Goal: Task Accomplishment & Management: Use online tool/utility

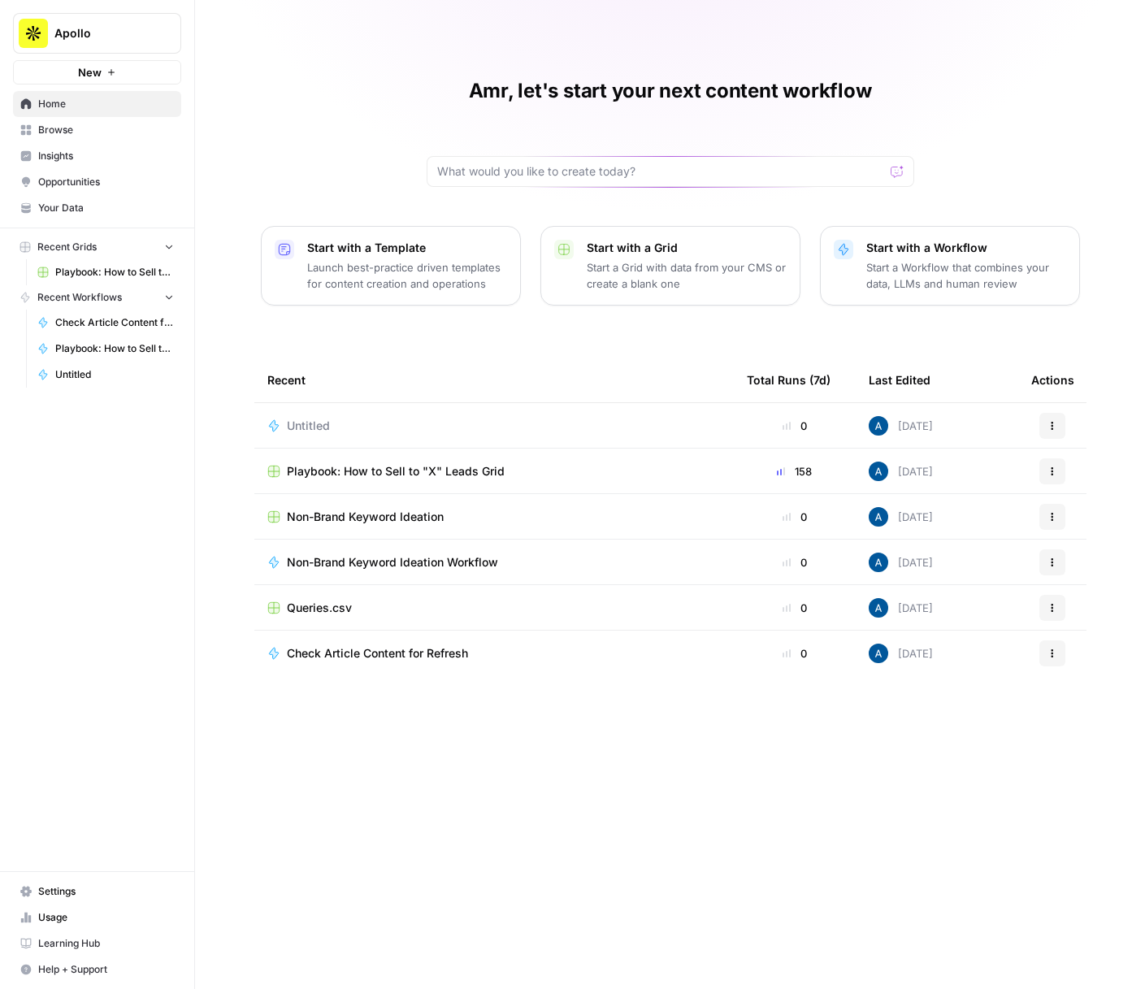
click at [340, 422] on div "Untitled" at bounding box center [315, 426] width 56 height 16
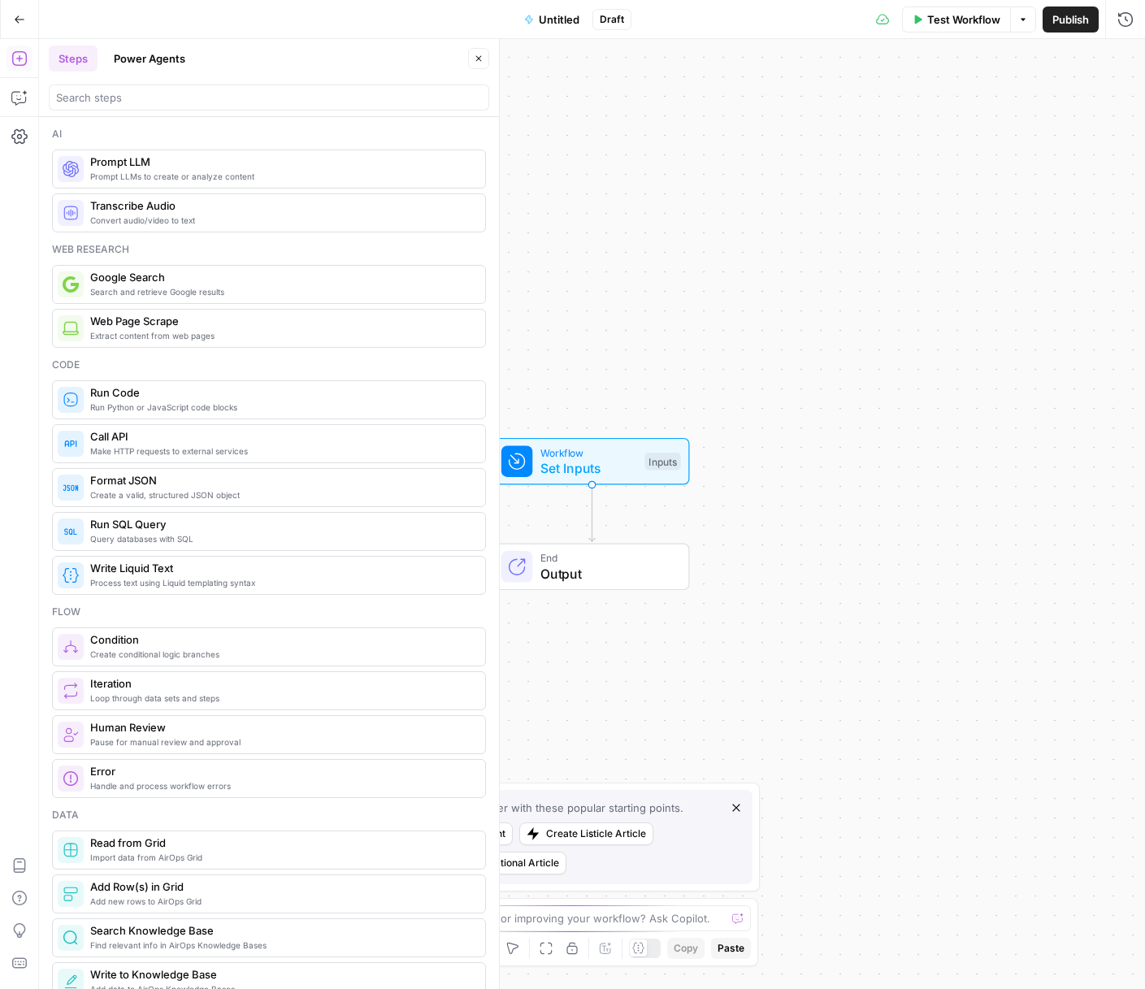
click at [556, 24] on span "Untitled" at bounding box center [559, 19] width 41 height 16
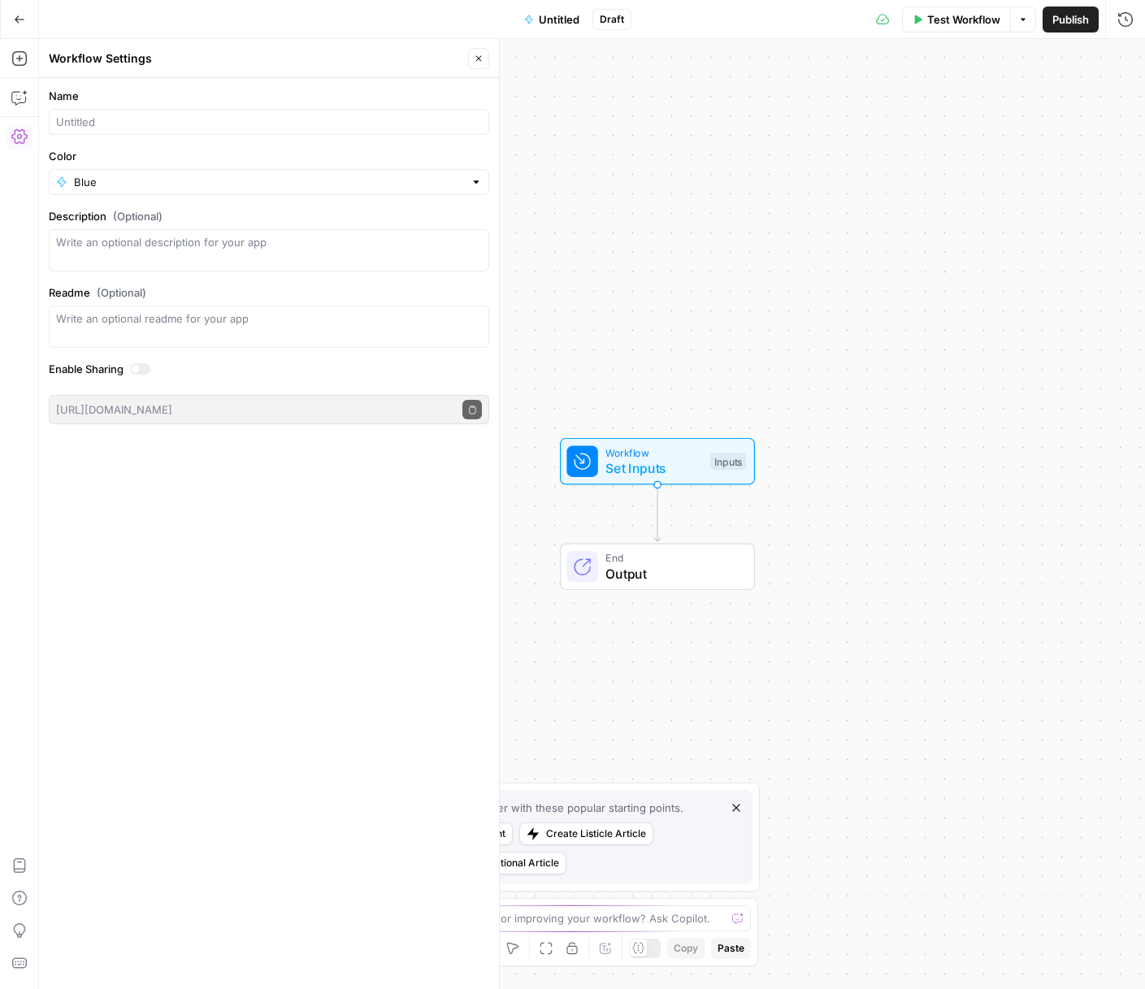
click at [31, 29] on button "Go Back" at bounding box center [19, 19] width 29 height 29
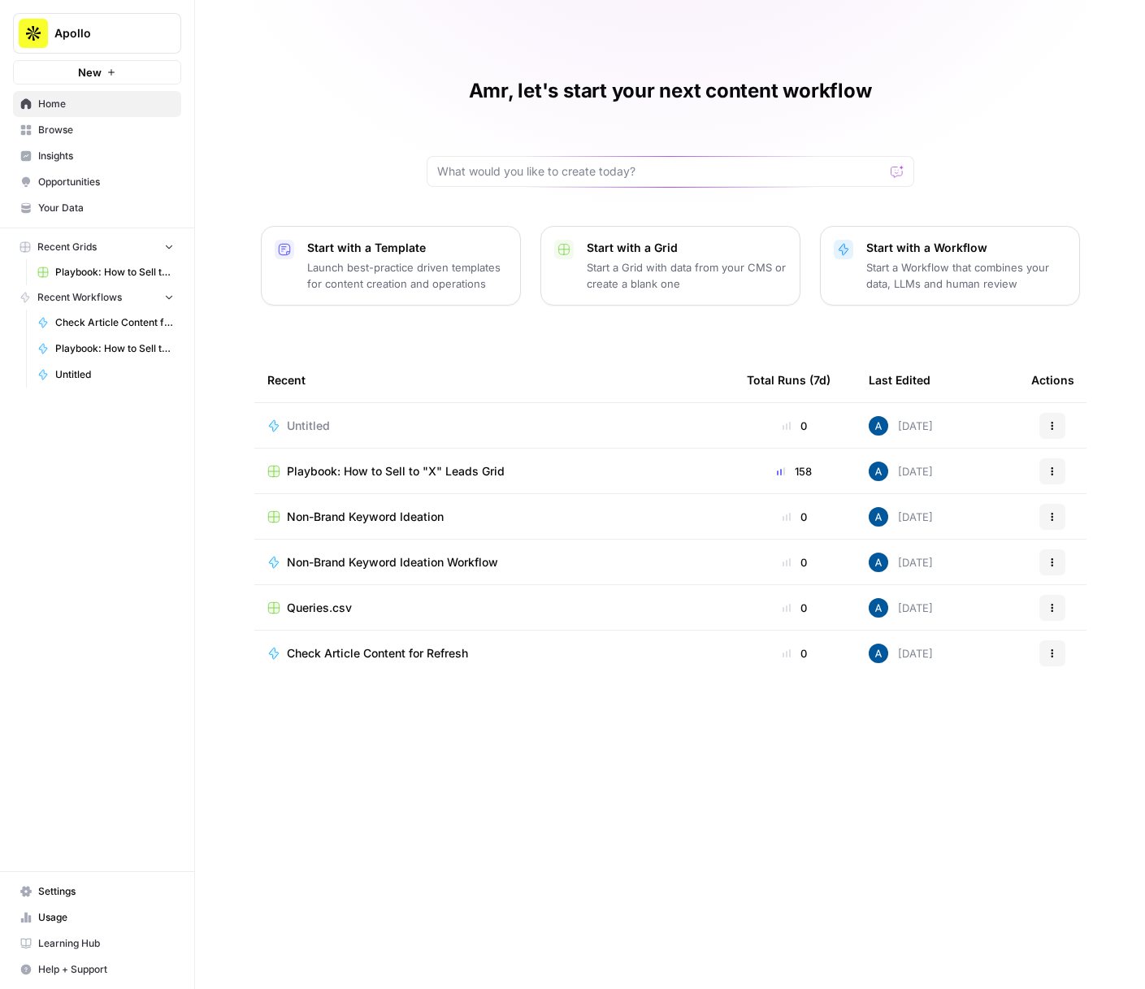
click at [383, 479] on td "Playbook: How to Sell to "X" Leads Grid" at bounding box center [493, 470] width 479 height 45
click at [409, 468] on span "Playbook: How to Sell to "X" Leads Grid" at bounding box center [396, 471] width 218 height 16
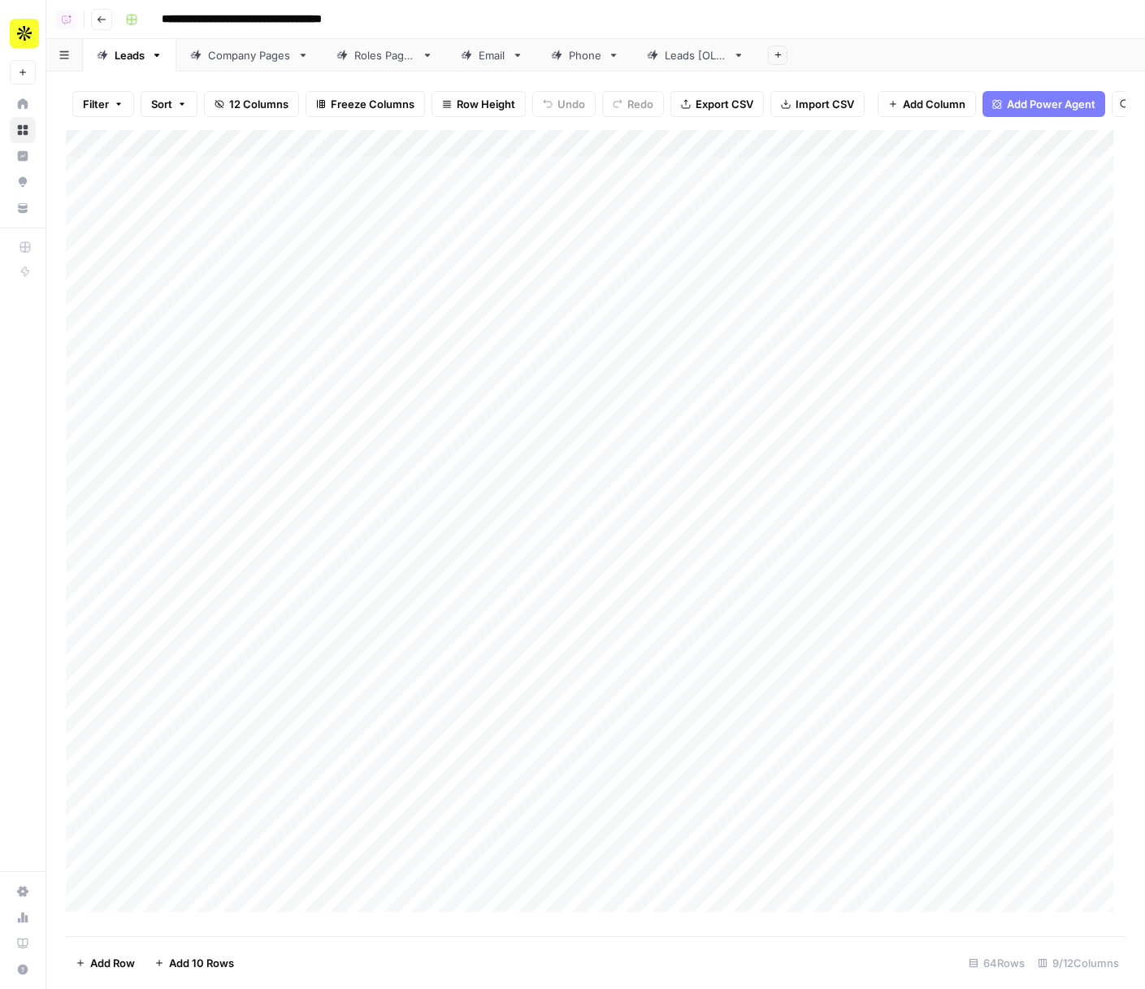
click at [338, 147] on div "Add Column" at bounding box center [595, 527] width 1059 height 794
click at [342, 307] on span "Edit Workflow" at bounding box center [372, 315] width 142 height 16
click at [380, 179] on div "Add Column" at bounding box center [595, 527] width 1059 height 794
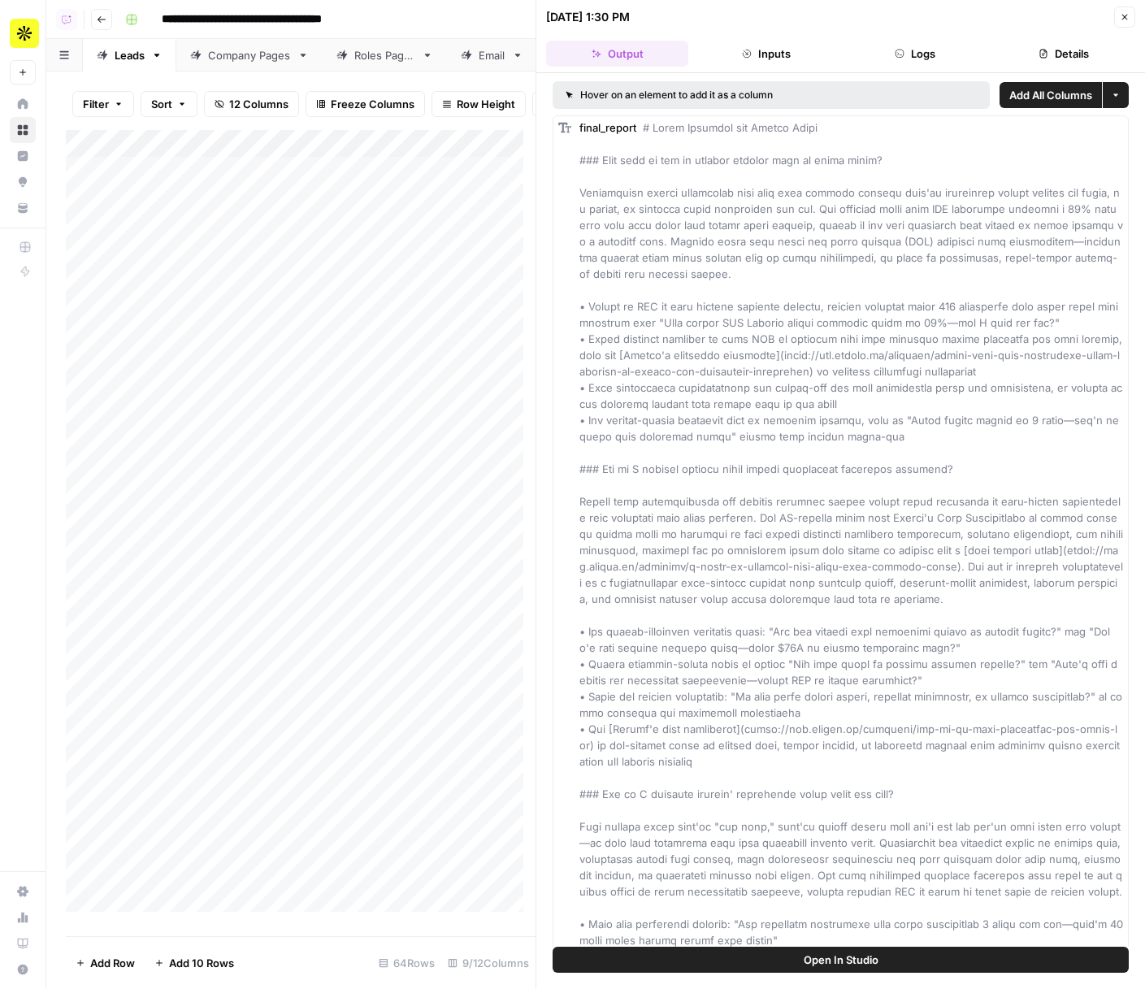
click at [924, 38] on header "07/30/25 at 1:30 PM Close Output Inputs Logs Details" at bounding box center [840, 36] width 608 height 73
click at [883, 54] on button "Logs" at bounding box center [915, 54] width 142 height 26
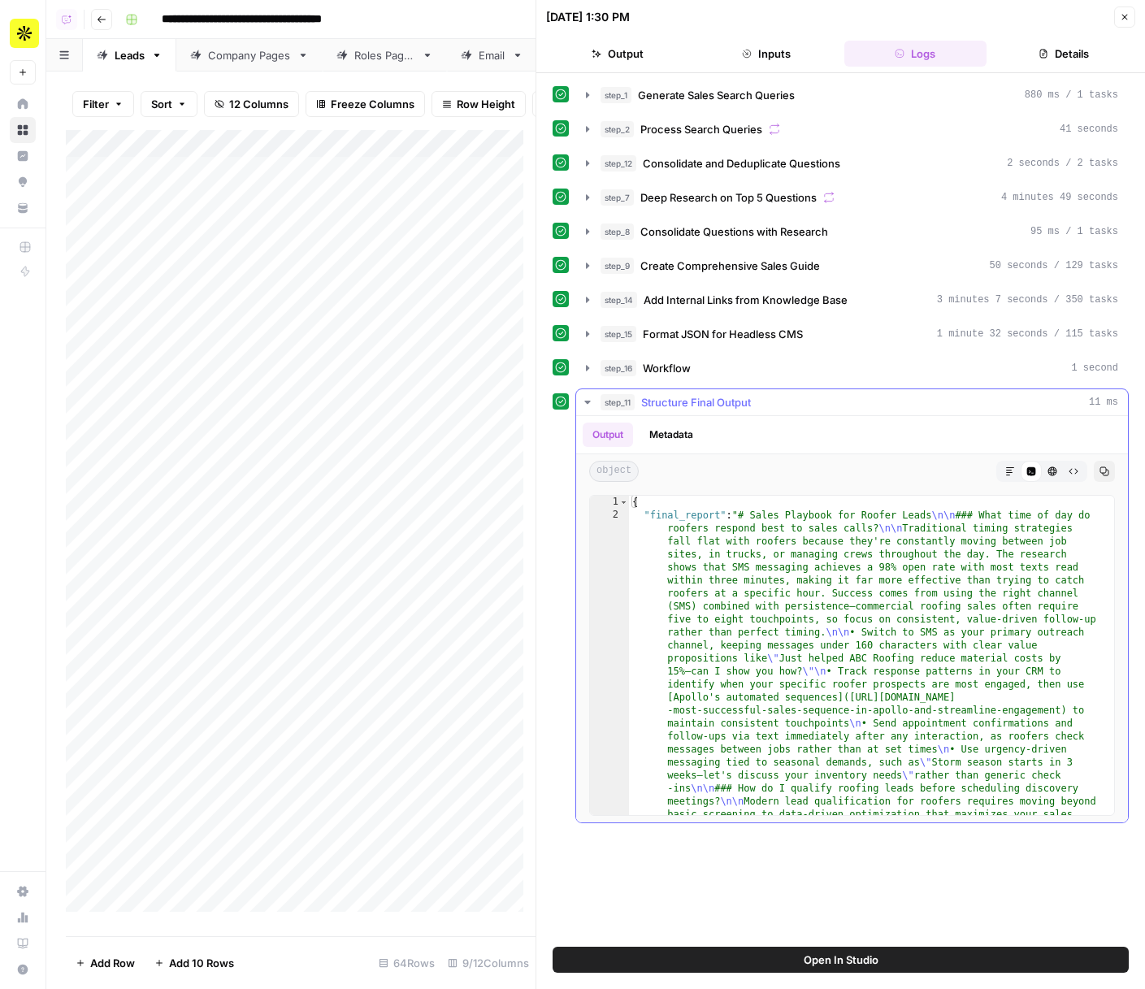
click at [590, 401] on icon "button" at bounding box center [587, 402] width 13 height 13
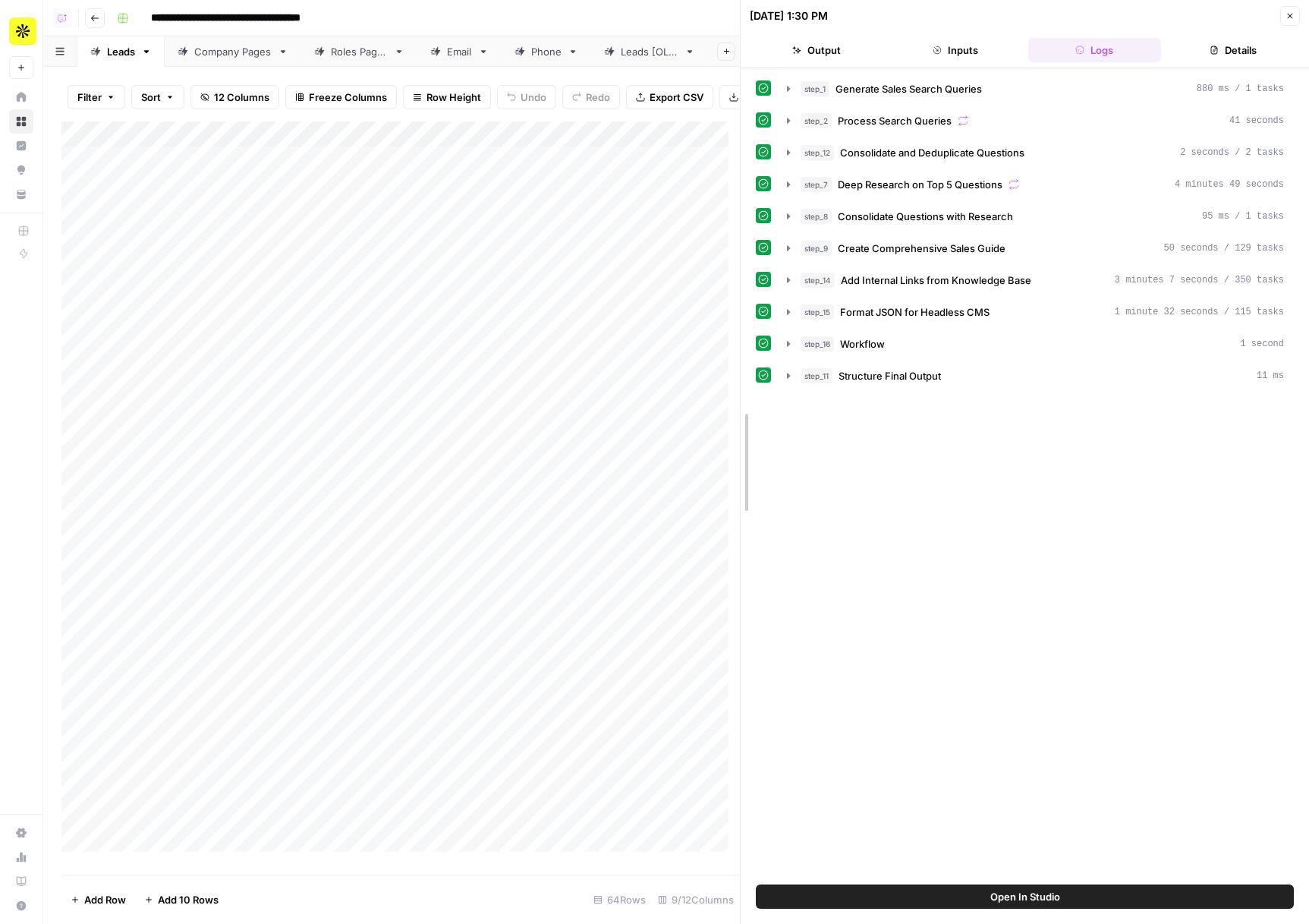
drag, startPoint x: 743, startPoint y: 321, endPoint x: 787, endPoint y: 317, distance: 44.2
drag, startPoint x: 742, startPoint y: 318, endPoint x: 800, endPoint y: 311, distance: 58.4
click at [1069, 16] on icon "button" at bounding box center [1290, 16] width 9 height 9
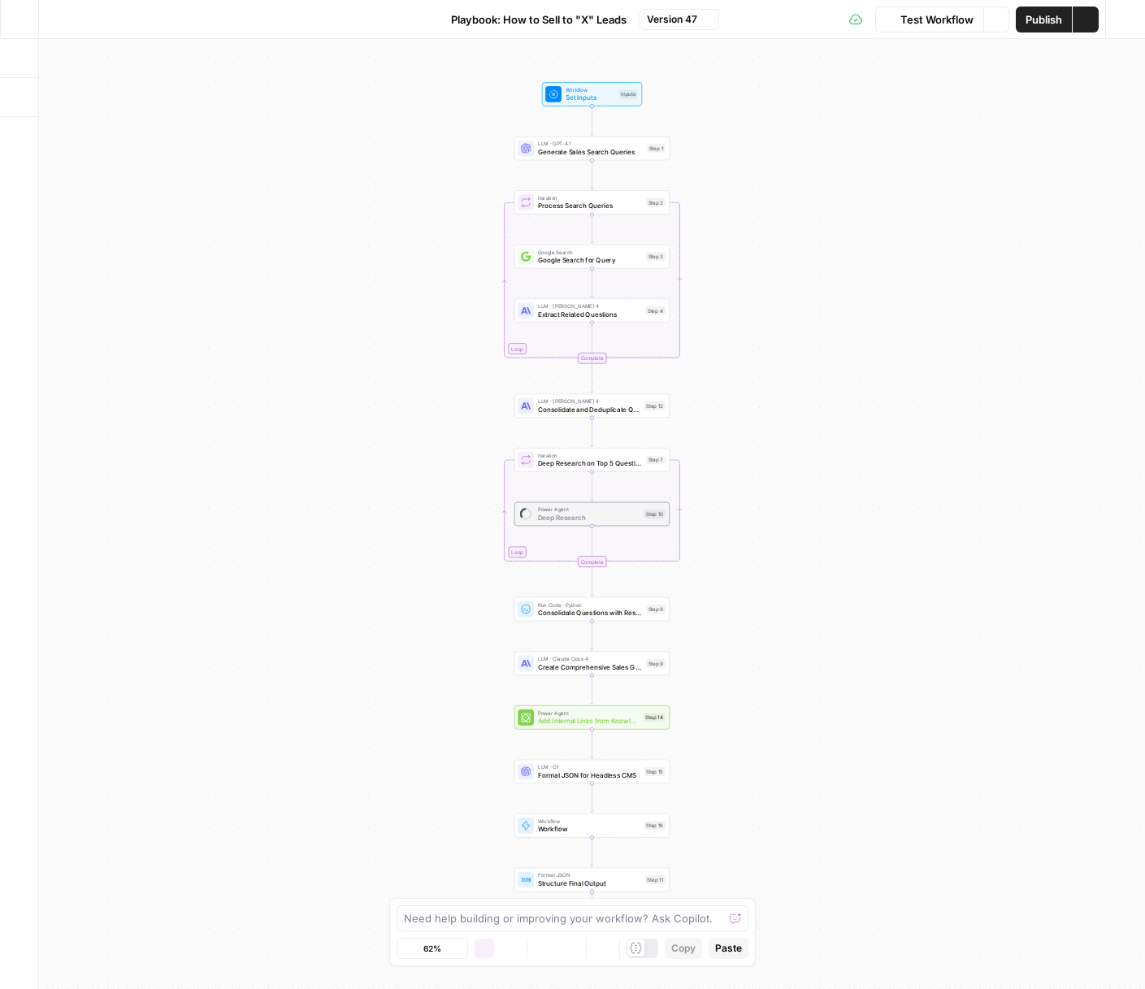
click at [562, 21] on span "Playbook: How to Sell to "X" Leads" at bounding box center [538, 19] width 175 height 16
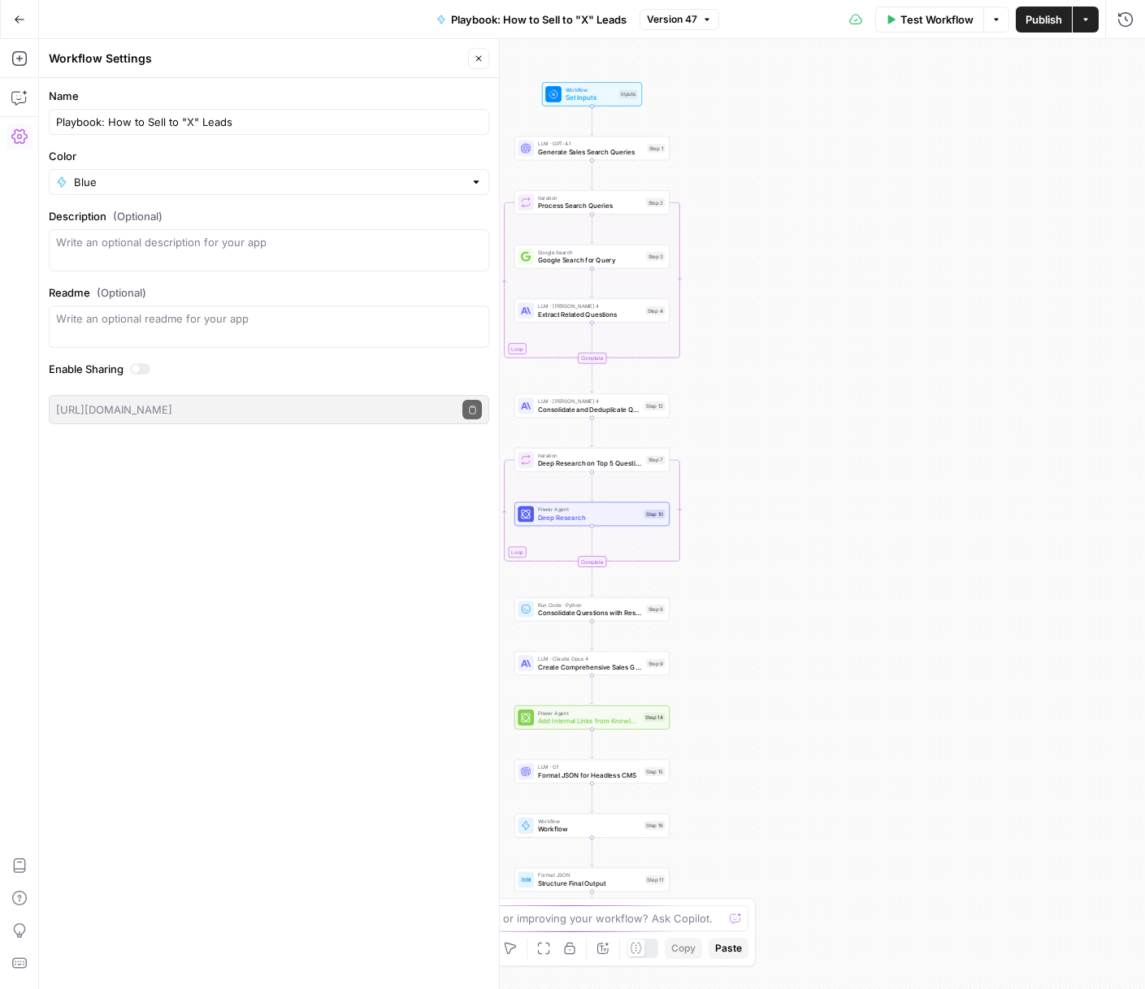
click at [699, 18] on button "Version 47" at bounding box center [679, 19] width 80 height 21
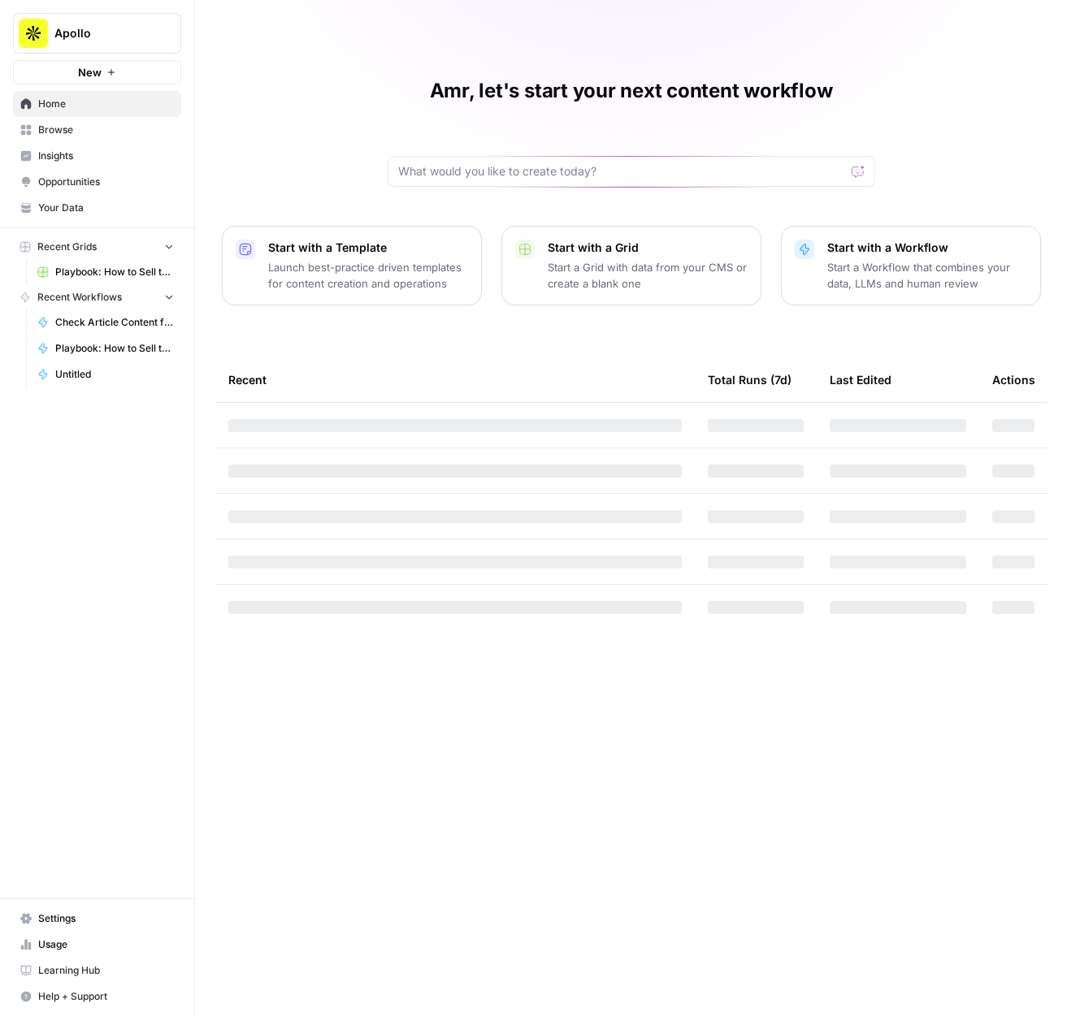
click at [45, 50] on button "Apollo" at bounding box center [97, 33] width 168 height 41
drag, startPoint x: 58, startPoint y: 28, endPoint x: 62, endPoint y: 53, distance: 24.6
click at [58, 28] on span "Apollo" at bounding box center [103, 33] width 98 height 16
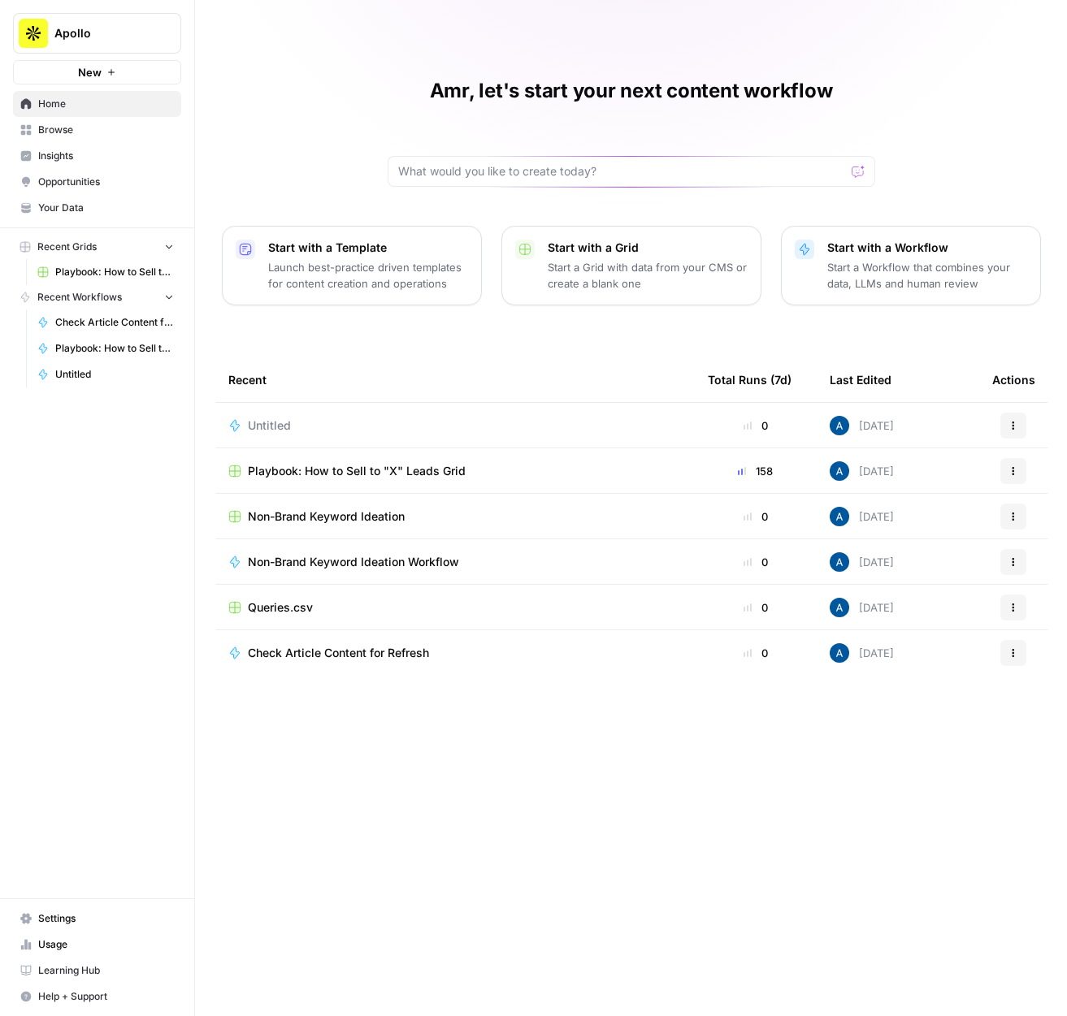
click at [76, 196] on link "Your Data" at bounding box center [97, 208] width 168 height 26
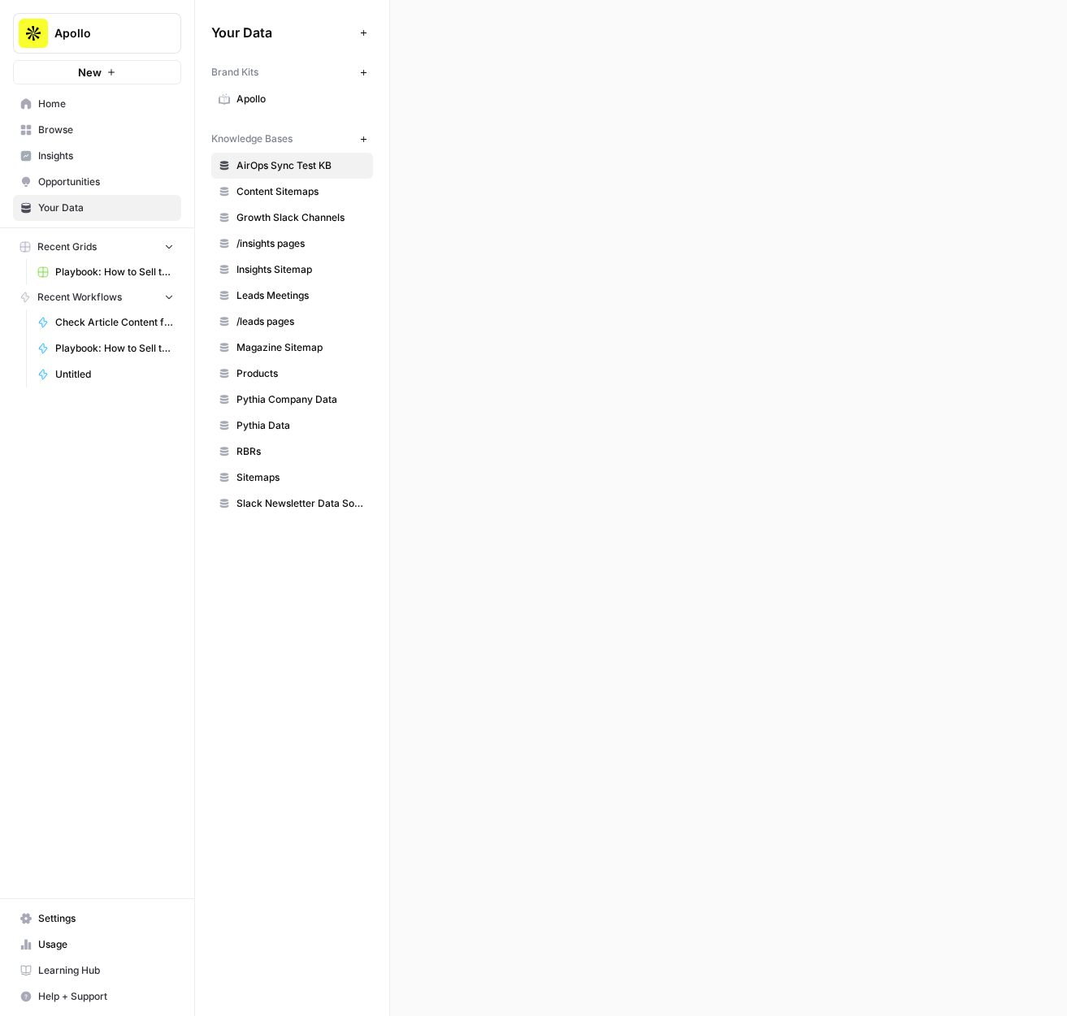
click at [298, 95] on span "Apollo" at bounding box center [300, 99] width 129 height 15
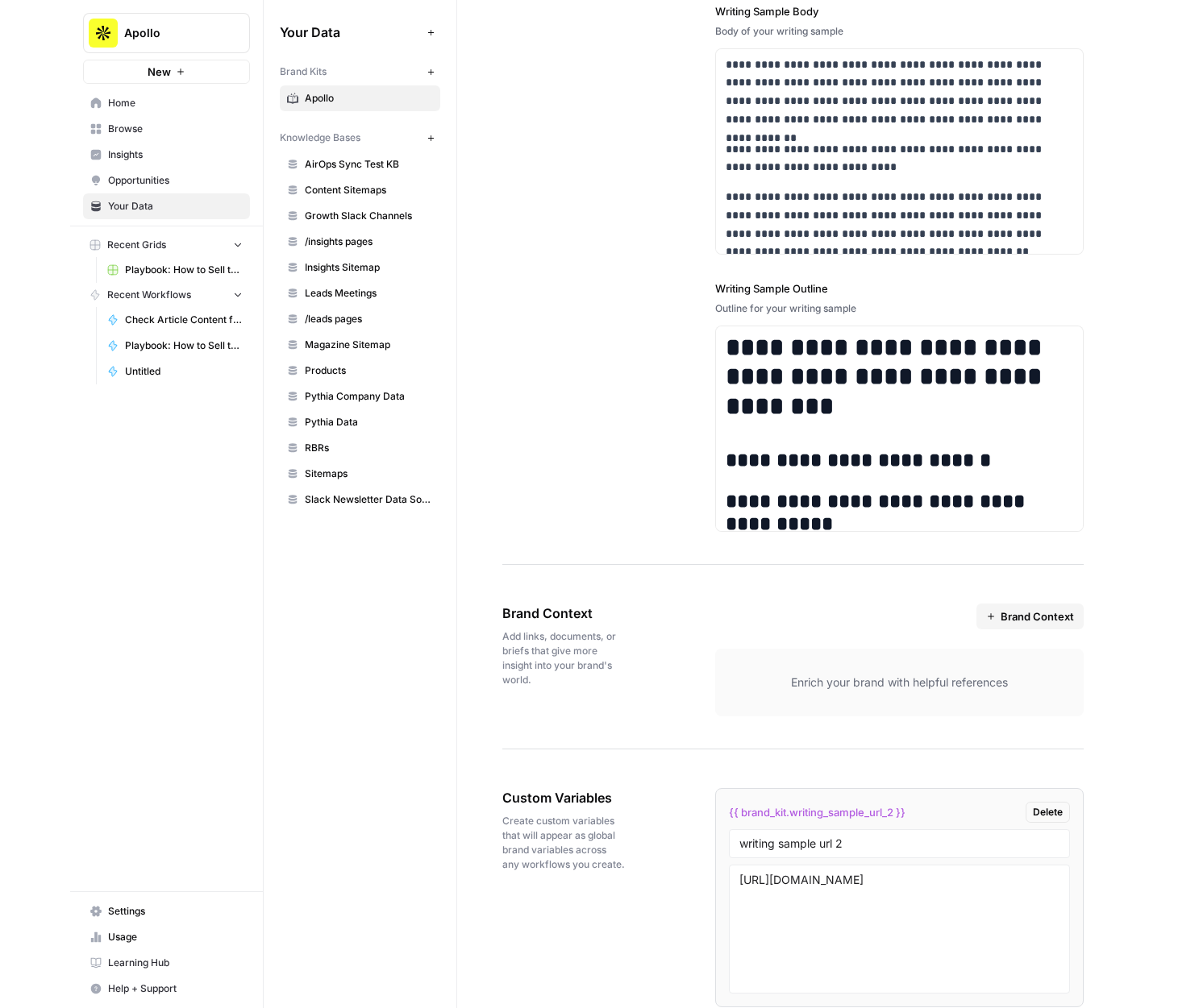
scroll to position [2475, 0]
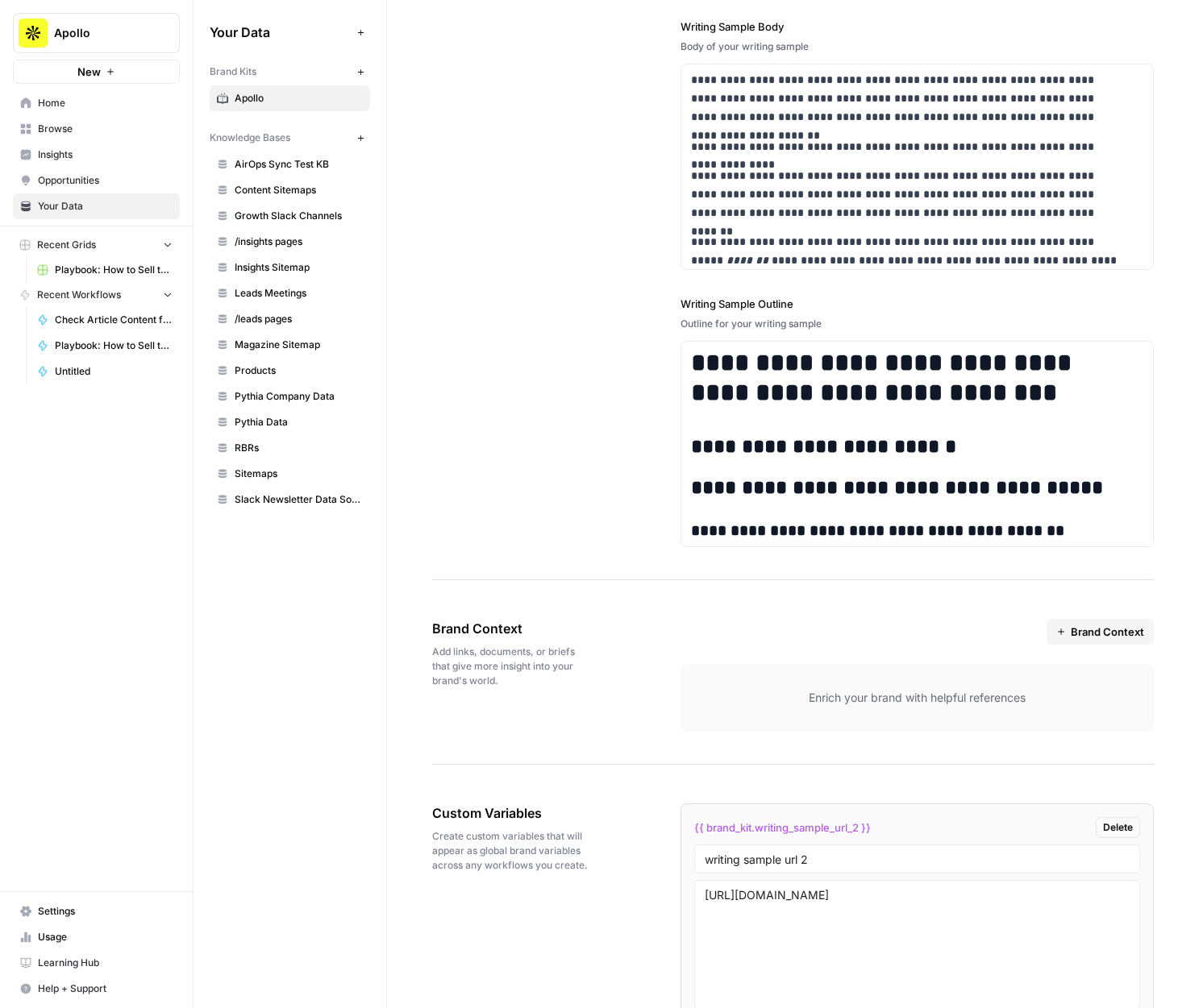
click at [1058, 644] on button "Brand Context" at bounding box center [1101, 632] width 107 height 26
click at [263, 215] on span "Growth Slack Channels" at bounding box center [298, 215] width 128 height 15
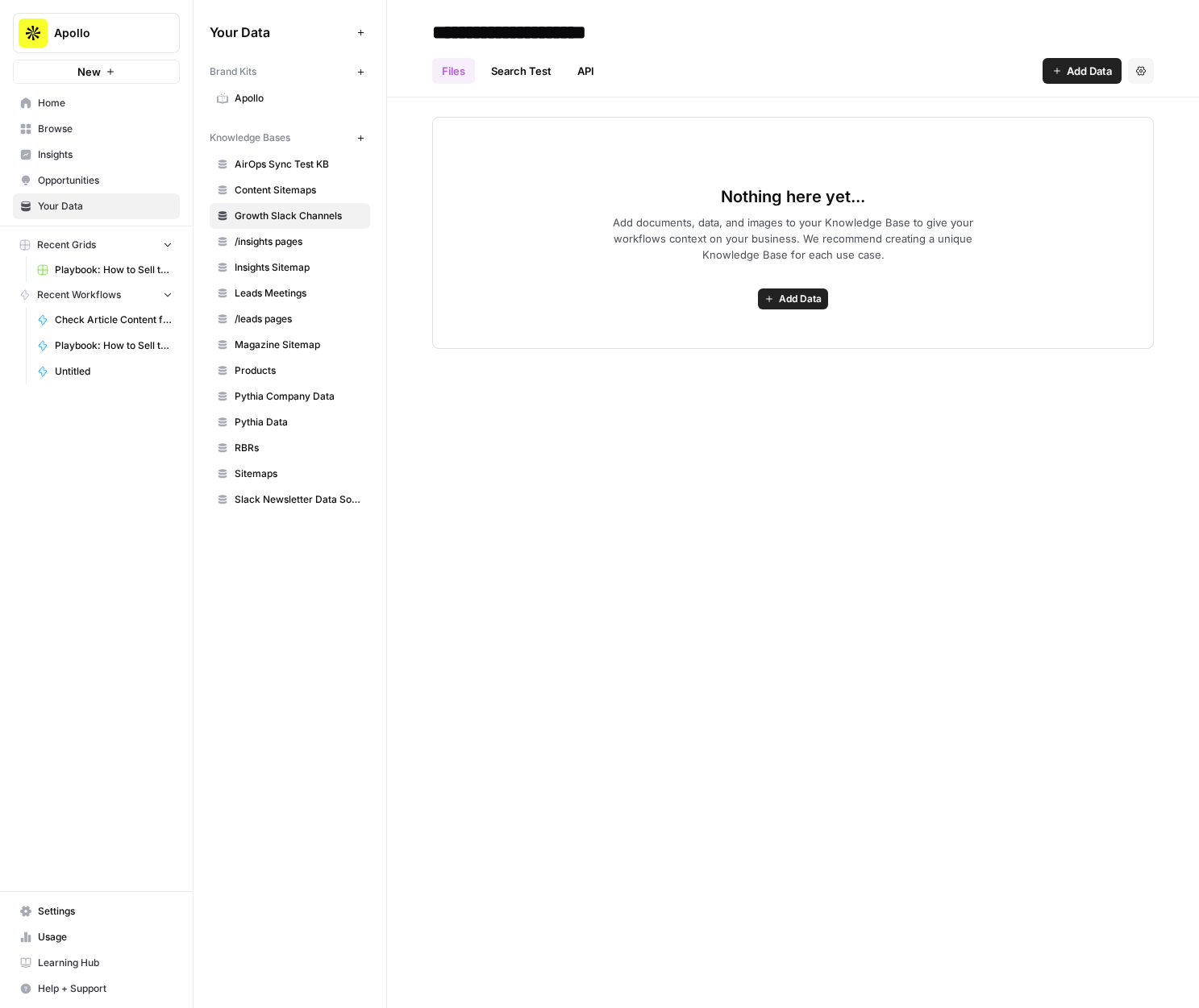
click at [257, 268] on span "Insights Sitemap" at bounding box center [298, 267] width 128 height 15
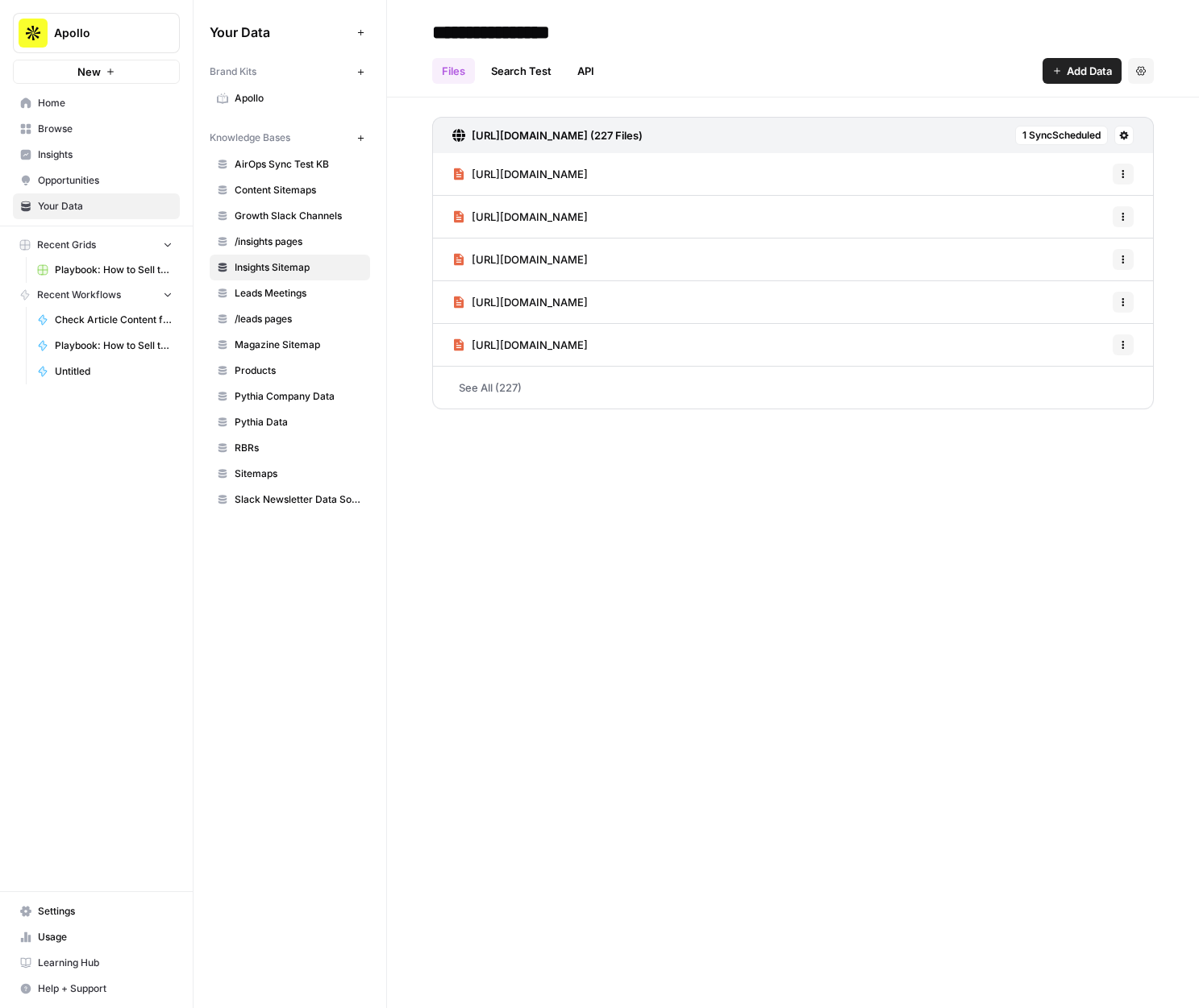
click at [303, 299] on span "Leads Meetings" at bounding box center [298, 293] width 128 height 15
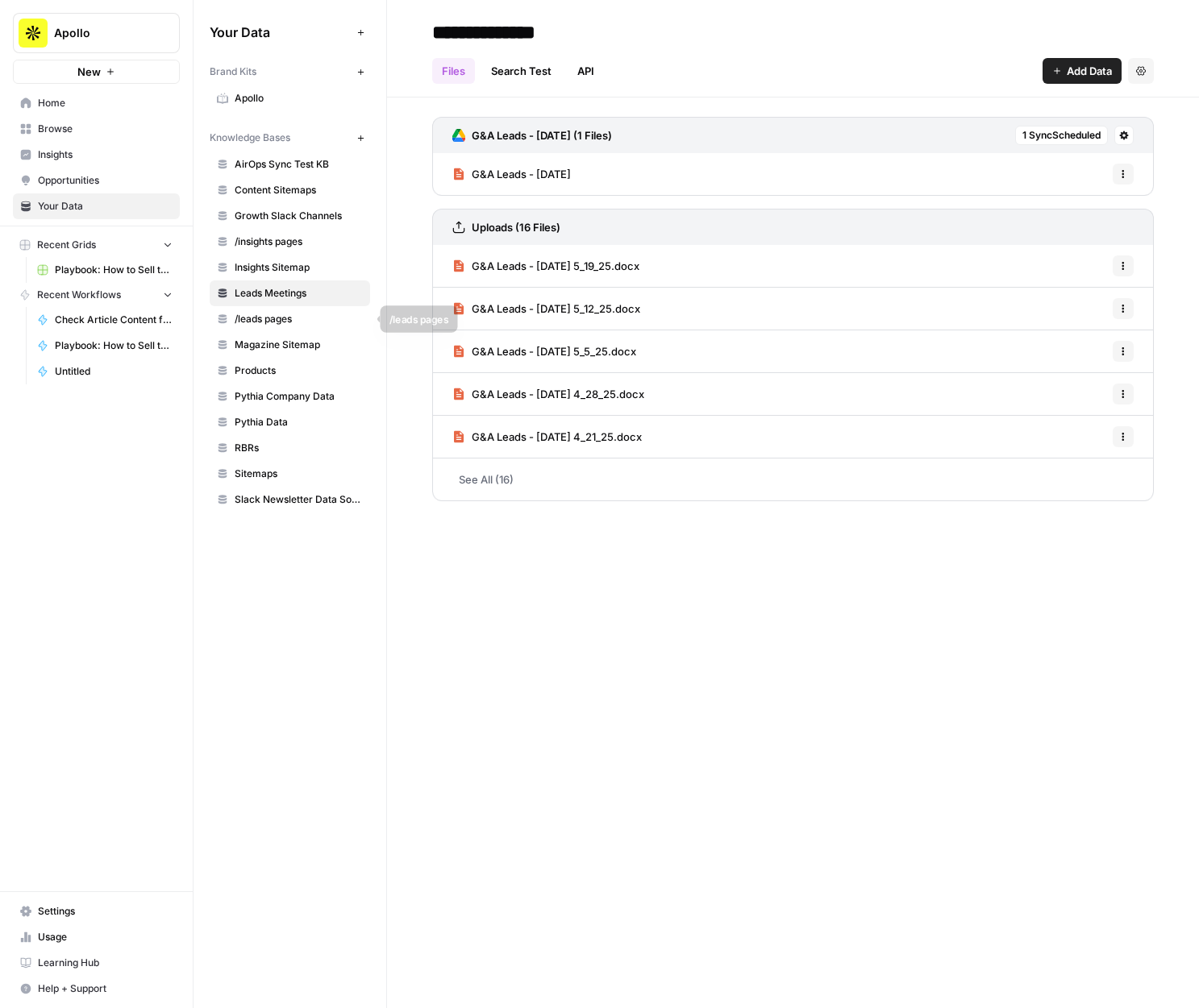
click at [296, 322] on span "/leads pages" at bounding box center [298, 318] width 128 height 15
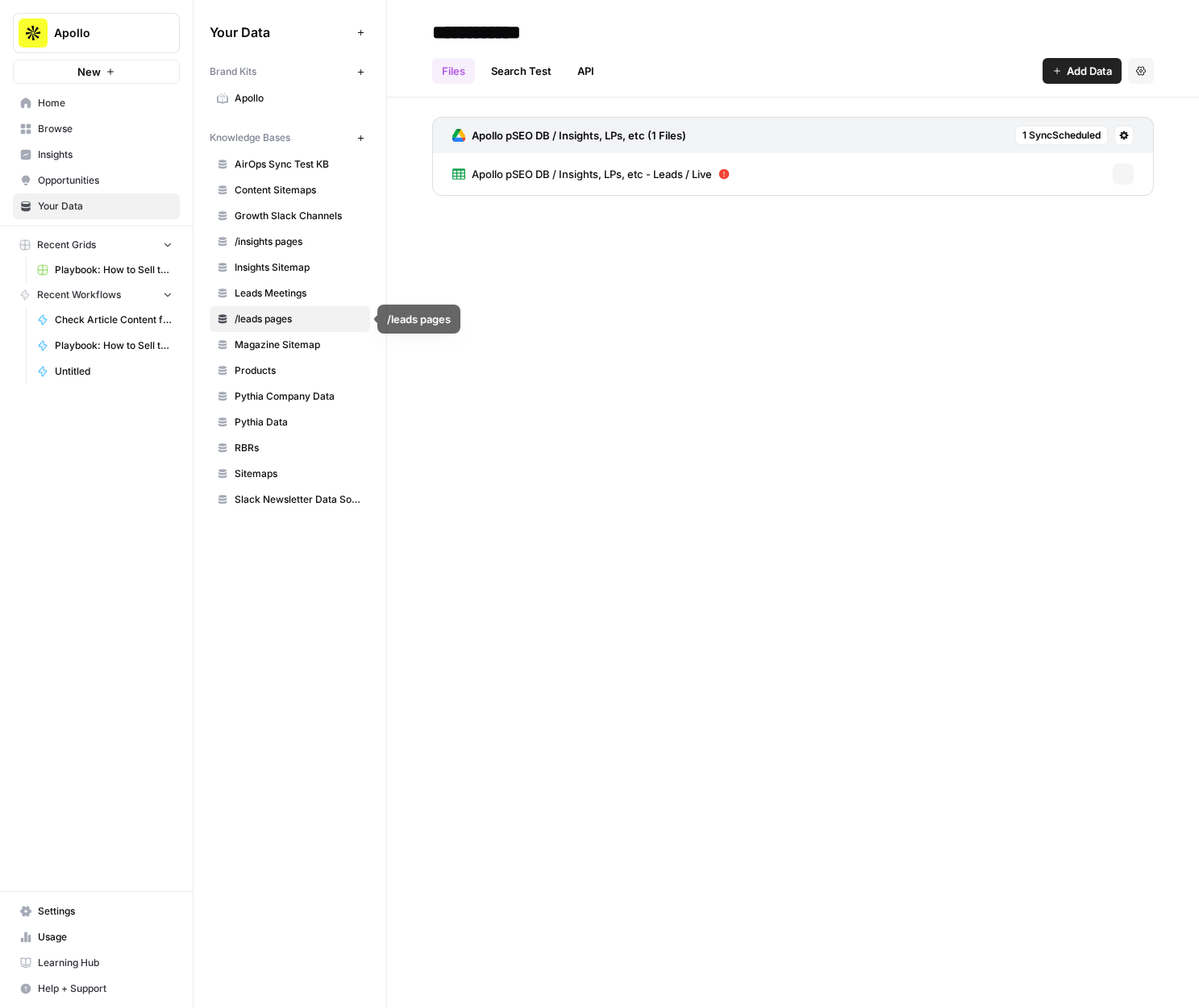
click at [289, 290] on span "Leads Meetings" at bounding box center [298, 293] width 128 height 15
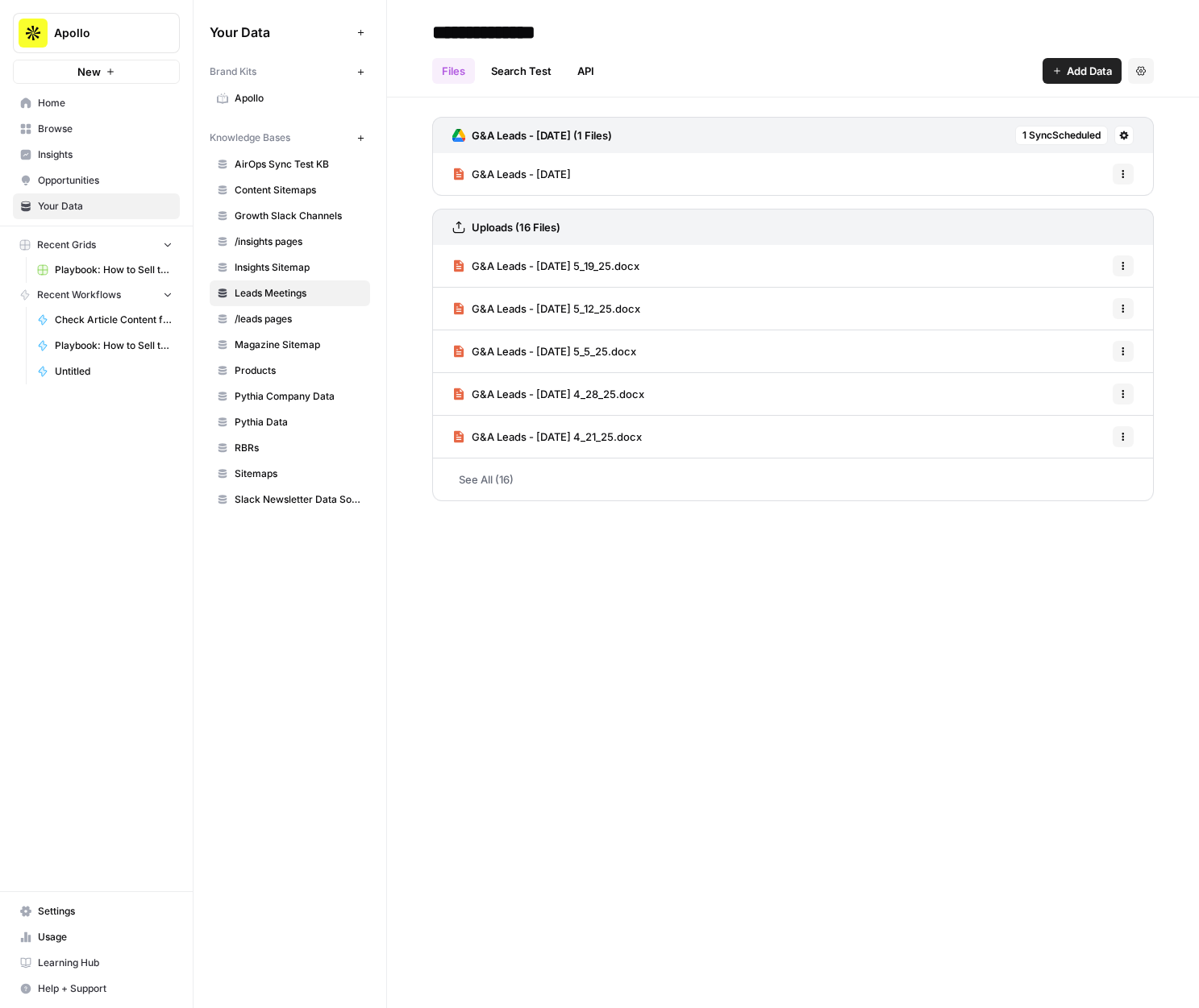
drag, startPoint x: 419, startPoint y: 121, endPoint x: 590, endPoint y: 505, distance: 420.4
click at [589, 504] on div "G&A Leads - 6/16/25 (1 Files) 1 Sync Scheduled G&A Leads - 6/16/25 Options Uplo…" at bounding box center [793, 306] width 812 height 417
drag, startPoint x: 615, startPoint y: 639, endPoint x: 504, endPoint y: 40, distance: 609.2
click at [615, 635] on div "**********" at bounding box center [793, 504] width 812 height 1008
click at [484, 26] on input "**********" at bounding box center [555, 32] width 258 height 32
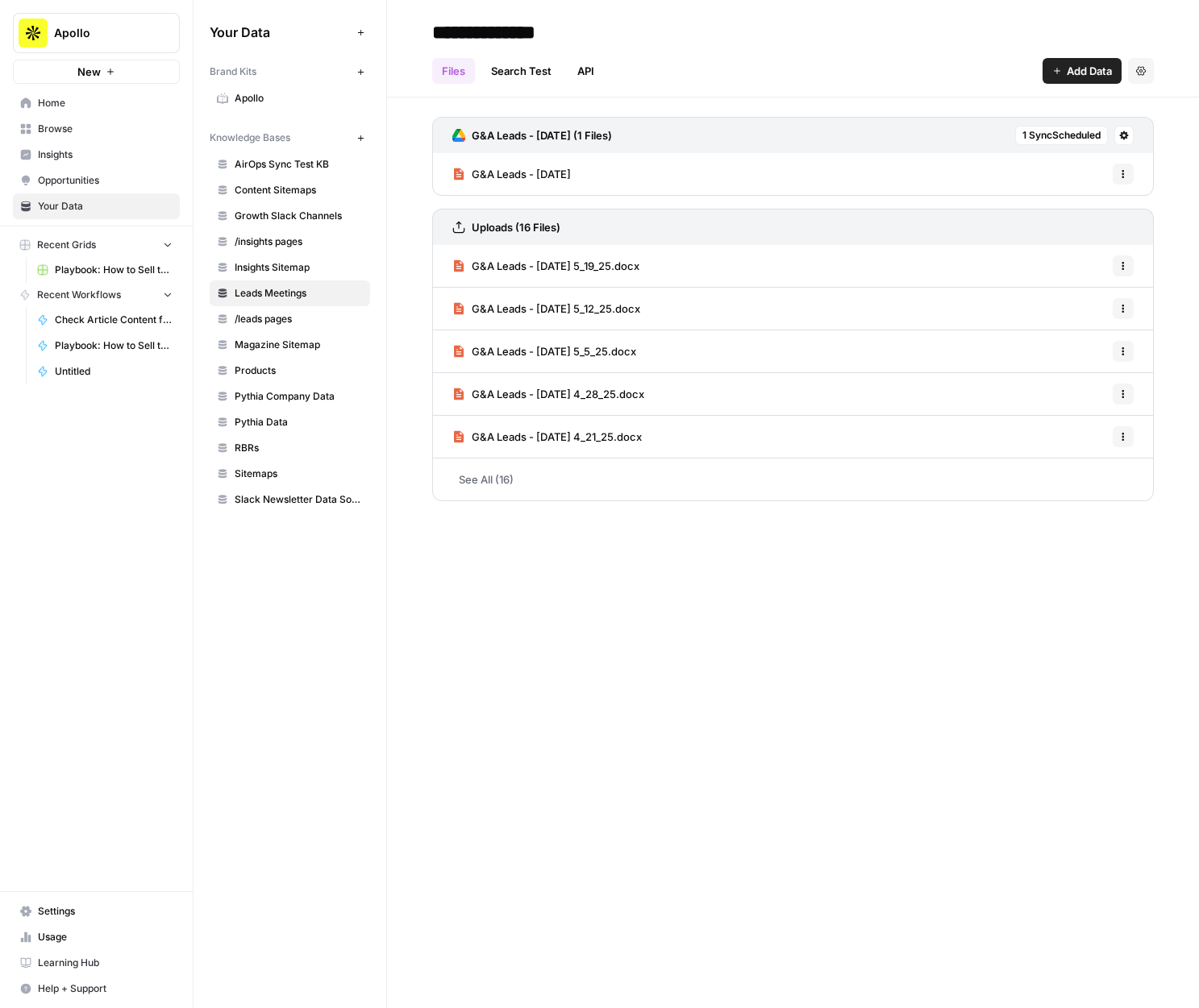
click at [484, 26] on input "**********" at bounding box center [555, 32] width 258 height 32
click at [642, 647] on div "**********" at bounding box center [793, 504] width 812 height 1008
drag, startPoint x: 439, startPoint y: 24, endPoint x: 516, endPoint y: 471, distance: 453.6
click at [516, 471] on div "**********" at bounding box center [793, 504] width 812 height 1008
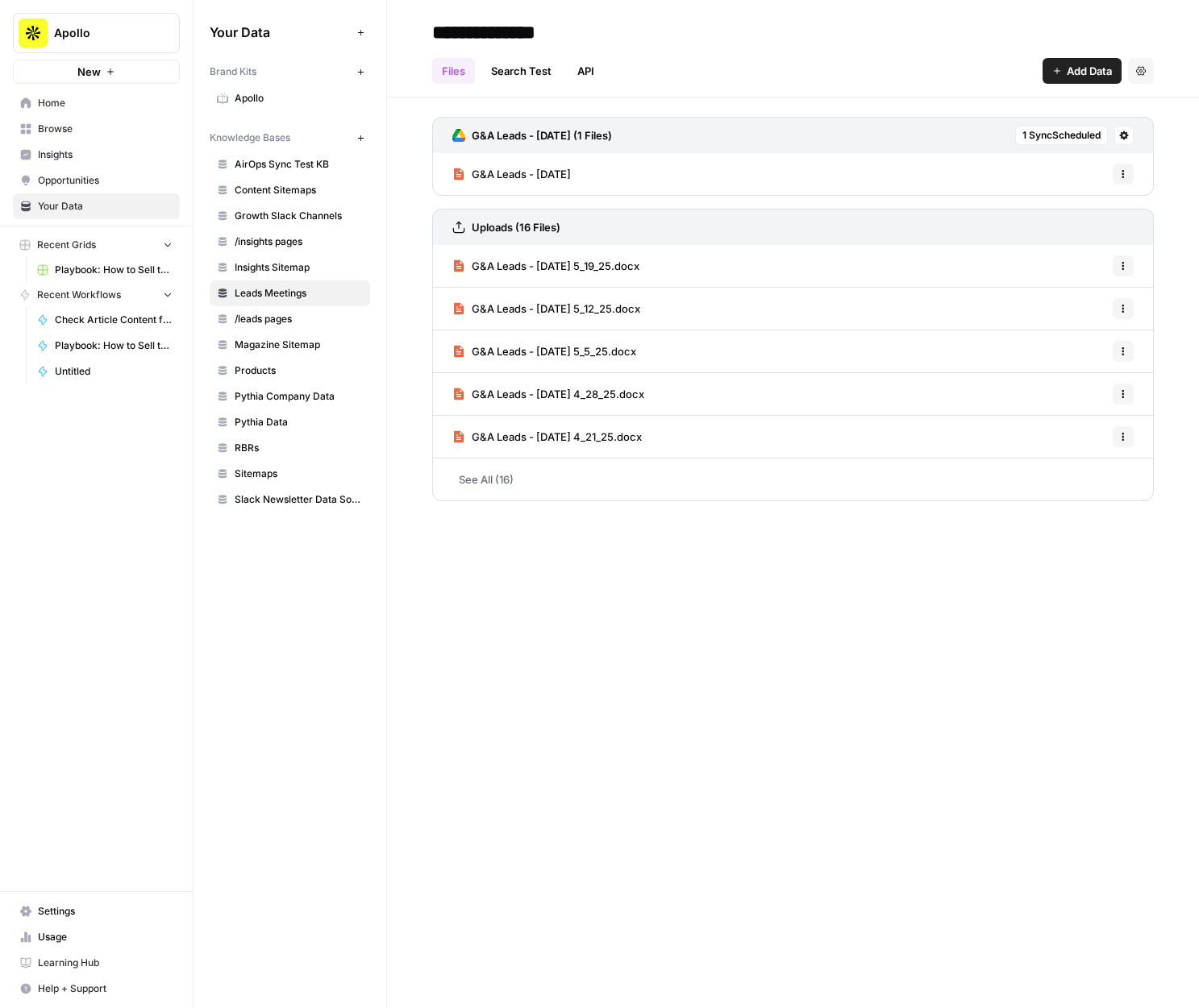
click at [533, 70] on link "Search Test" at bounding box center [521, 70] width 79 height 26
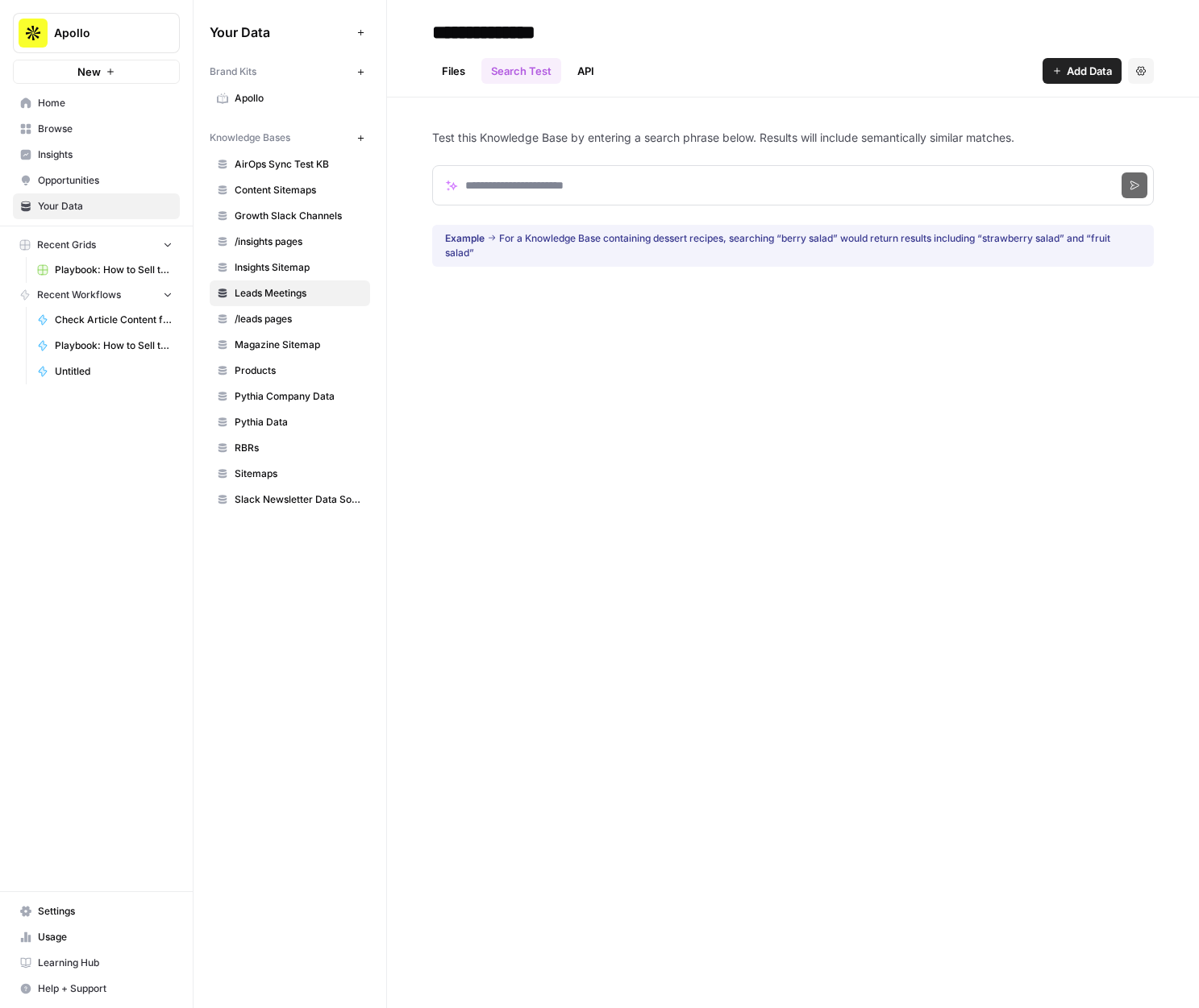
click at [534, 25] on input "**********" at bounding box center [555, 32] width 258 height 32
click at [450, 67] on link "Files" at bounding box center [453, 70] width 43 height 26
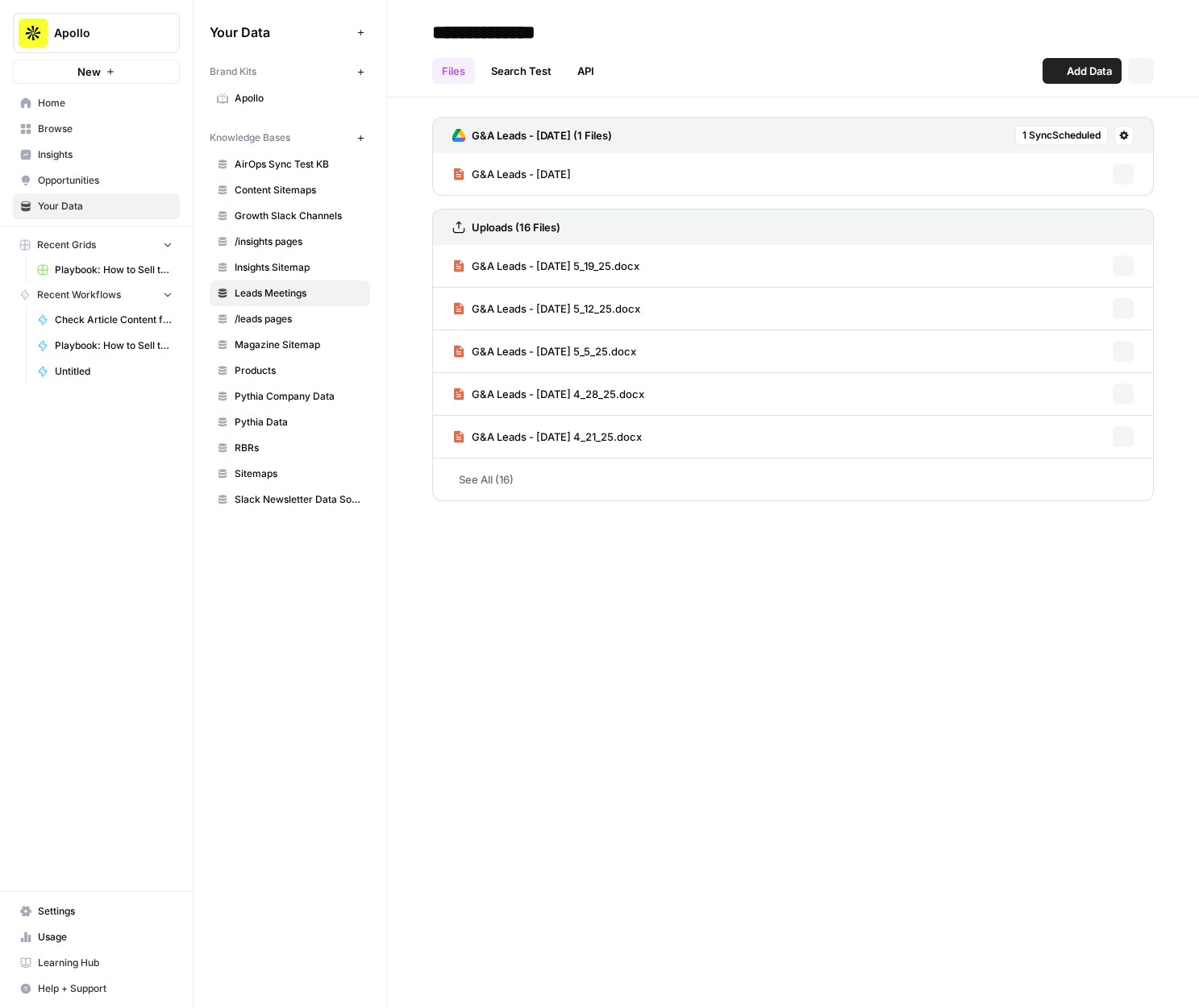
click at [467, 33] on input "**********" at bounding box center [555, 32] width 258 height 32
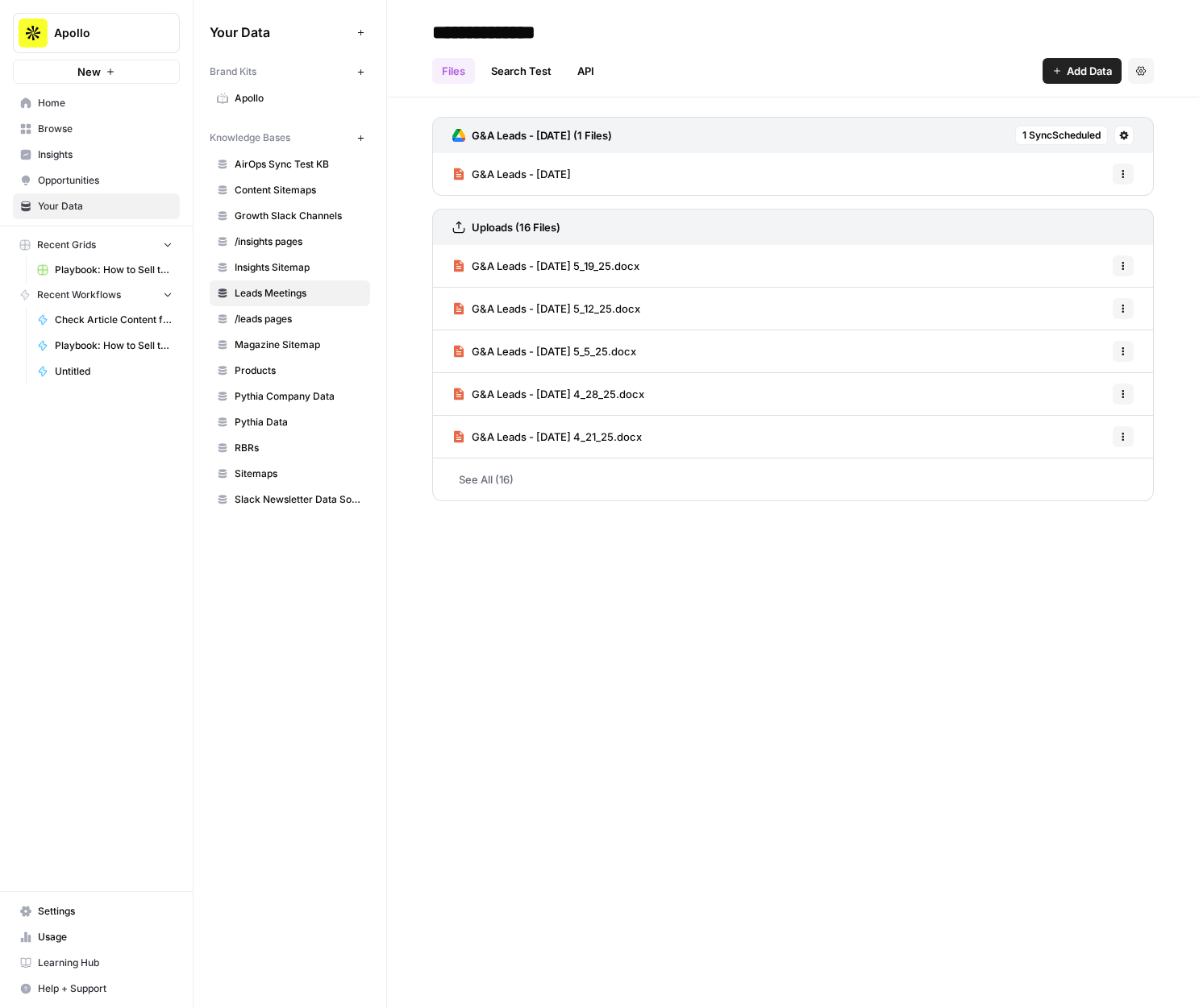
click at [467, 33] on input "**********" at bounding box center [555, 32] width 258 height 32
click at [492, 37] on input "**********" at bounding box center [555, 32] width 258 height 32
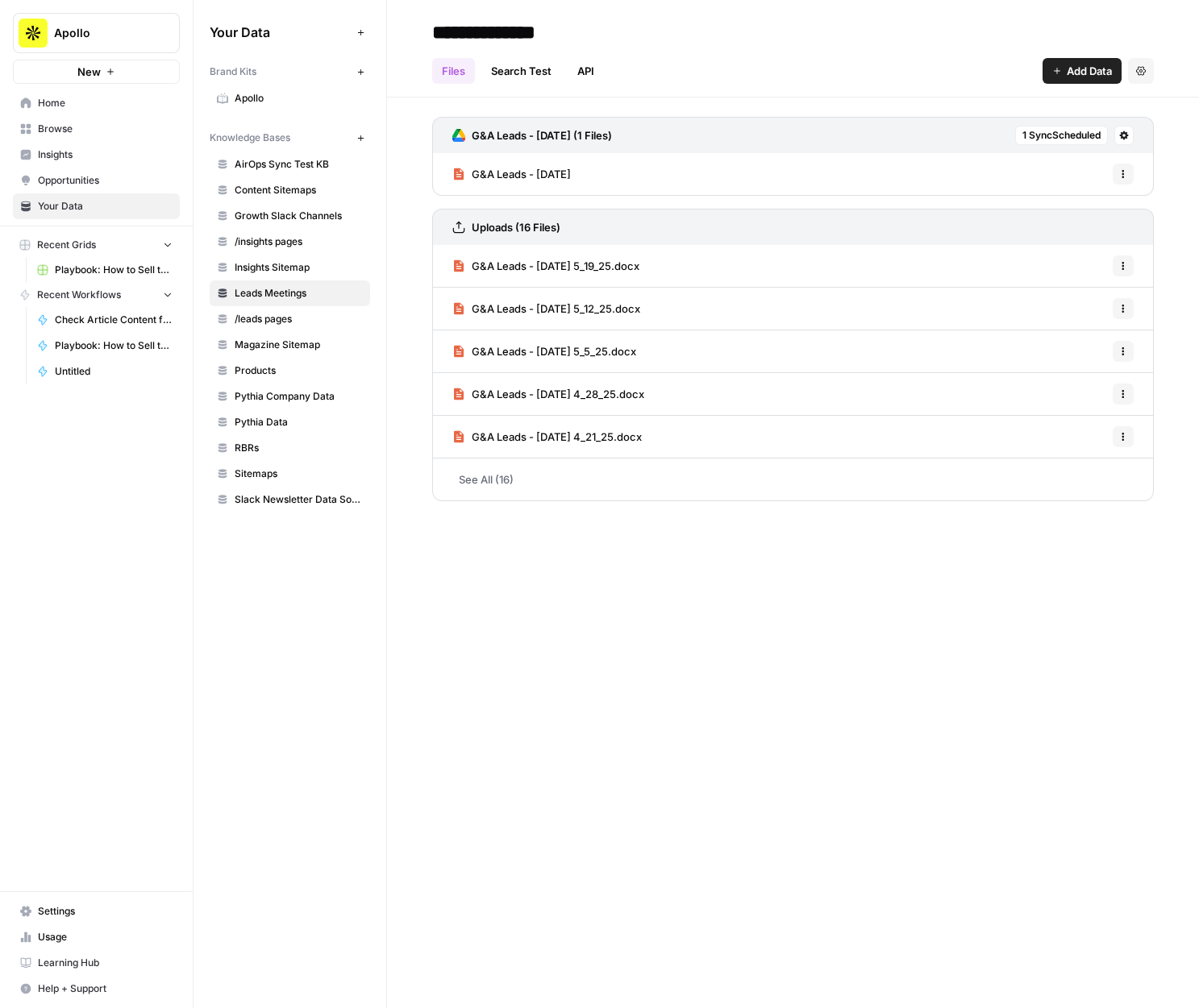
click at [83, 105] on span "Home" at bounding box center [105, 103] width 135 height 15
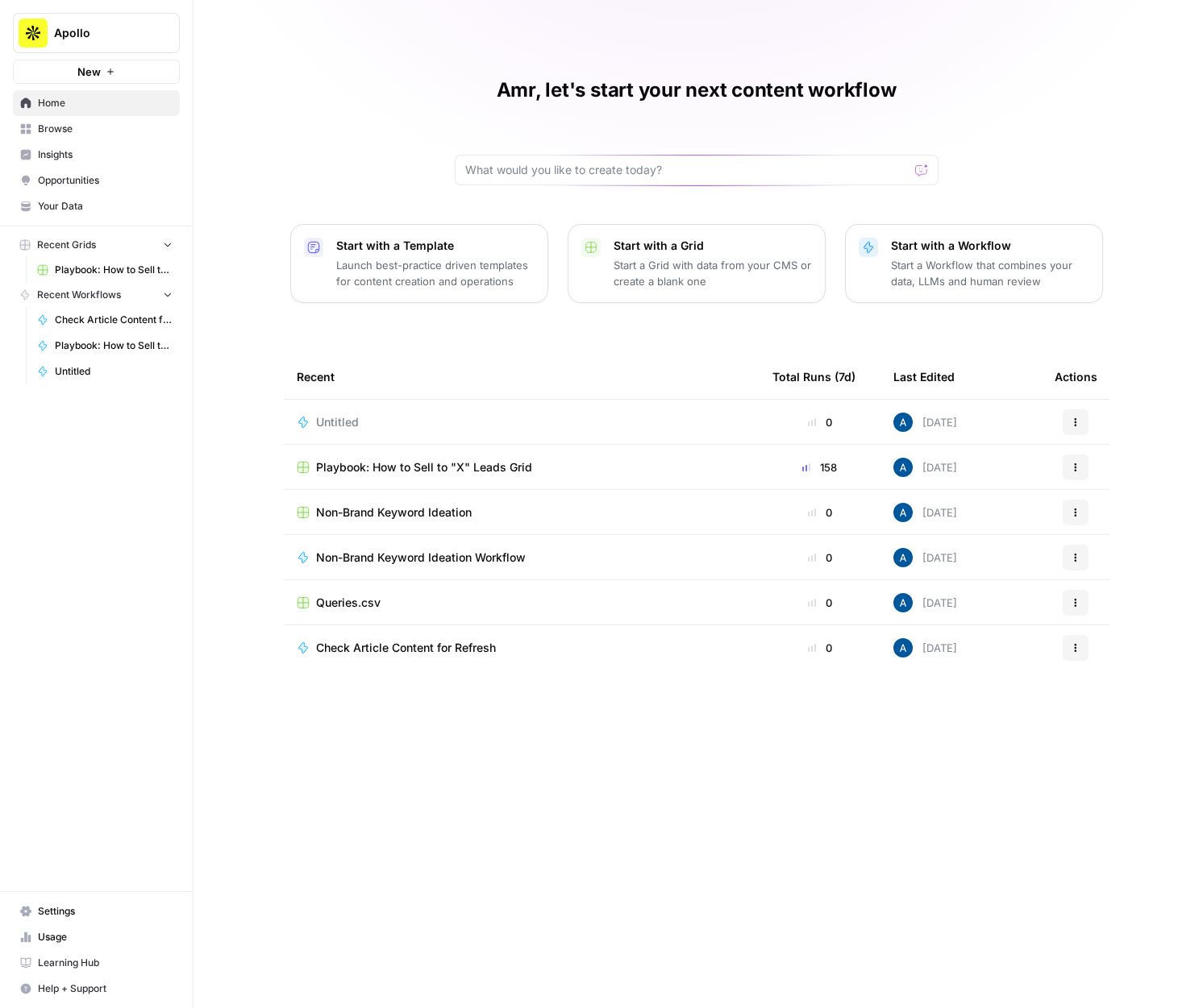
click at [412, 415] on div "Untitled" at bounding box center [521, 423] width 450 height 16
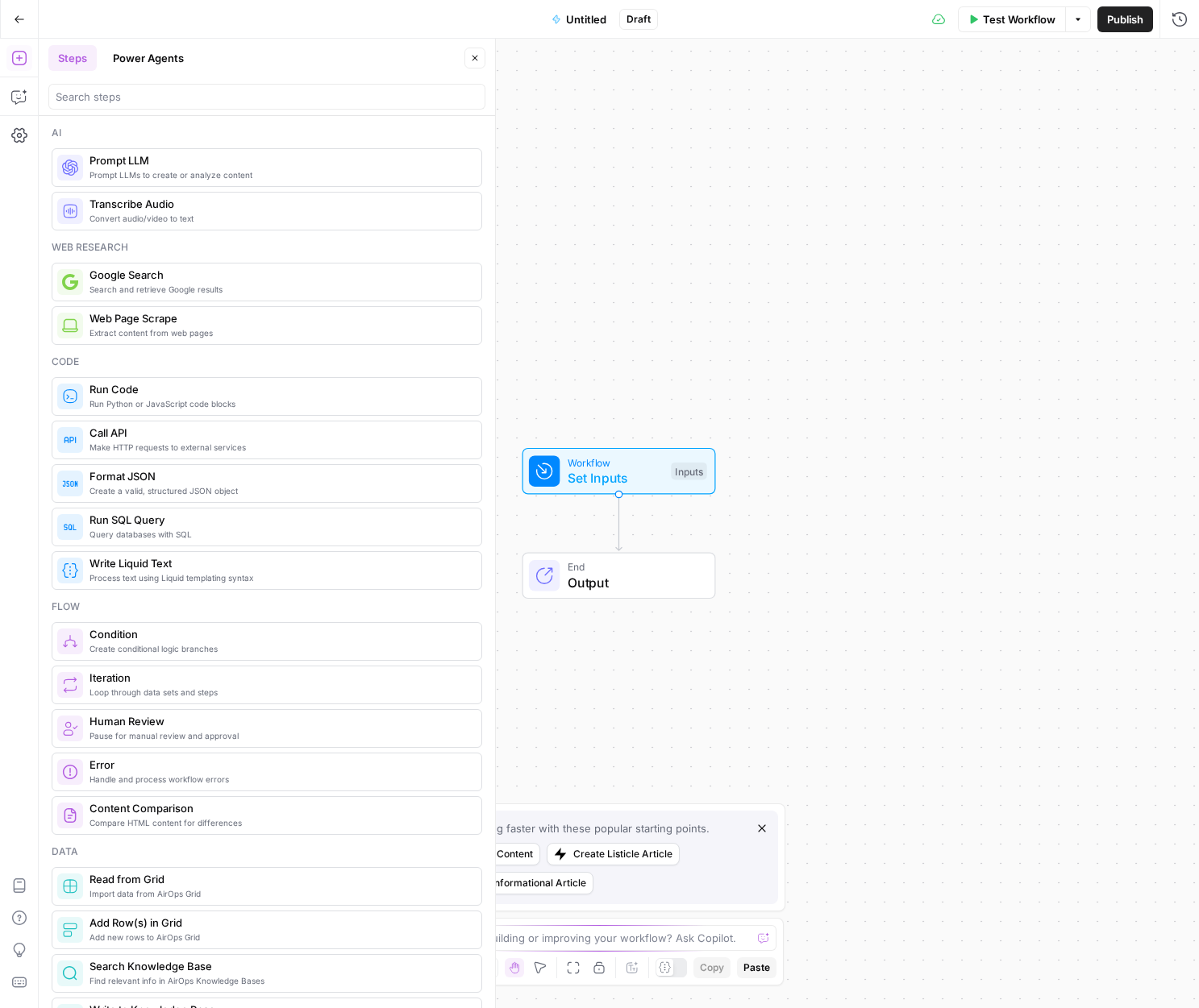
click at [185, 88] on div at bounding box center [267, 96] width 437 height 26
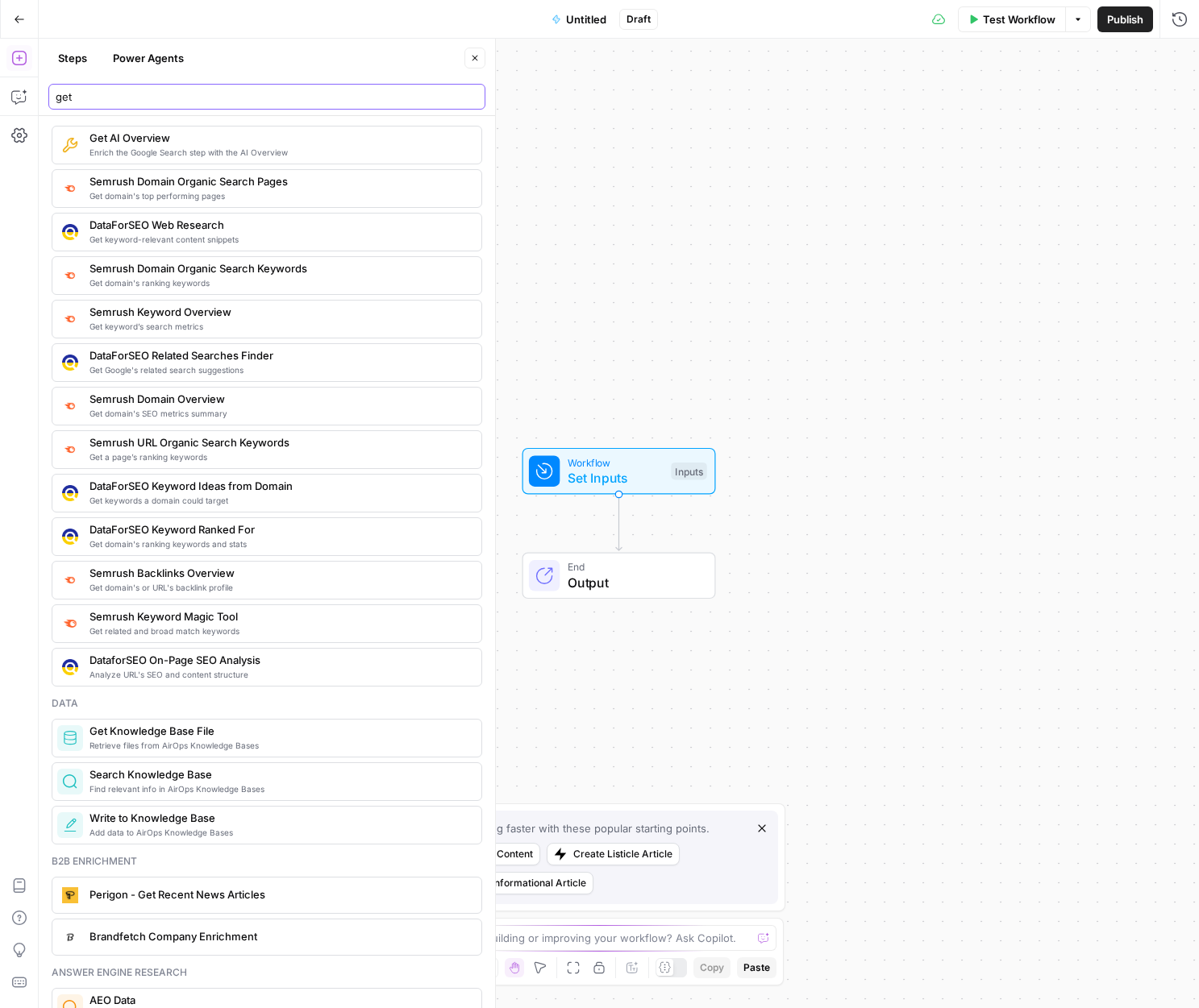
scroll to position [166, 0]
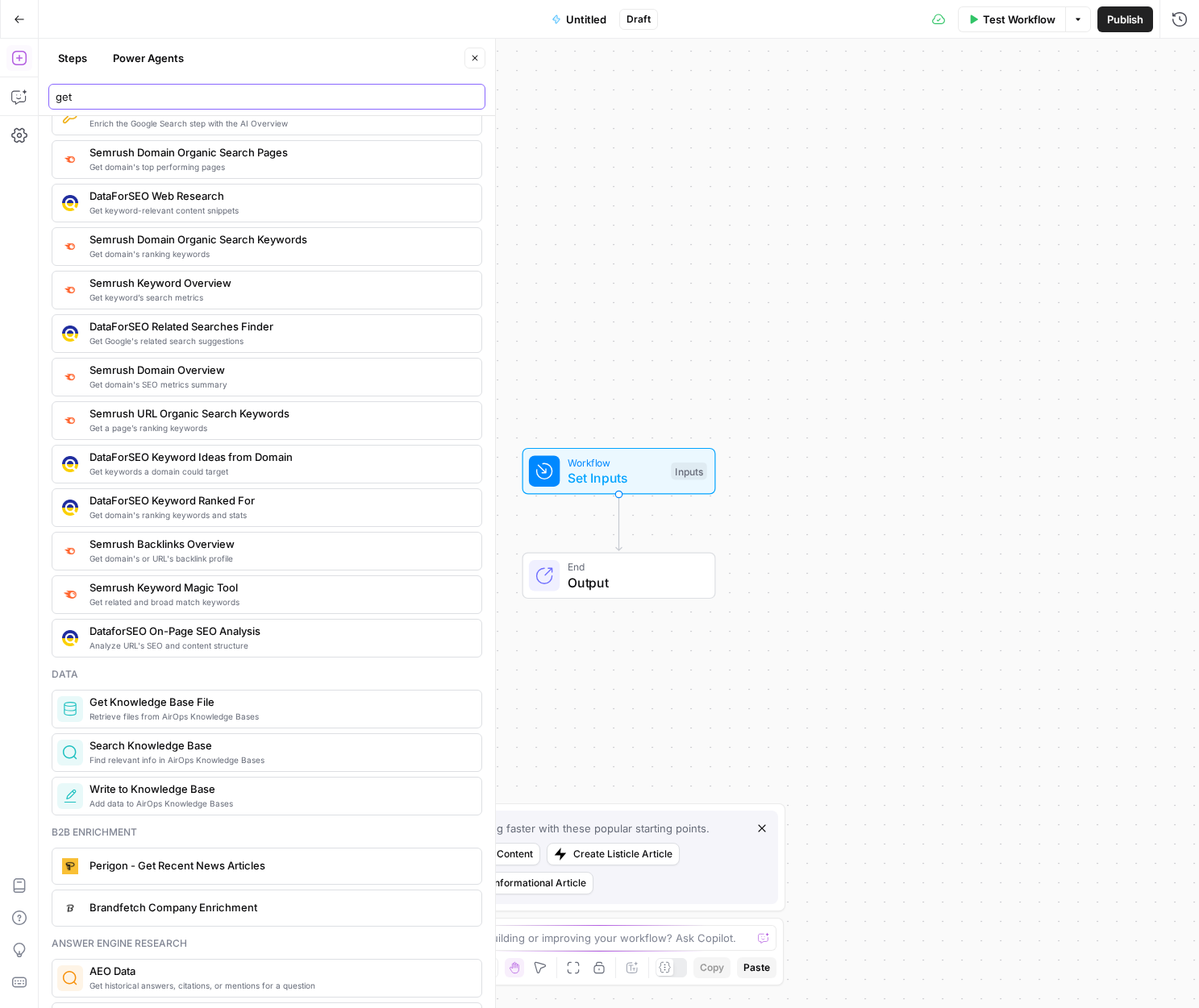
type input "get"
click at [180, 711] on span "Retrieve files from AirOps Knowledge Bases" at bounding box center [279, 716] width 379 height 13
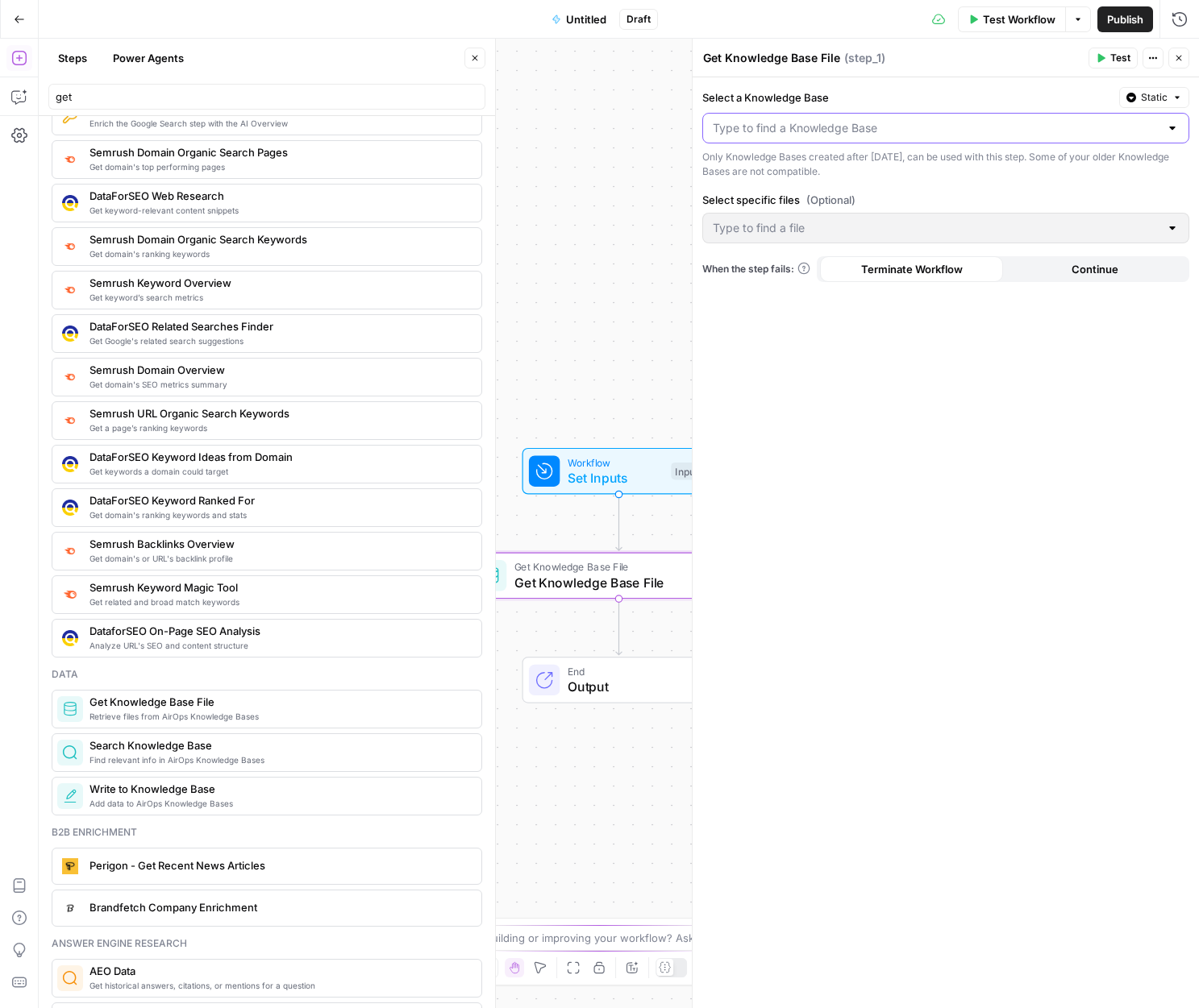
drag, startPoint x: 772, startPoint y: 133, endPoint x: 773, endPoint y: 149, distance: 16.0
click at [771, 133] on input "Select a Knowledge Base" at bounding box center [936, 128] width 447 height 16
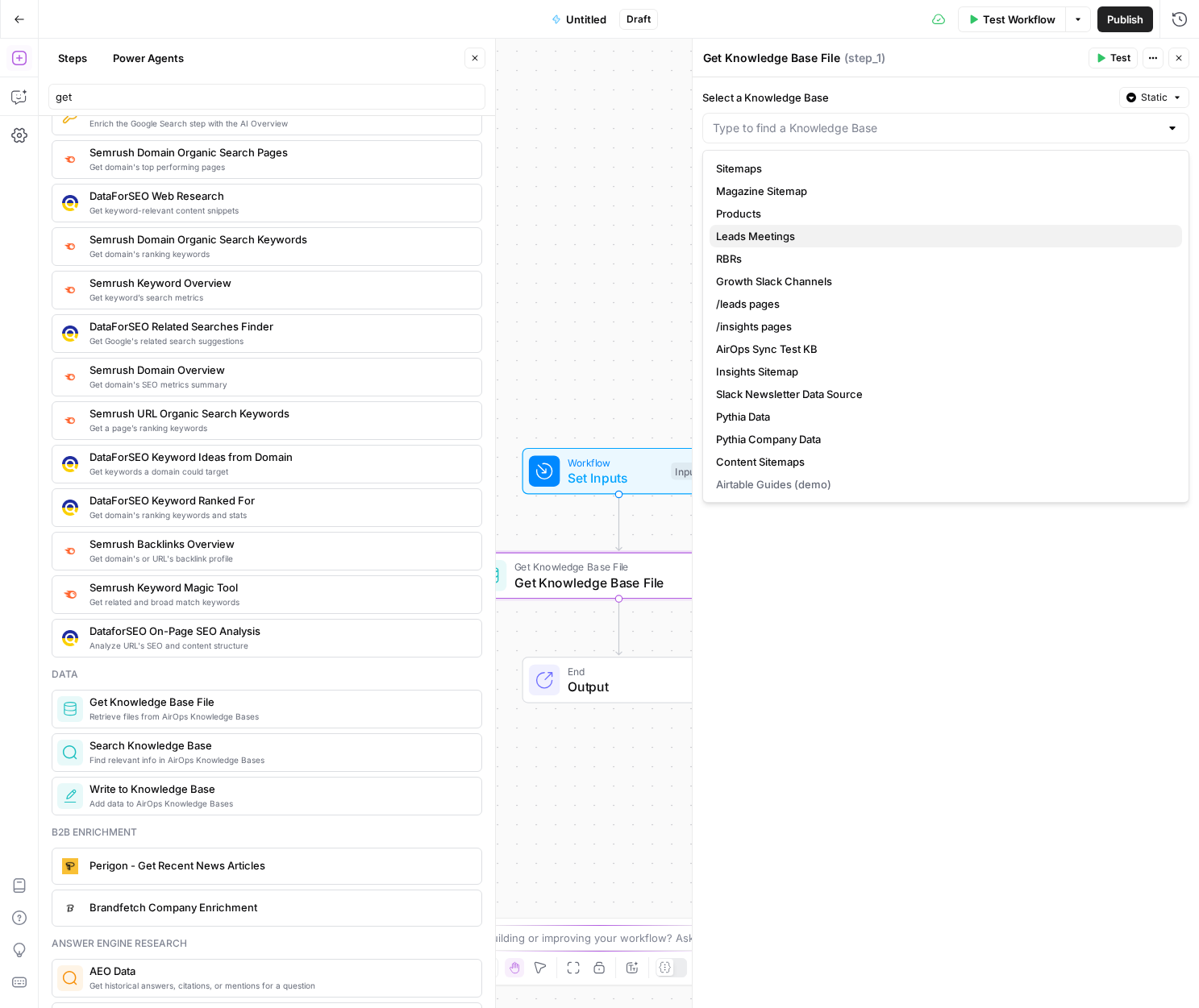
click at [778, 230] on span "Leads Meetings" at bounding box center [942, 236] width 454 height 16
type input "Leads Meetings"
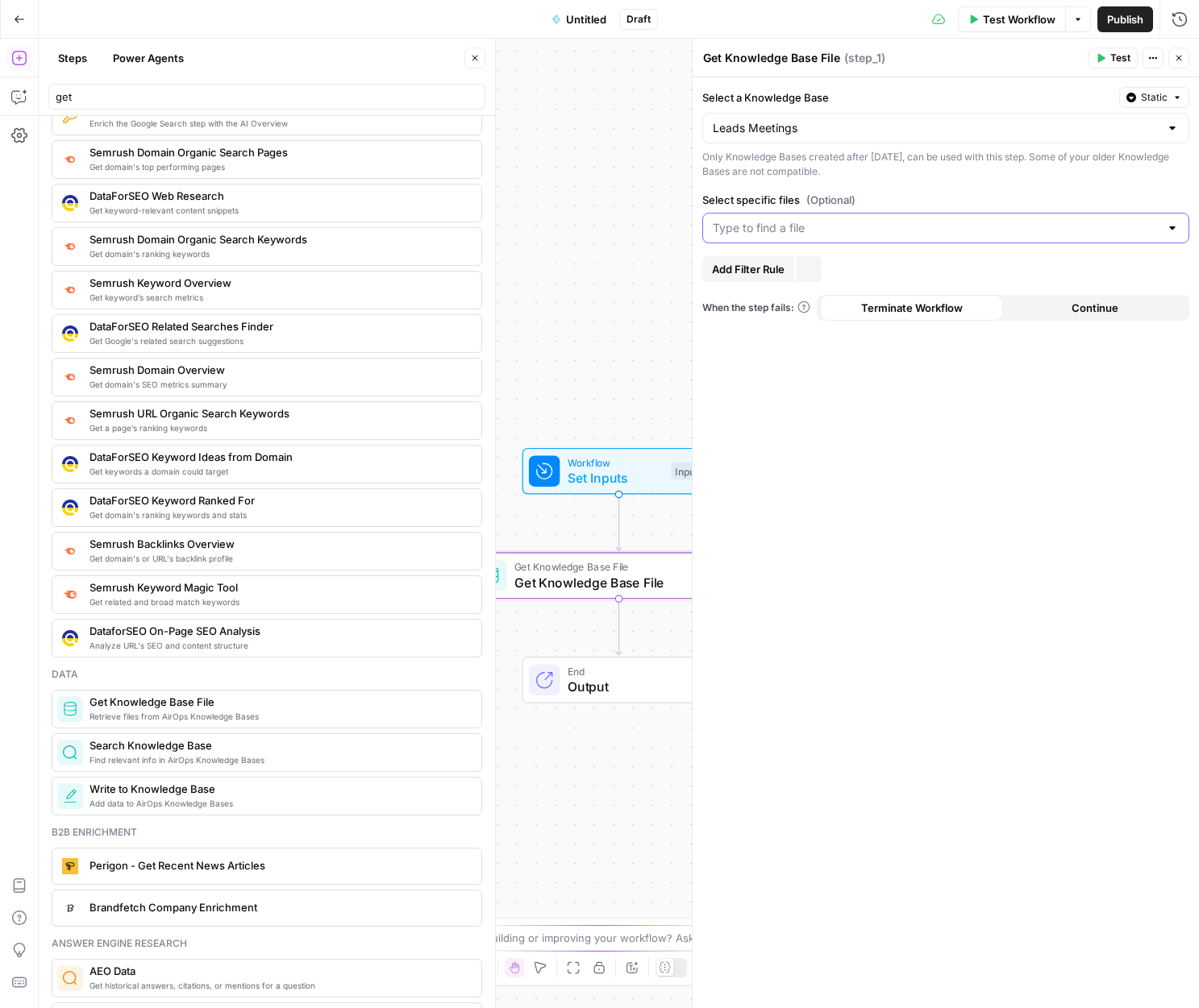
click at [780, 226] on input "Select specific files (Optional)" at bounding box center [936, 228] width 447 height 16
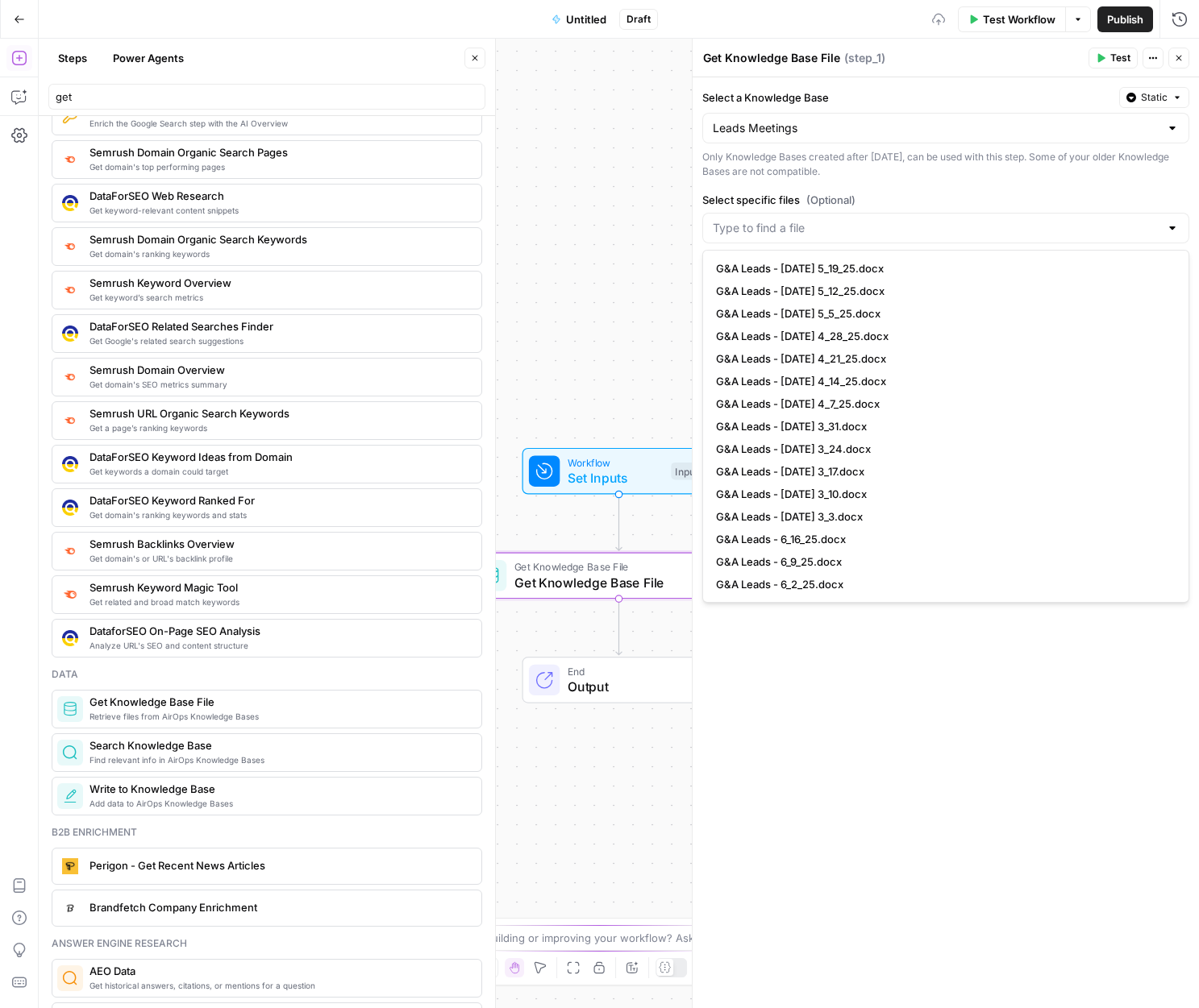
click at [782, 284] on span "G&A Leads - Monday 5_12_25.docx" at bounding box center [942, 291] width 454 height 16
click at [873, 373] on span "G&A Leads - Monday 4_14_25.docx" at bounding box center [942, 381] width 454 height 16
click at [883, 534] on span "G&A Leads - Monday 3_3.docx" at bounding box center [942, 539] width 454 height 16
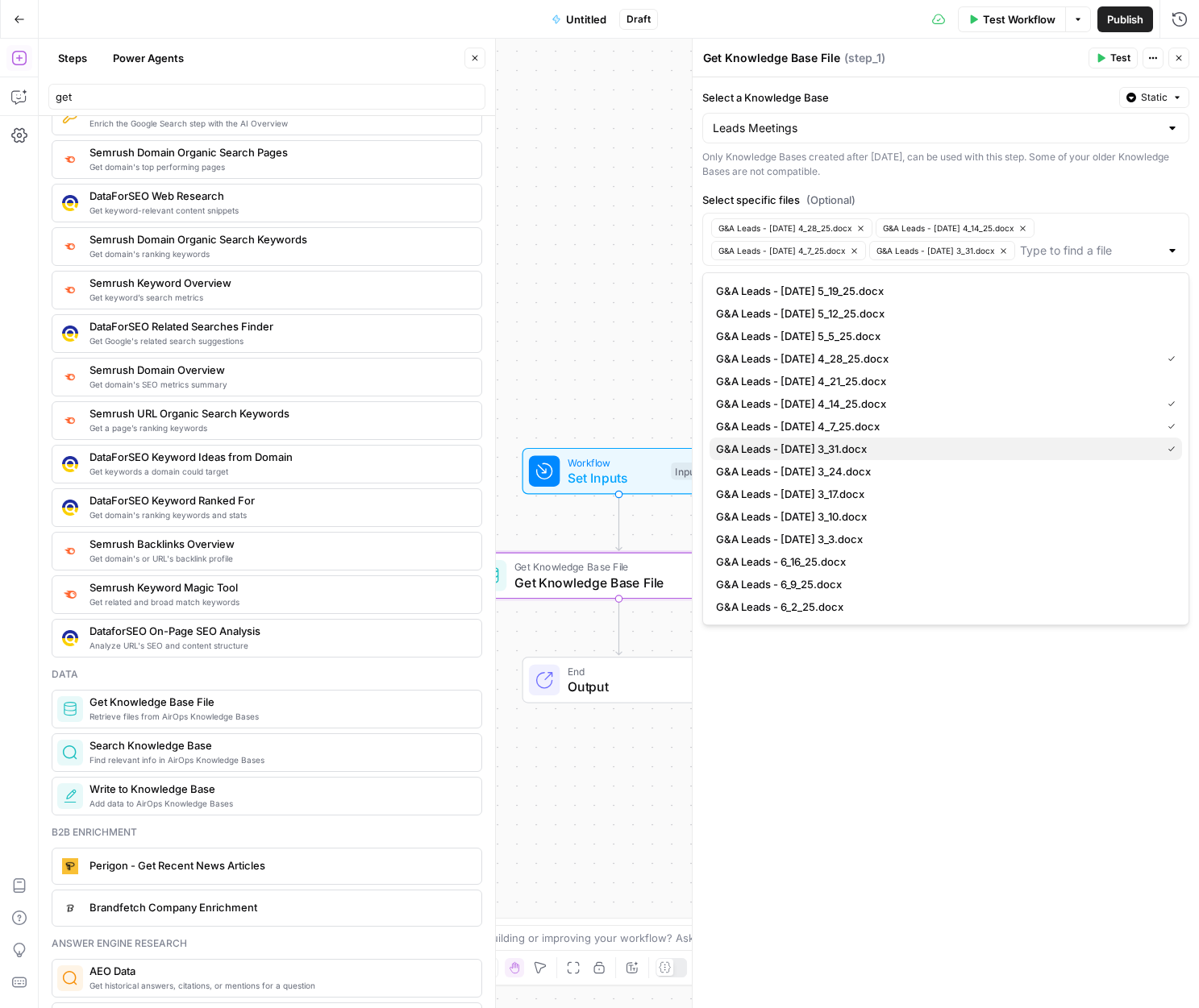
click at [809, 438] on button "G&A Leads - Monday 3_31.docx" at bounding box center [946, 448] width 472 height 23
click at [815, 316] on span "G&A Leads - Monday 5_12_25.docx" at bounding box center [942, 314] width 454 height 16
click at [970, 750] on div "Select a Knowledge Base Static Leads Meetings Only Knowledge Bases created afte…" at bounding box center [946, 543] width 506 height 931
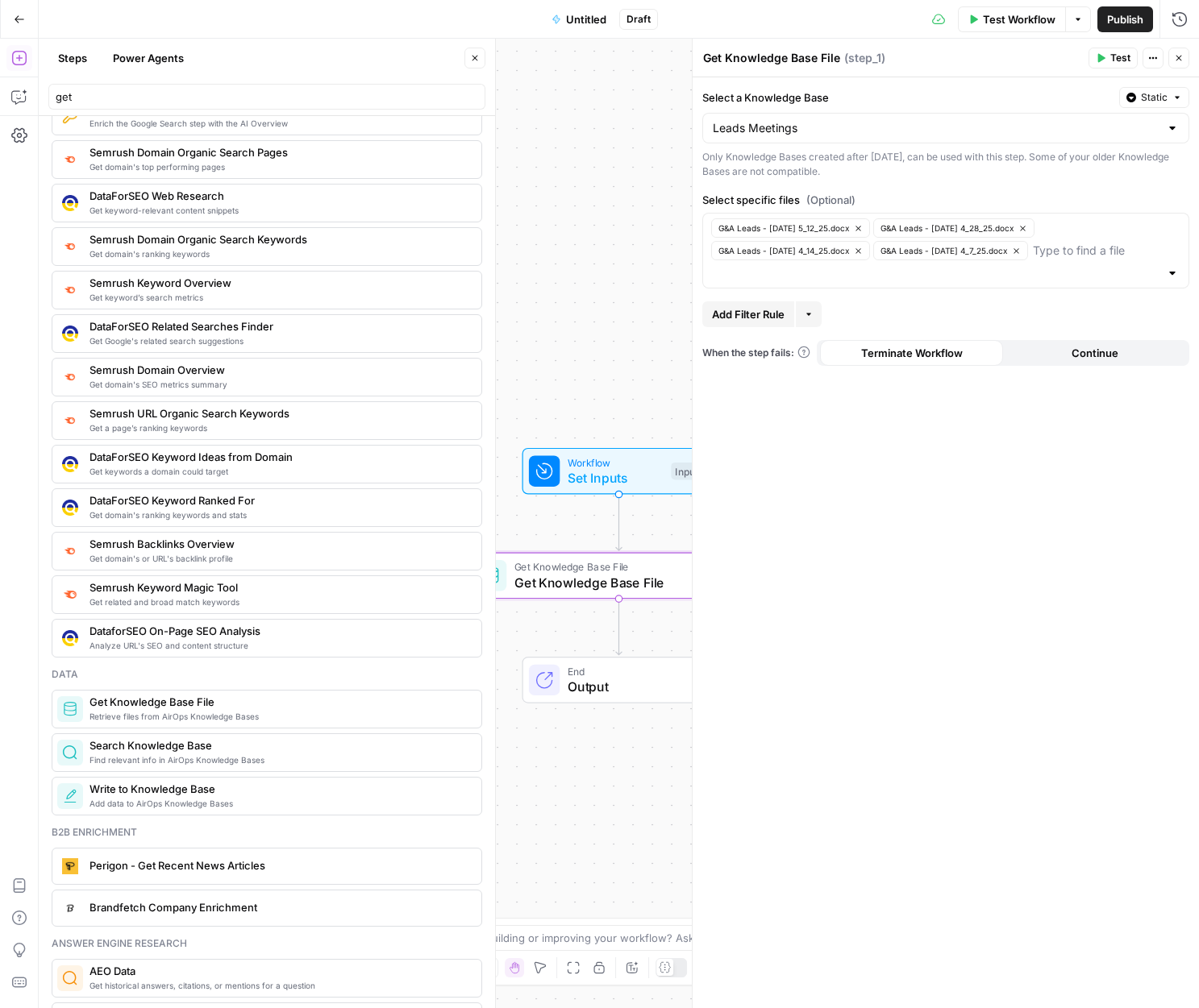
click at [1058, 58] on icon "button" at bounding box center [1101, 58] width 7 height 9
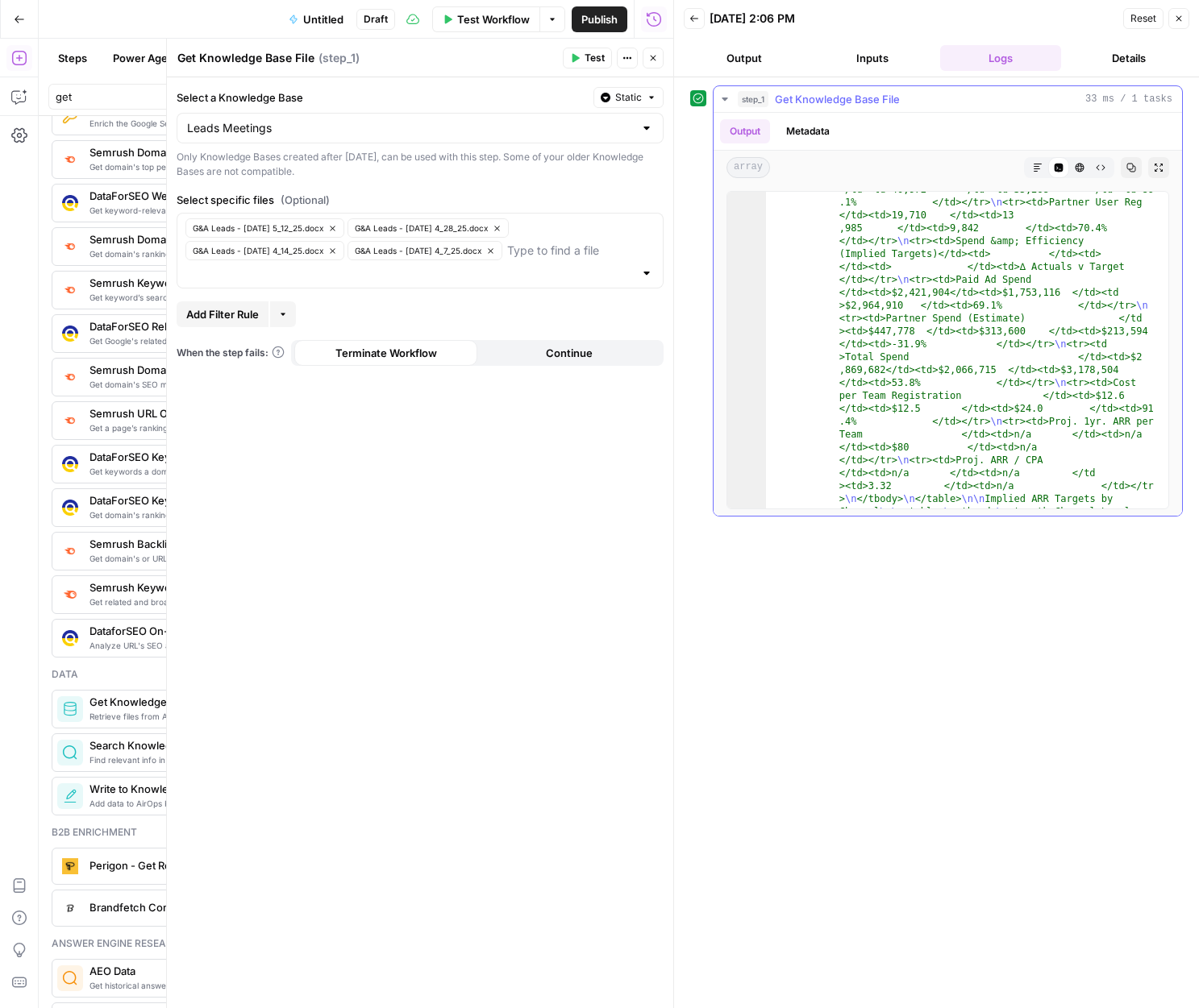
scroll to position [750, 0]
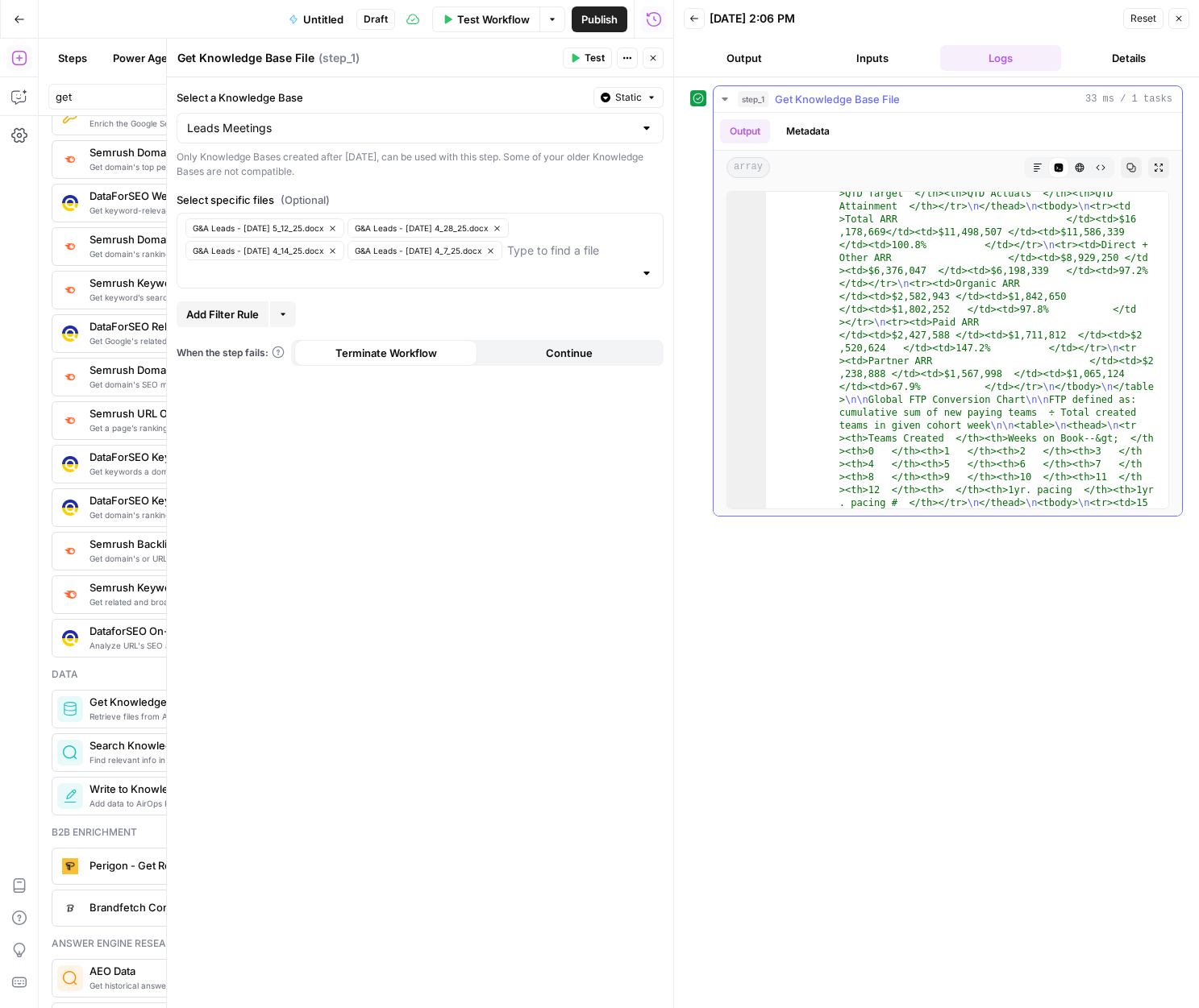
drag, startPoint x: 878, startPoint y: 179, endPoint x: 924, endPoint y: 290, distance: 120.2
click at [918, 287] on div "Output Metadata array Markdown Code Editor HTML Viewer Raw Output Copy Expand O…" at bounding box center [948, 315] width 468 height 403
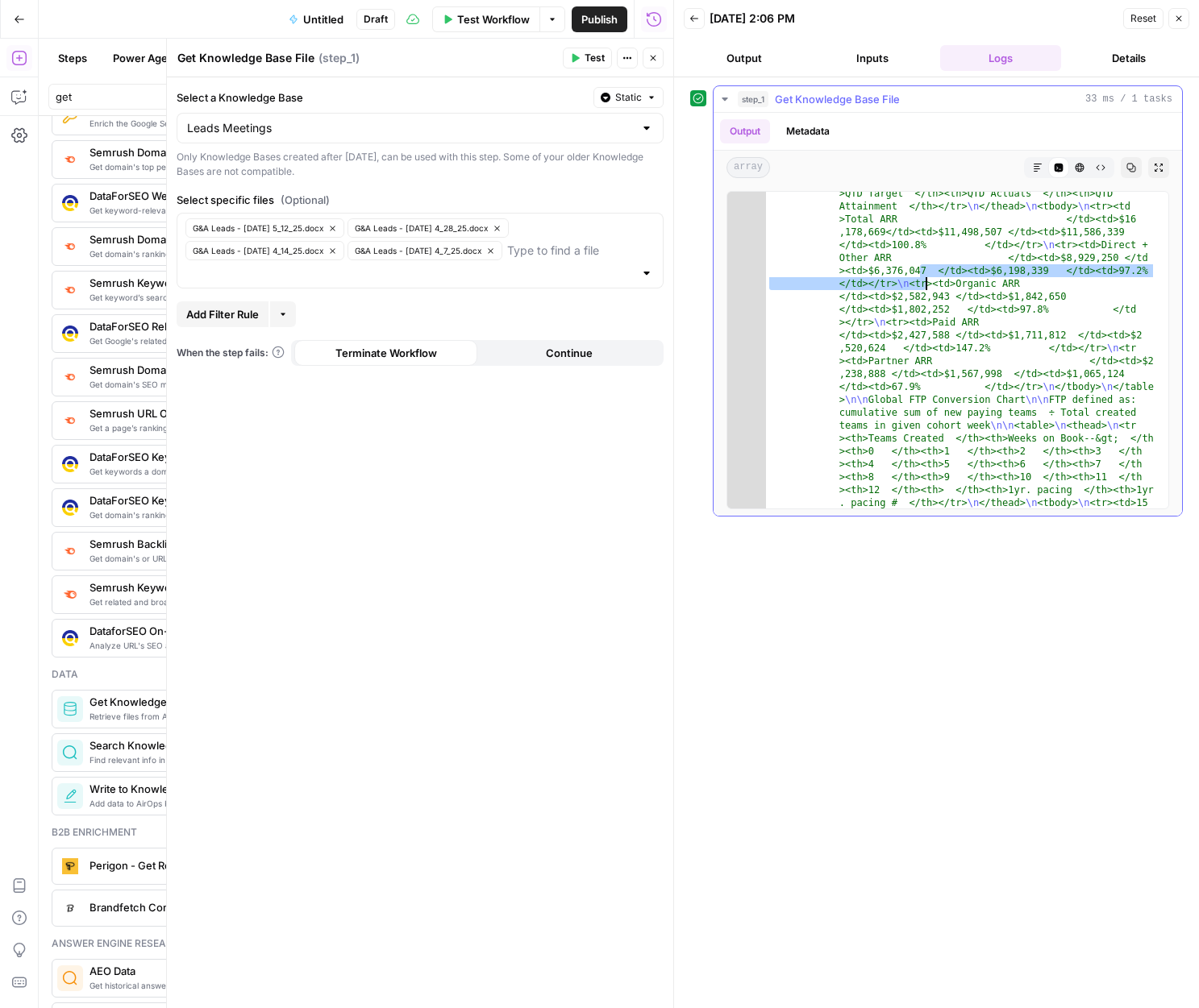
drag, startPoint x: 926, startPoint y: 289, endPoint x: 1085, endPoint y: 517, distance: 278.0
click at [1058, 518] on div "step_1 Get Knowledge Base File 33 ms / 1 tasks Output Metadata array Markdown C…" at bounding box center [936, 543] width 492 height 915
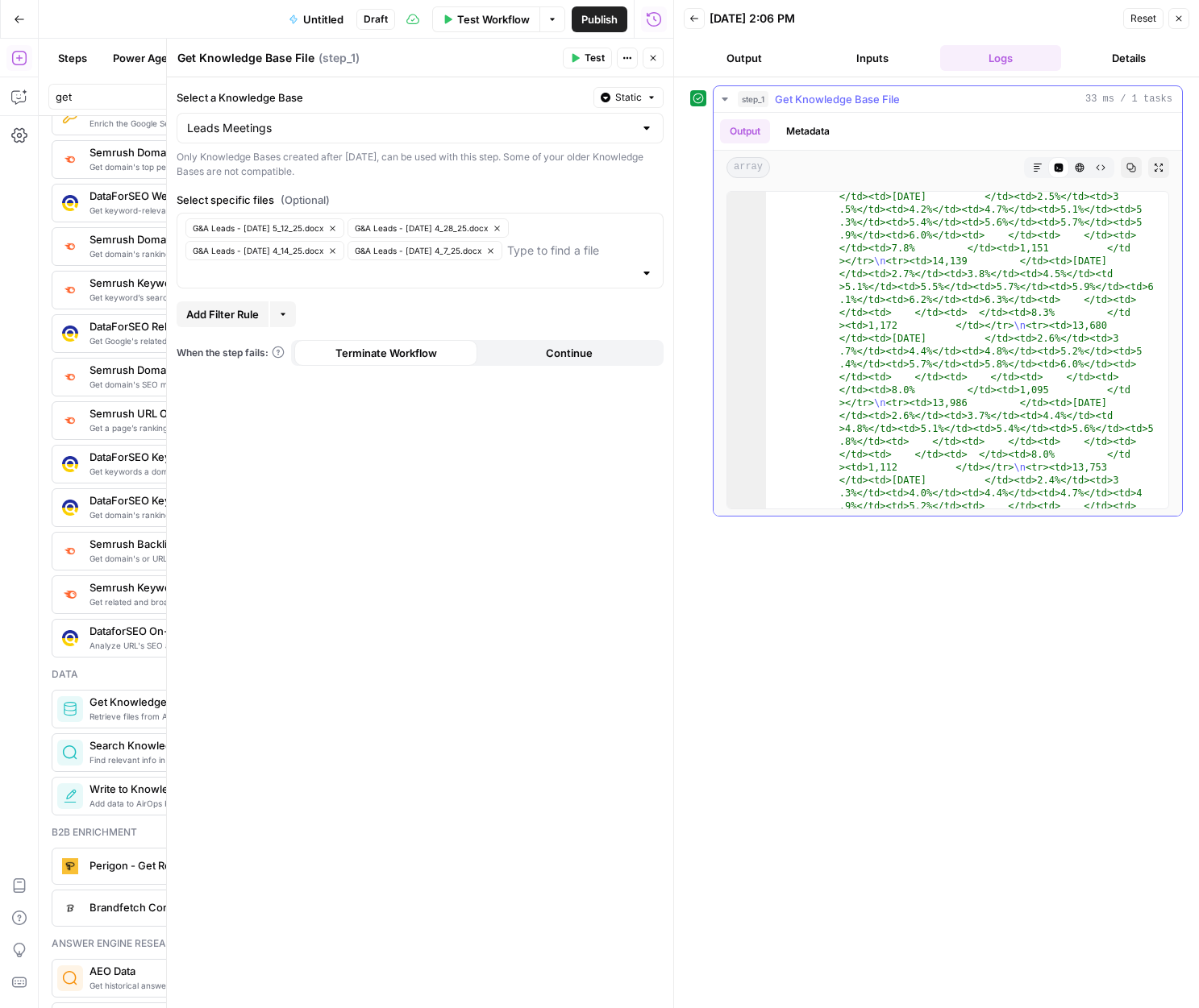
scroll to position [14831, 0]
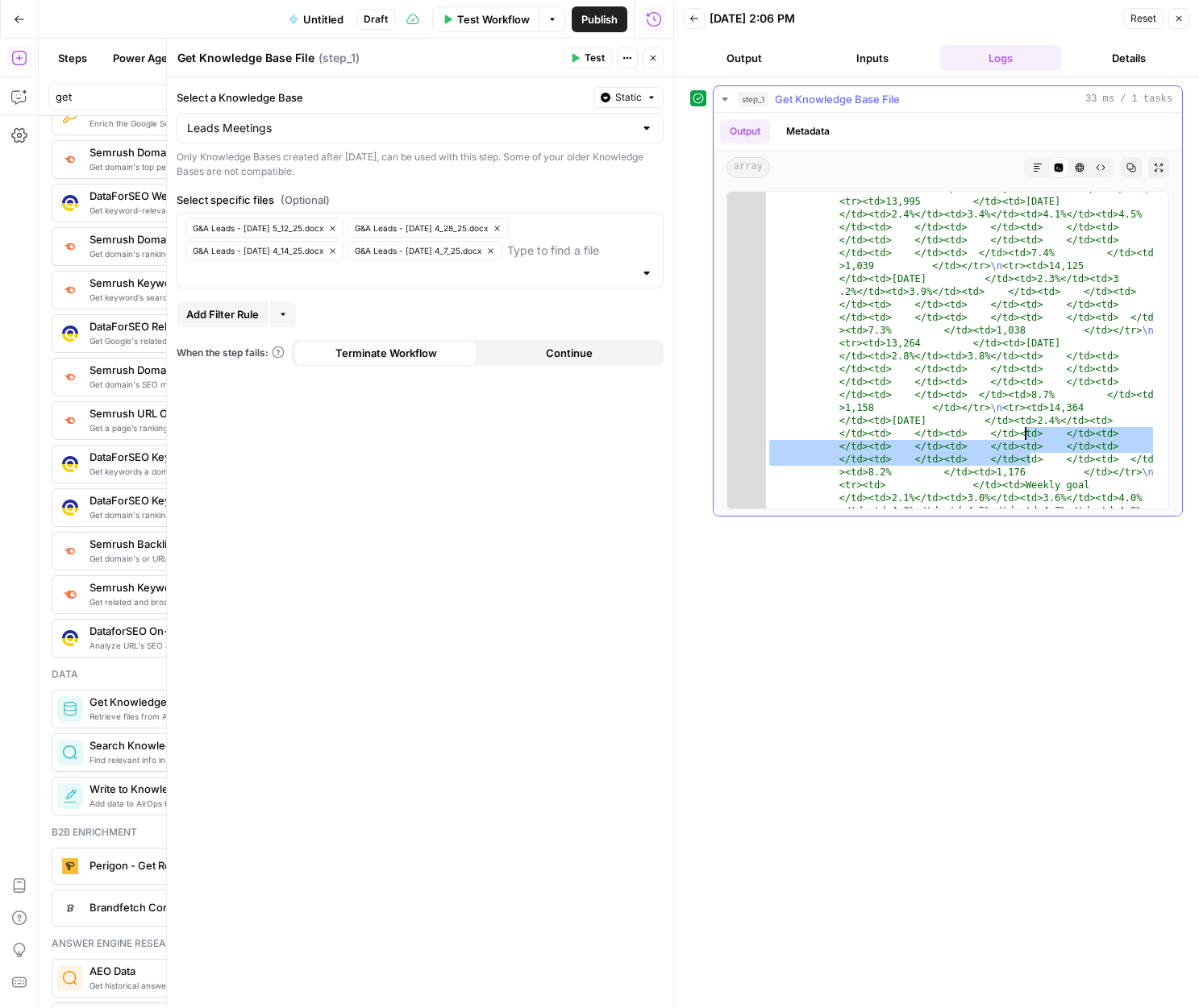
drag, startPoint x: 1030, startPoint y: 461, endPoint x: 928, endPoint y: 307, distance: 184.7
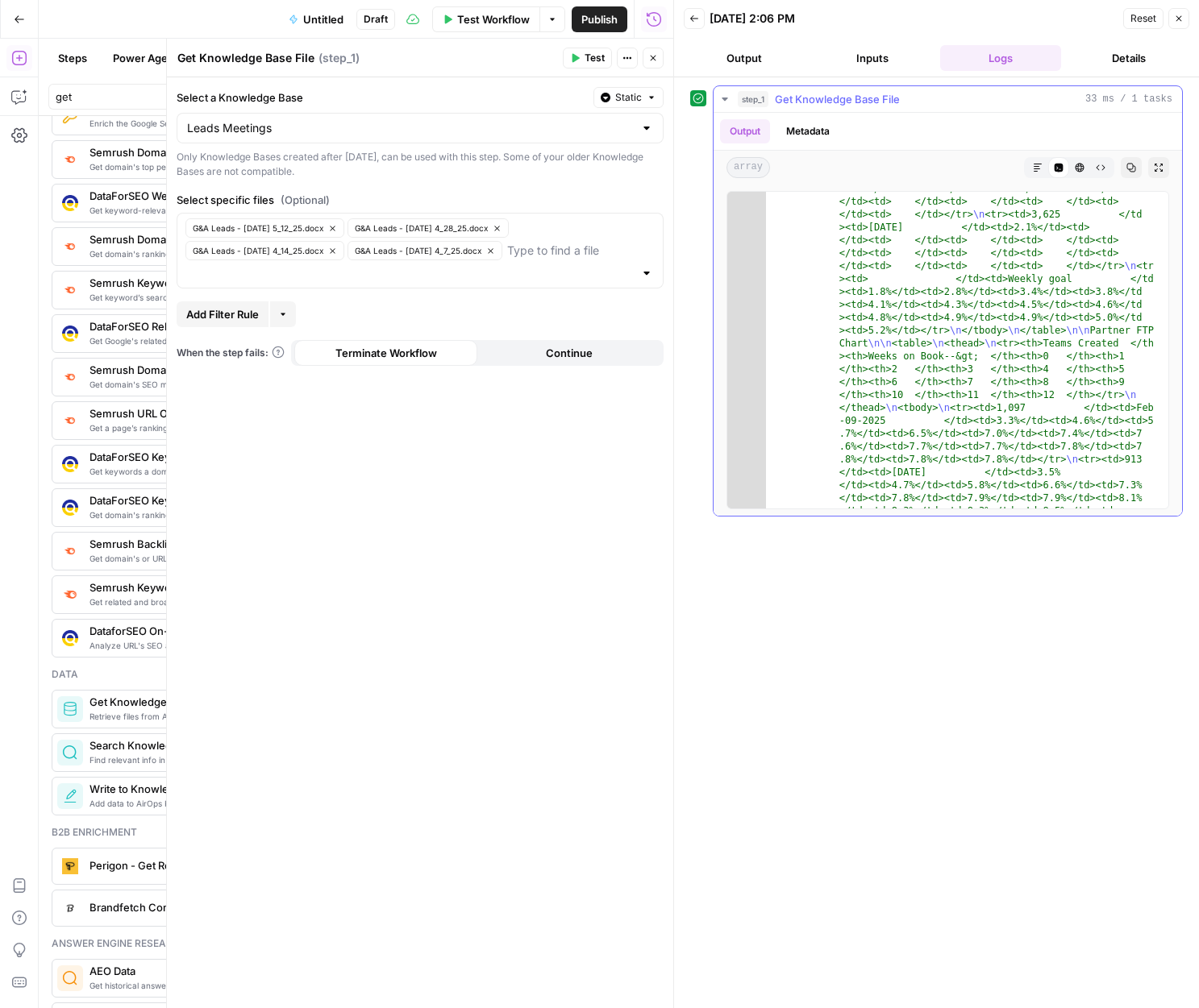
scroll to position [17824, 0]
drag, startPoint x: 983, startPoint y: 597, endPoint x: 974, endPoint y: 585, distance: 15.0
click at [973, 594] on div "step_1 Get Knowledge Base File 33 ms / 1 tasks Output Metadata array Markdown C…" at bounding box center [936, 543] width 492 height 915
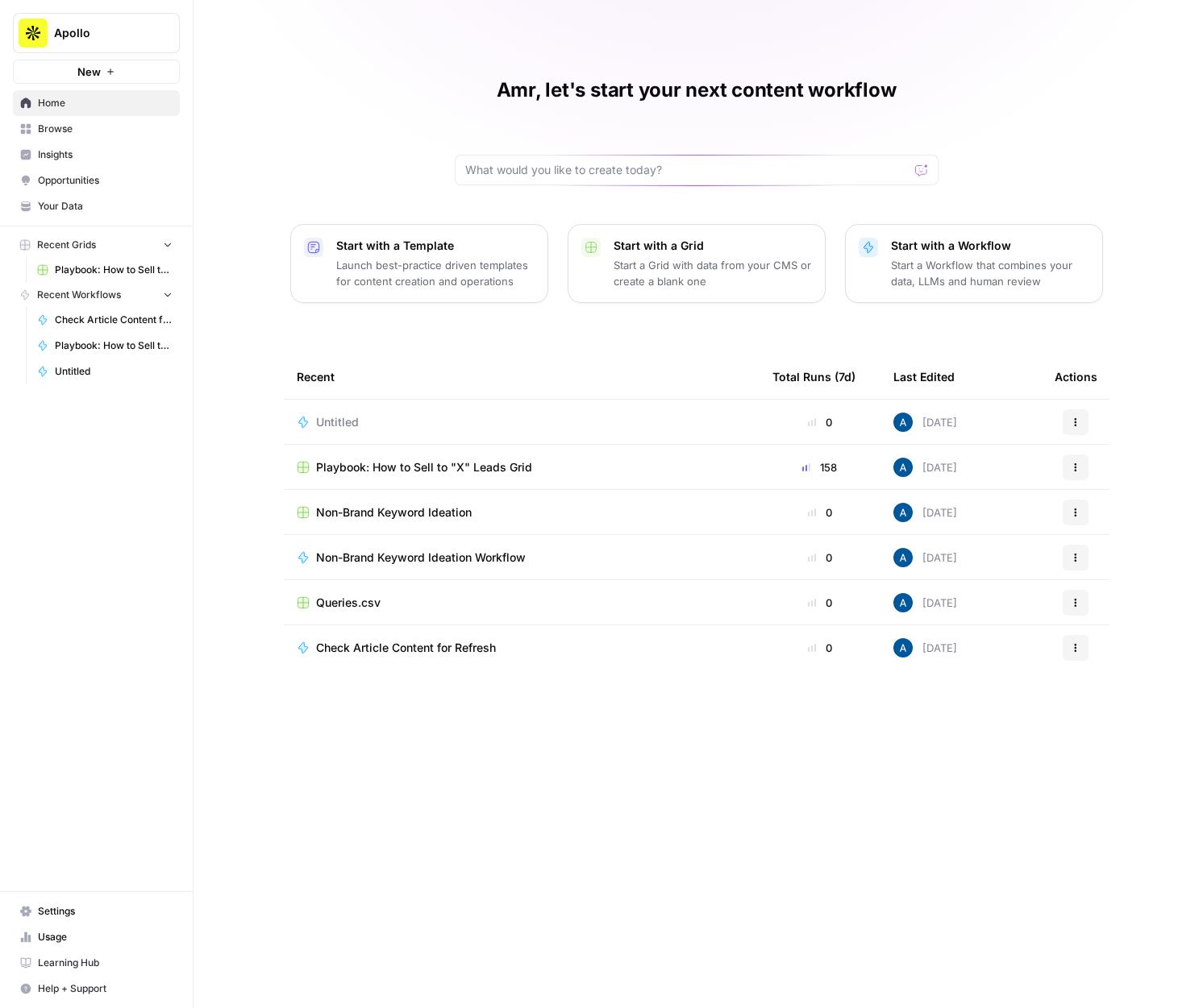
click at [102, 200] on span "Your Data" at bounding box center [105, 206] width 135 height 15
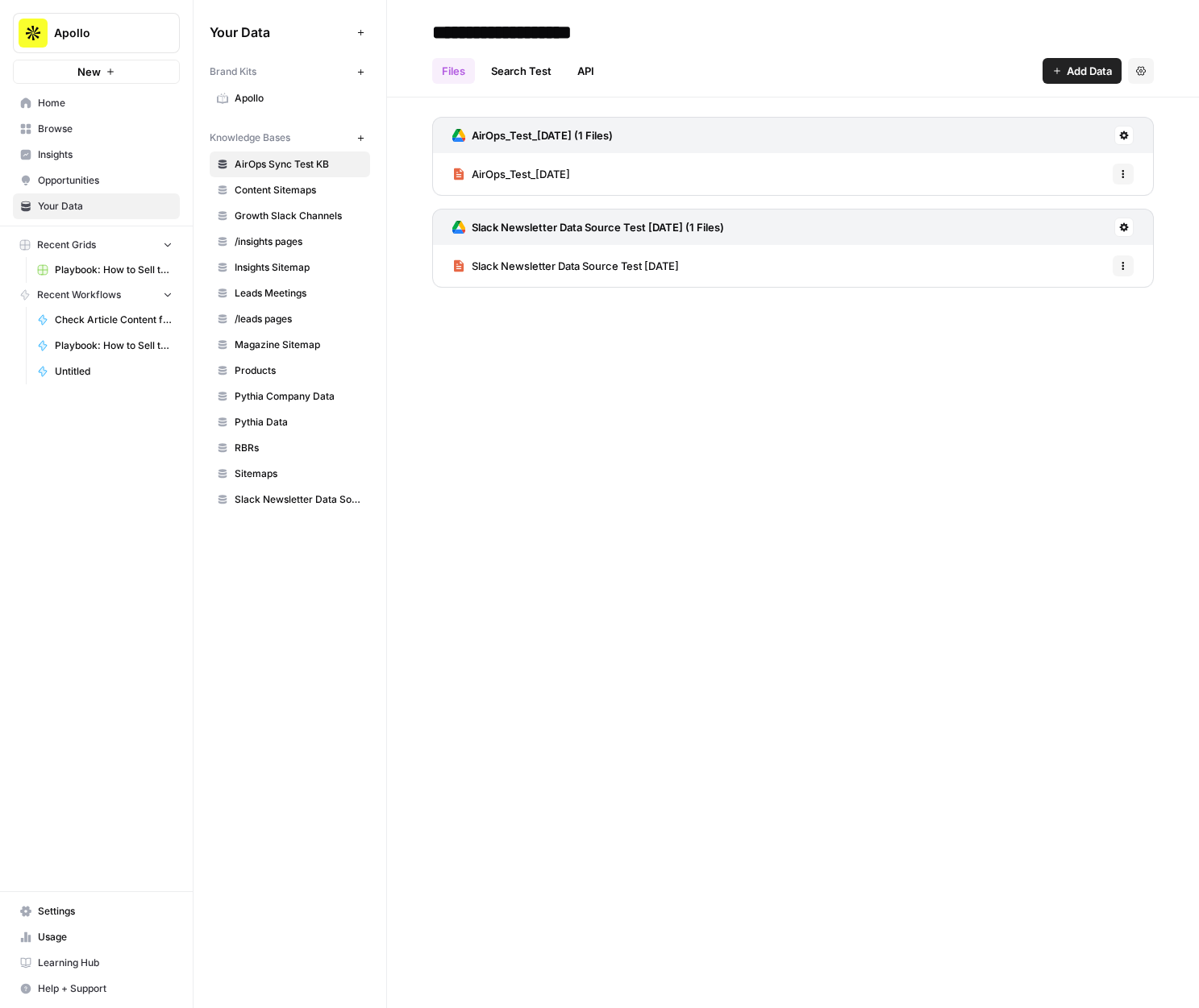
click at [288, 106] on link "Apollo" at bounding box center [290, 98] width 161 height 26
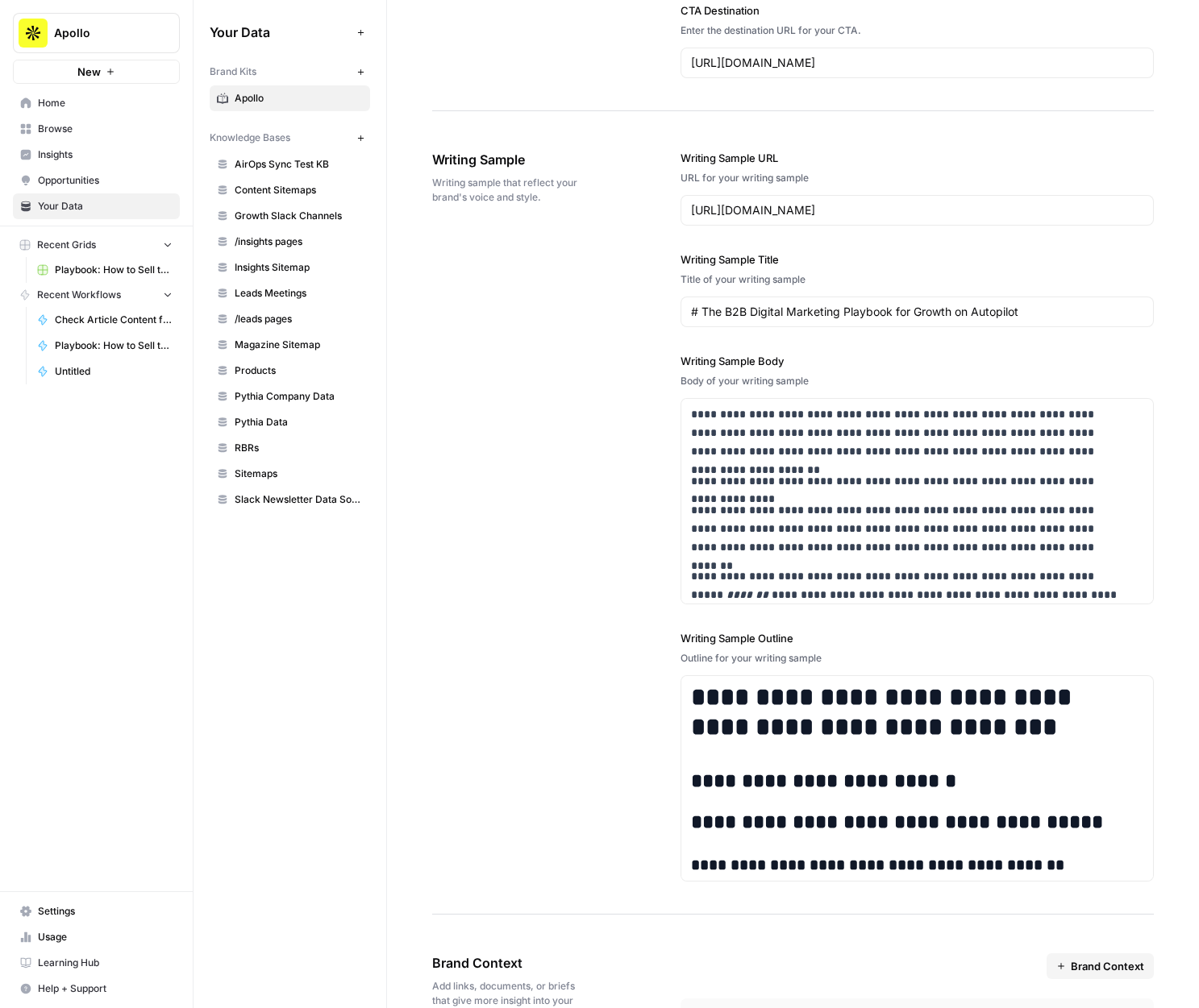
scroll to position [2396, 0]
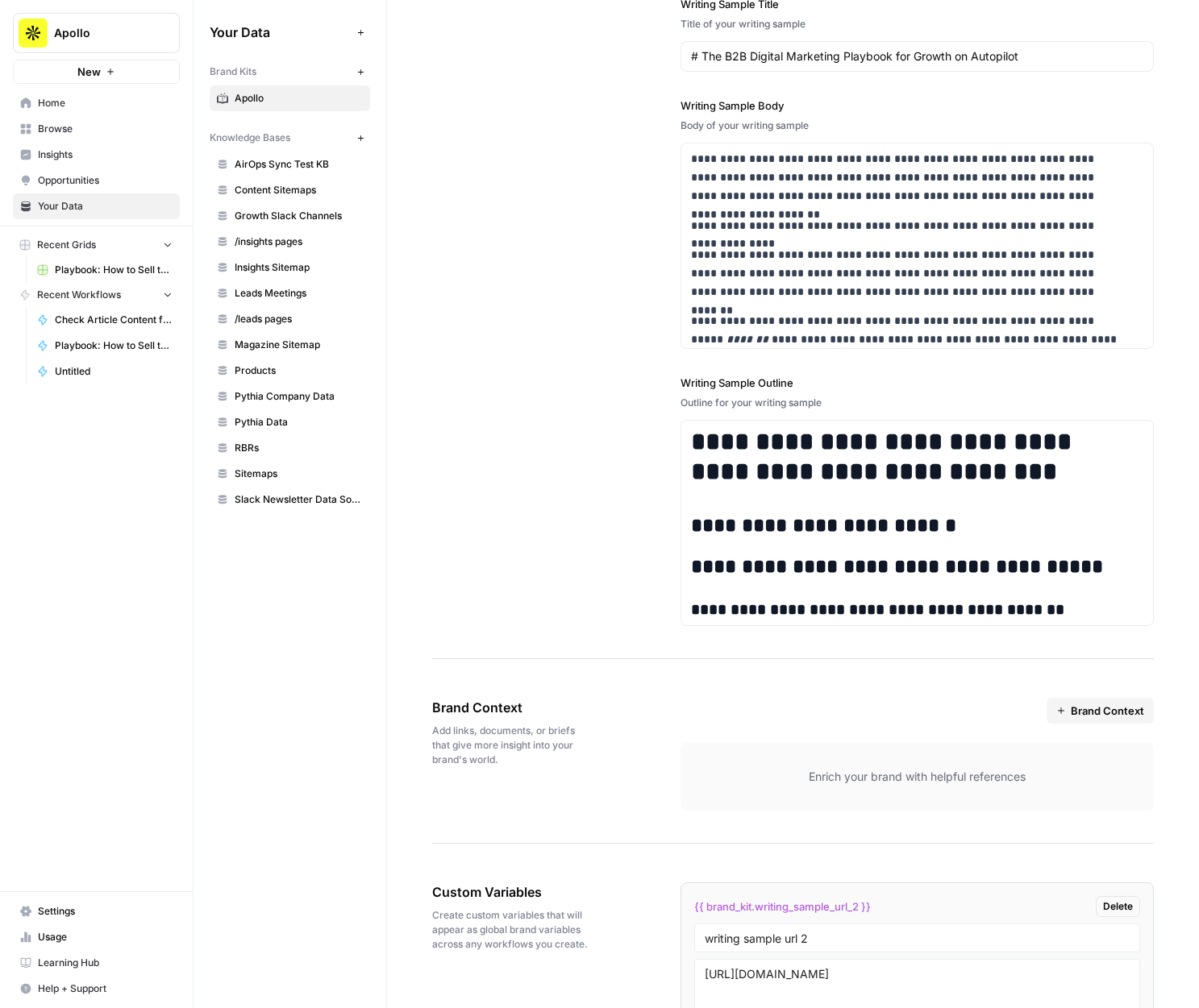
drag, startPoint x: 890, startPoint y: 789, endPoint x: 966, endPoint y: 789, distance: 76.0
click at [966, 789] on div "Enrich your brand with helpful references" at bounding box center [917, 777] width 473 height 67
drag, startPoint x: 1008, startPoint y: 776, endPoint x: 802, endPoint y: 757, distance: 206.9
click at [802, 757] on div "Enrich your brand with helpful references" at bounding box center [917, 777] width 473 height 67
click at [789, 789] on div "Enrich your brand with helpful references" at bounding box center [917, 777] width 473 height 67
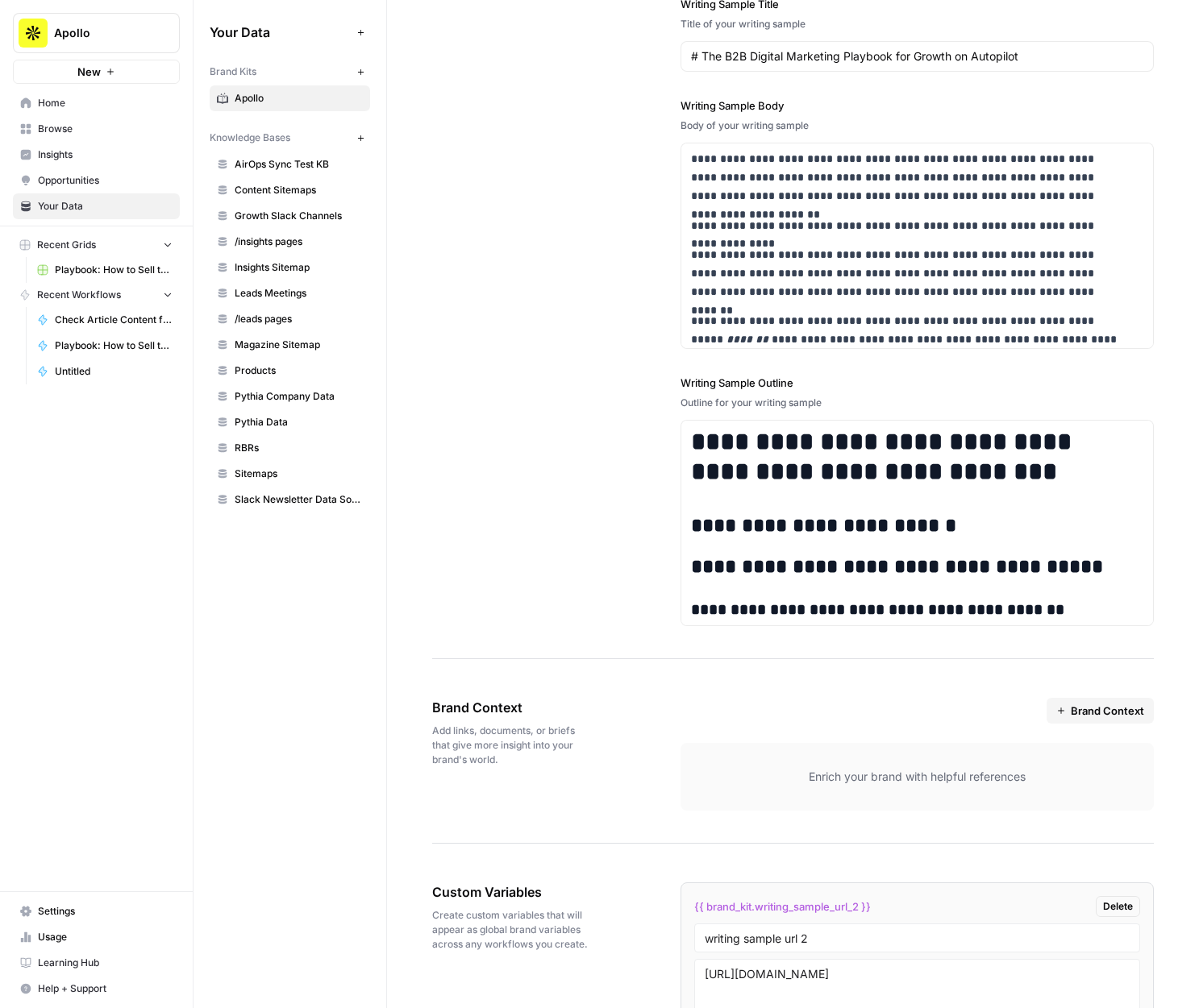
click at [793, 786] on div "Enrich your brand with helpful references" at bounding box center [917, 777] width 473 height 67
click at [796, 784] on p "Enrich your brand with helpful references" at bounding box center [917, 777] width 422 height 16
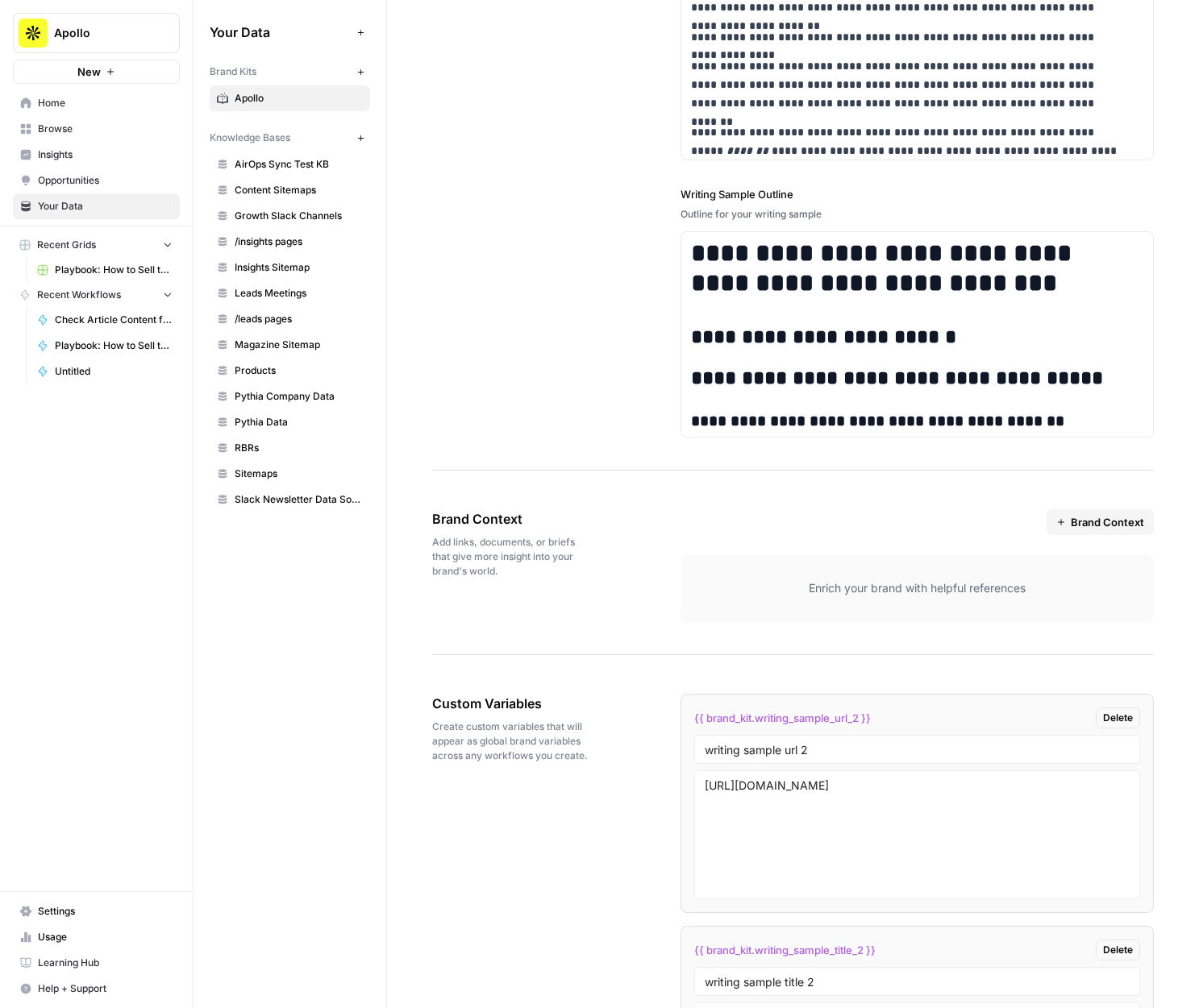
scroll to position [2712, 0]
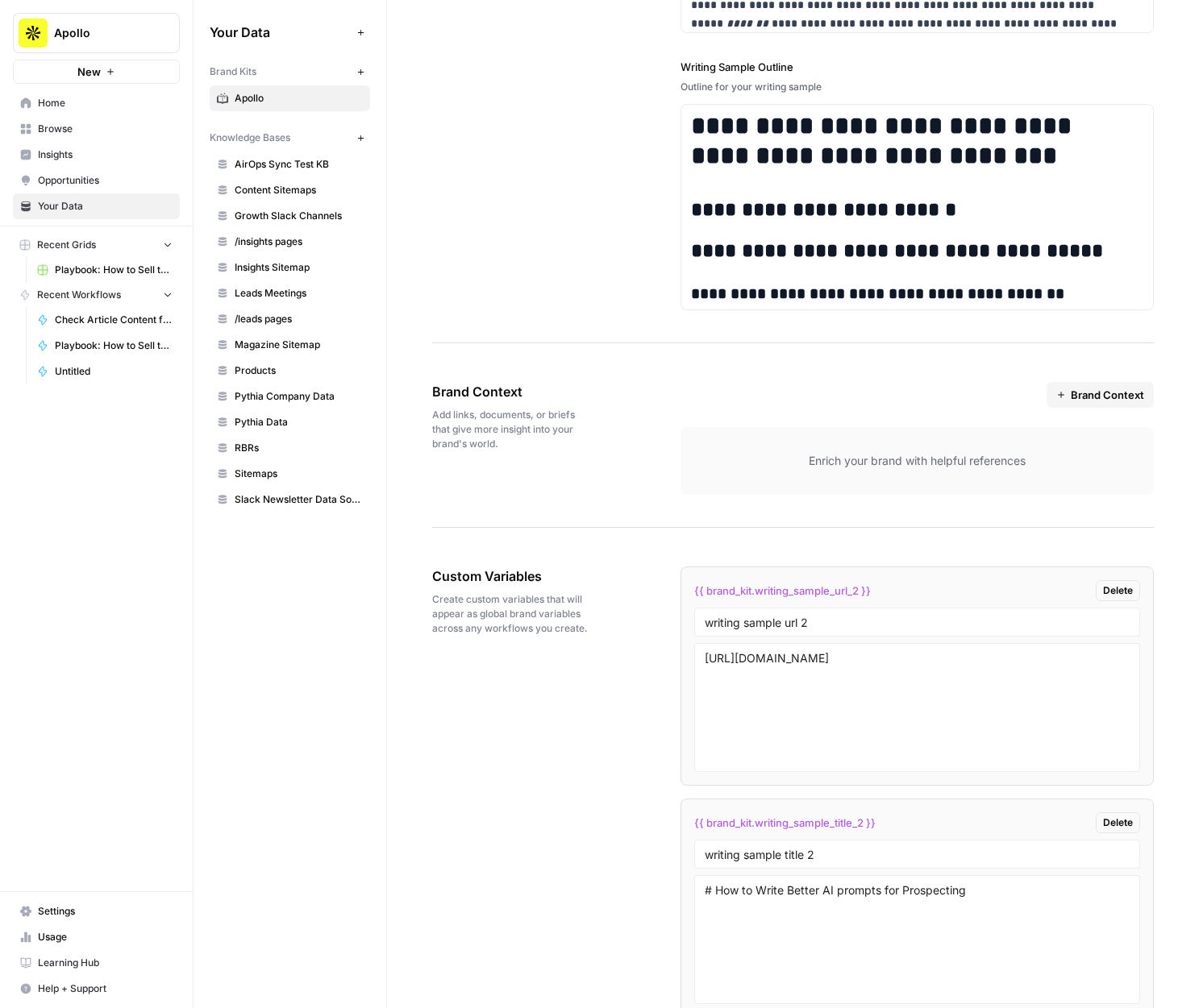
click at [774, 457] on p "Enrich your brand with helpful references" at bounding box center [917, 461] width 422 height 16
click at [243, 136] on span "Knowledge Bases" at bounding box center [249, 138] width 80 height 15
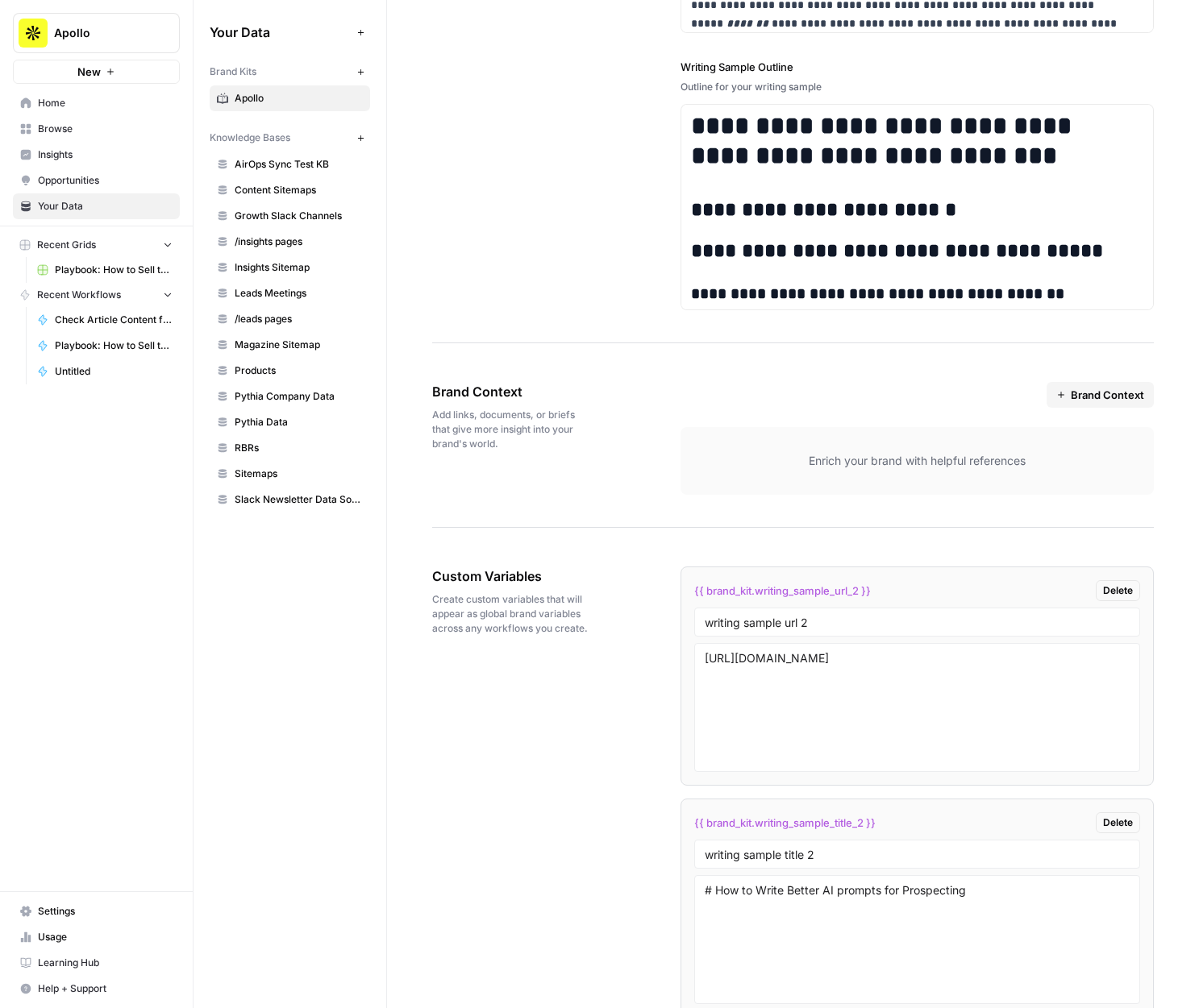
click at [243, 136] on span "Knowledge Bases" at bounding box center [249, 138] width 80 height 15
click at [810, 444] on div "Enrich your brand with helpful references" at bounding box center [917, 461] width 473 height 67
drag, startPoint x: 738, startPoint y: 446, endPoint x: 994, endPoint y: 475, distance: 257.6
click at [994, 475] on div "Enrich your brand with helpful references" at bounding box center [917, 461] width 473 height 67
drag, startPoint x: 423, startPoint y: 380, endPoint x: 978, endPoint y: 496, distance: 567.0
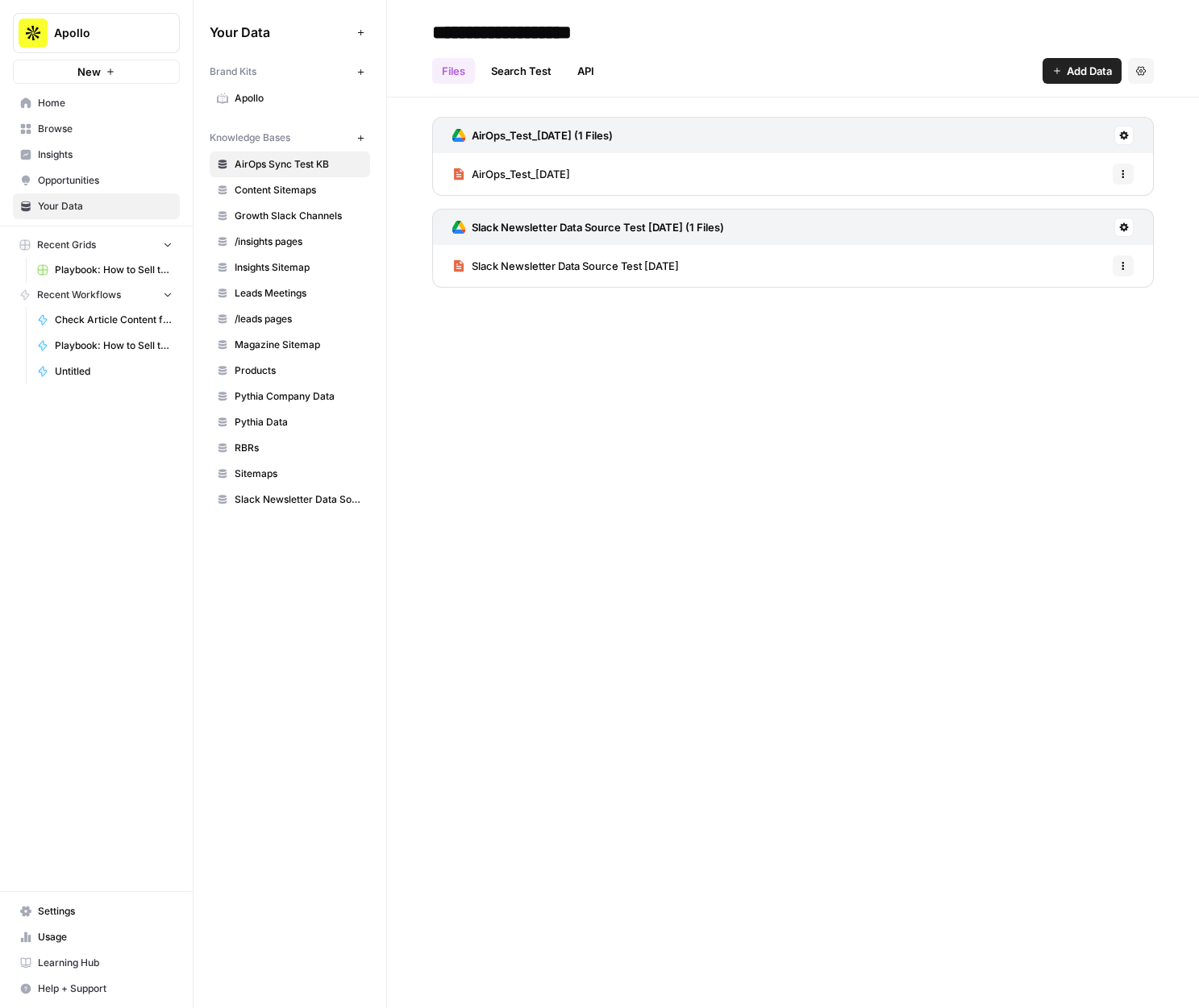
click at [109, 104] on span "Home" at bounding box center [105, 103] width 135 height 15
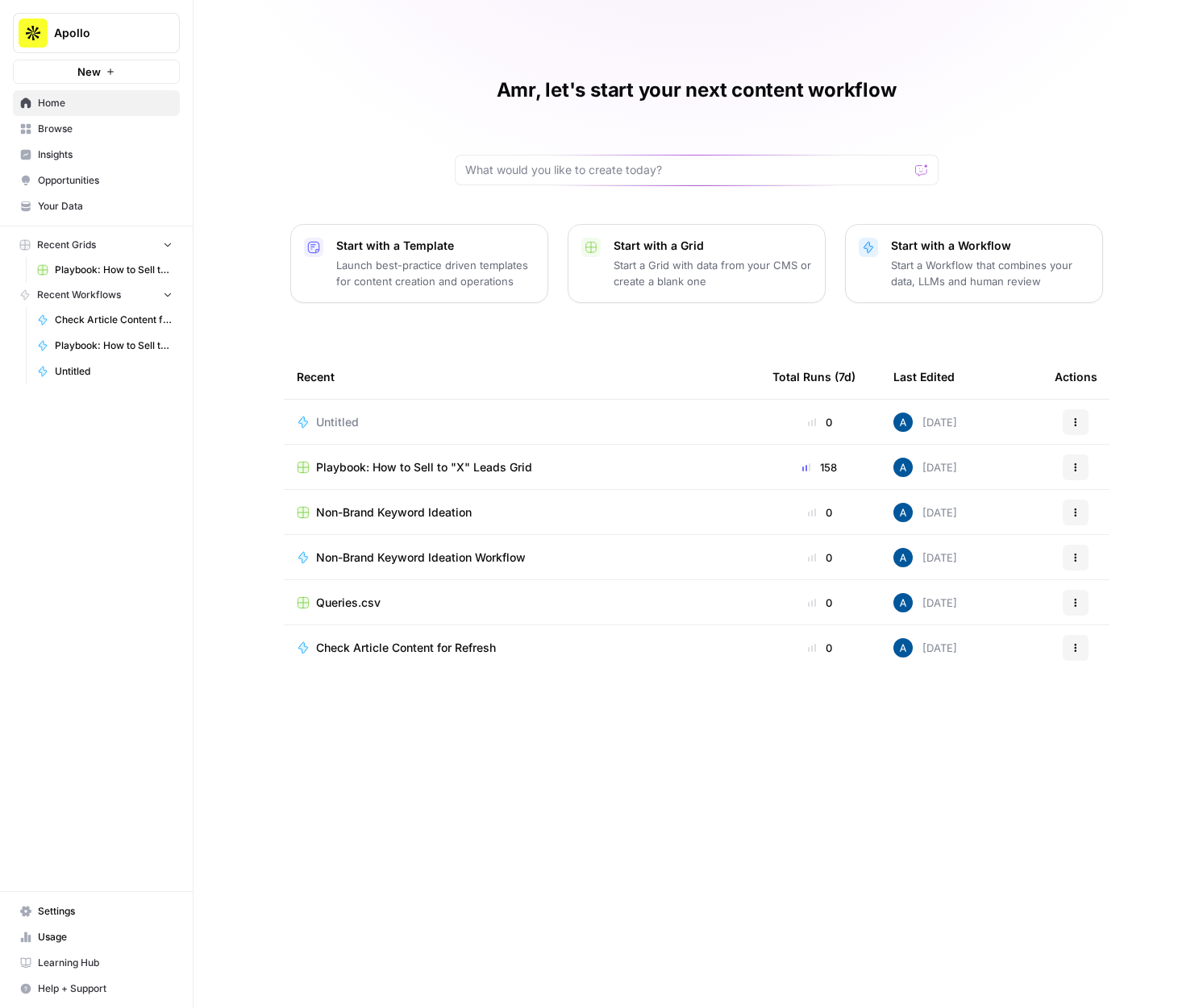
click at [372, 425] on div "Untitled" at bounding box center [521, 423] width 450 height 16
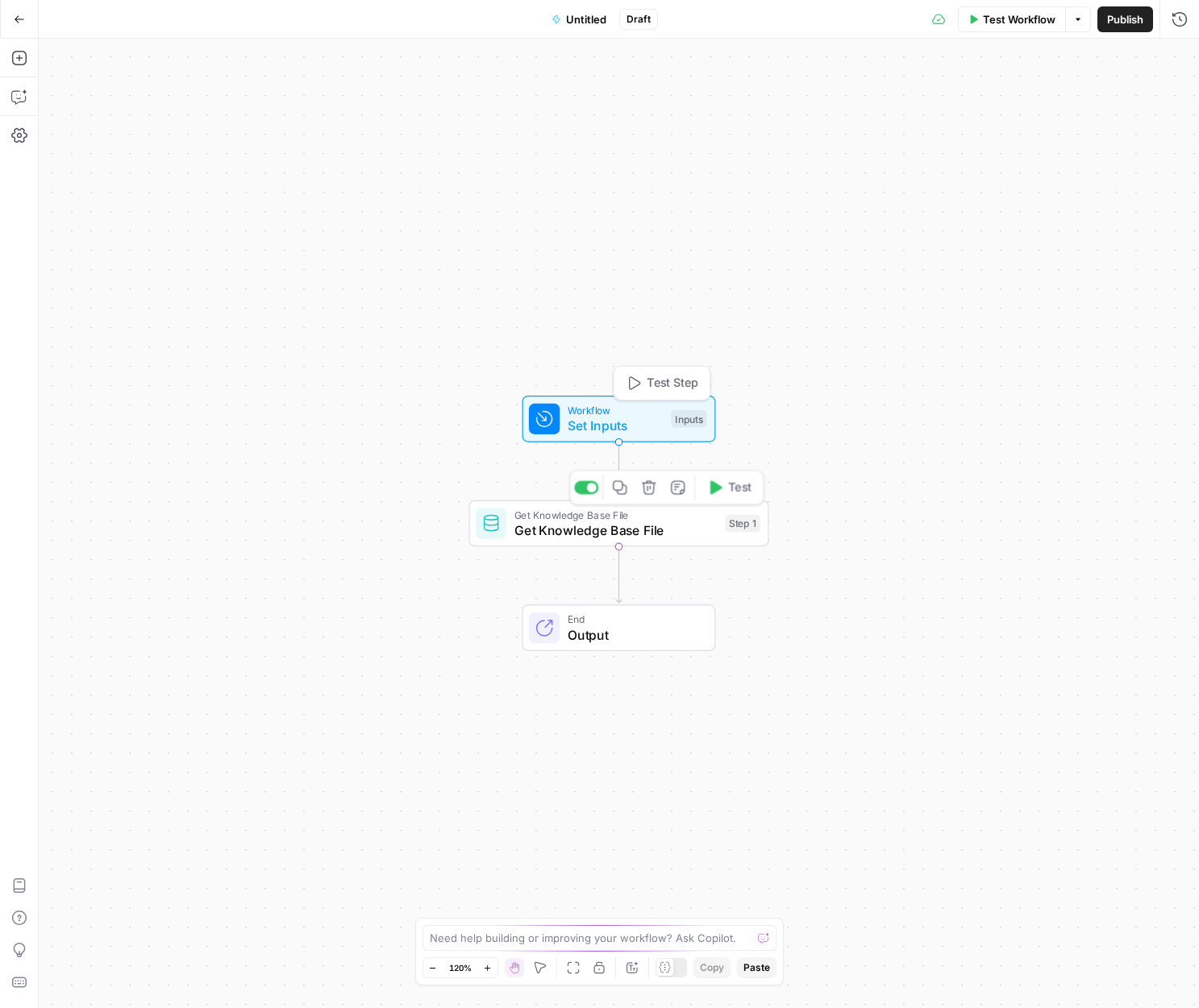
click at [606, 533] on span "Get Knowledge Base File" at bounding box center [615, 530] width 203 height 19
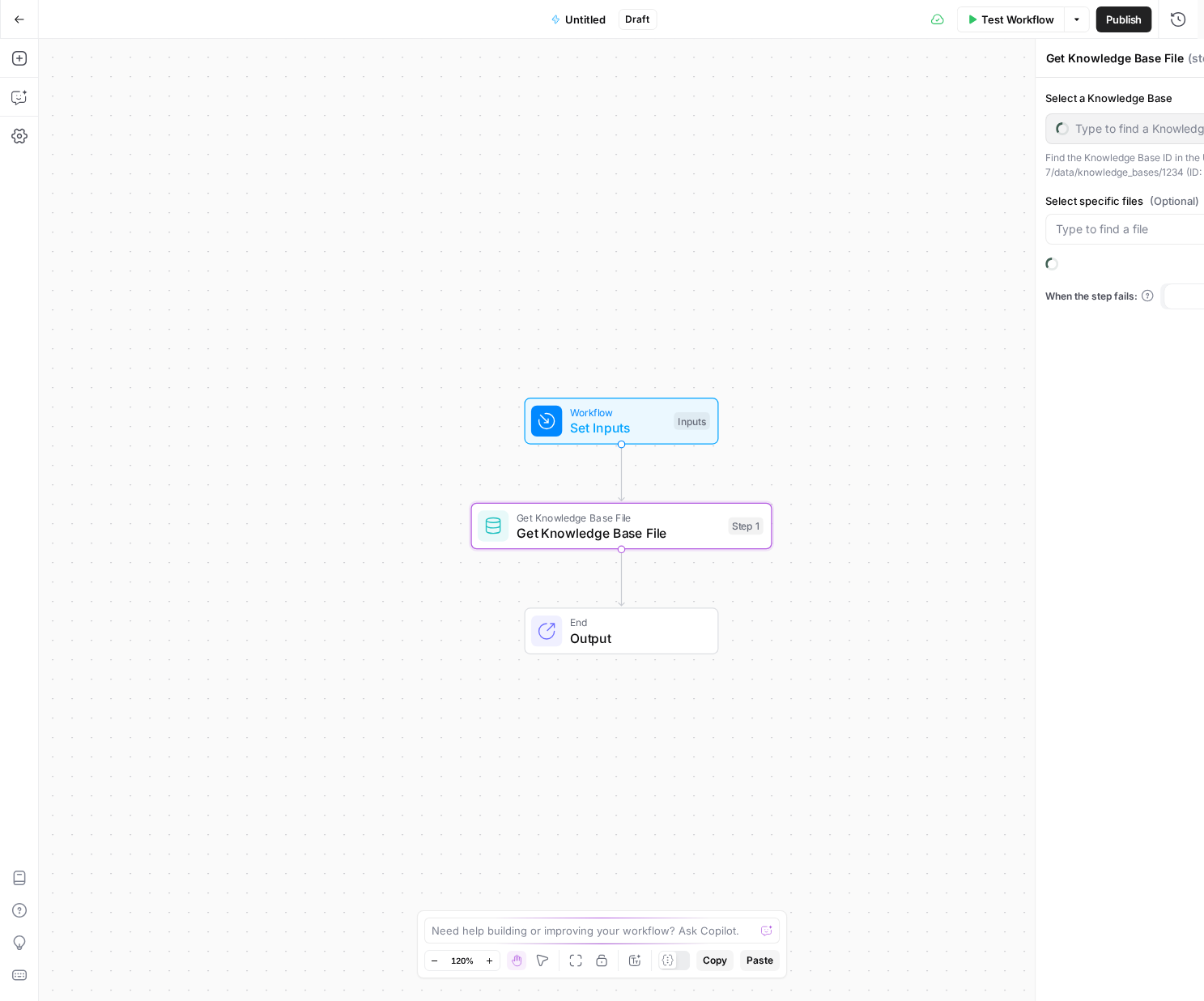
type input "Leads Meetings"
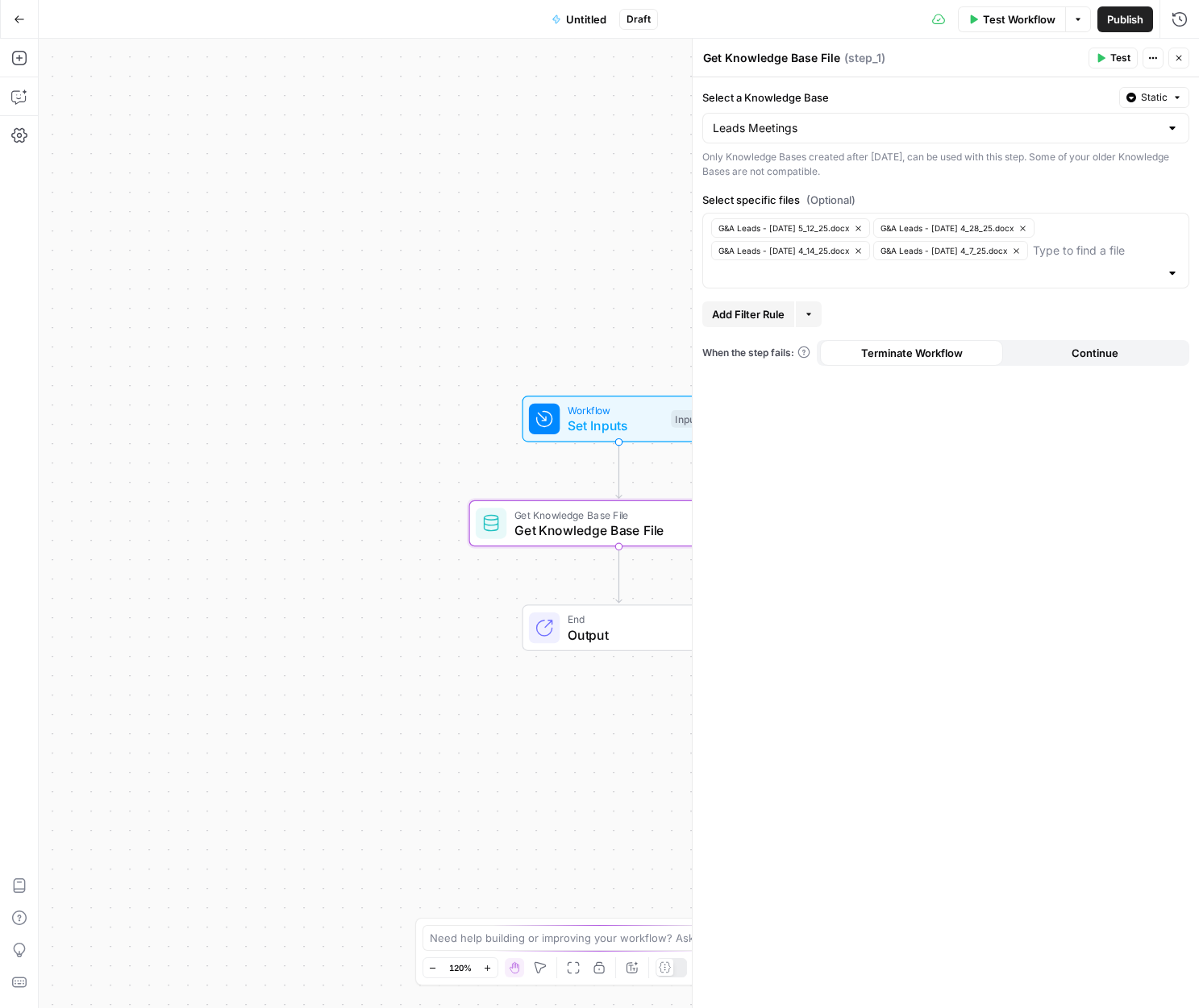
click at [922, 280] on div "G&A Leads - Monday 5_12_25.docx G&A Leads - Monday 4_28_25.docx G&A Leads - Mon…" at bounding box center [946, 250] width 487 height 75
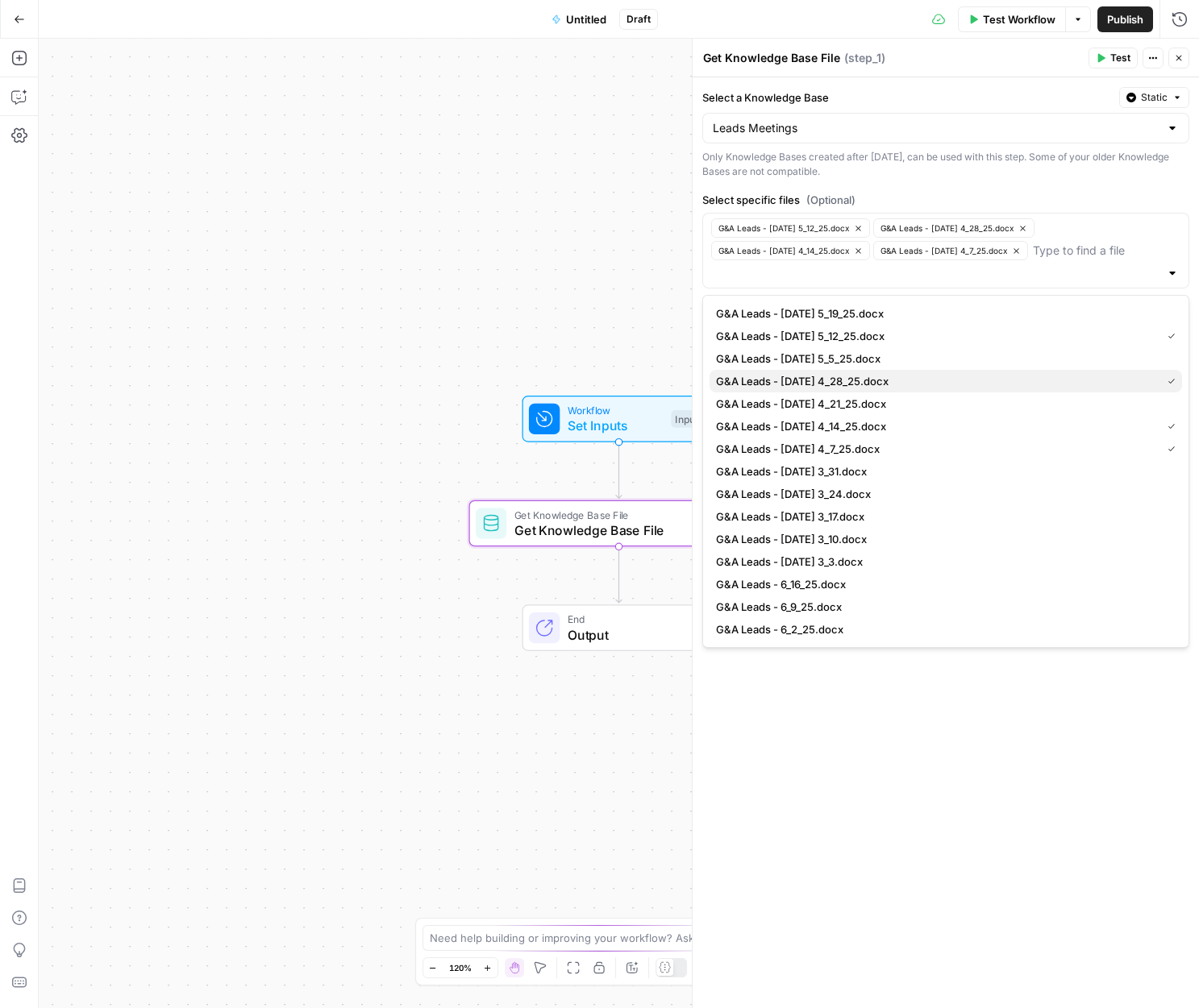
click at [899, 383] on span "G&A Leads - Monday 4_28_25.docx" at bounding box center [935, 381] width 439 height 16
click at [879, 489] on span "G&A Leads - Monday 3_17.docx" at bounding box center [942, 494] width 454 height 16
click at [925, 564] on span "G&A Leads - 6_16_25.docx" at bounding box center [942, 562] width 454 height 16
click at [872, 561] on span "G&A Leads - Monday 3_3.docx" at bounding box center [942, 562] width 454 height 16
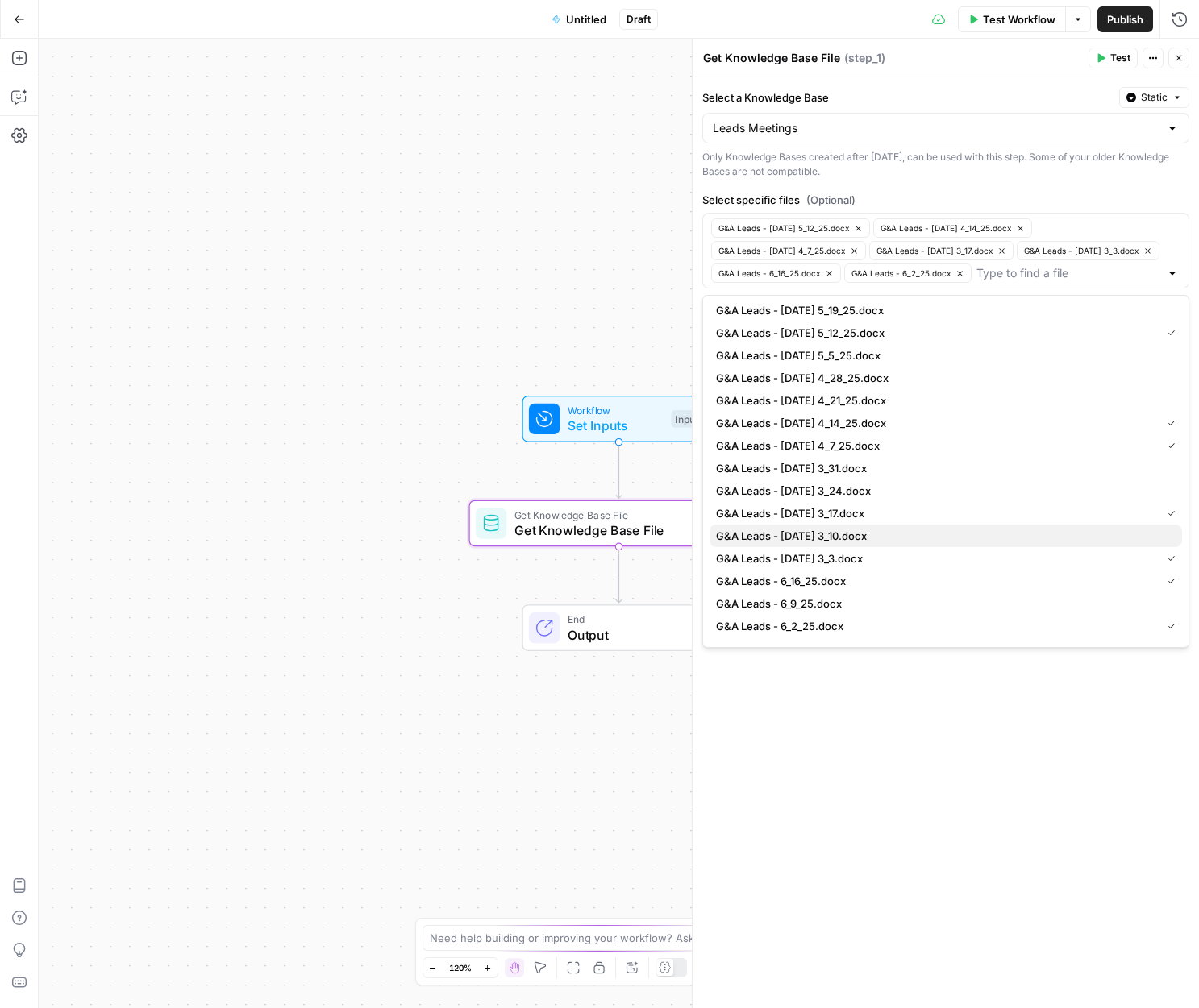
click at [841, 532] on span "G&A Leads - Monday 3_10.docx" at bounding box center [942, 536] width 454 height 16
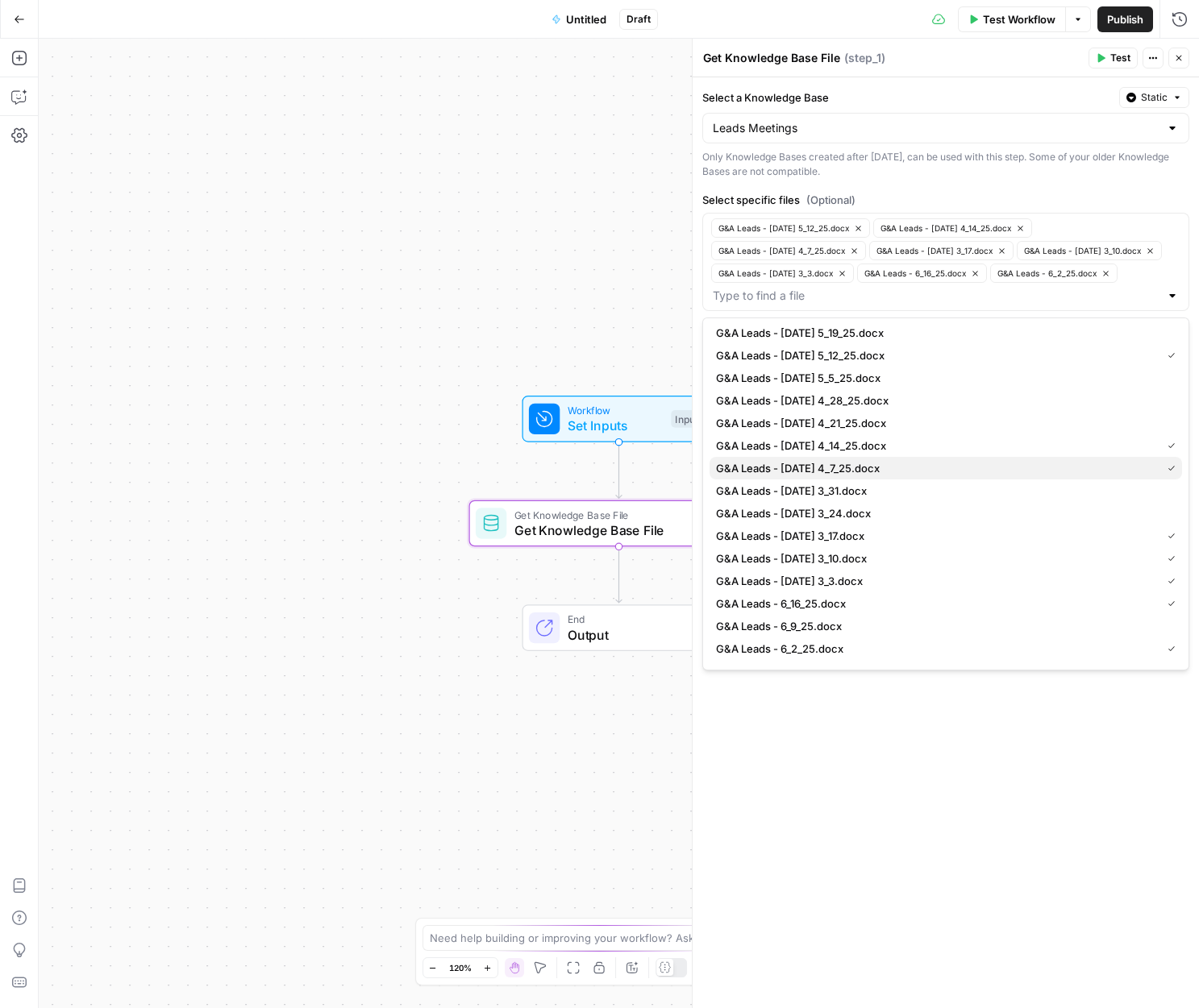
click at [827, 475] on span "G&A Leads - Monday 4_7_25.docx" at bounding box center [935, 468] width 439 height 16
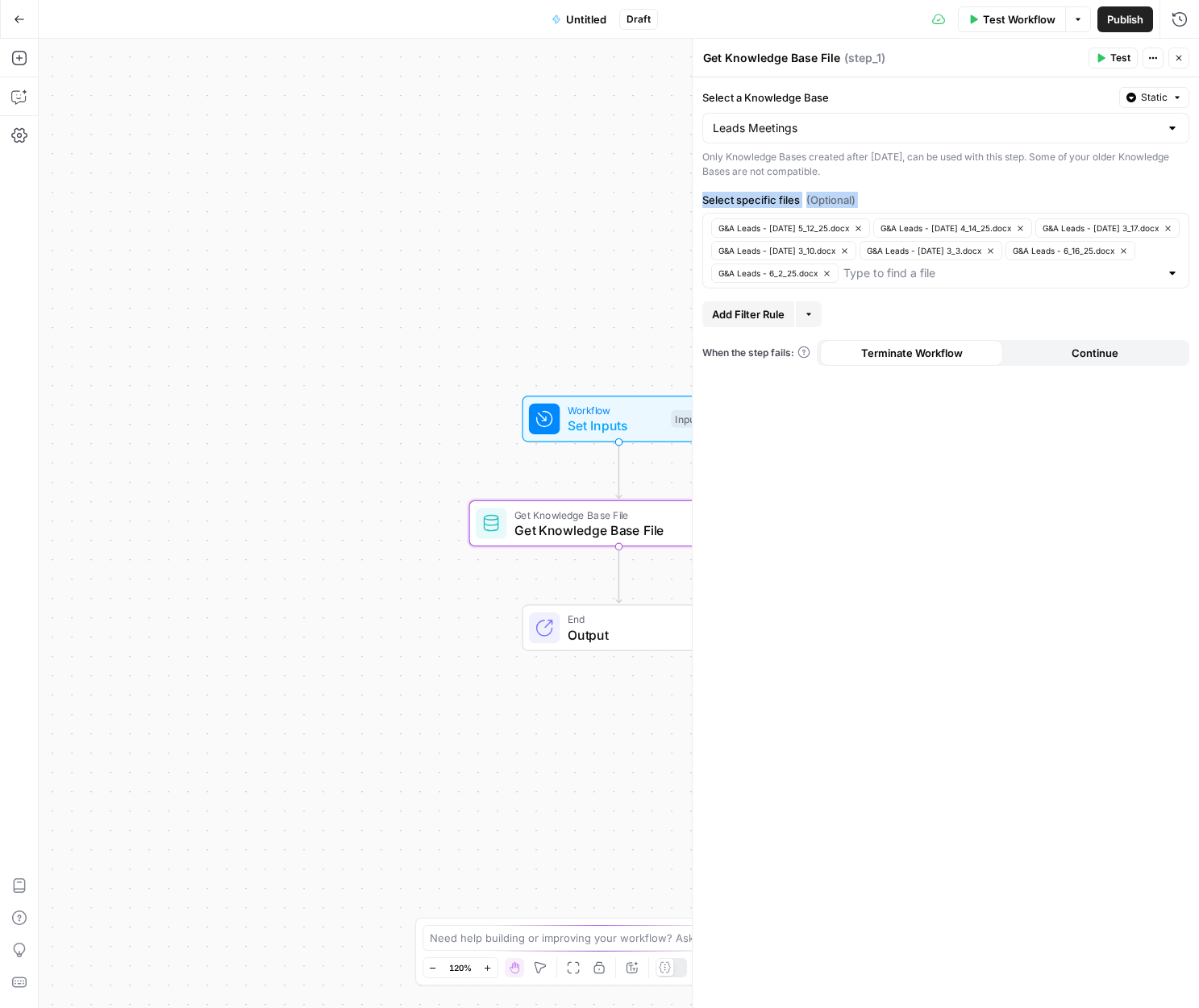
drag, startPoint x: 725, startPoint y: 207, endPoint x: 850, endPoint y: 299, distance: 155.2
click at [850, 297] on div "Select a Knowledge Base Static Leads Meetings Only Knowledge Bases created afte…" at bounding box center [946, 543] width 506 height 931
drag, startPoint x: 868, startPoint y: 501, endPoint x: 844, endPoint y: 324, distance: 178.6
click at [868, 500] on div "Select a Knowledge Base Static Leads Meetings Only Knowledge Bases created afte…" at bounding box center [946, 543] width 506 height 931
click at [859, 221] on button "G&A Leads - Monday 5_12_25.docx" at bounding box center [791, 227] width 159 height 19
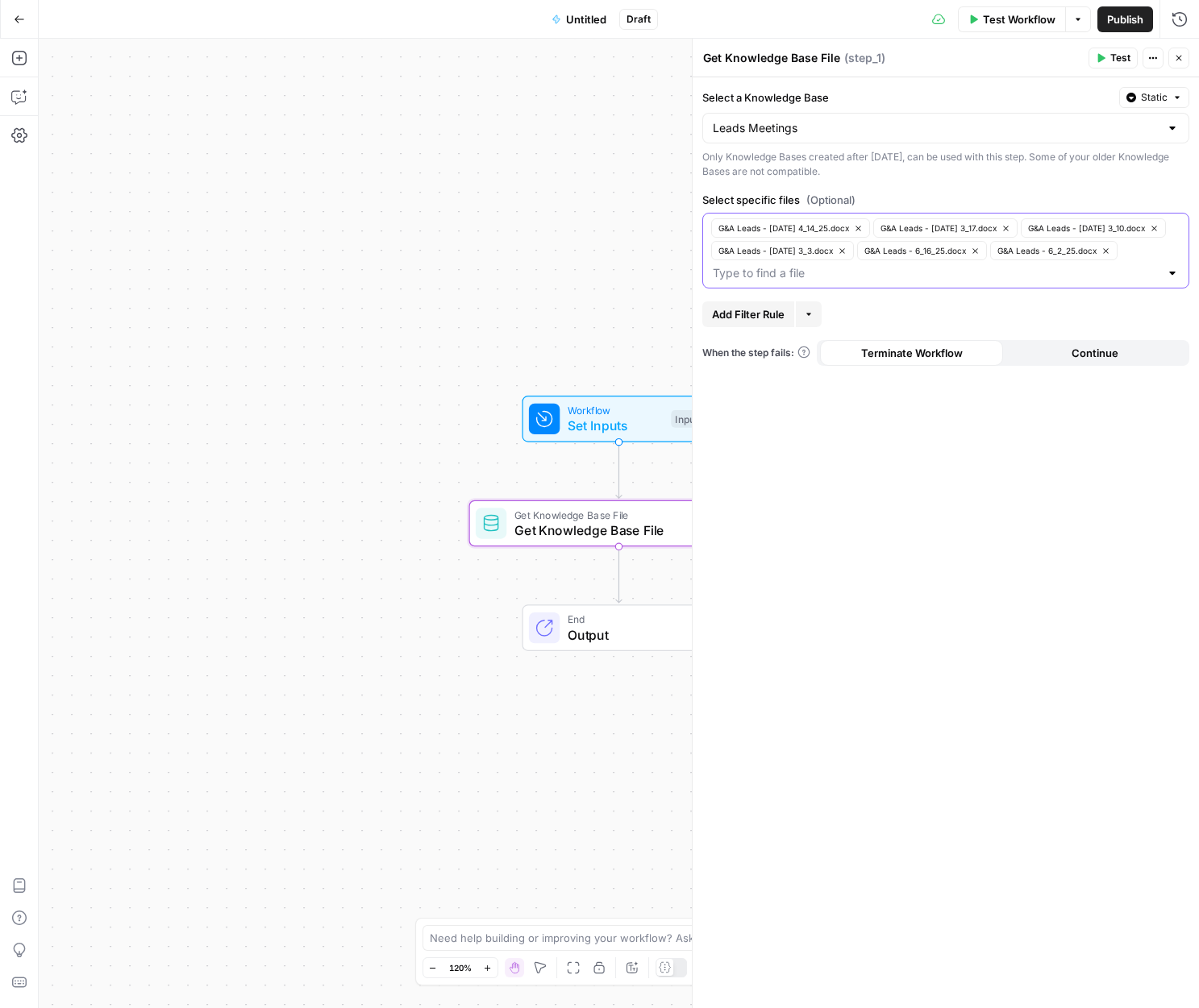
click at [861, 226] on icon "button" at bounding box center [858, 227] width 5 height 5
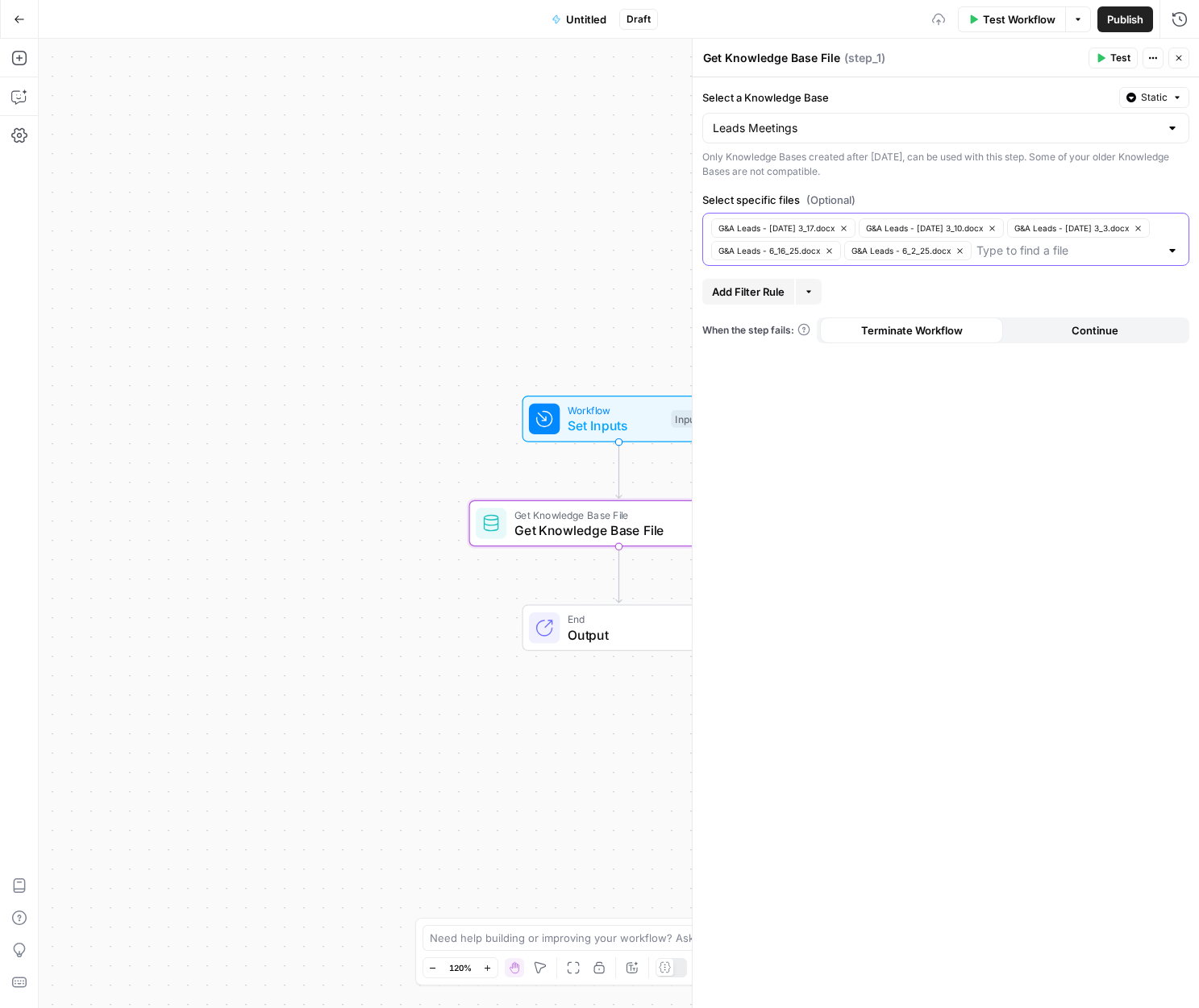
click at [848, 225] on icon "button" at bounding box center [844, 228] width 9 height 9
click at [852, 226] on button "G&A Leads - Monday 3_10.docx" at bounding box center [784, 227] width 145 height 19
click at [852, 226] on button "G&A Leads - Monday 3_3.docx" at bounding box center [783, 227] width 143 height 19
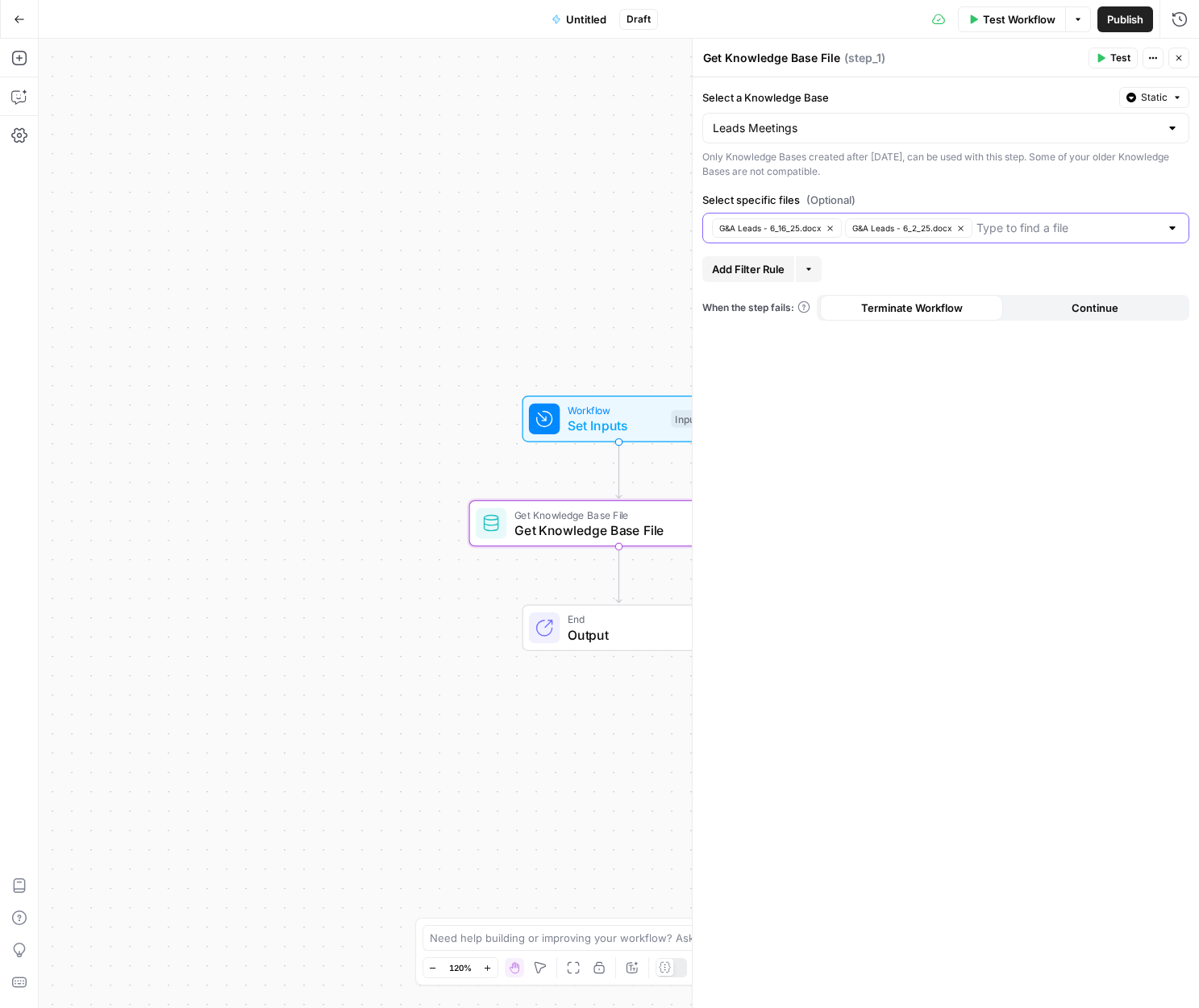
click at [849, 225] on button "G&A Leads - 6_2_25.docx" at bounding box center [908, 227] width 127 height 19
click at [837, 225] on button "G&A Leads - 6_16_25.docx" at bounding box center [776, 227] width 130 height 19
click at [1126, 61] on span "Test" at bounding box center [1121, 58] width 20 height 15
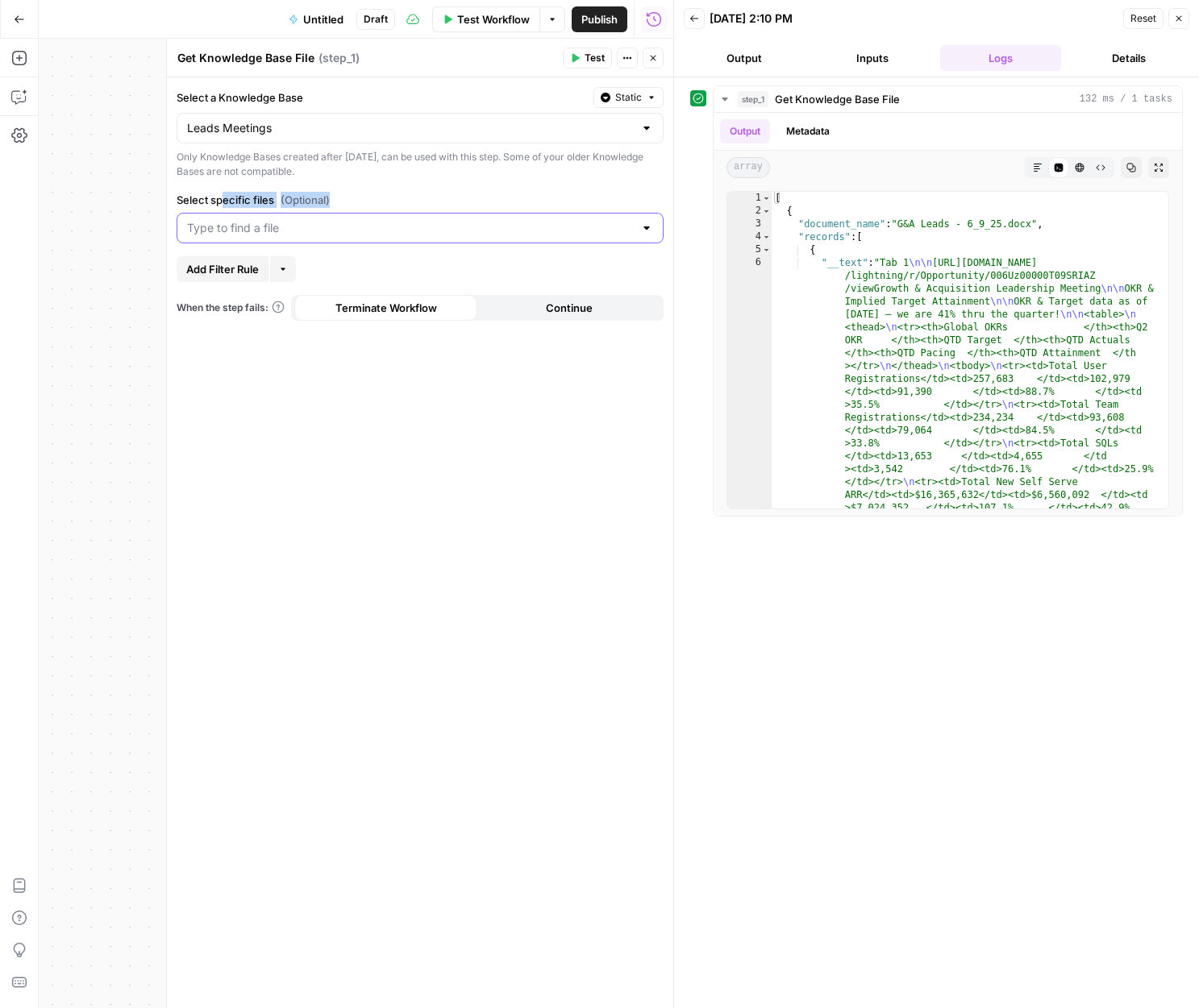
drag, startPoint x: 230, startPoint y: 196, endPoint x: 329, endPoint y: 201, distance: 99.1
click at [329, 201] on label "Select specific files (Optional)" at bounding box center [420, 199] width 487 height 16
drag, startPoint x: 338, startPoint y: 202, endPoint x: 290, endPoint y: 195, distance: 48.5
click at [290, 195] on label "Select specific files (Optional)" at bounding box center [420, 199] width 487 height 16
click at [290, 220] on input "Select specific files (Optional)" at bounding box center [410, 228] width 447 height 16
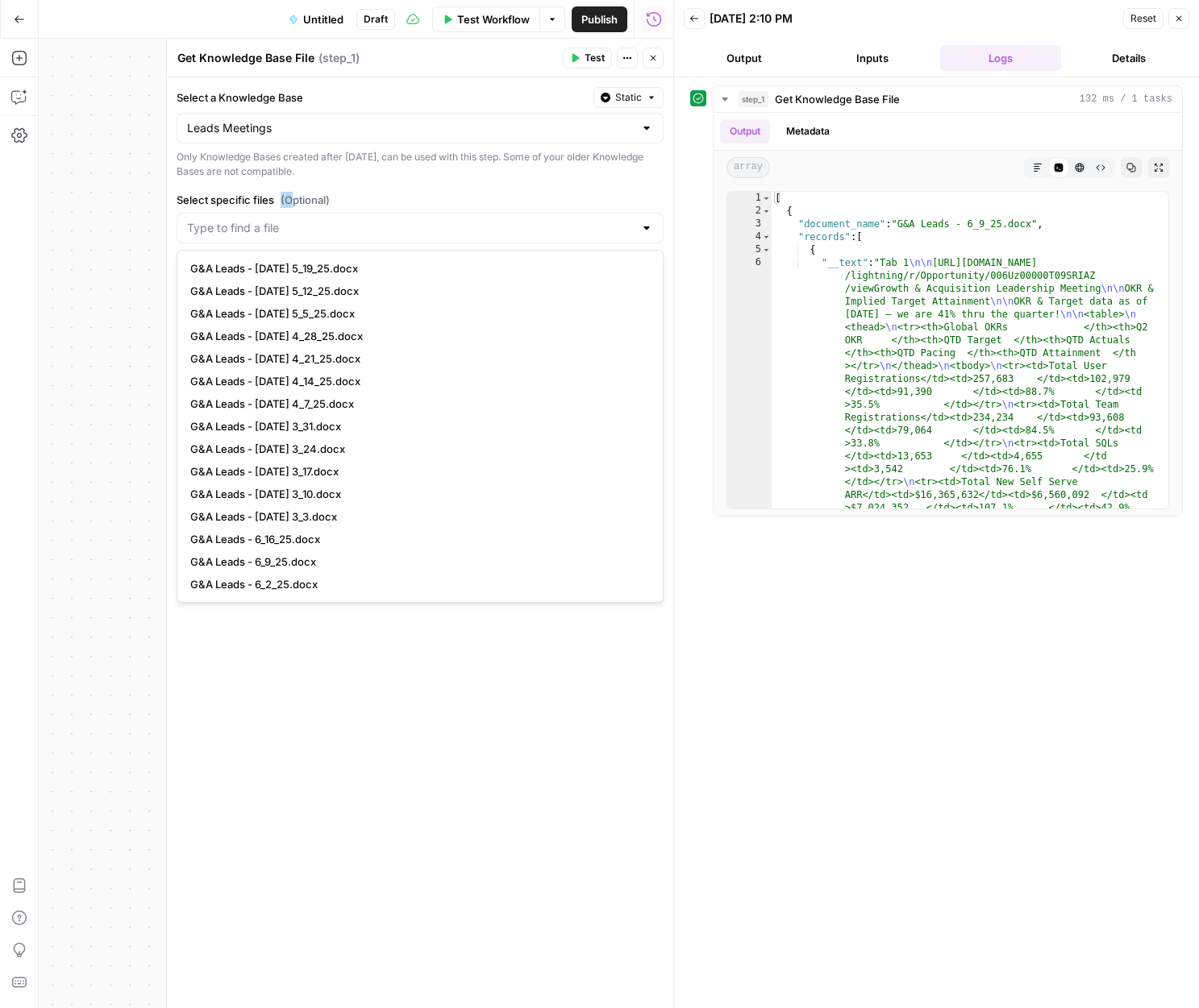
click at [359, 174] on div "Only Knowledge Bases created after June 1st, 2024, can be used with this step. …" at bounding box center [420, 164] width 487 height 29
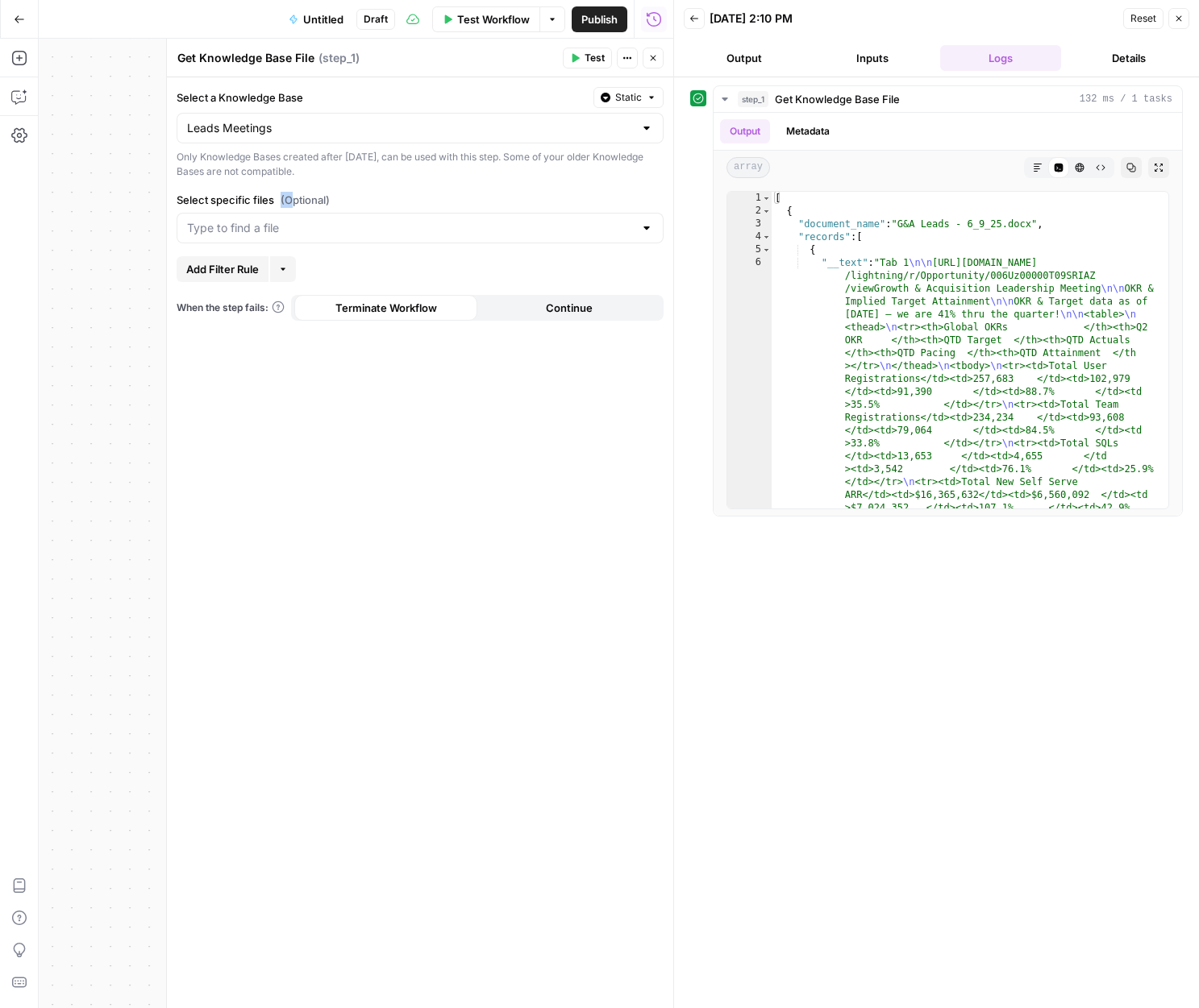
click at [25, 26] on button "Go Back" at bounding box center [19, 19] width 29 height 29
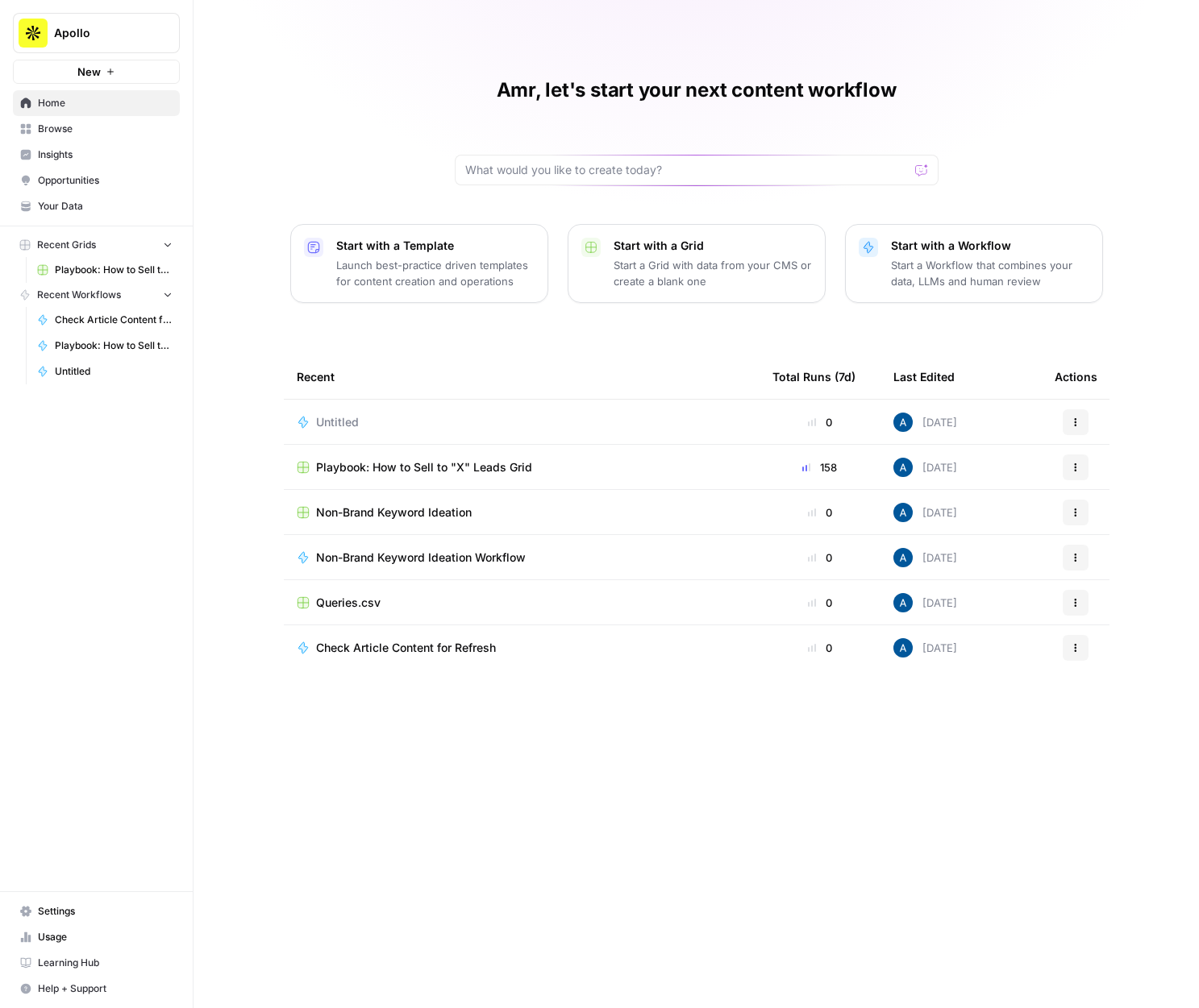
click at [85, 127] on span "Browse" at bounding box center [105, 129] width 135 height 15
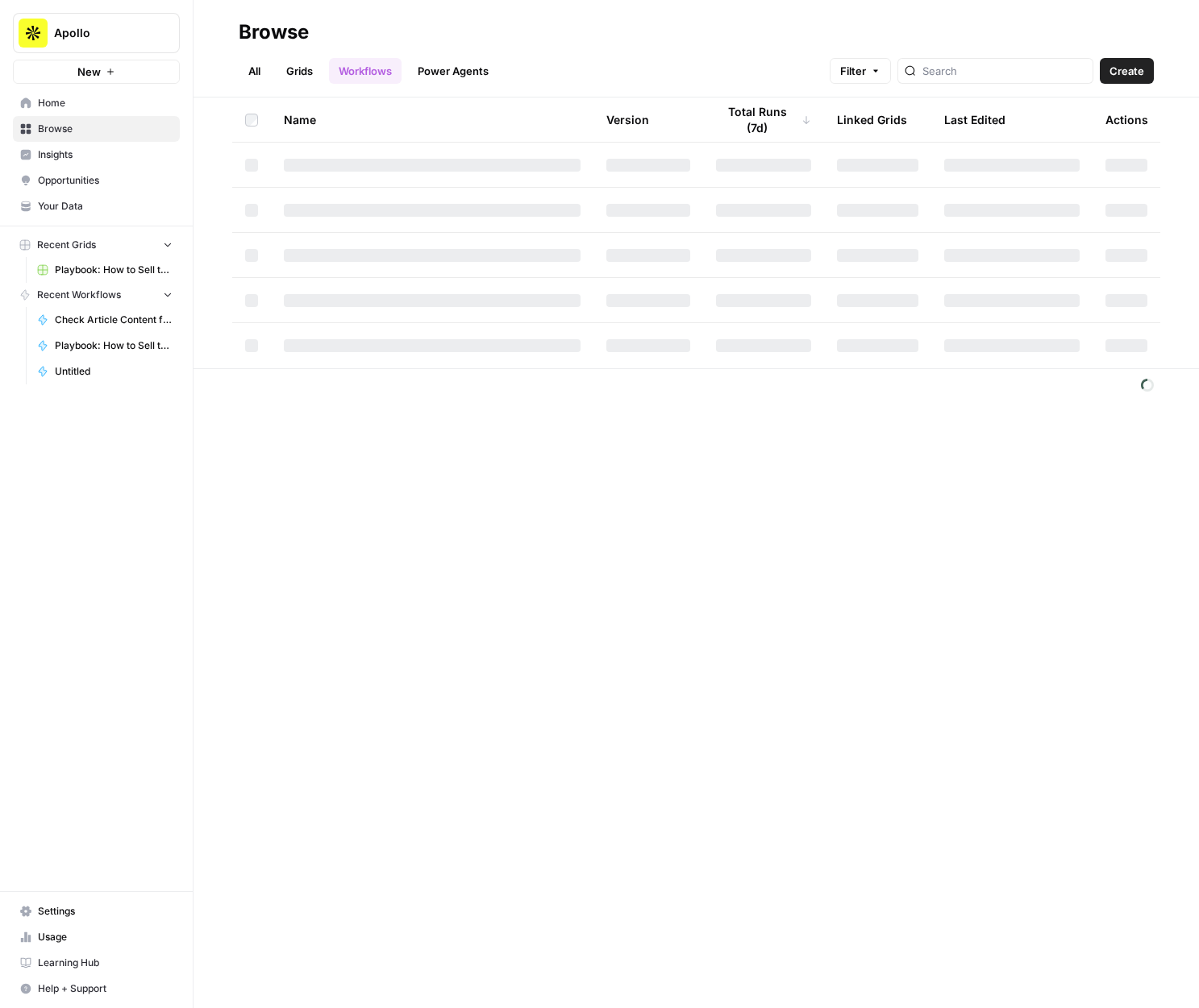
click at [105, 216] on link "Your Data" at bounding box center [96, 206] width 167 height 26
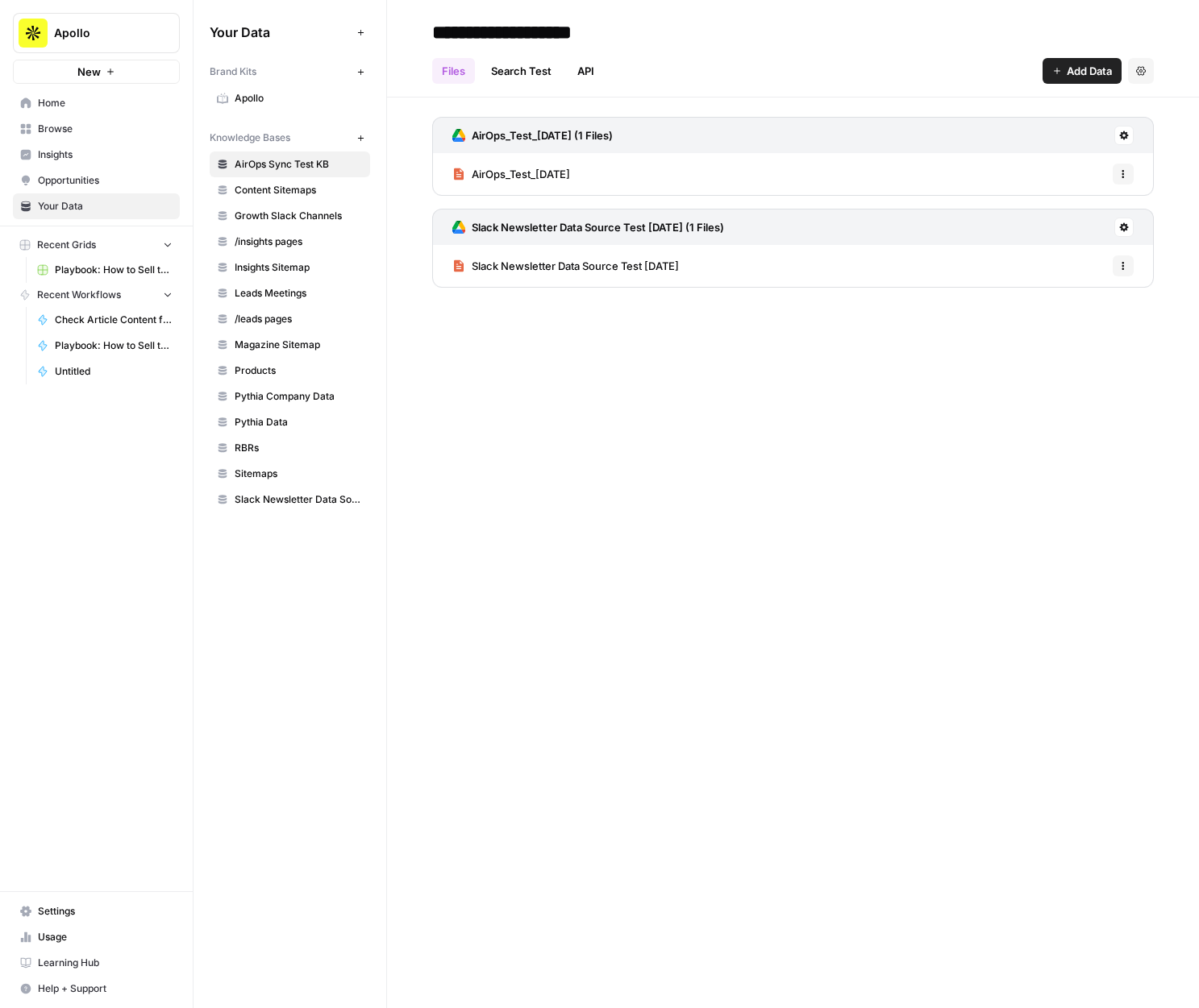
click at [281, 93] on span "Apollo" at bounding box center [298, 98] width 128 height 15
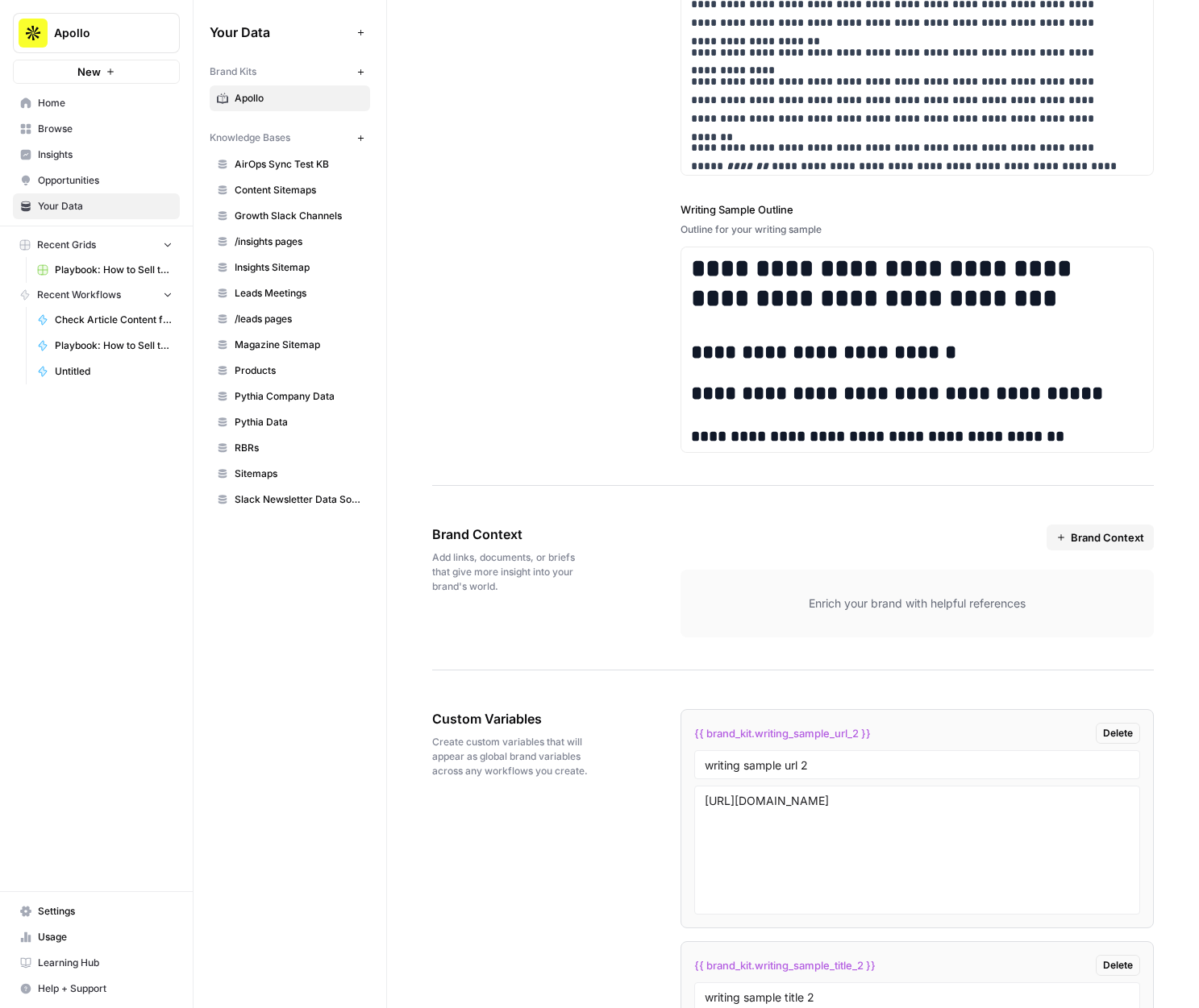
scroll to position [2787, 0]
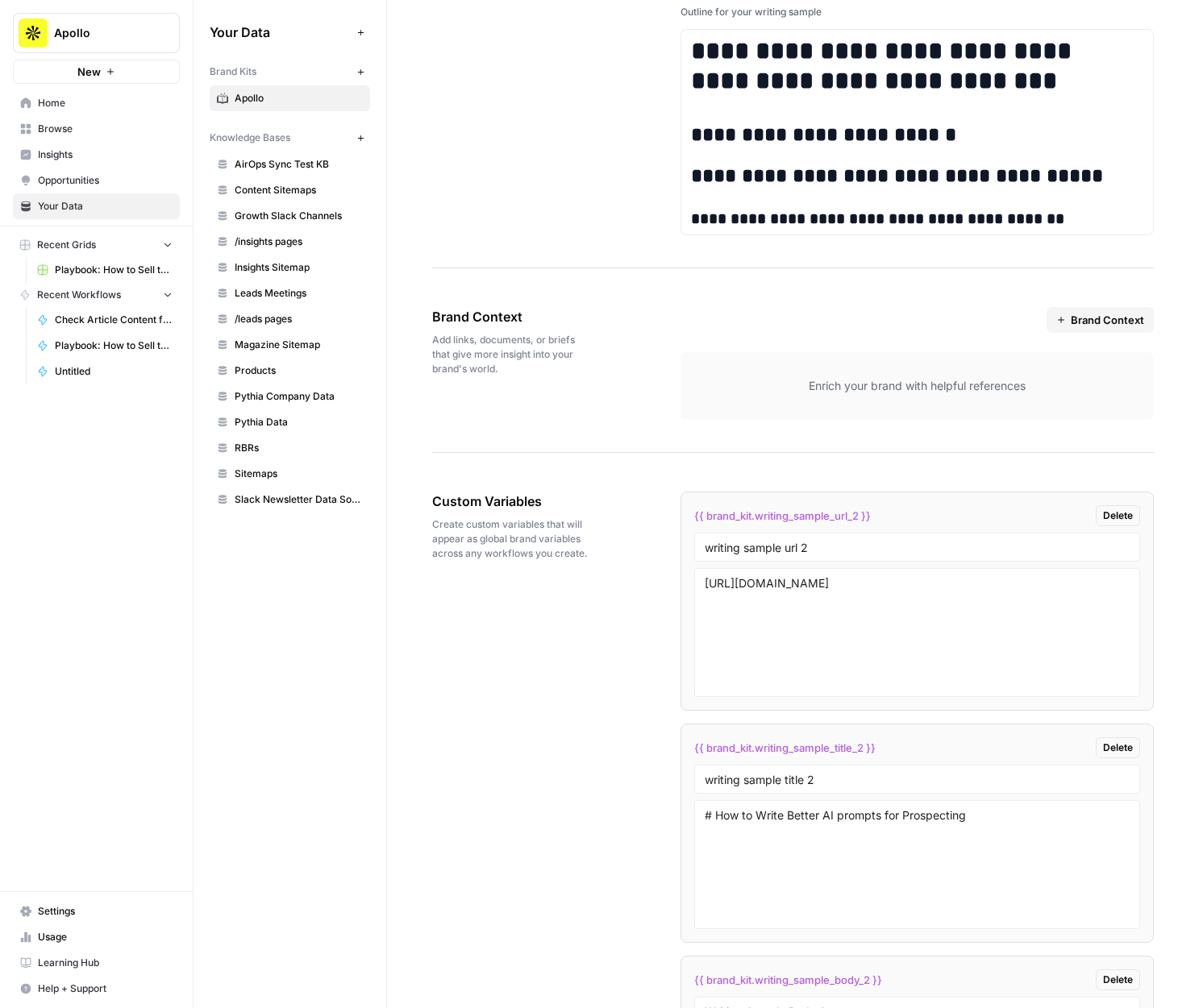
click at [310, 249] on link "/insights pages" at bounding box center [290, 242] width 161 height 26
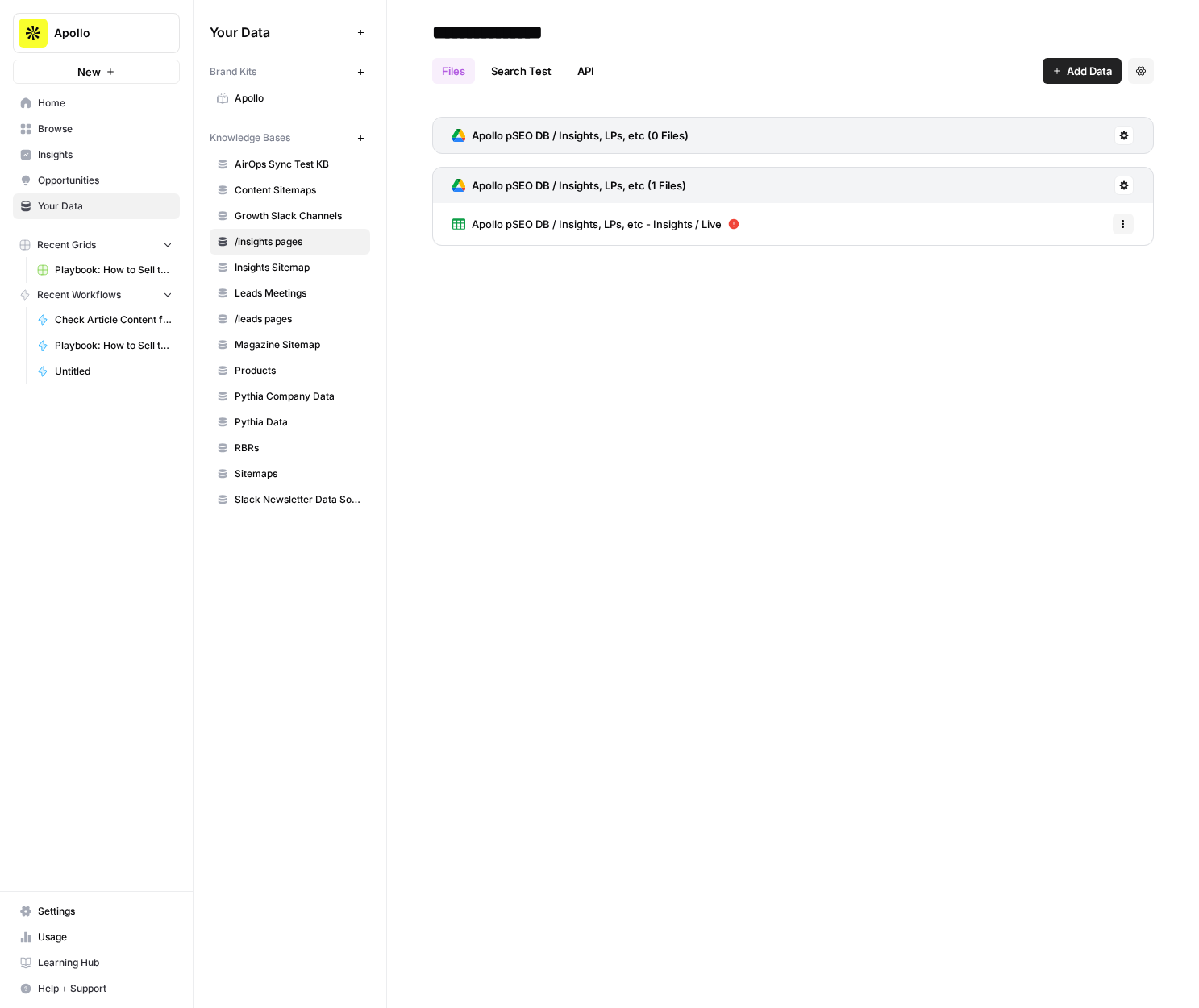
click at [987, 67] on div "Files Search Test API Add Data Settings" at bounding box center [792, 63] width 722 height 39
click at [983, 66] on div "Files Search Test API Add Data Settings" at bounding box center [792, 63] width 722 height 39
click at [986, 68] on div "Files Search Test API Add Data Settings" at bounding box center [792, 63] width 722 height 39
drag, startPoint x: 986, startPoint y: 68, endPoint x: 995, endPoint y: 66, distance: 9.2
click at [985, 68] on div "Files Search Test API Add Data Settings" at bounding box center [792, 63] width 722 height 39
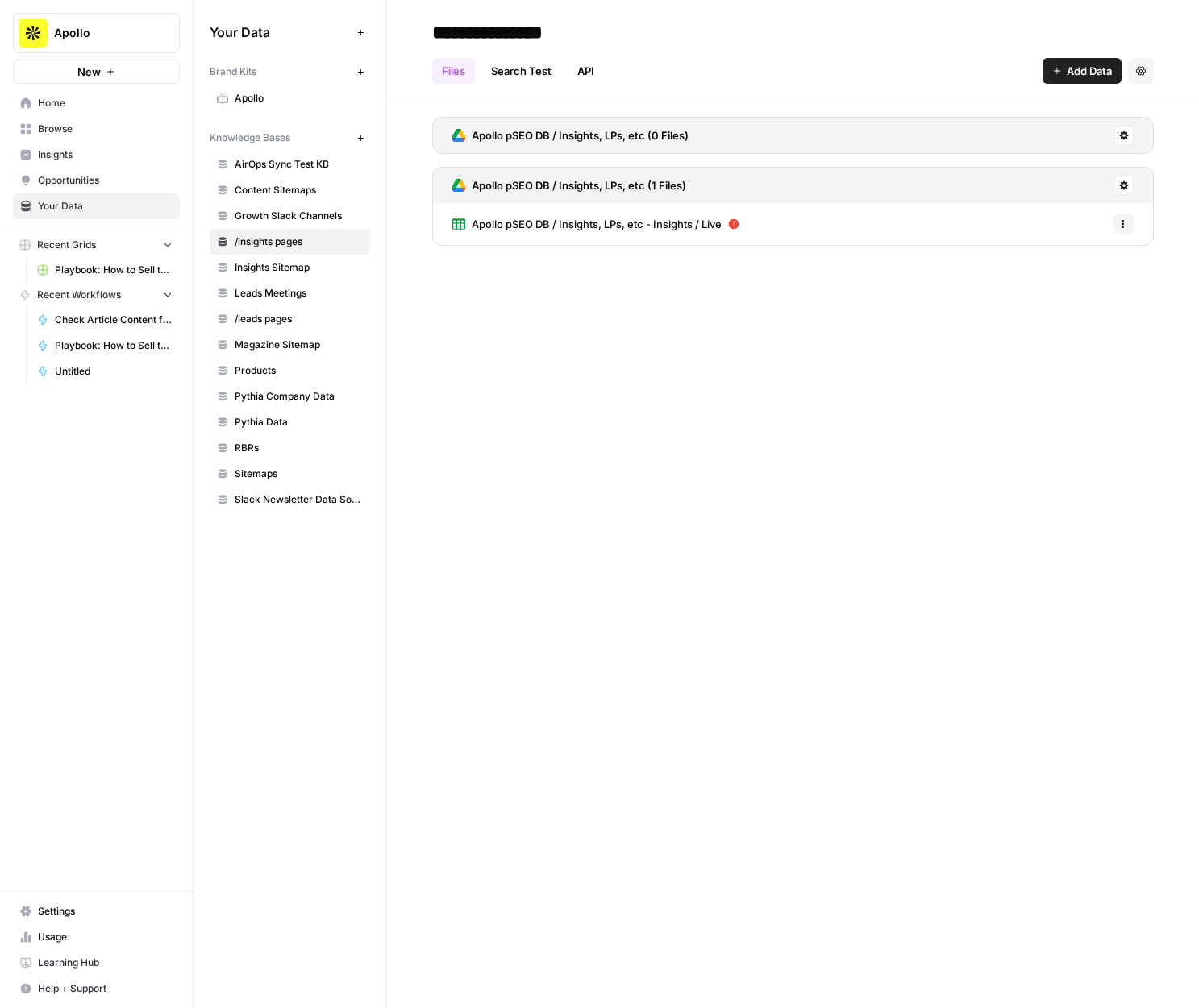
click at [994, 69] on div "Files Search Test API Add Data Settings" at bounding box center [792, 63] width 722 height 39
drag, startPoint x: 422, startPoint y: 31, endPoint x: 548, endPoint y: 320, distance: 315.3
click at [547, 320] on div "**********" at bounding box center [793, 504] width 812 height 1008
click at [1086, 748] on div "**********" at bounding box center [793, 504] width 812 height 1008
click at [1014, 714] on div "**********" at bounding box center [793, 504] width 812 height 1008
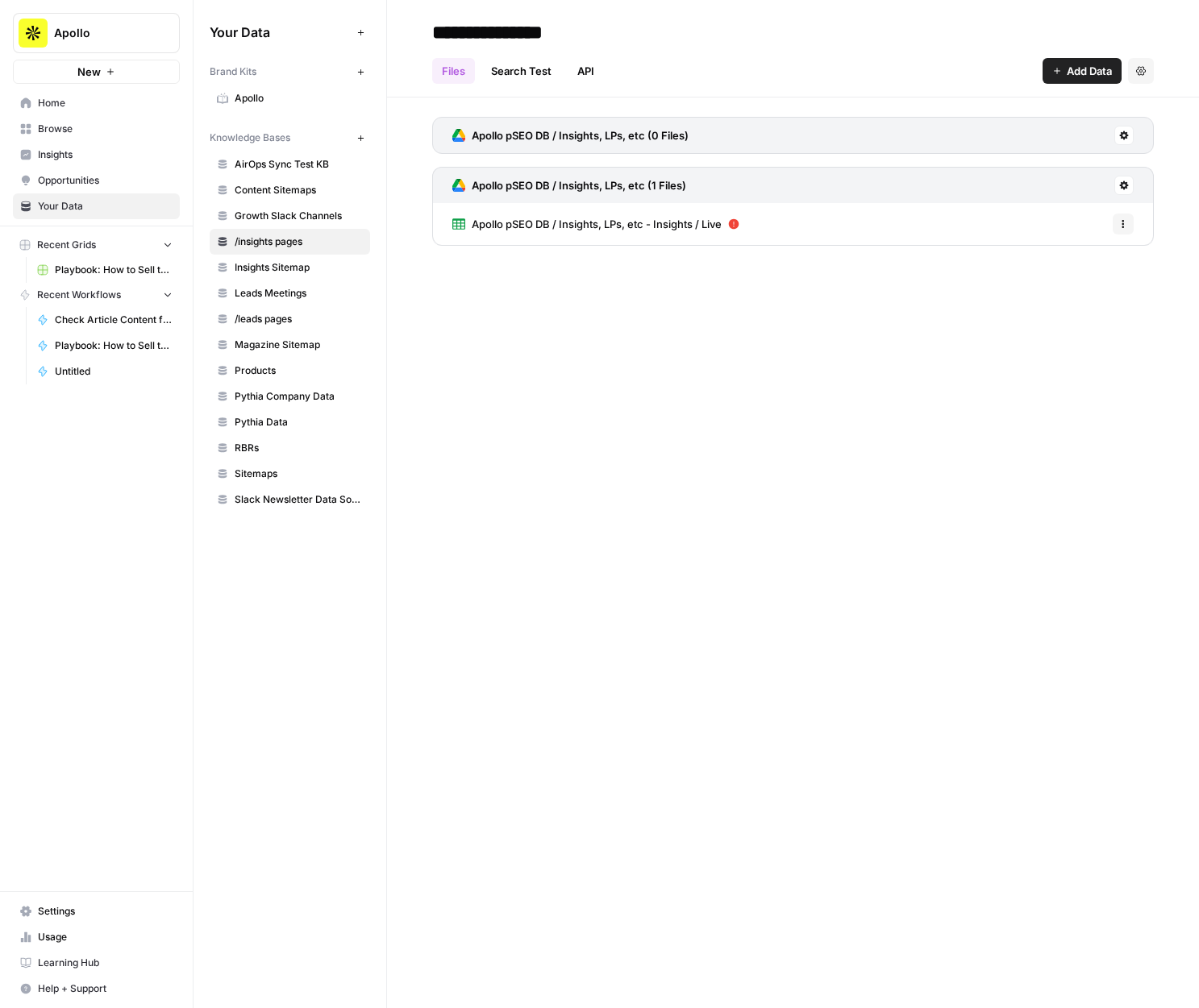
click at [1000, 74] on div "Files Search Test API Add Data Settings" at bounding box center [792, 63] width 722 height 39
drag, startPoint x: 207, startPoint y: 138, endPoint x: 355, endPoint y: 553, distance: 440.6
click at [355, 553] on div "Your Data Add Data Brand Kits New Apollo Knowledge Bases New AirOps Sync Test K…" at bounding box center [290, 504] width 193 height 1008
click at [135, 38] on span "Apollo" at bounding box center [102, 33] width 97 height 16
type input "klav"
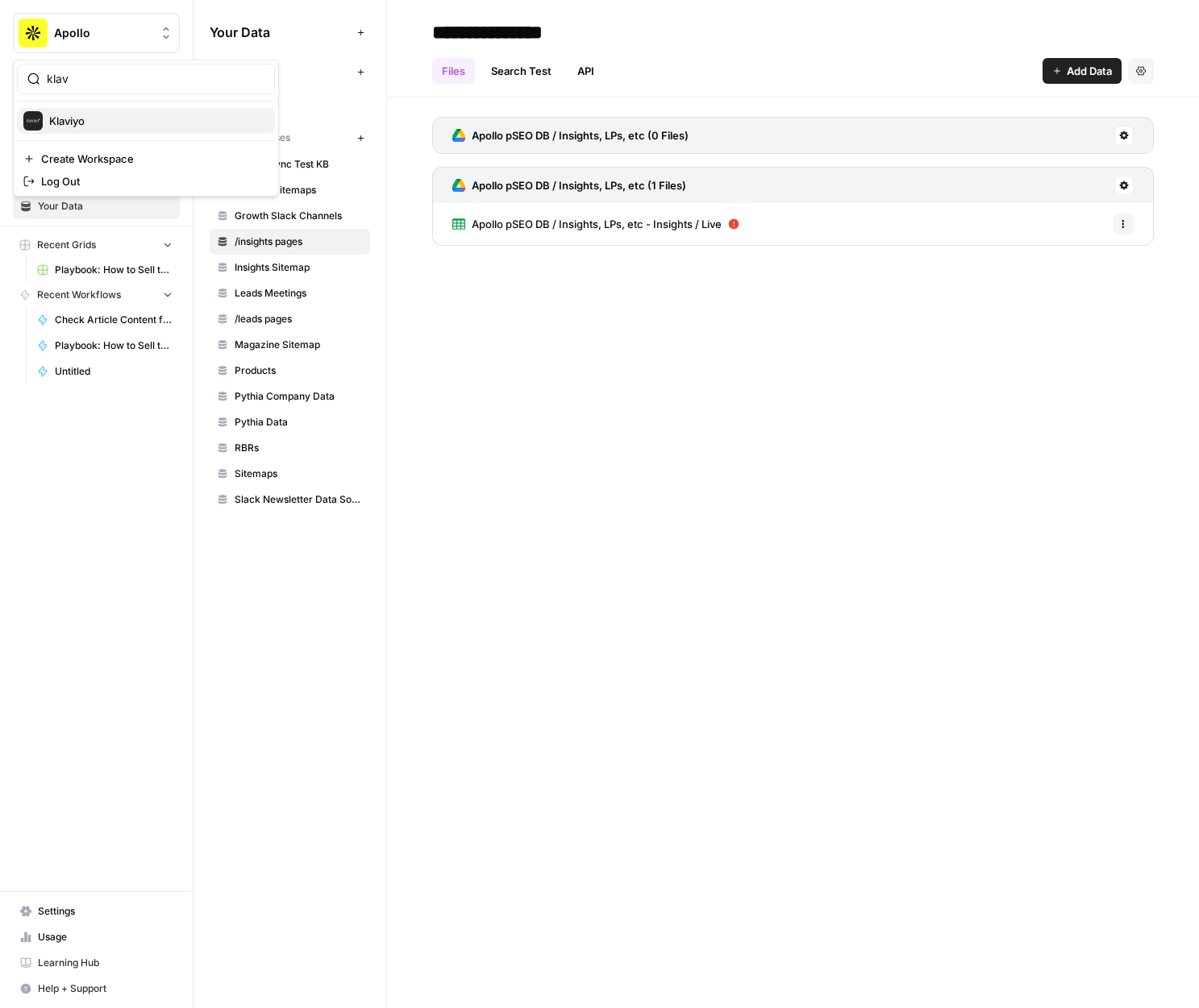
click at [67, 124] on span "Klaviyo" at bounding box center [156, 121] width 212 height 16
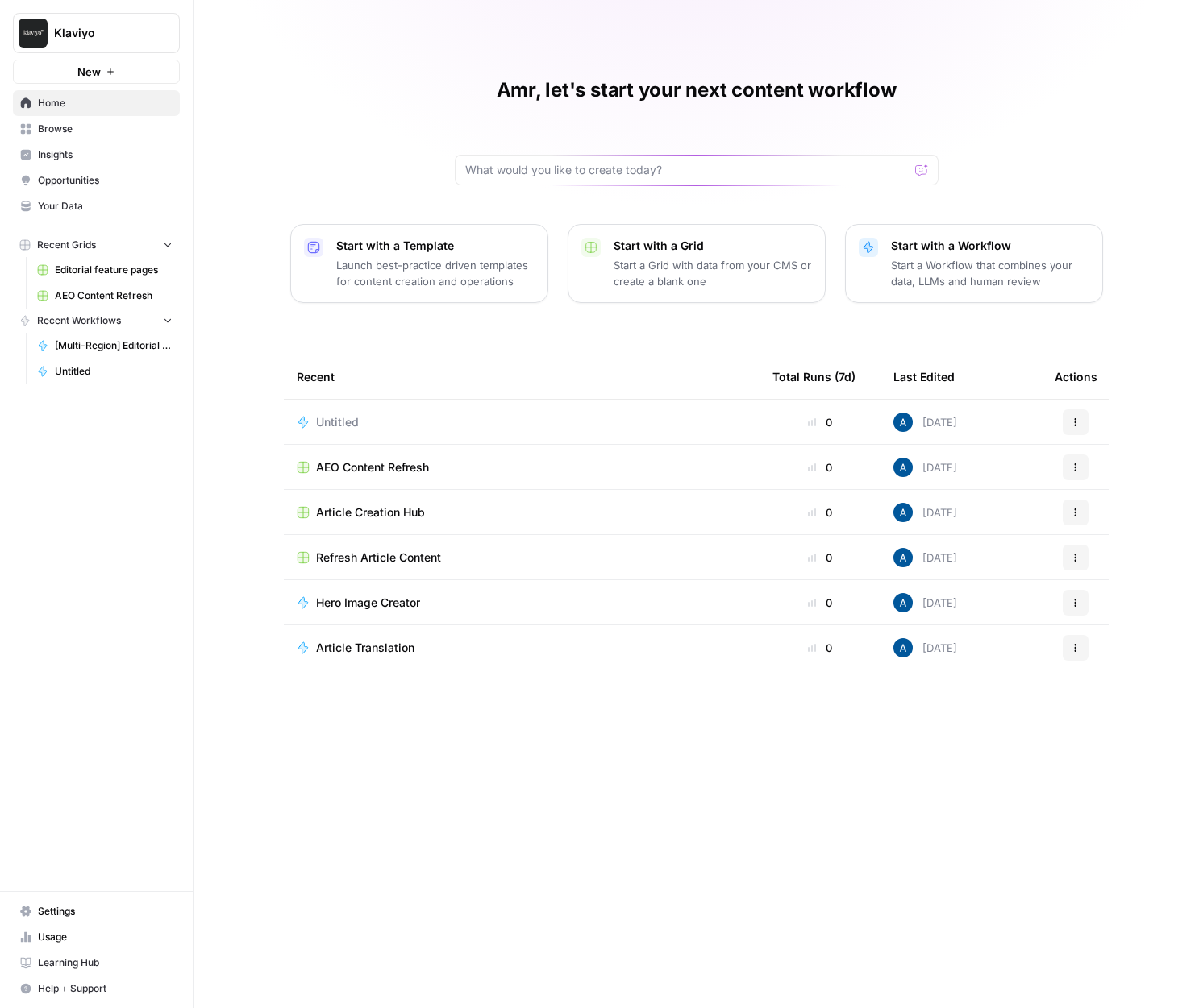
click at [88, 195] on link "Your Data" at bounding box center [96, 206] width 167 height 26
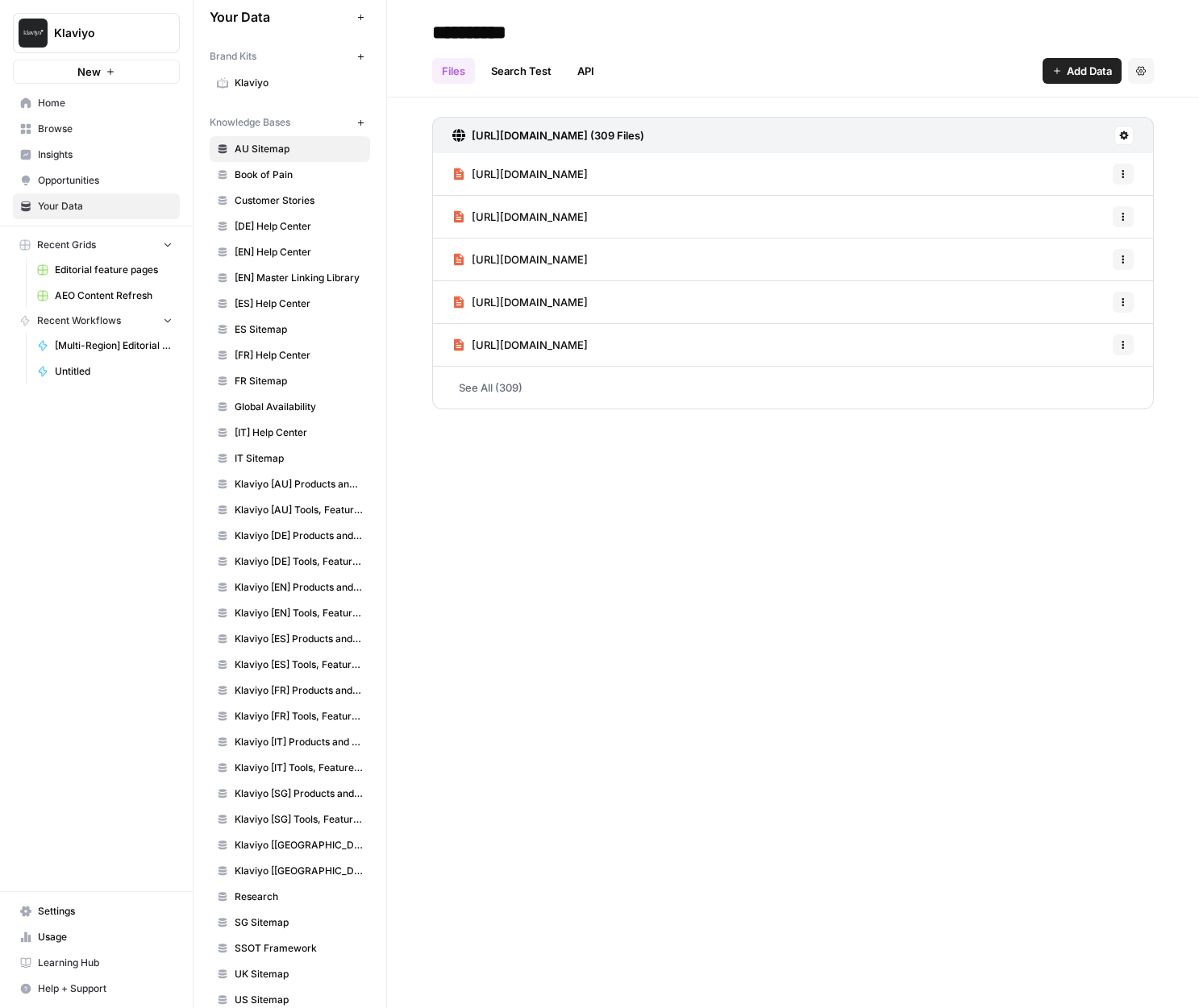
scroll to position [40, 0]
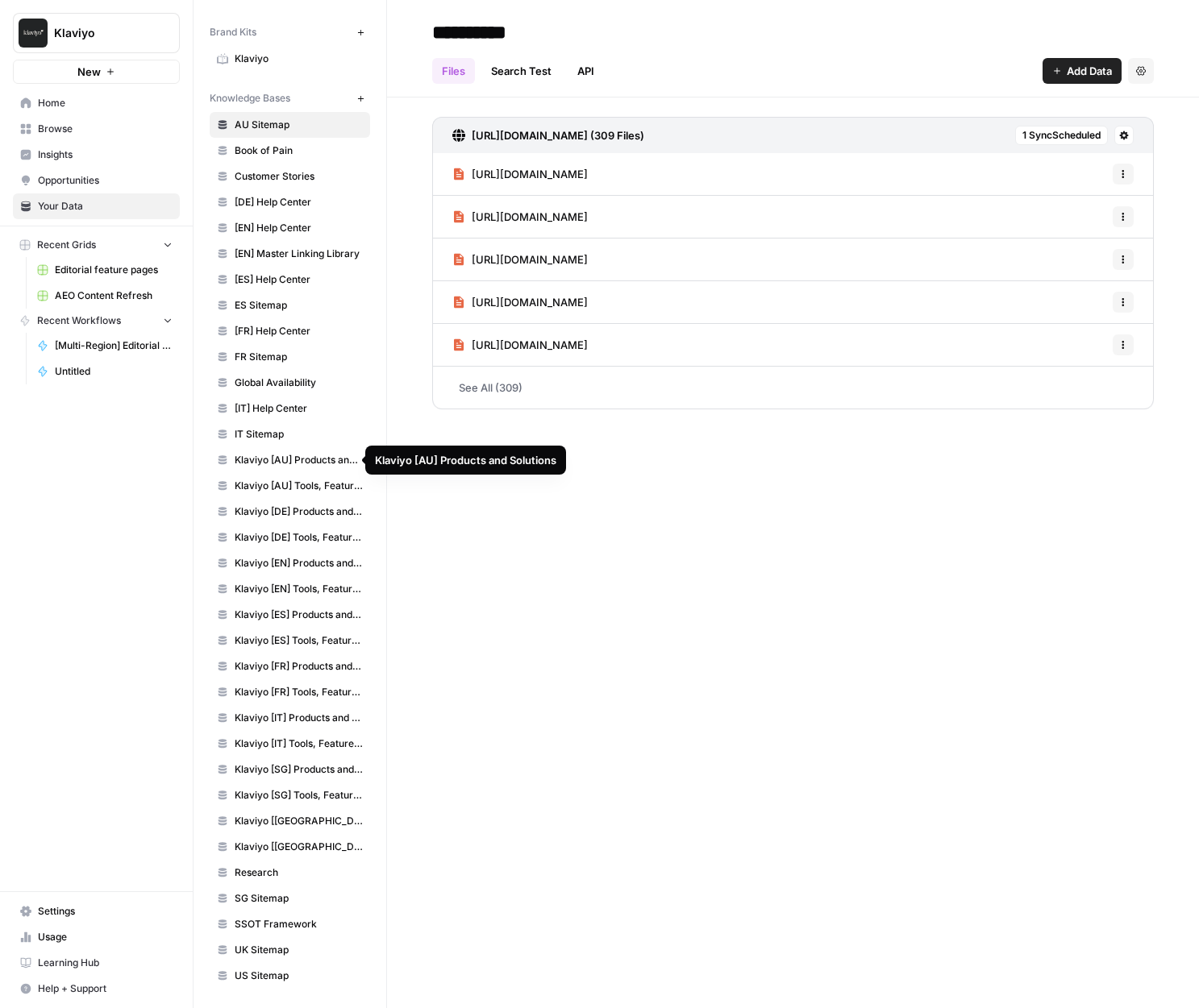
click at [258, 515] on span "Klaviyo [DE] Products and Solutions" at bounding box center [298, 512] width 128 height 15
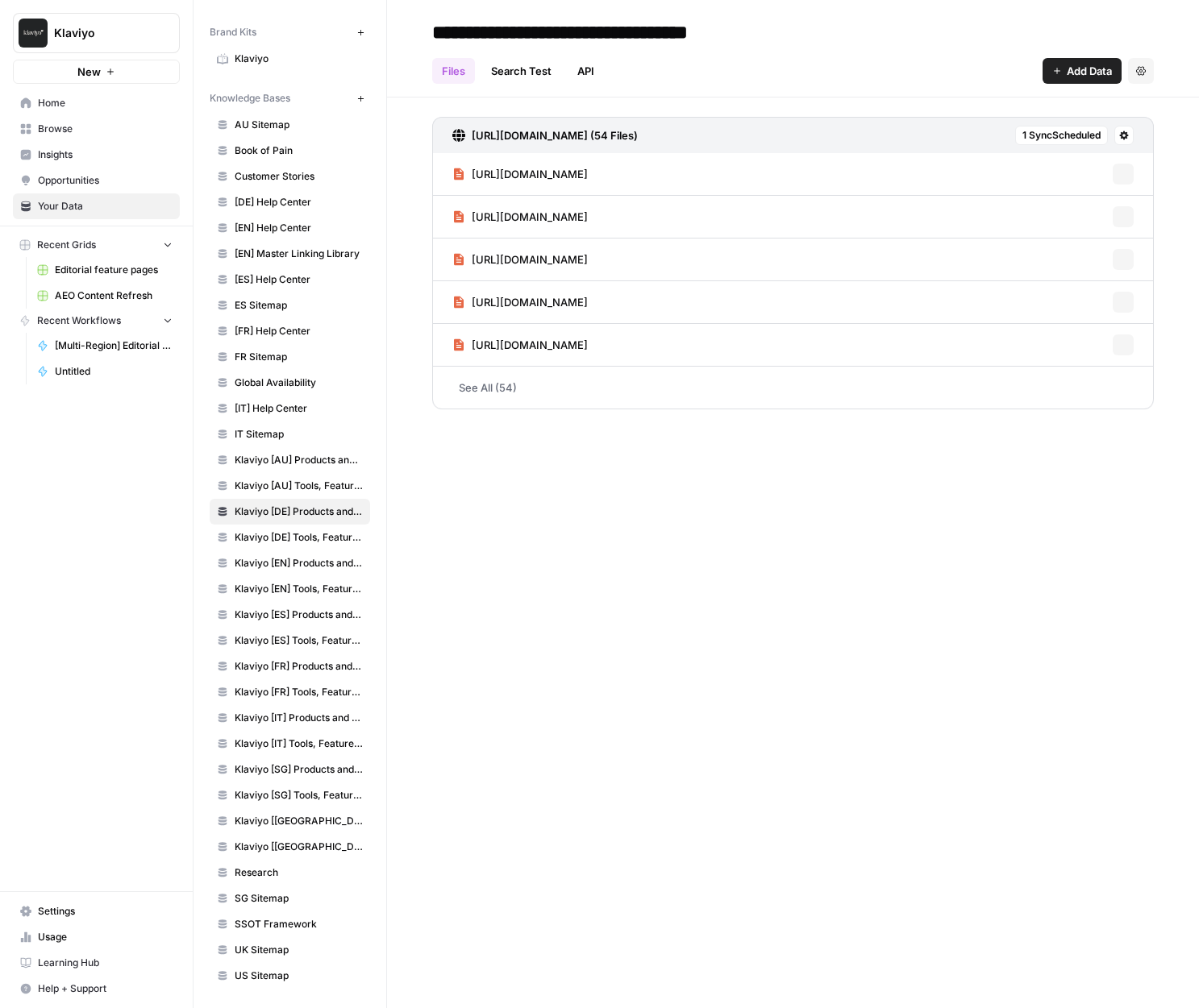
click at [296, 639] on span "Klaviyo [ES] Tools, Features, Marketing Resources, Glossary, Blogs" at bounding box center [298, 641] width 128 height 15
click at [290, 757] on link "Klaviyo [SG] Products and Solutions" at bounding box center [290, 770] width 161 height 26
click at [244, 474] on link "Klaviyo [AU] Tools, Features, Marketing Resources, Glossary, Blogs" at bounding box center [290, 486] width 161 height 26
click at [248, 362] on span "FR Sitemap" at bounding box center [298, 357] width 128 height 15
click at [273, 315] on link "ES Sitemap" at bounding box center [290, 306] width 161 height 26
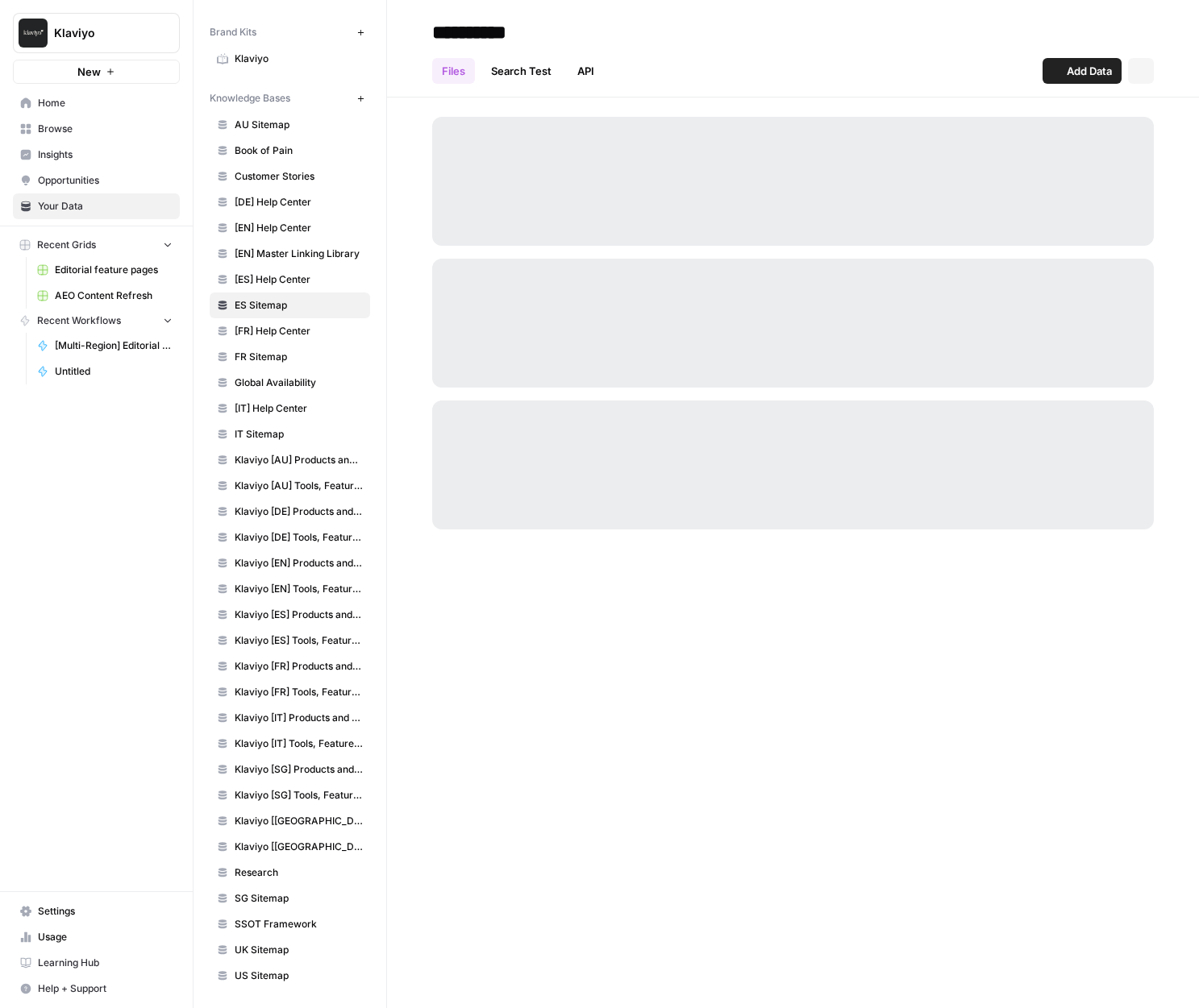
click at [287, 253] on span "[EN] Master Linking Library" at bounding box center [298, 254] width 128 height 15
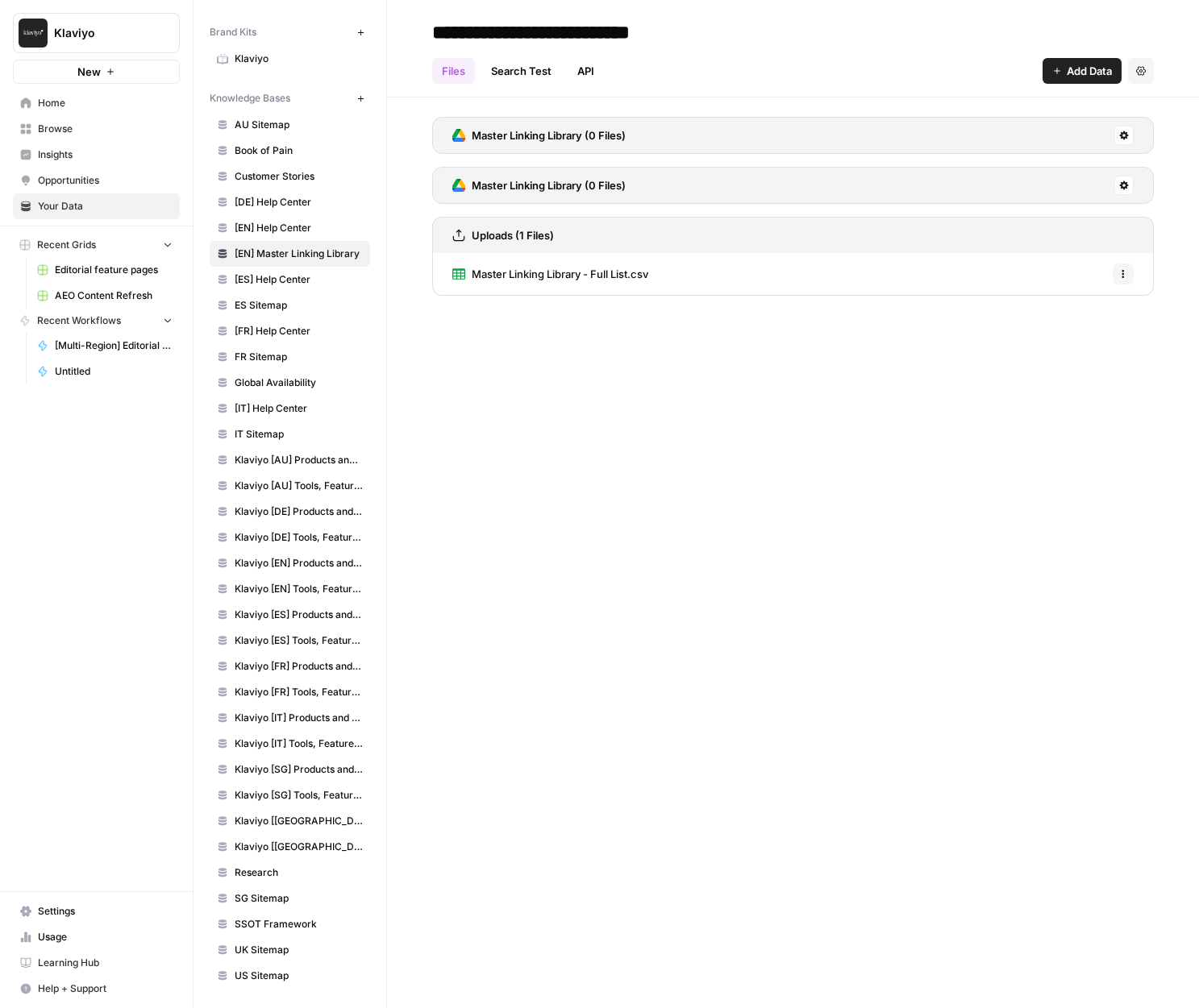
click at [290, 201] on span "[DE] Help Center" at bounding box center [298, 202] width 128 height 15
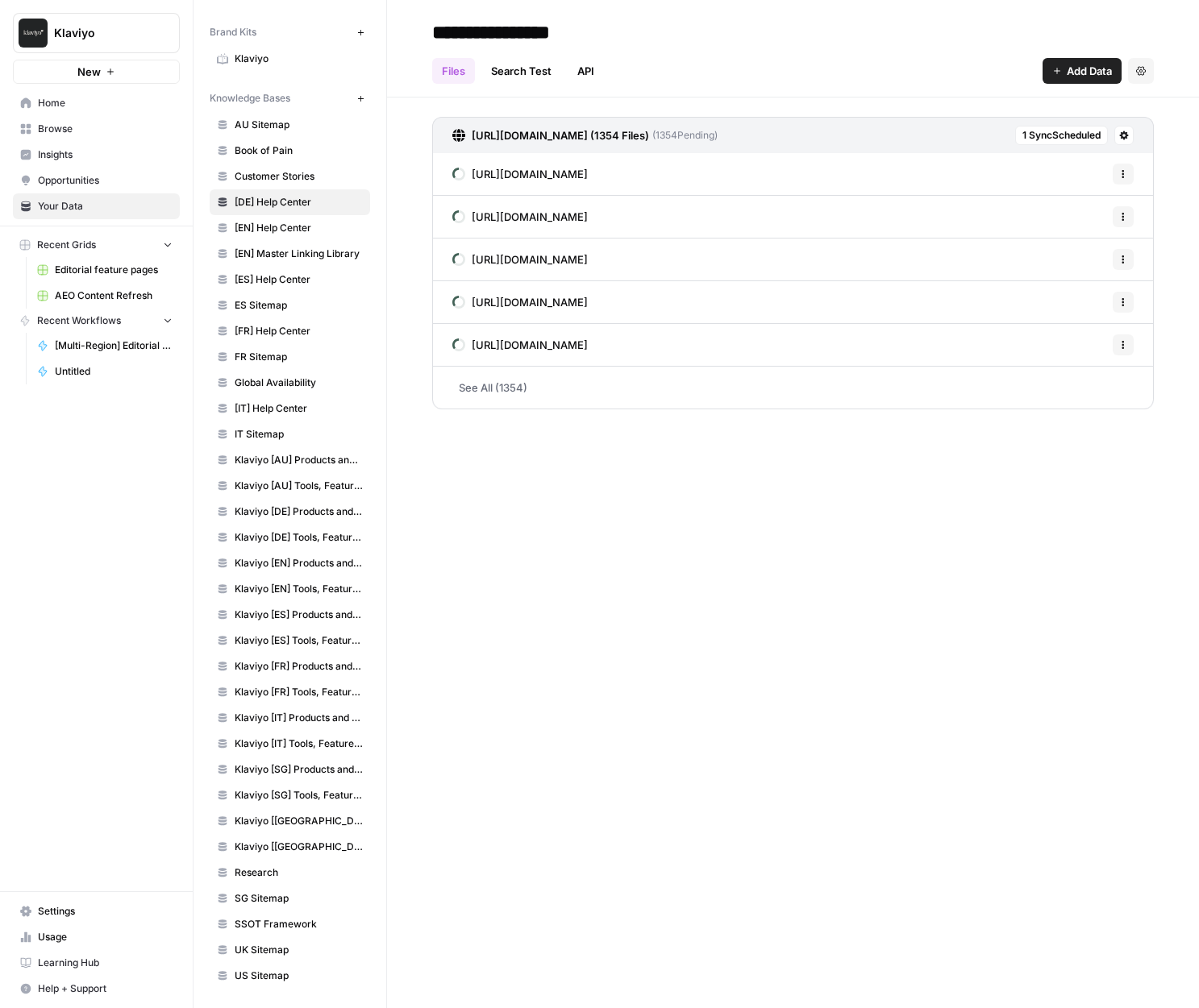
click at [294, 799] on span "Klaviyo [SG] Tools, Features, Marketing Resources, Glossary, Blogs" at bounding box center [298, 796] width 128 height 15
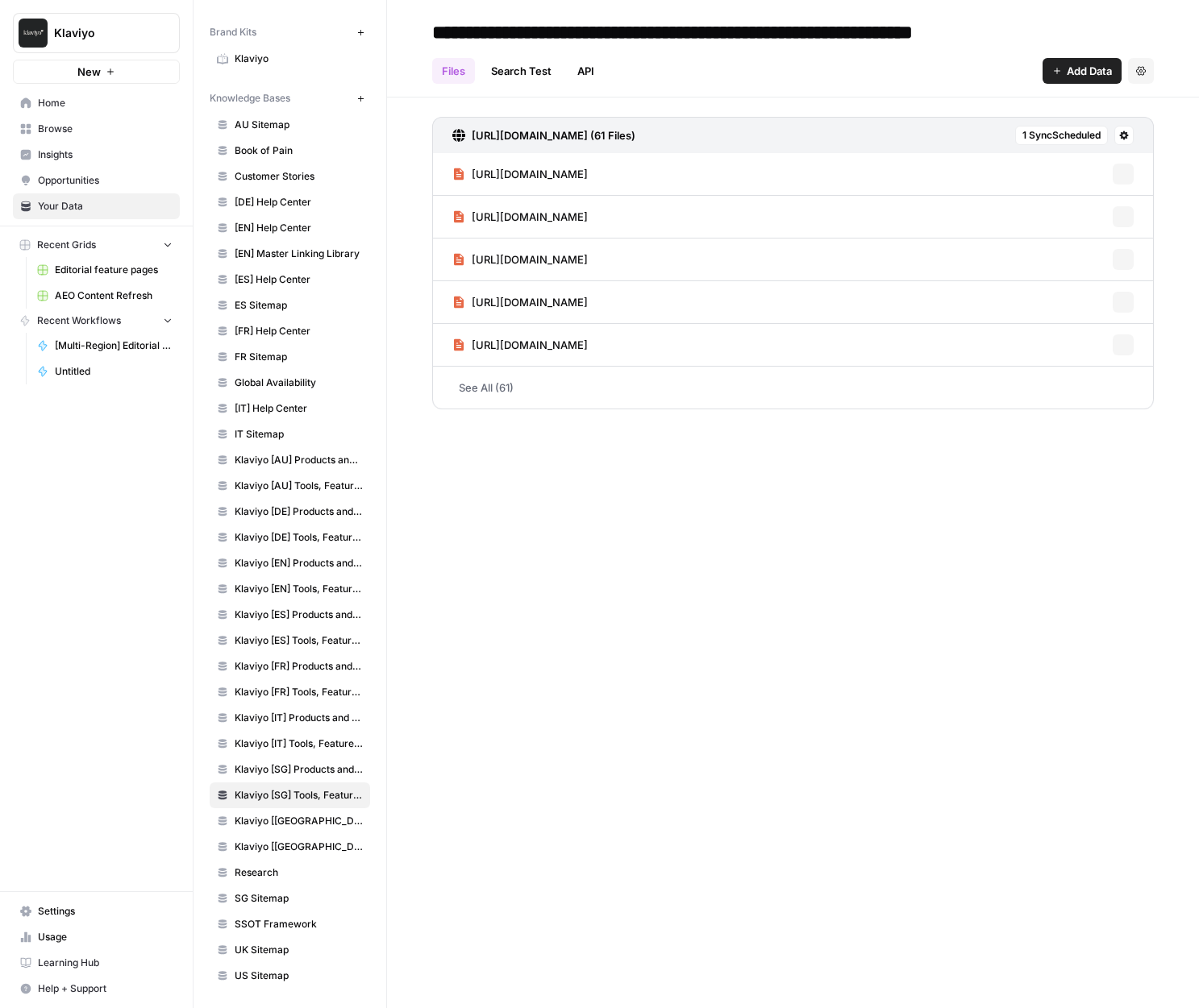
click at [321, 836] on link "Klaviyo [UK] Tools, Features, Marketing Resources, Glossary, Blogs" at bounding box center [290, 847] width 161 height 26
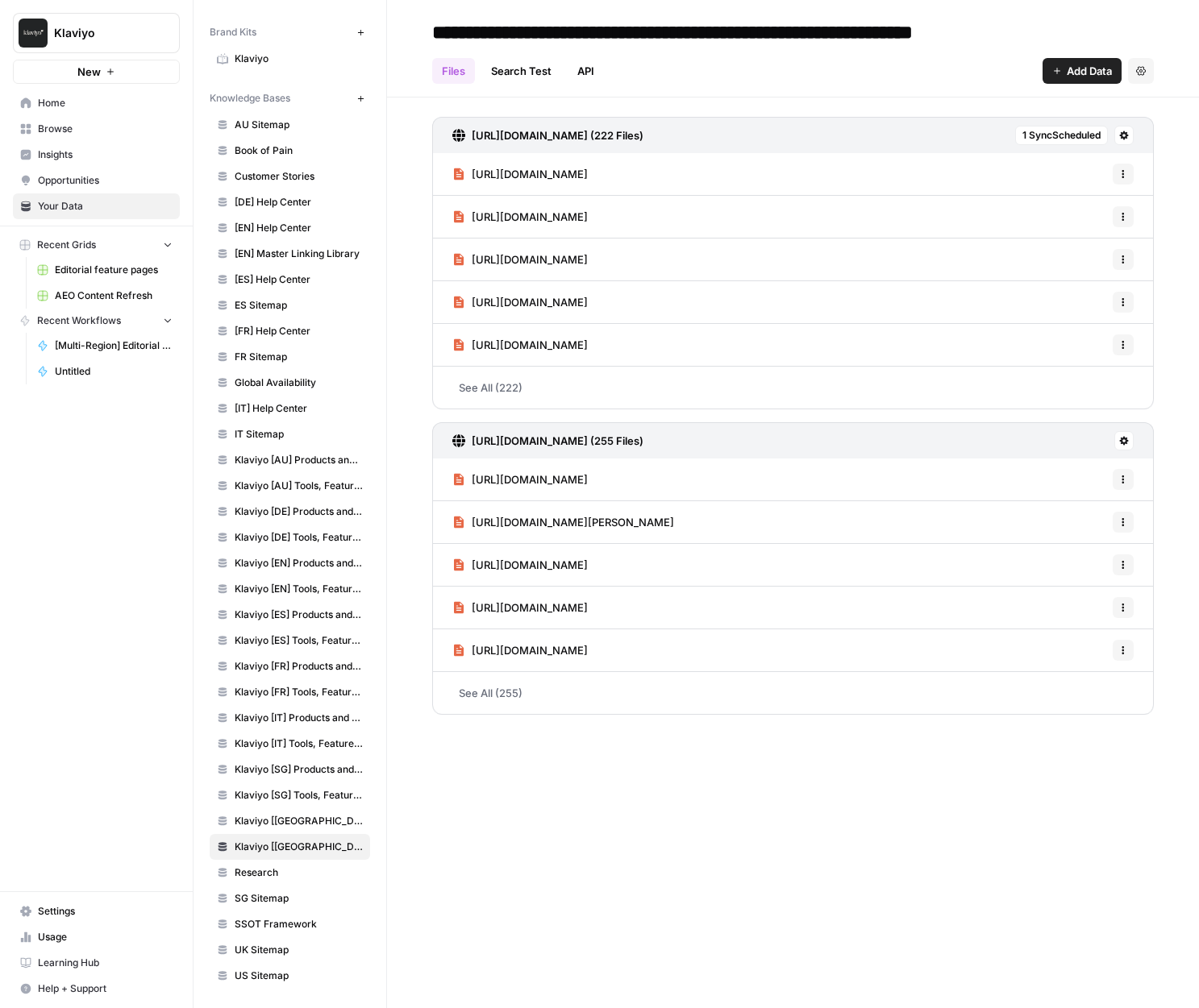
click at [295, 920] on span "SSOT Framework" at bounding box center [298, 925] width 128 height 15
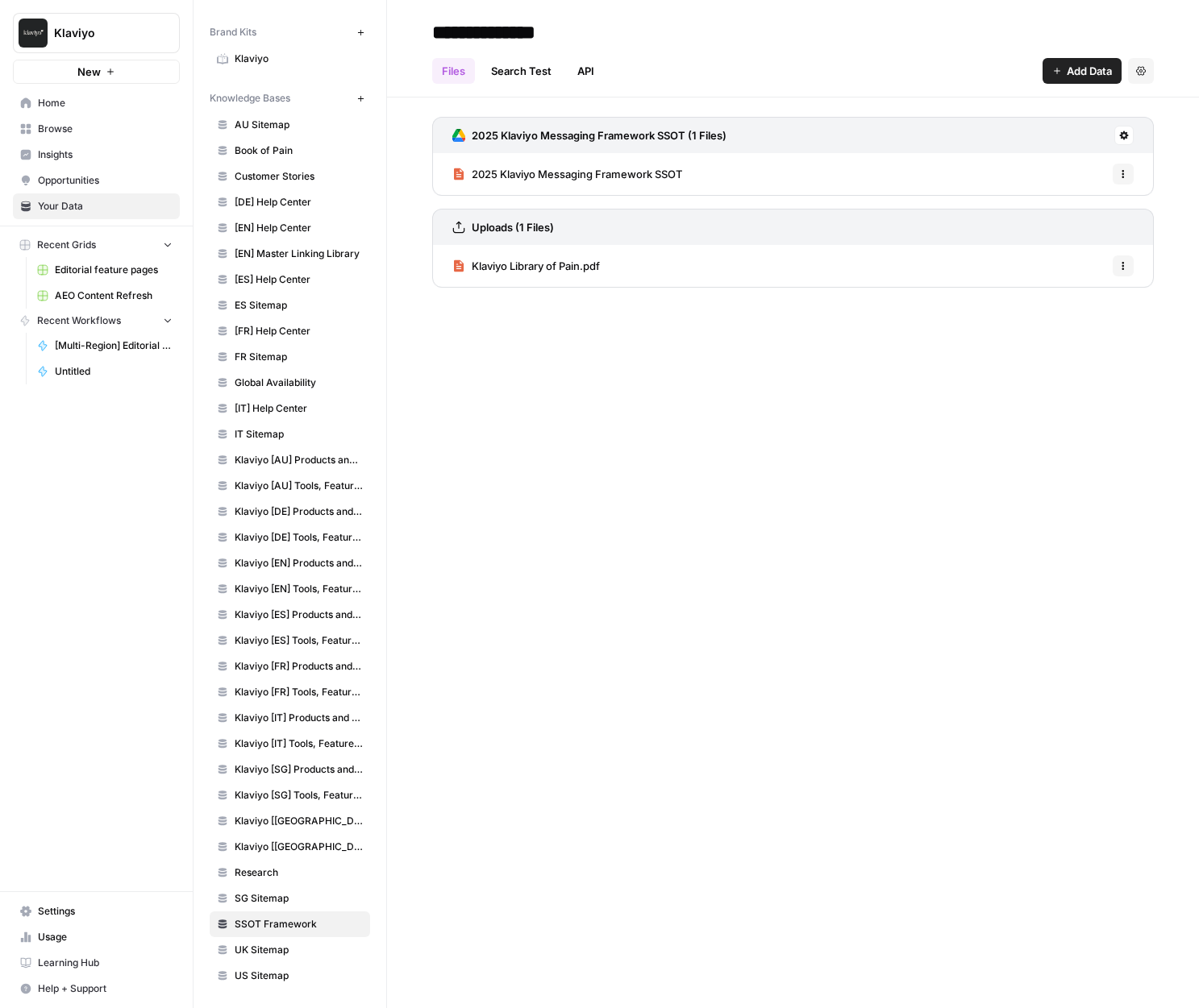
click at [286, 729] on link "Klaviyo [IT] Products and Solutions" at bounding box center [290, 718] width 161 height 26
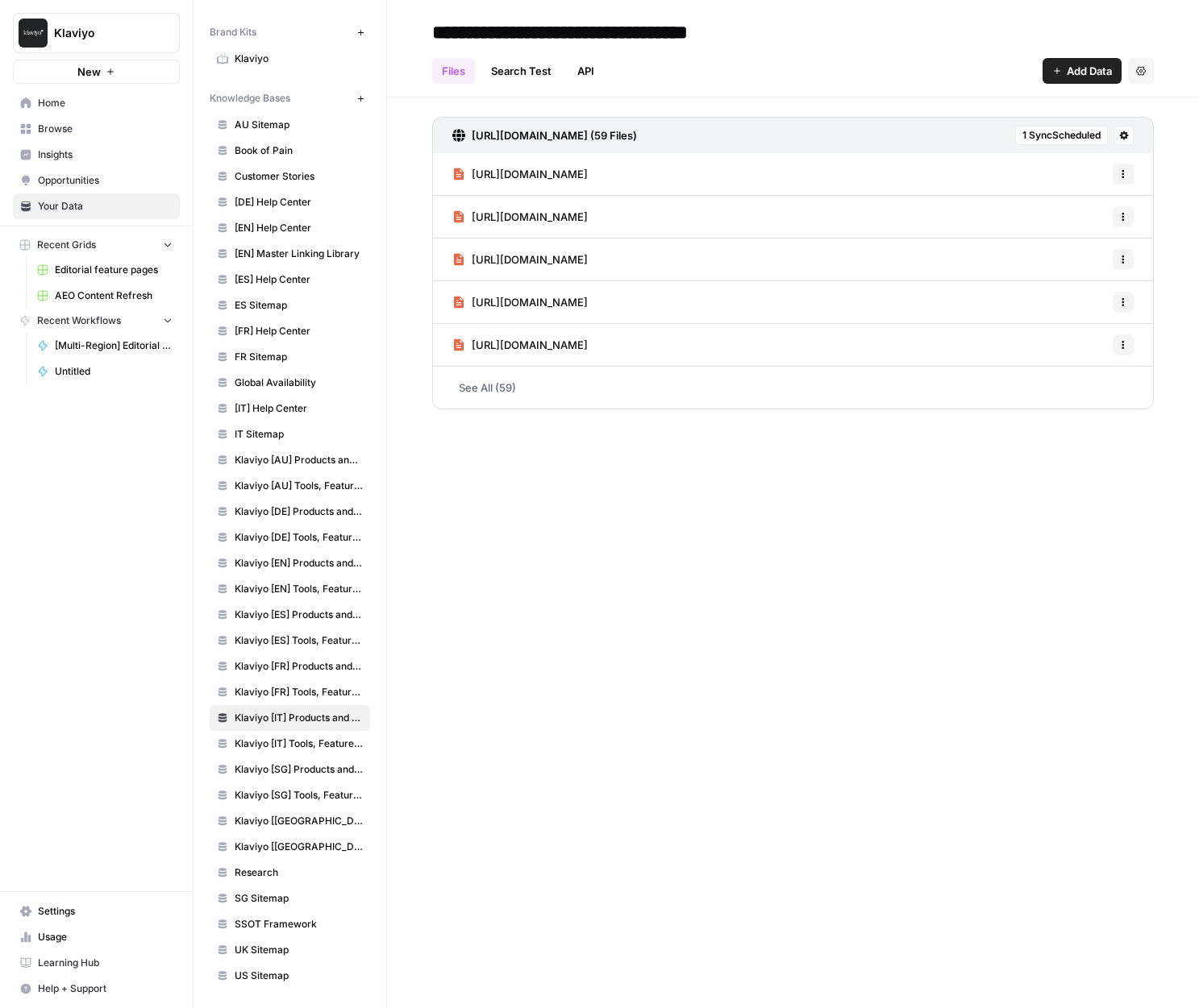
click at [293, 651] on link "Klaviyo [ES] Tools, Features, Marketing Resources, Glossary, Blogs" at bounding box center [290, 641] width 161 height 26
click at [303, 569] on span "Klaviyo [EN] Products and Solutions" at bounding box center [298, 564] width 128 height 15
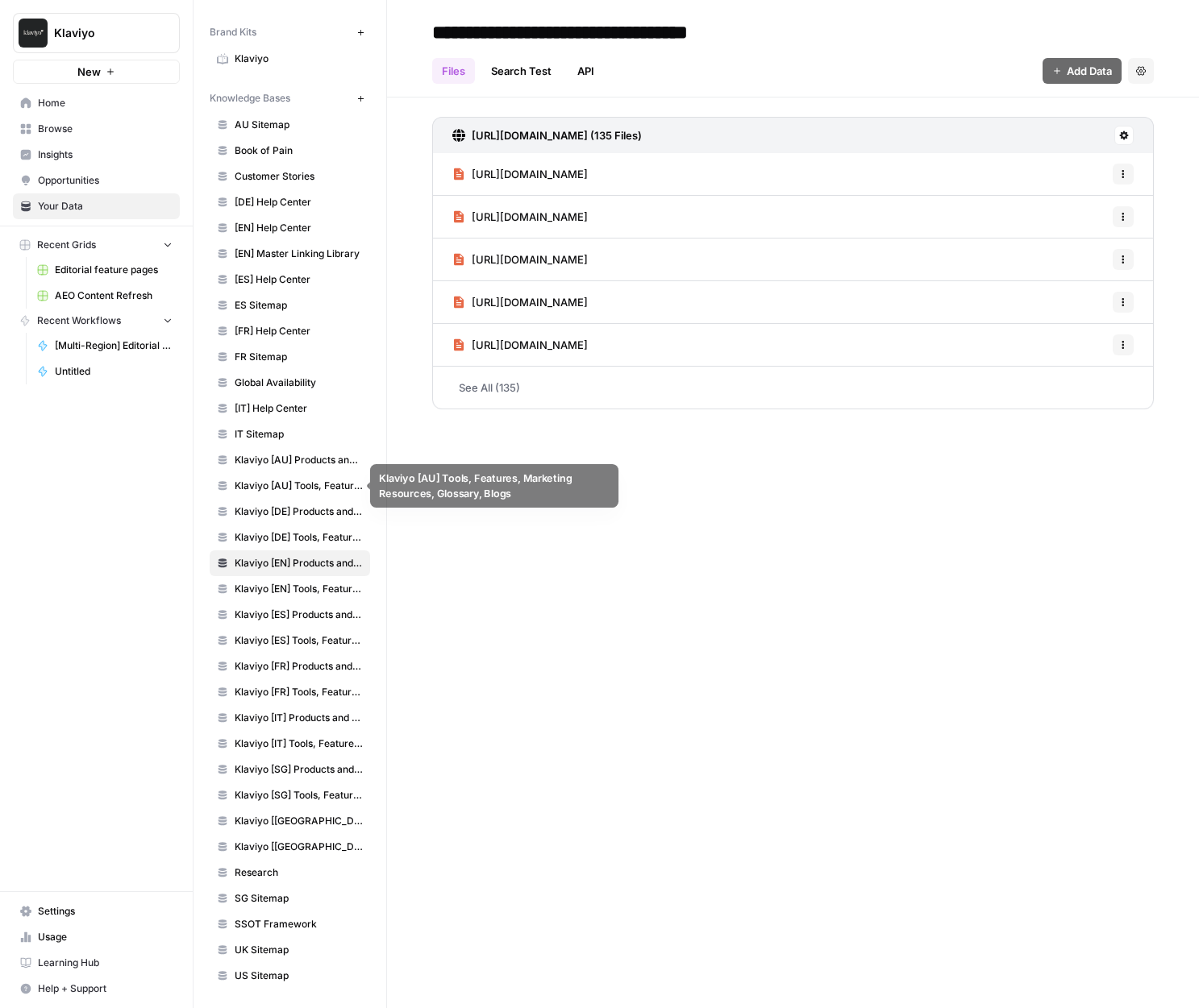
click at [308, 496] on link "Klaviyo [AU] Tools, Features, Marketing Resources, Glossary, Blogs" at bounding box center [290, 486] width 161 height 26
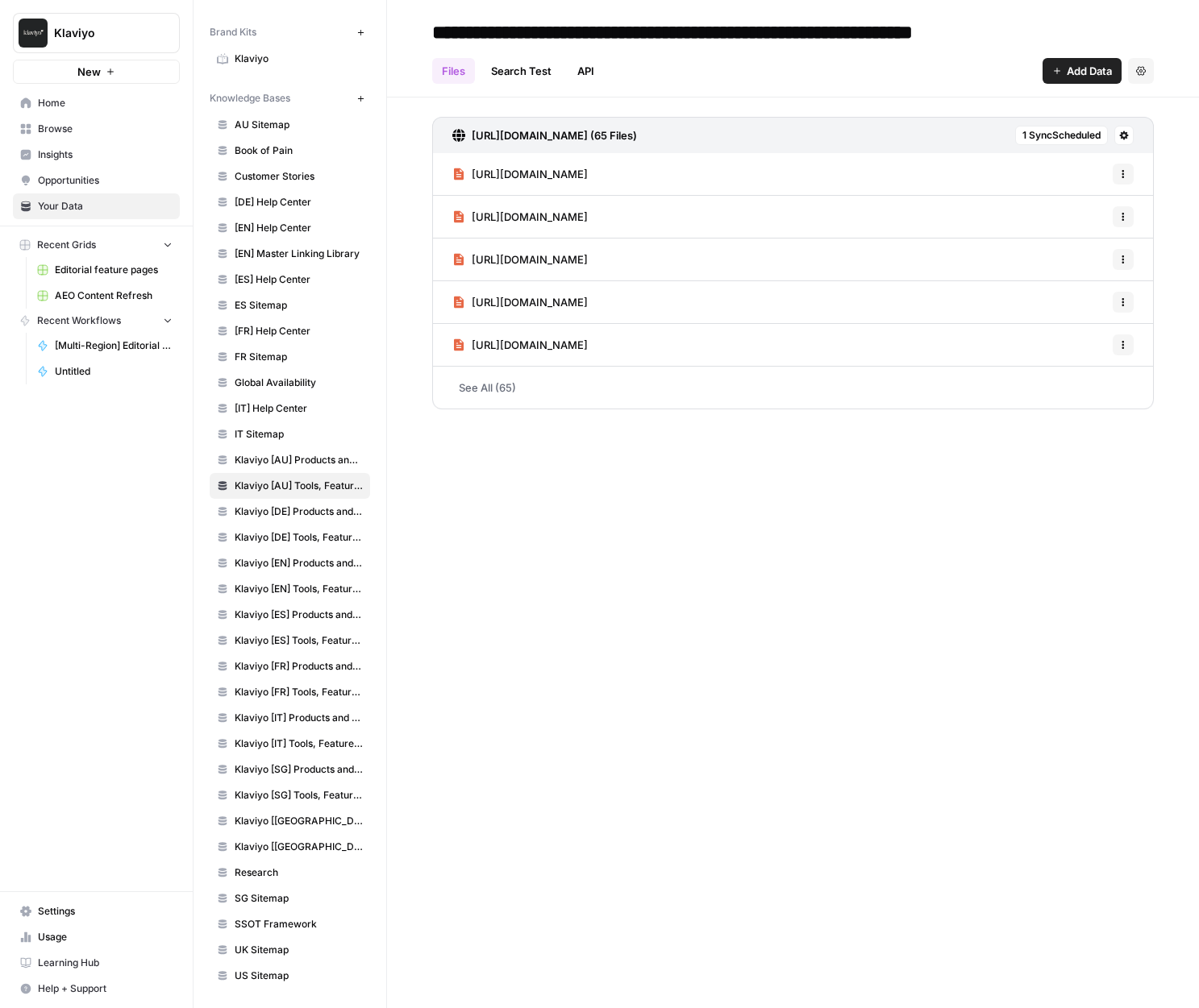
click at [303, 411] on span "[IT] Help Center" at bounding box center [298, 409] width 128 height 15
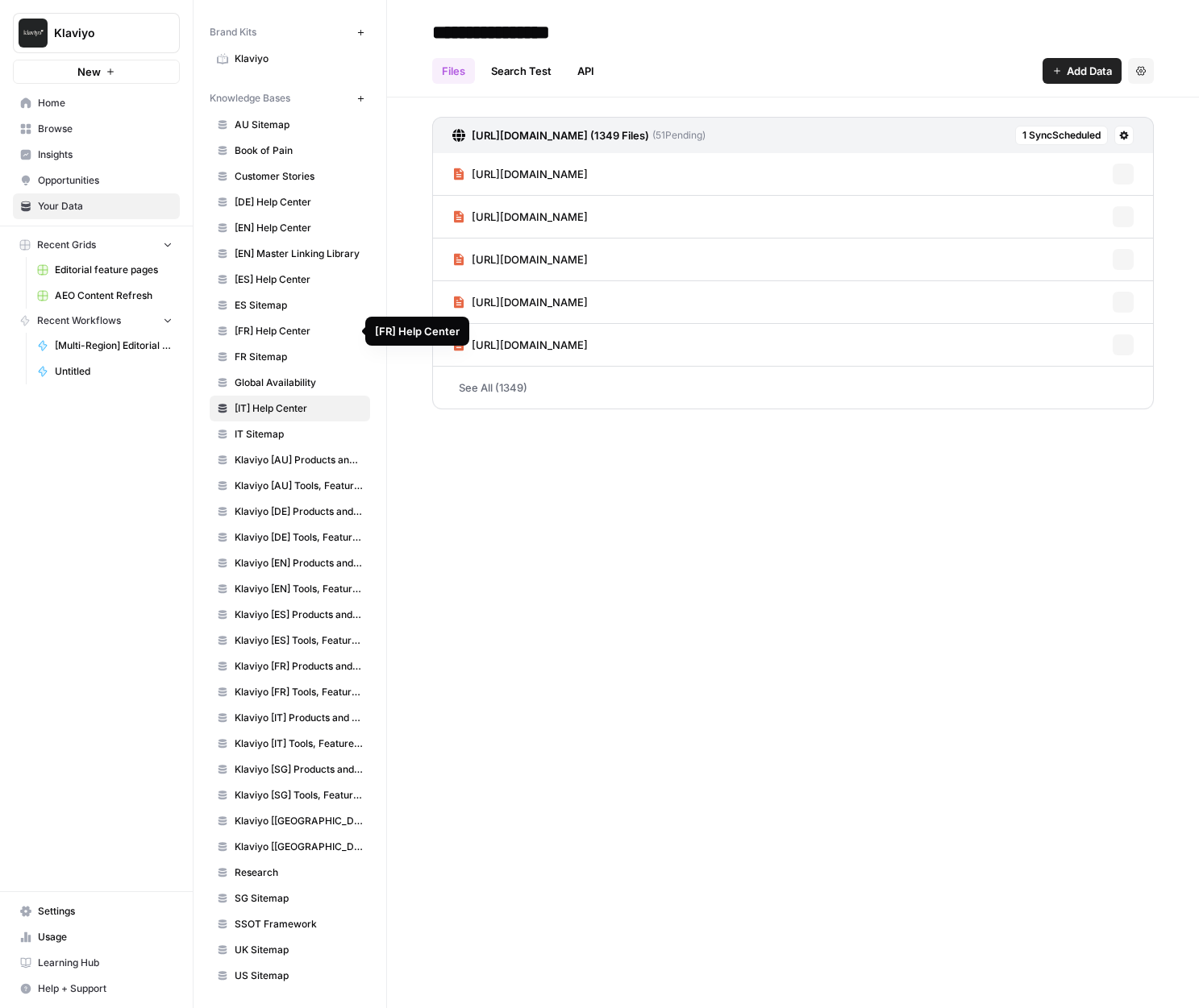
click at [303, 328] on span "[FR] Help Center" at bounding box center [298, 331] width 128 height 15
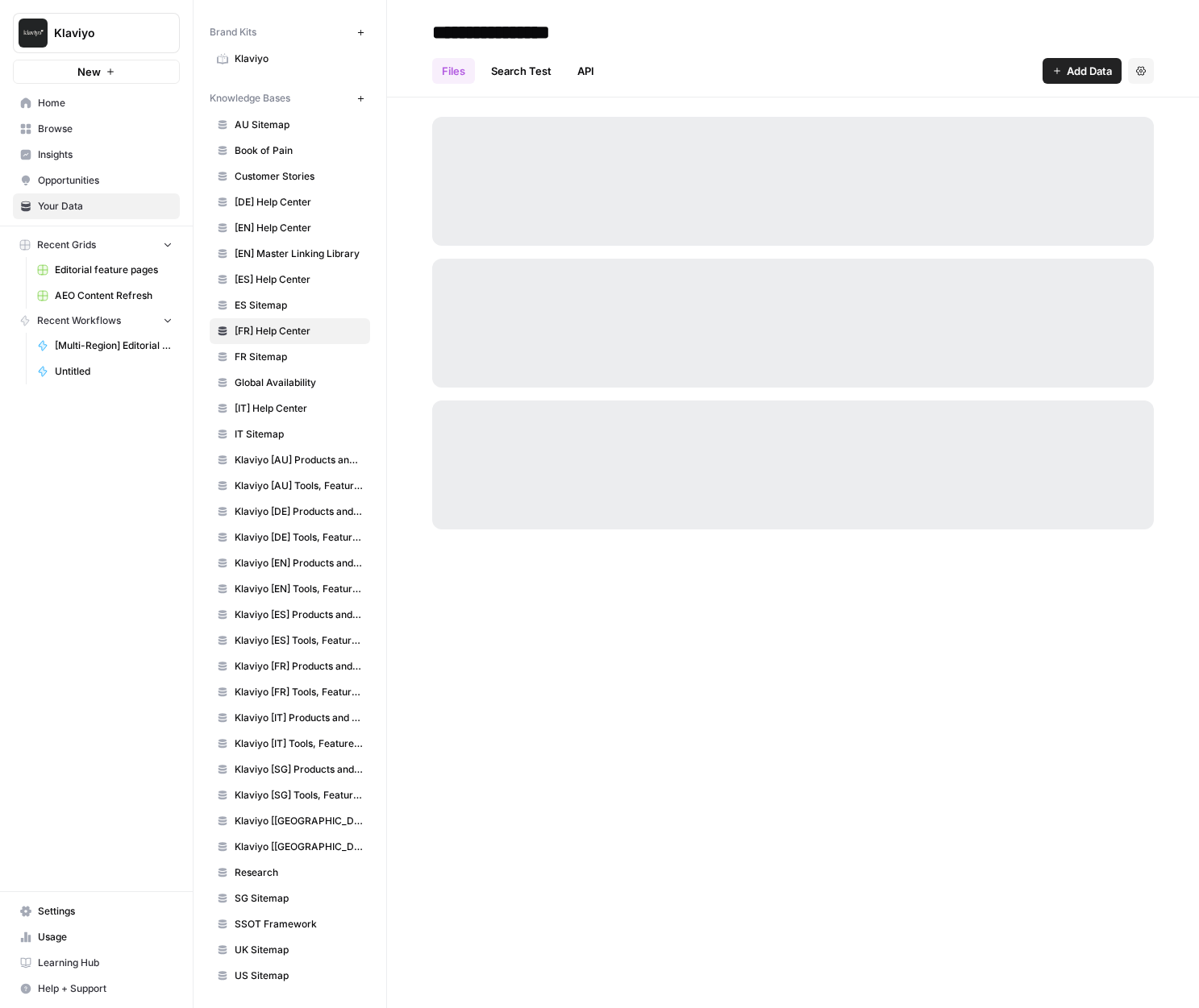
click at [310, 290] on link "[ES] Help Center" at bounding box center [290, 280] width 161 height 26
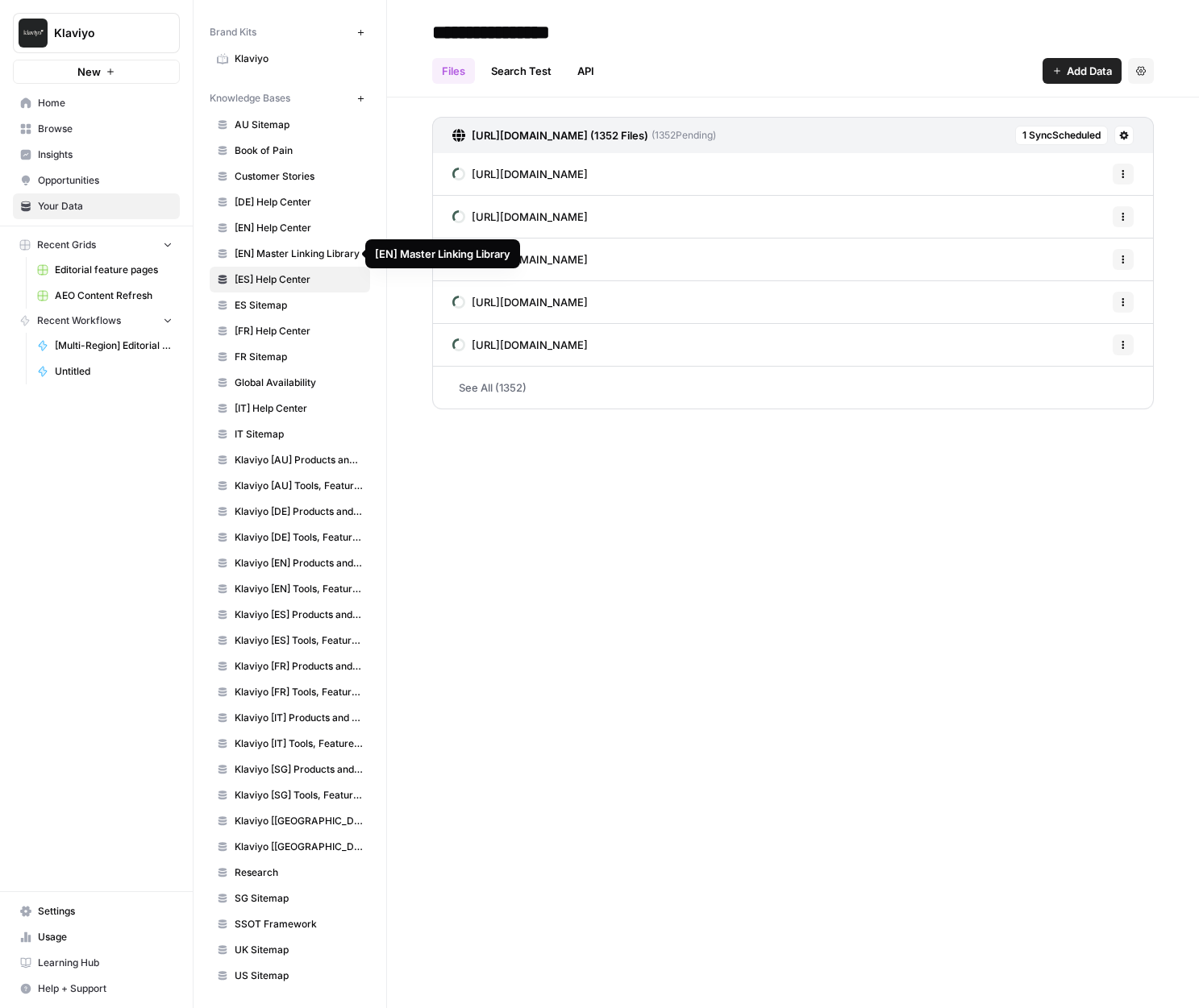
click at [310, 247] on span "[EN] Master Linking Library" at bounding box center [298, 254] width 128 height 15
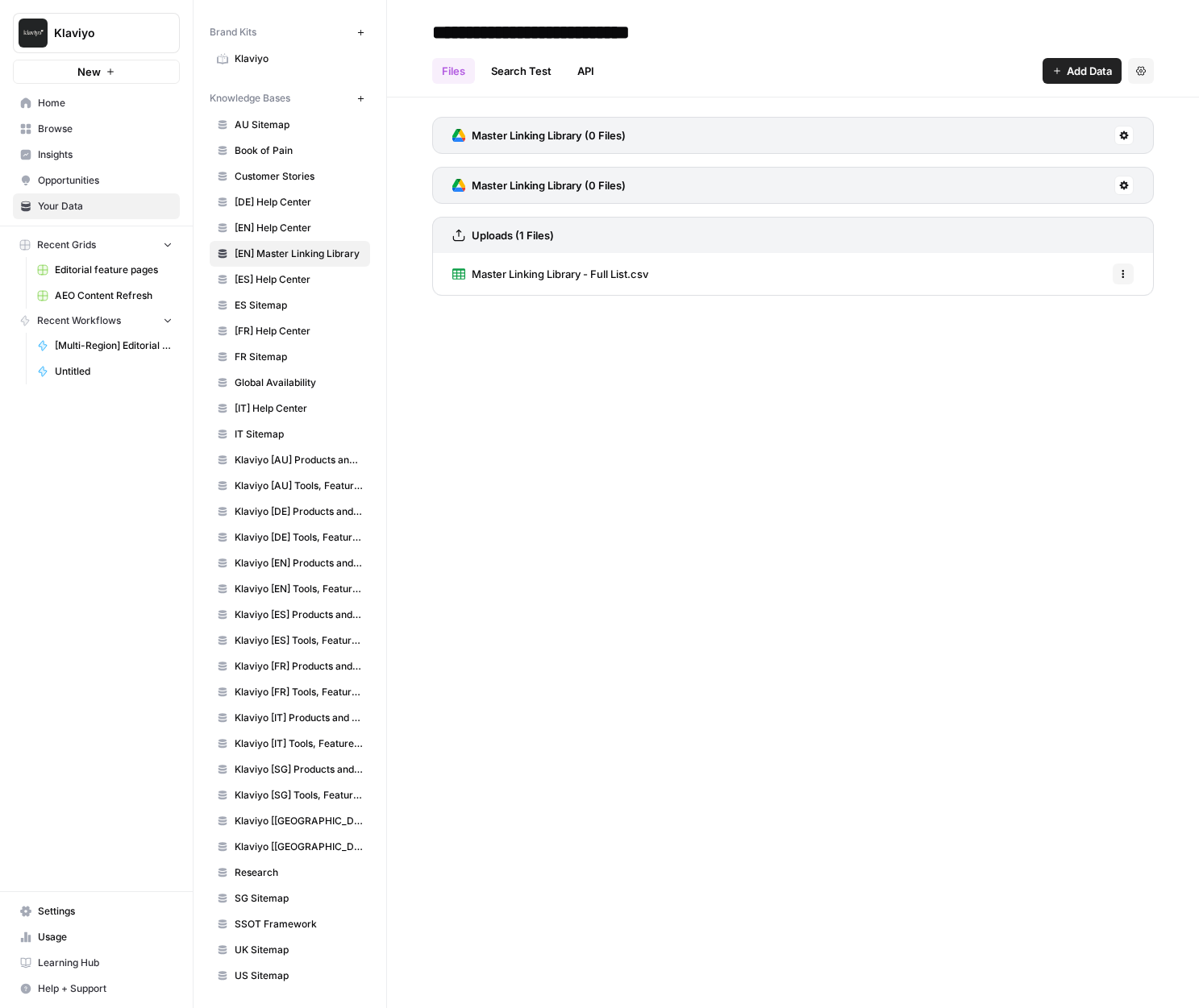
click at [303, 734] on link "Klaviyo [IT] Tools, Features, Marketing Resources, Glossary, Blogs" at bounding box center [290, 744] width 161 height 26
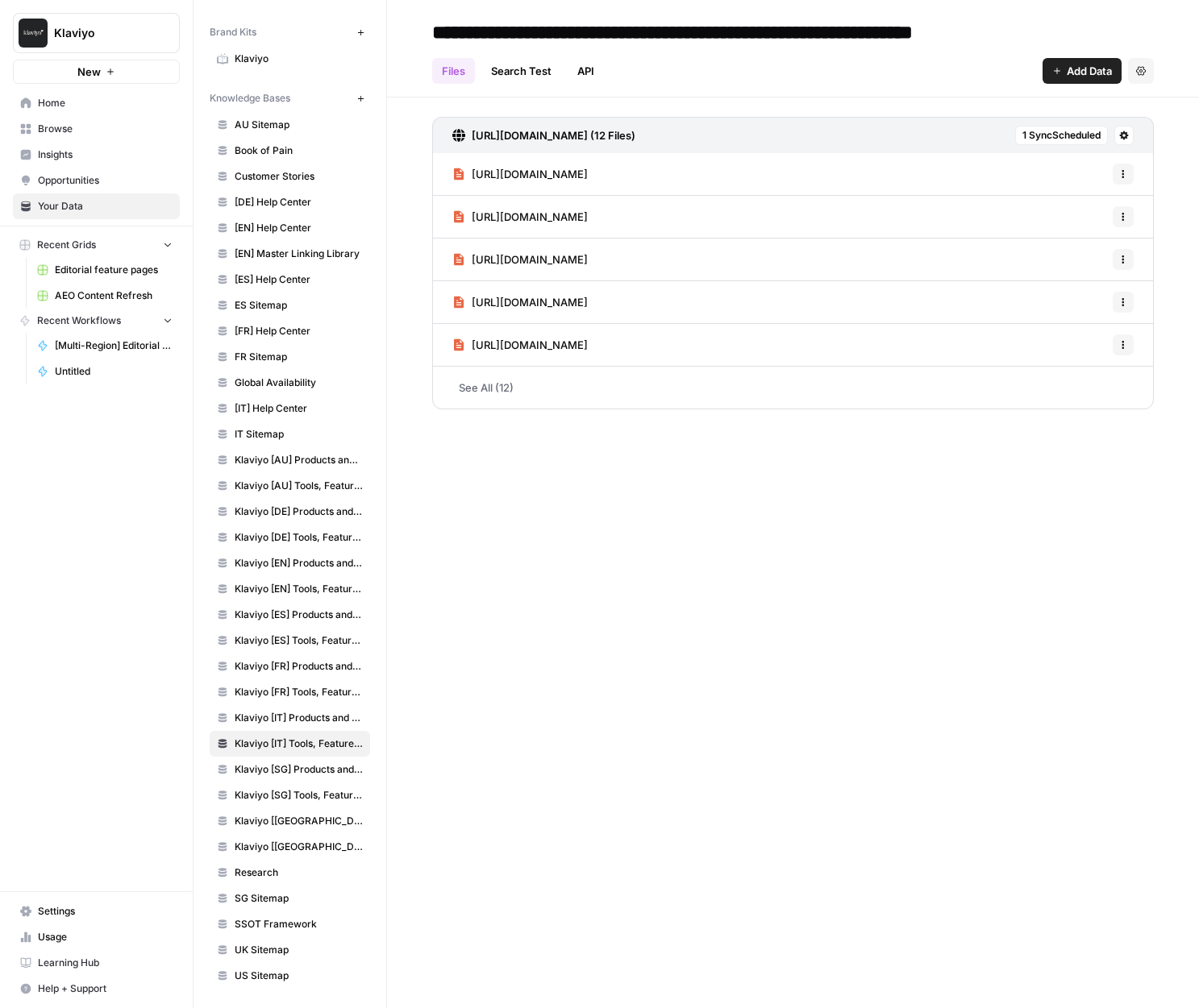
drag, startPoint x: 203, startPoint y: 91, endPoint x: 391, endPoint y: 561, distance: 506.2
click at [391, 569] on div "Your Data Add Data Brand Kits New Klaviyo Knowledge Bases New AU Sitemap Book o…" at bounding box center [696, 504] width 1005 height 1008
click at [254, 57] on span "Klaviyo" at bounding box center [298, 59] width 128 height 15
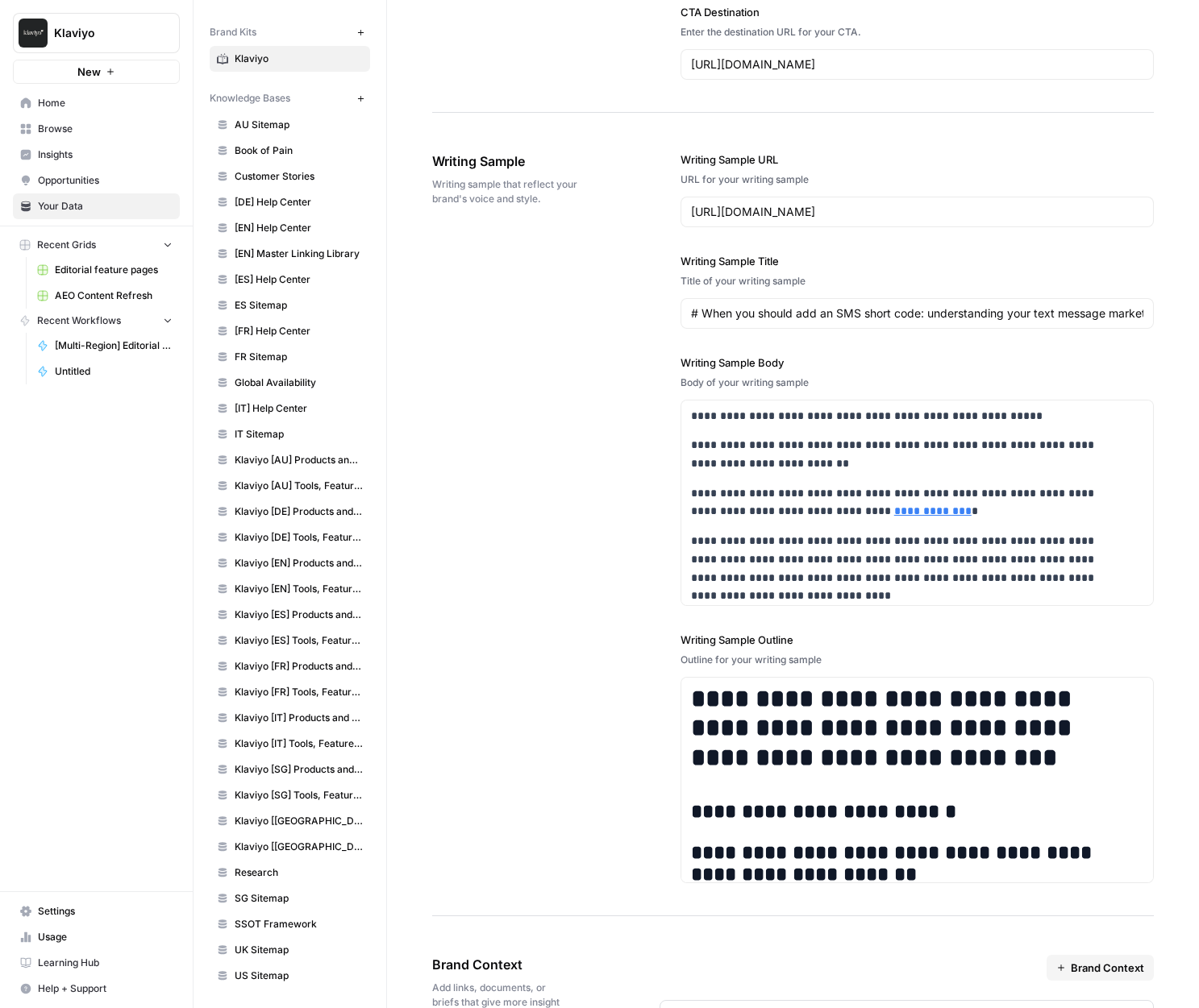
scroll to position [2375, 0]
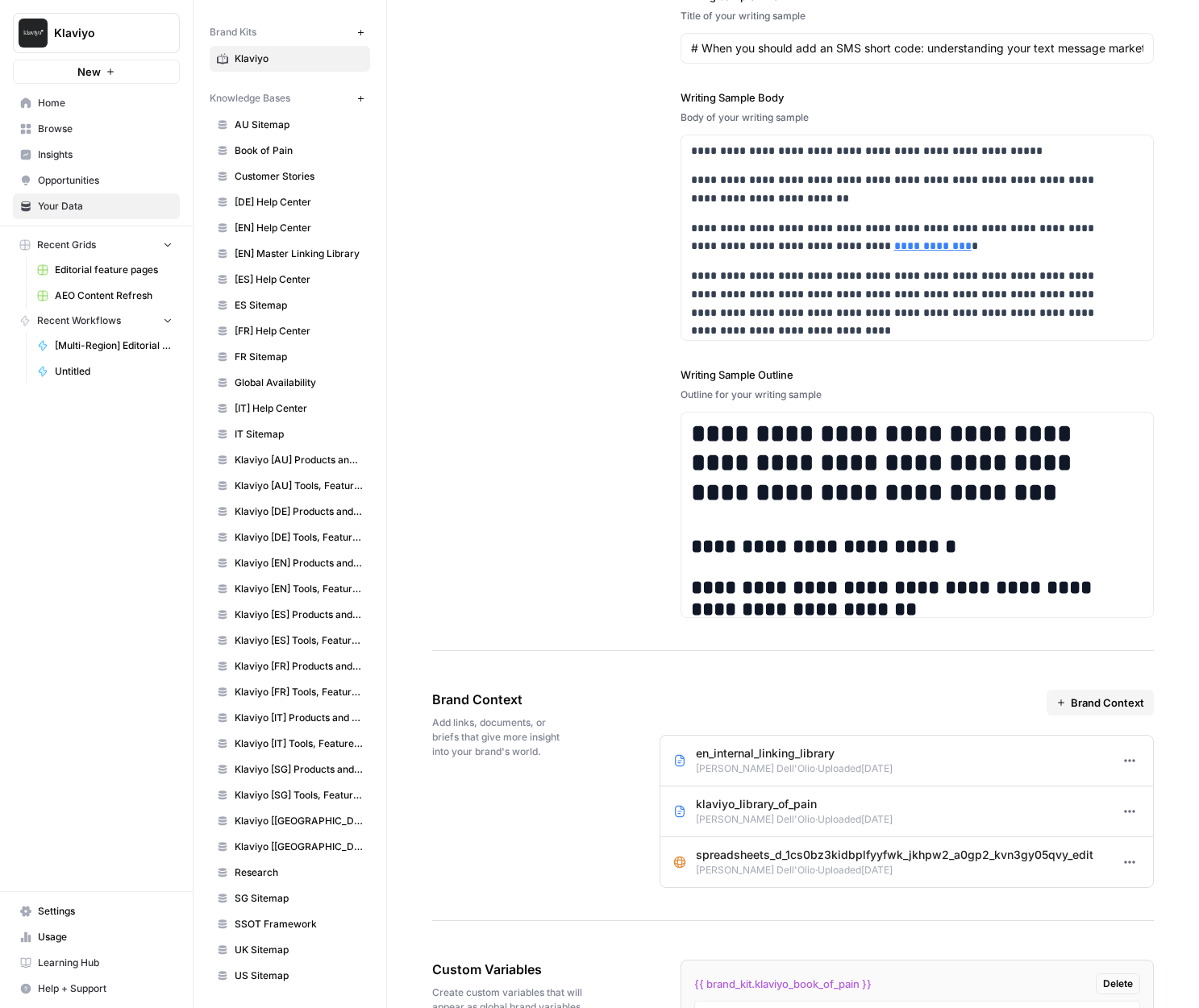
drag, startPoint x: 428, startPoint y: 682, endPoint x: 638, endPoint y: 838, distance: 261.6
click at [617, 719] on div "Brand Context Add links, documents, or briefs that give more insight into your …" at bounding box center [792, 790] width 722 height 264
drag, startPoint x: 407, startPoint y: 696, endPoint x: 528, endPoint y: 696, distance: 121.0
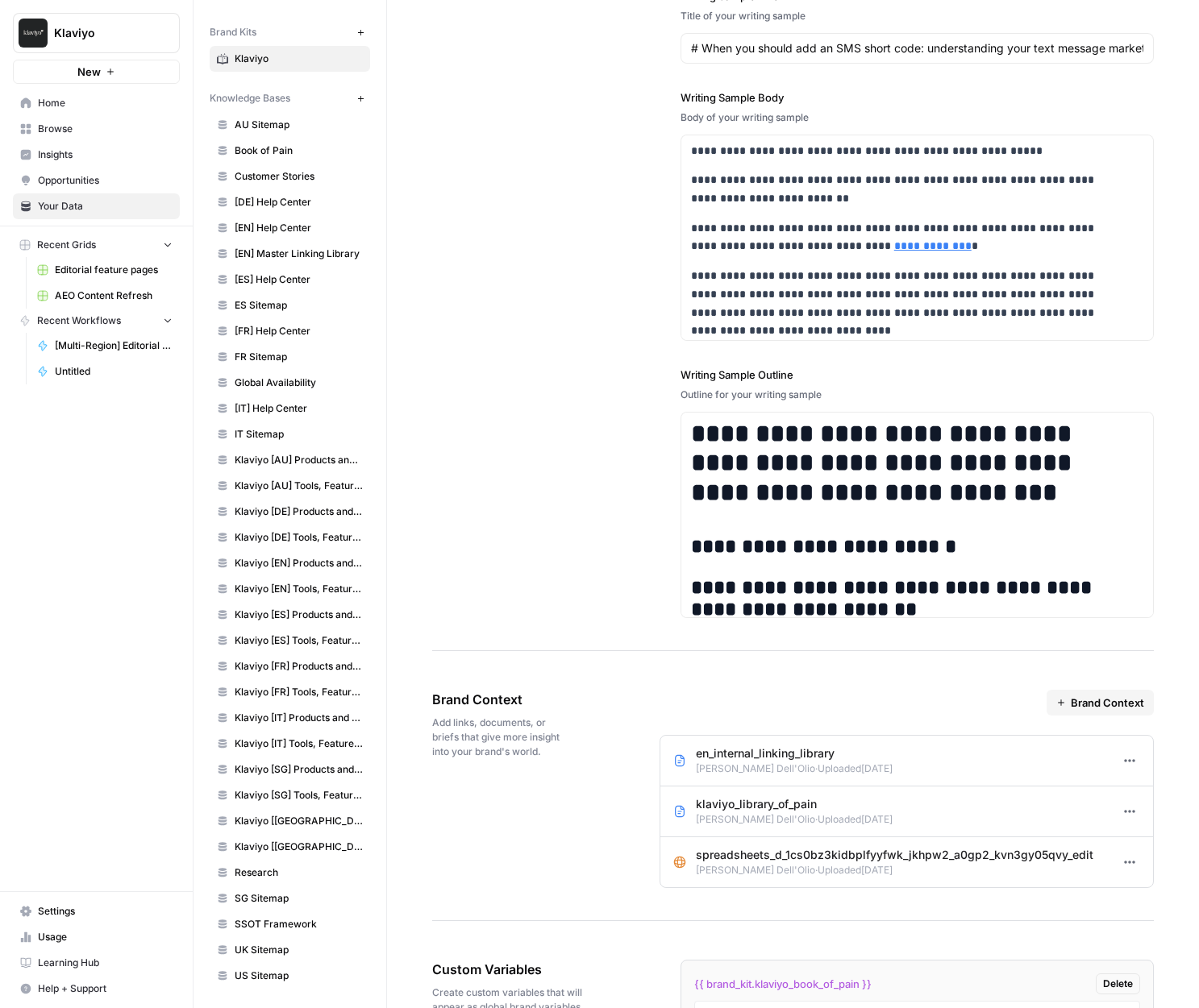
drag, startPoint x: 472, startPoint y: 700, endPoint x: 1119, endPoint y: 882, distance: 672.1
drag, startPoint x: 434, startPoint y: 682, endPoint x: 1165, endPoint y: 866, distance: 753.8
drag, startPoint x: 208, startPoint y: 90, endPoint x: 369, endPoint y: 367, distance: 320.4
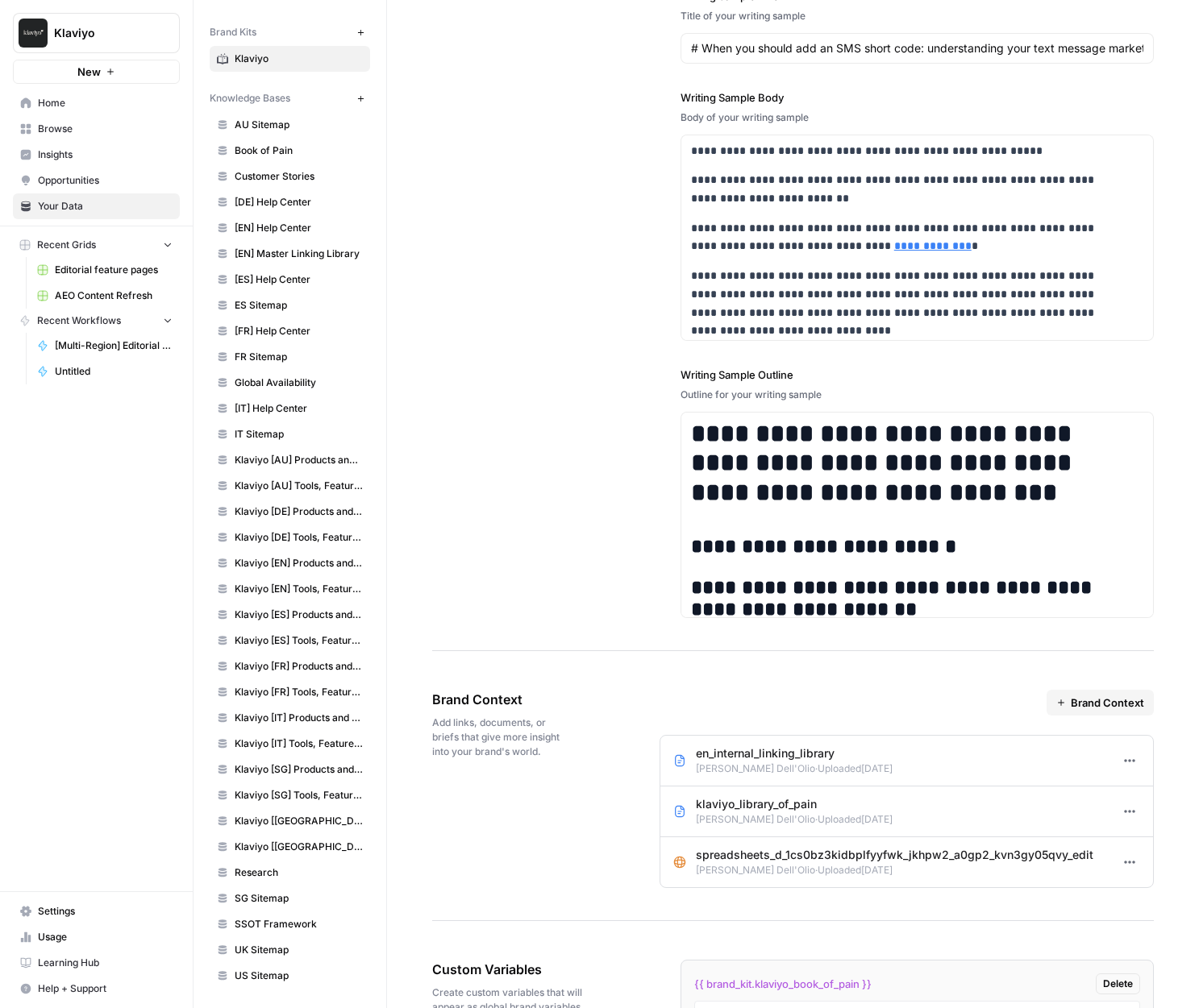
click at [369, 367] on div "Your Data Add Data Brand Kits New Klaviyo Knowledge Bases New AU Sitemap Book o…" at bounding box center [290, 504] width 193 height 1008
click at [44, 102] on span "Home" at bounding box center [105, 103] width 135 height 15
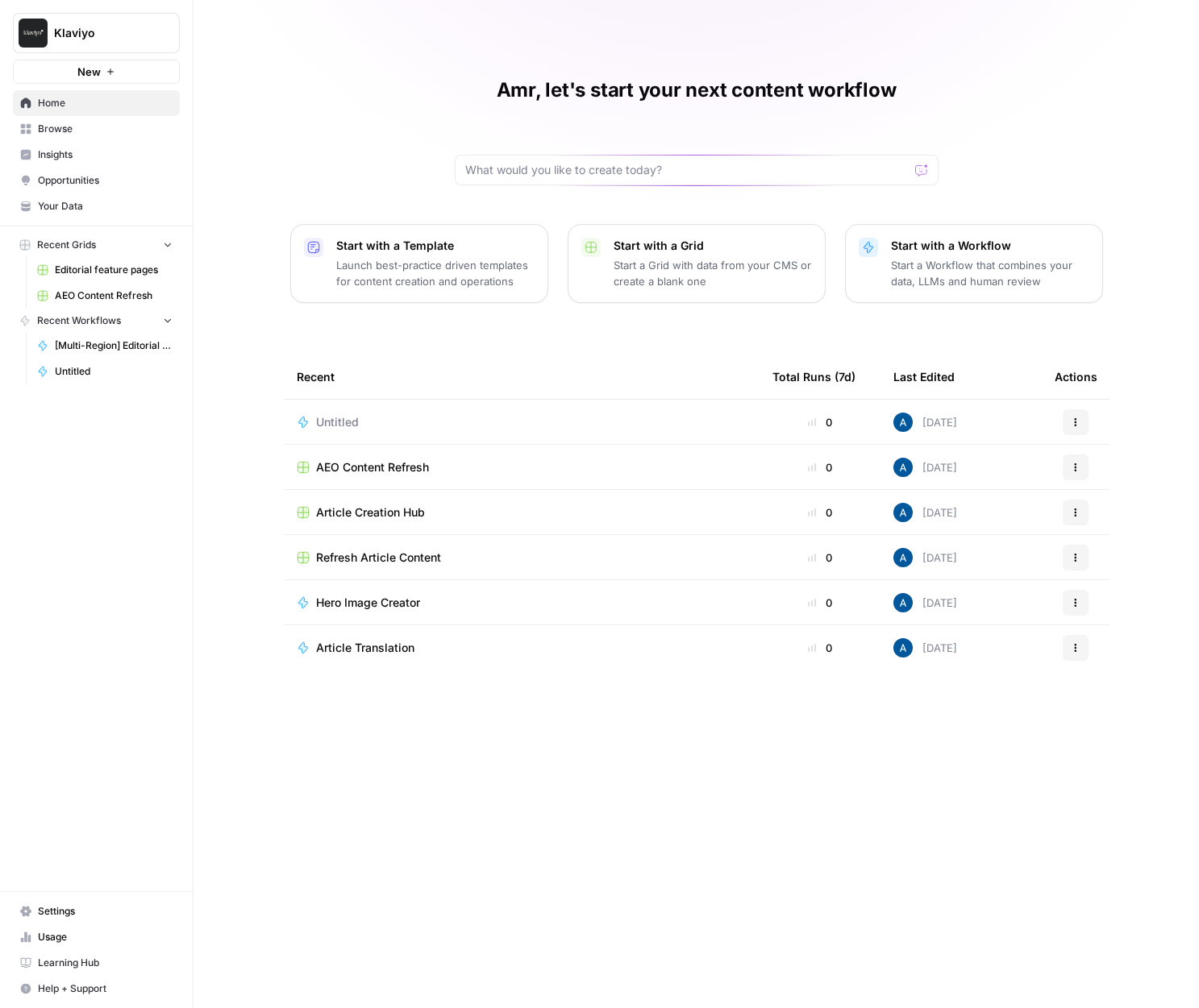
click at [331, 434] on td "Untitled" at bounding box center [521, 422] width 475 height 45
click at [332, 431] on td "Untitled" at bounding box center [521, 422] width 475 height 45
click at [332, 428] on span "Untitled" at bounding box center [336, 423] width 43 height 16
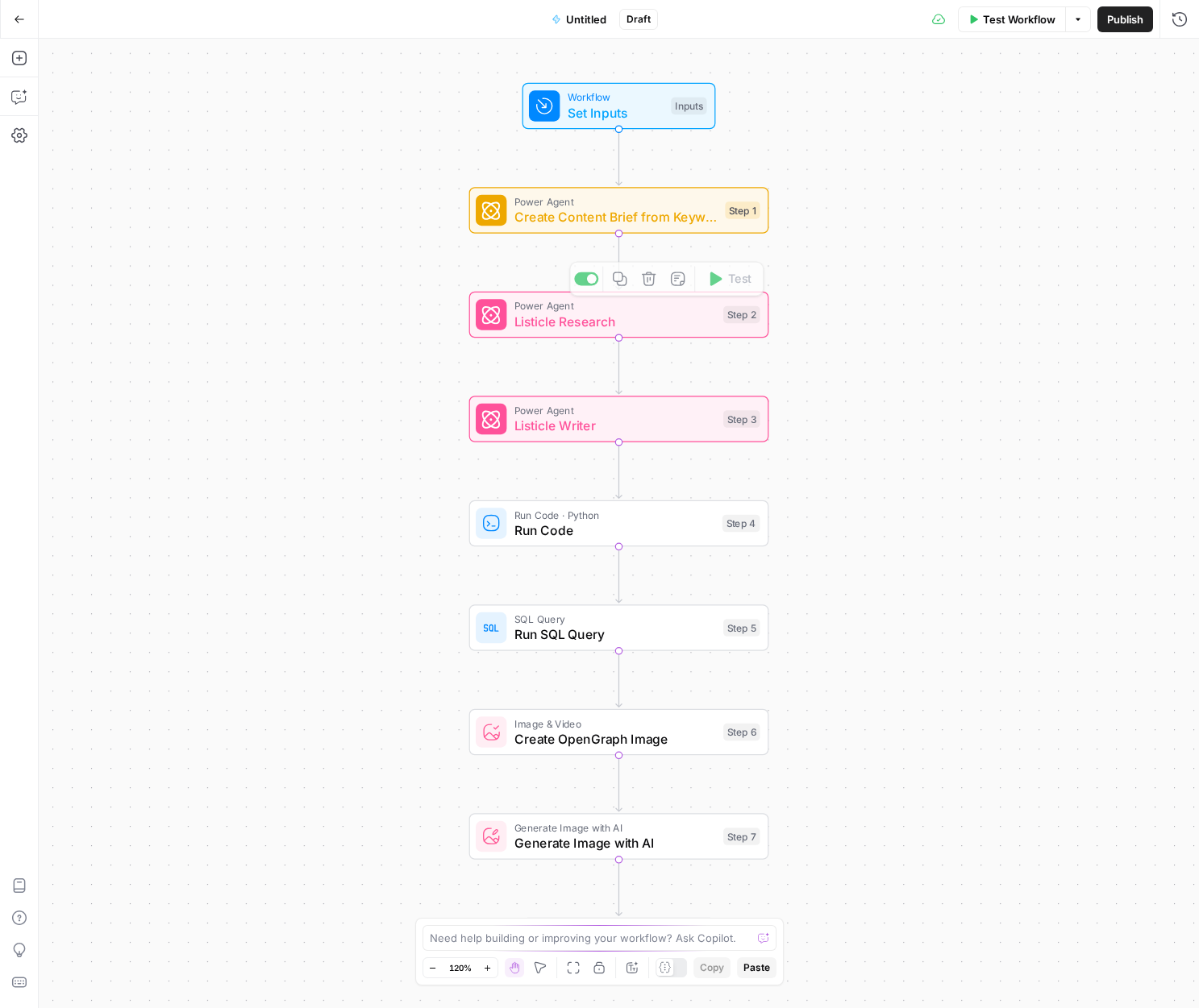
click at [535, 215] on span "Create Content Brief from Keyword" at bounding box center [615, 216] width 203 height 19
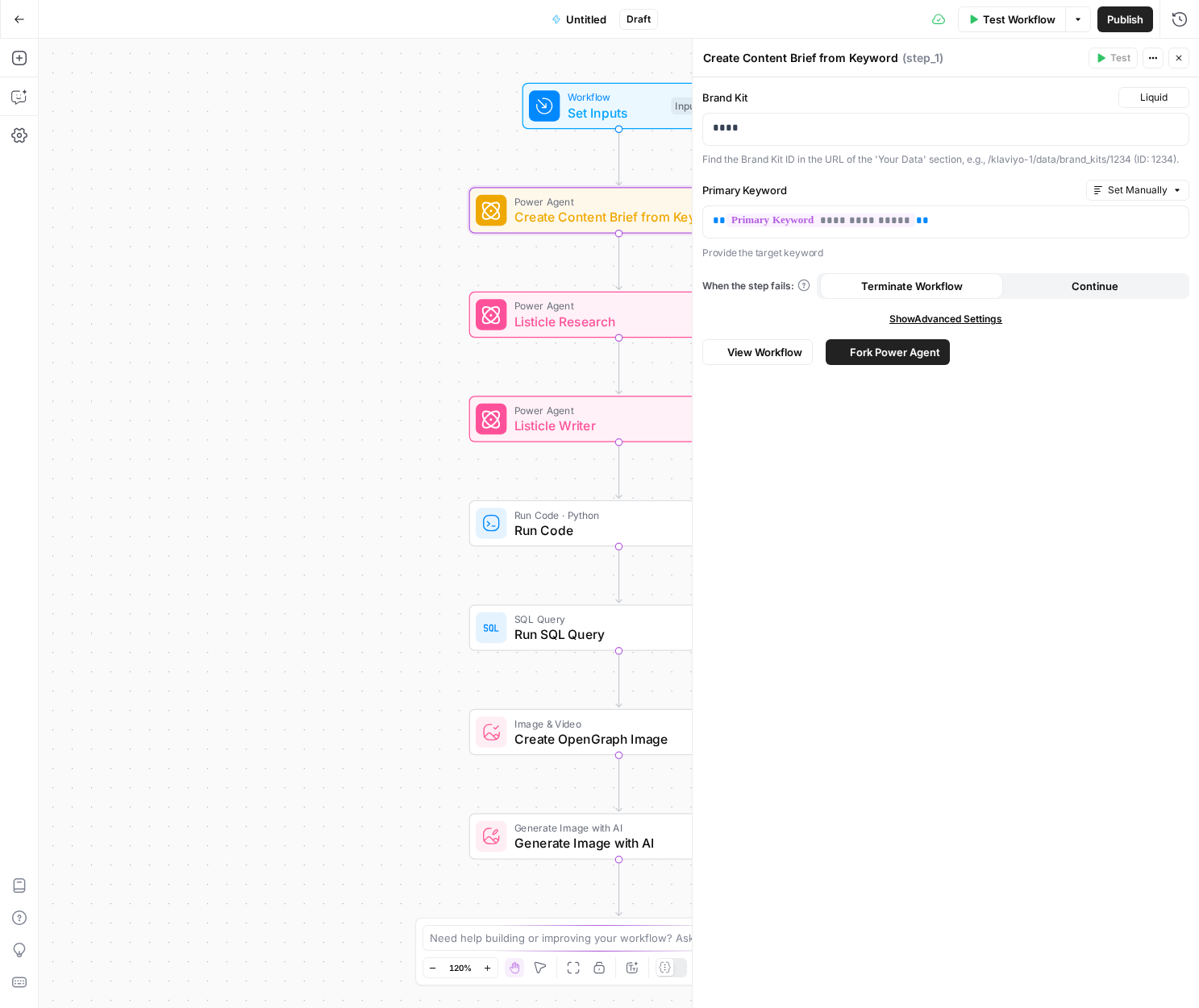
click at [947, 453] on div "**********" at bounding box center [946, 543] width 506 height 931
click at [946, 224] on p "**********" at bounding box center [946, 220] width 466 height 16
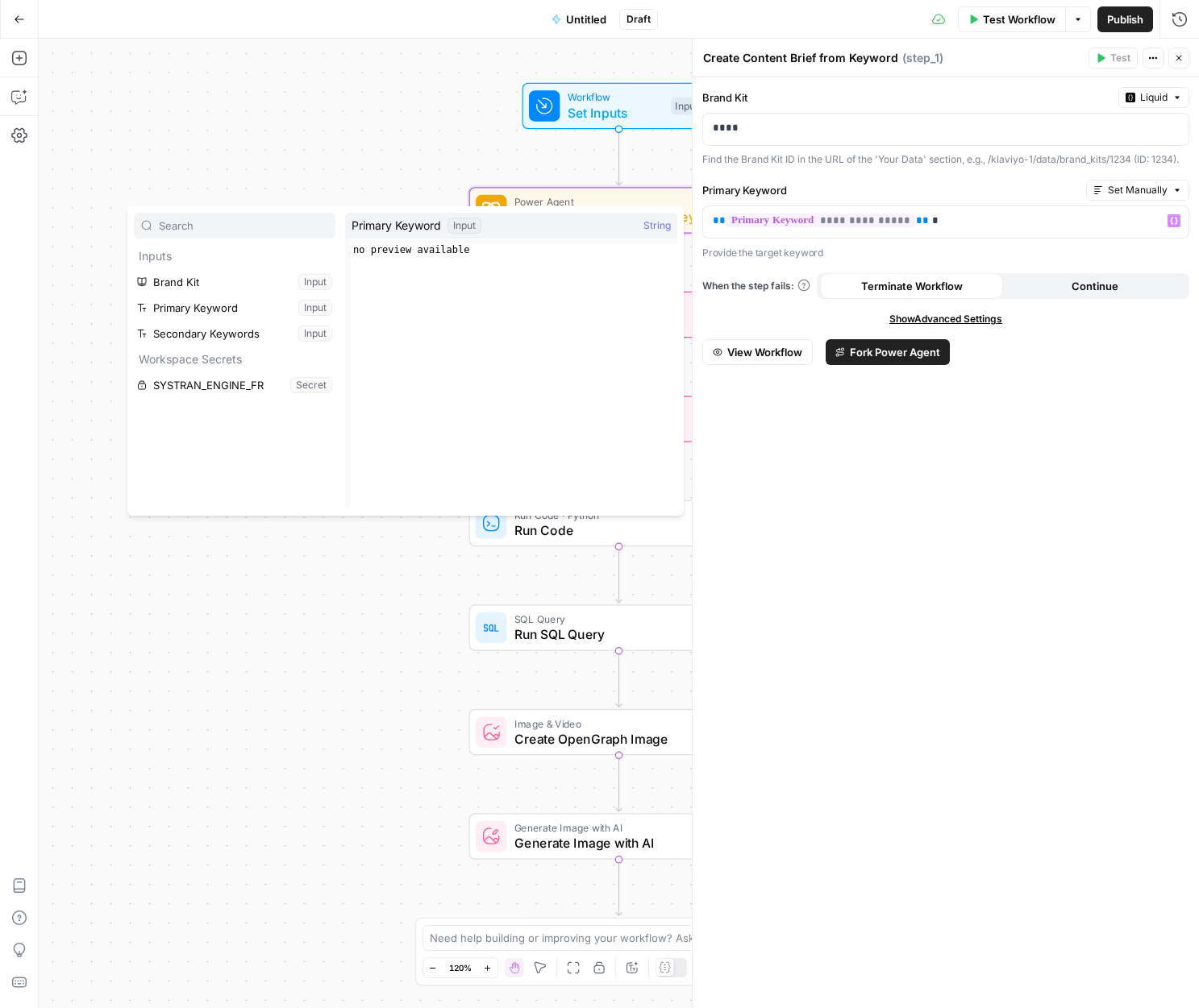
drag, startPoint x: 858, startPoint y: 498, endPoint x: 948, endPoint y: 379, distance: 149.2
click at [858, 498] on div "**********" at bounding box center [946, 543] width 506 height 931
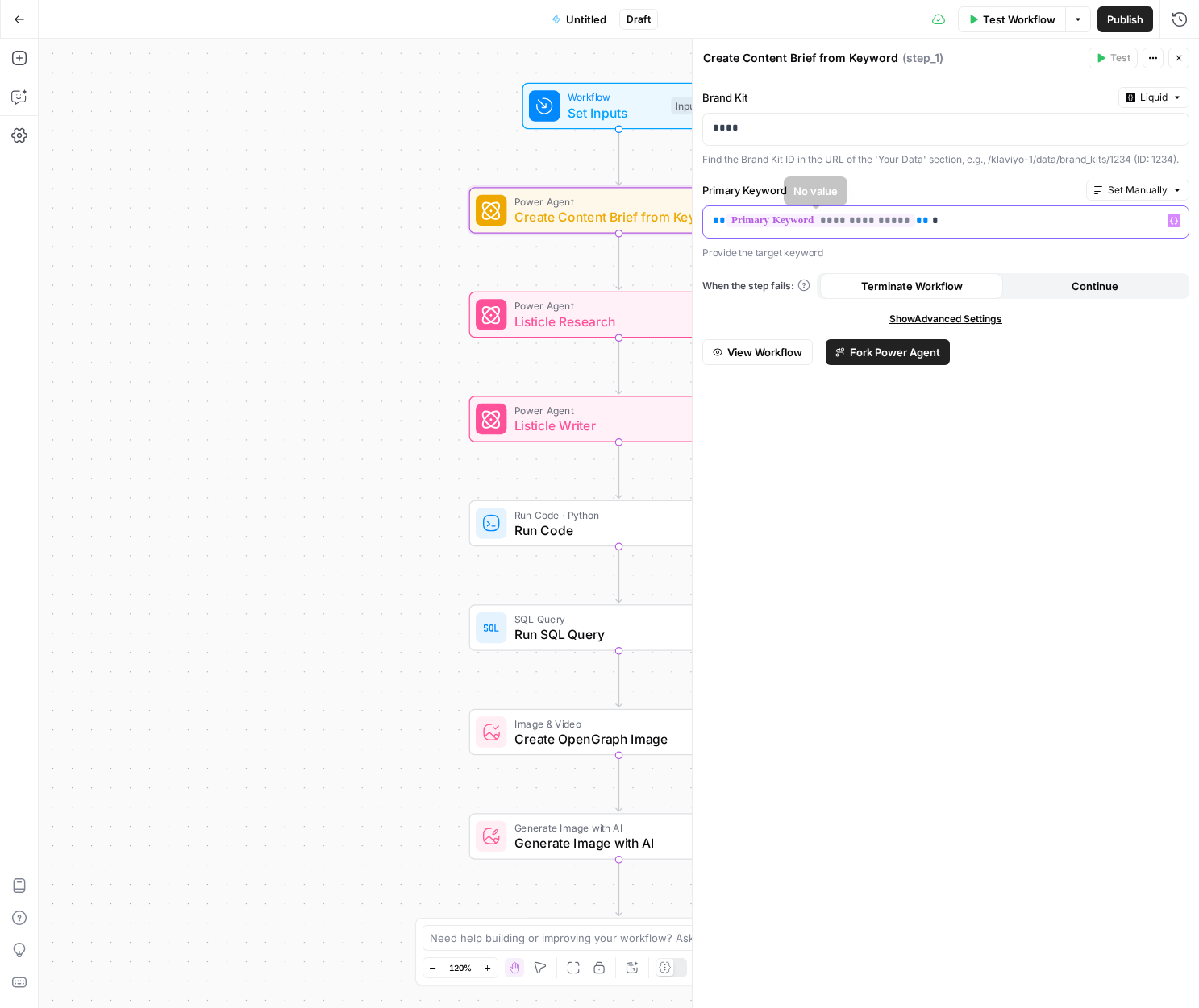
click at [960, 219] on p "**********" at bounding box center [946, 220] width 466 height 16
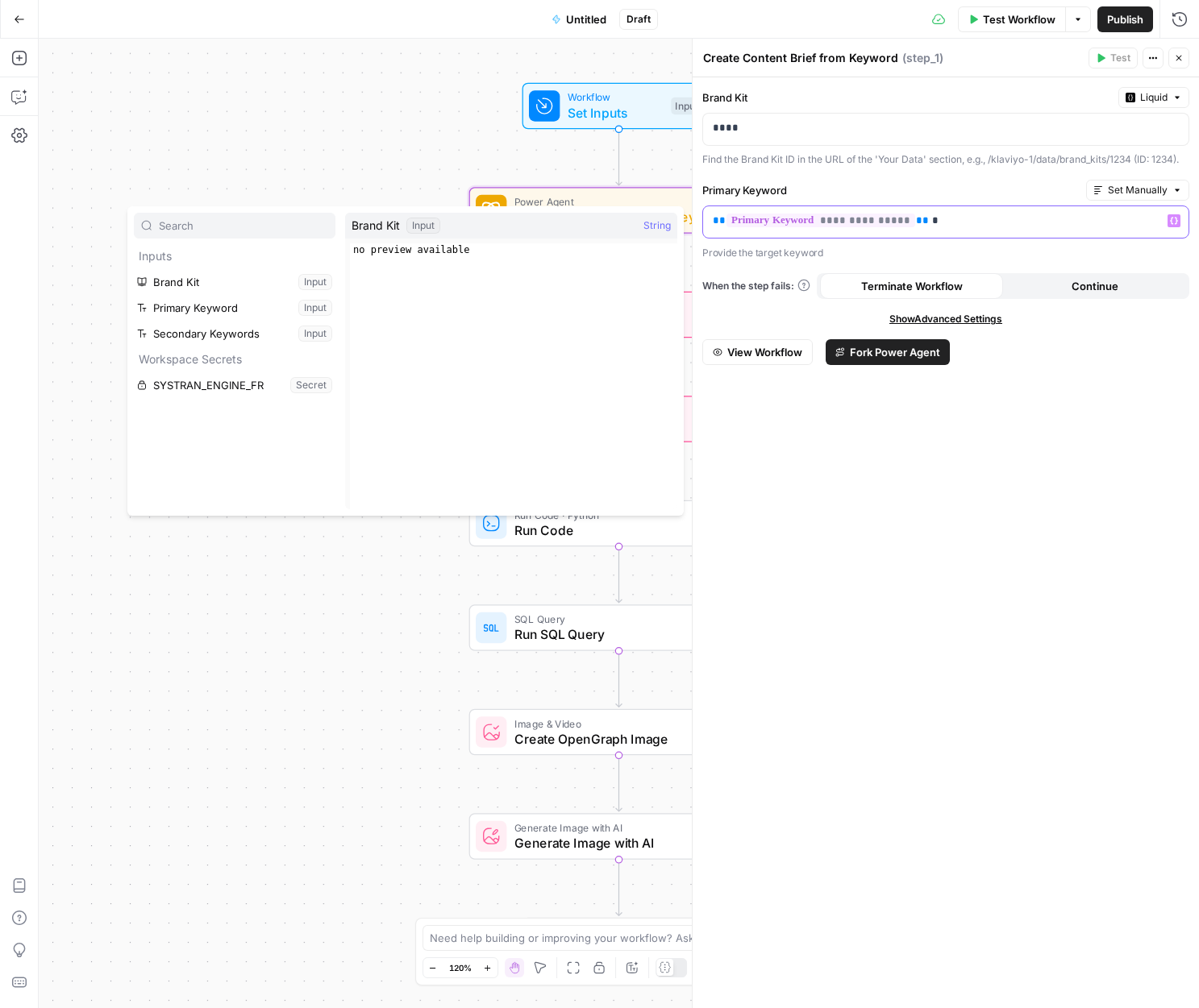
click at [958, 228] on p "**********" at bounding box center [946, 220] width 466 height 16
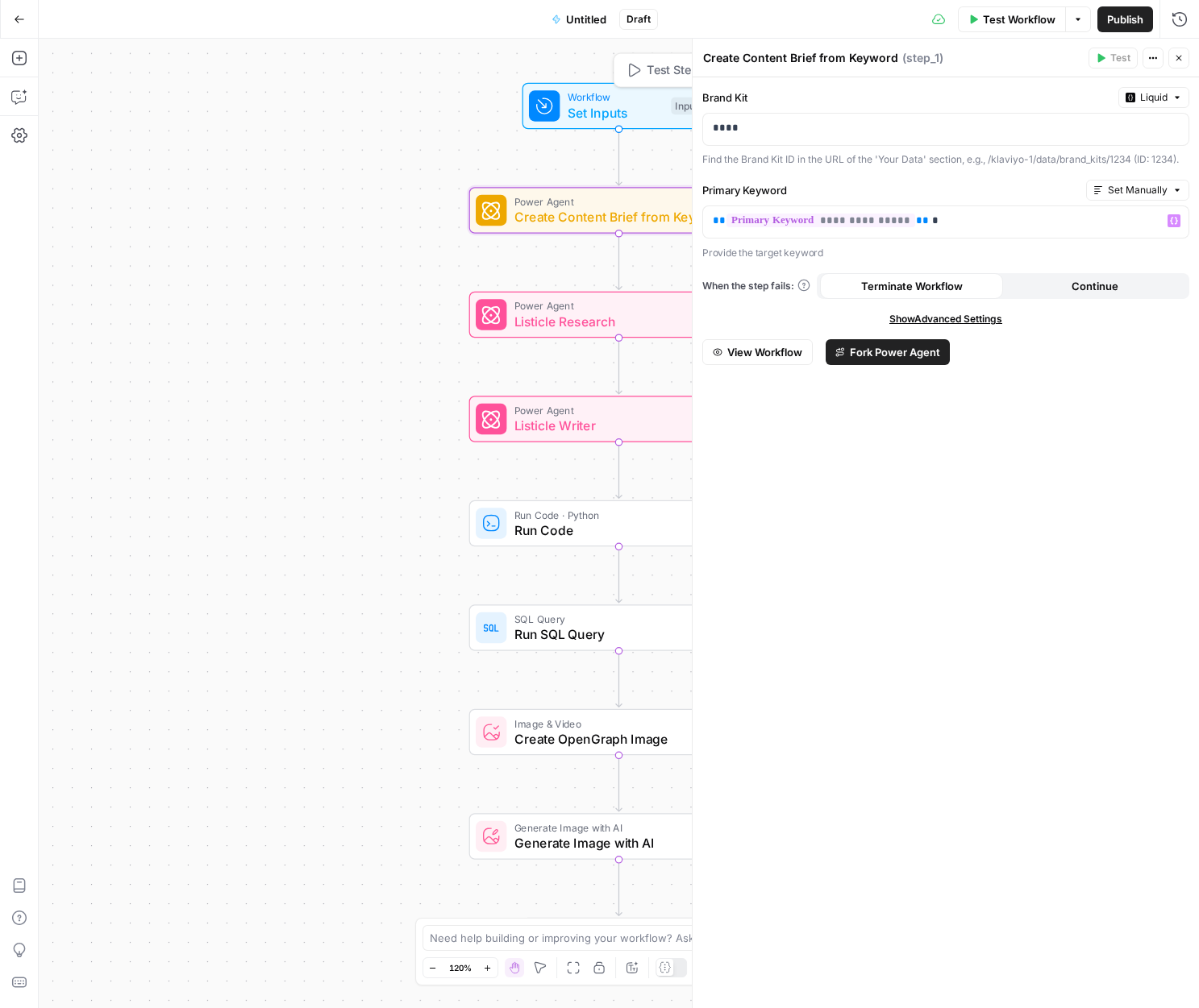
click at [582, 104] on span "Set Inputs" at bounding box center [615, 112] width 96 height 19
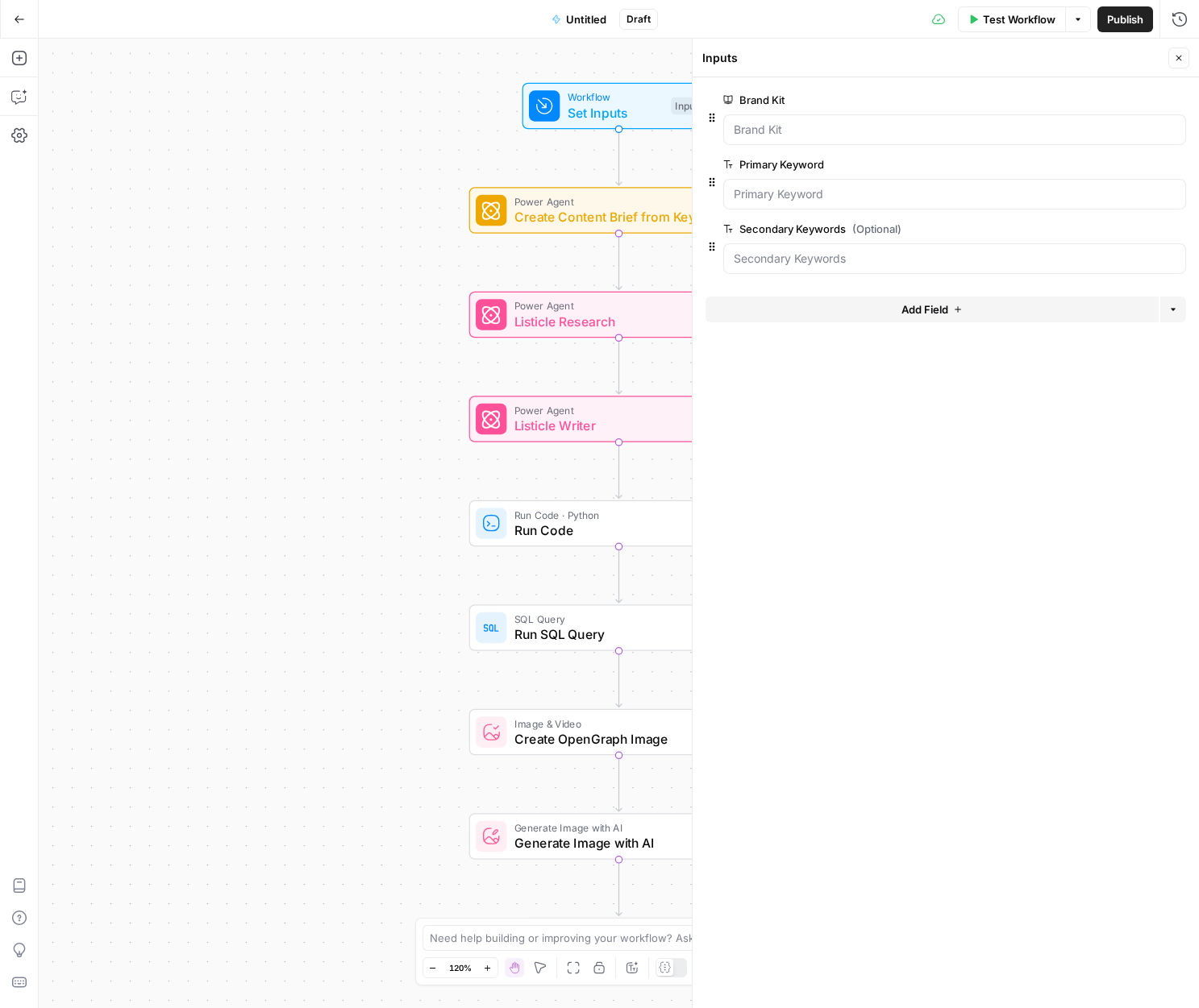
click at [9, 27] on button "Go Back" at bounding box center [19, 19] width 29 height 29
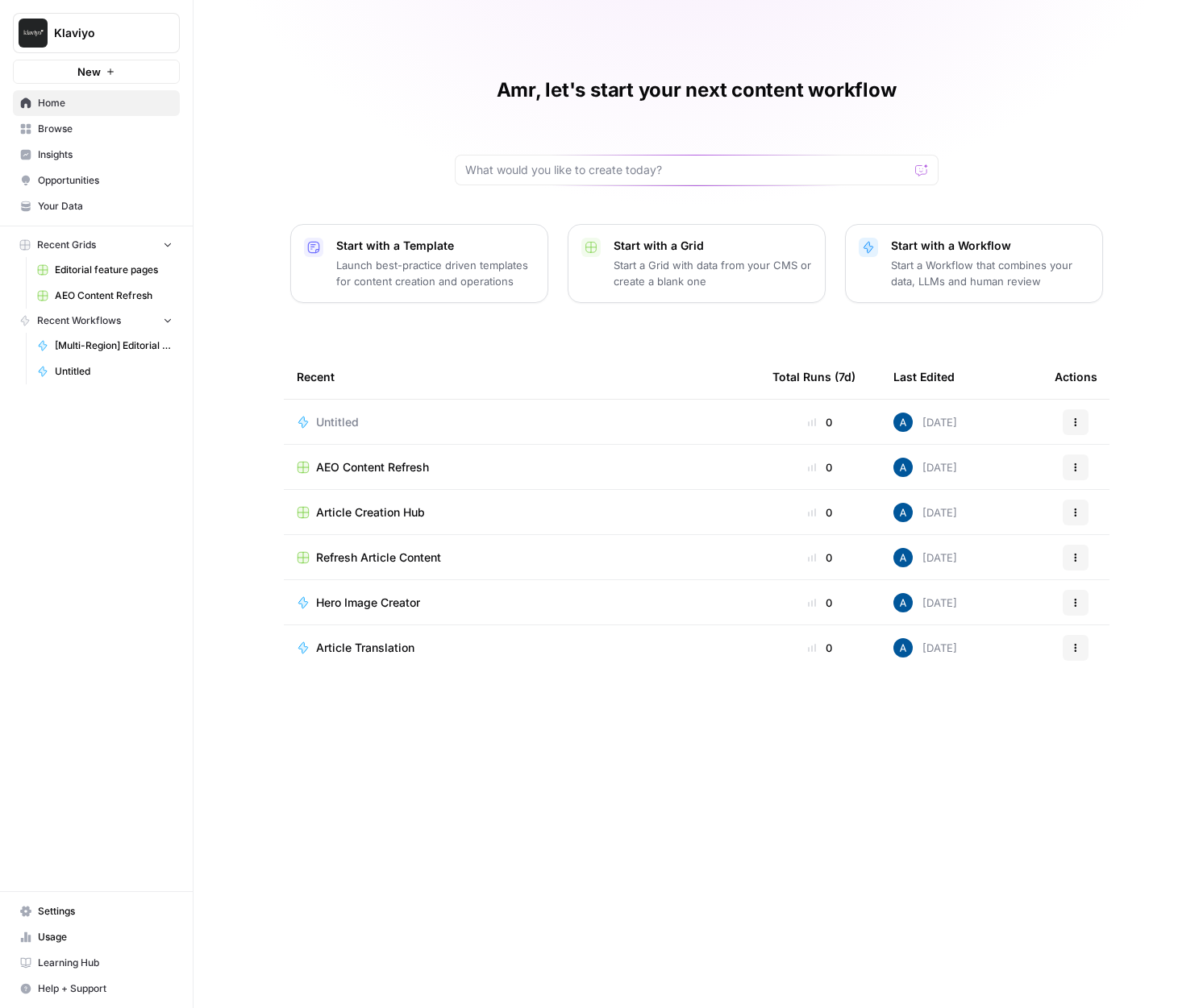
click at [75, 157] on span "Insights" at bounding box center [105, 155] width 135 height 15
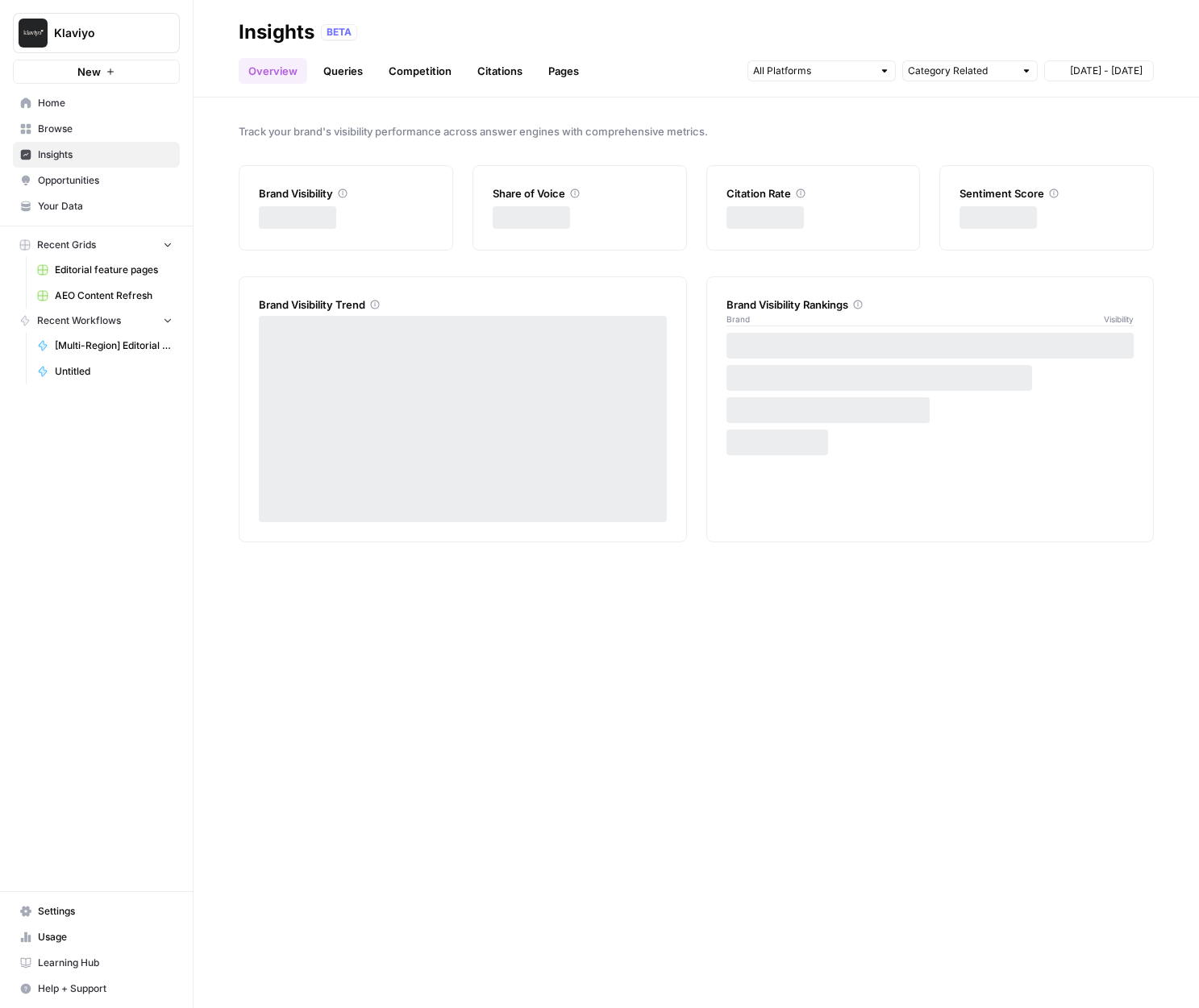
click at [72, 217] on link "Your Data" at bounding box center [96, 206] width 167 height 26
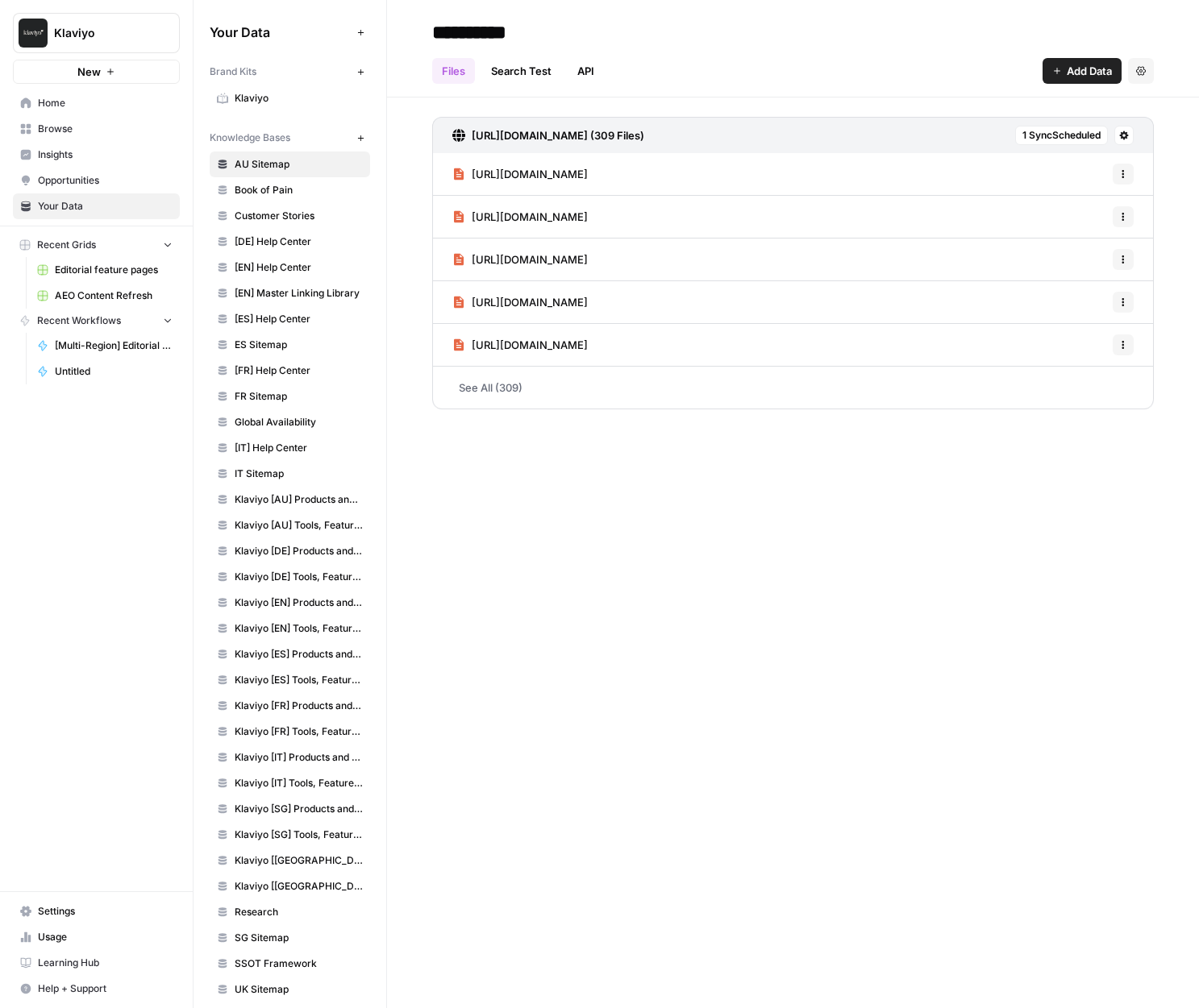
click at [257, 93] on span "Klaviyo" at bounding box center [298, 98] width 128 height 15
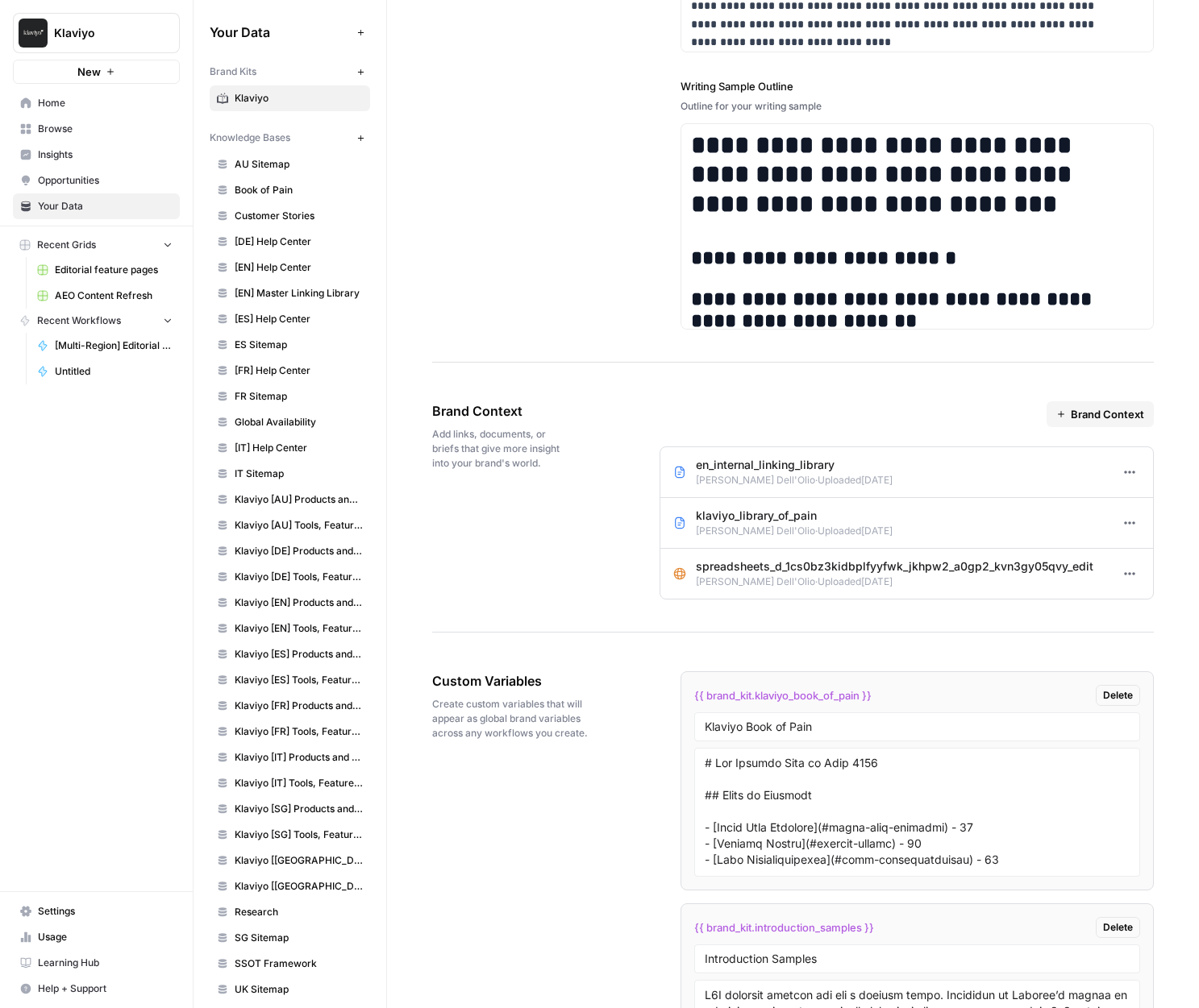
scroll to position [2777, 0]
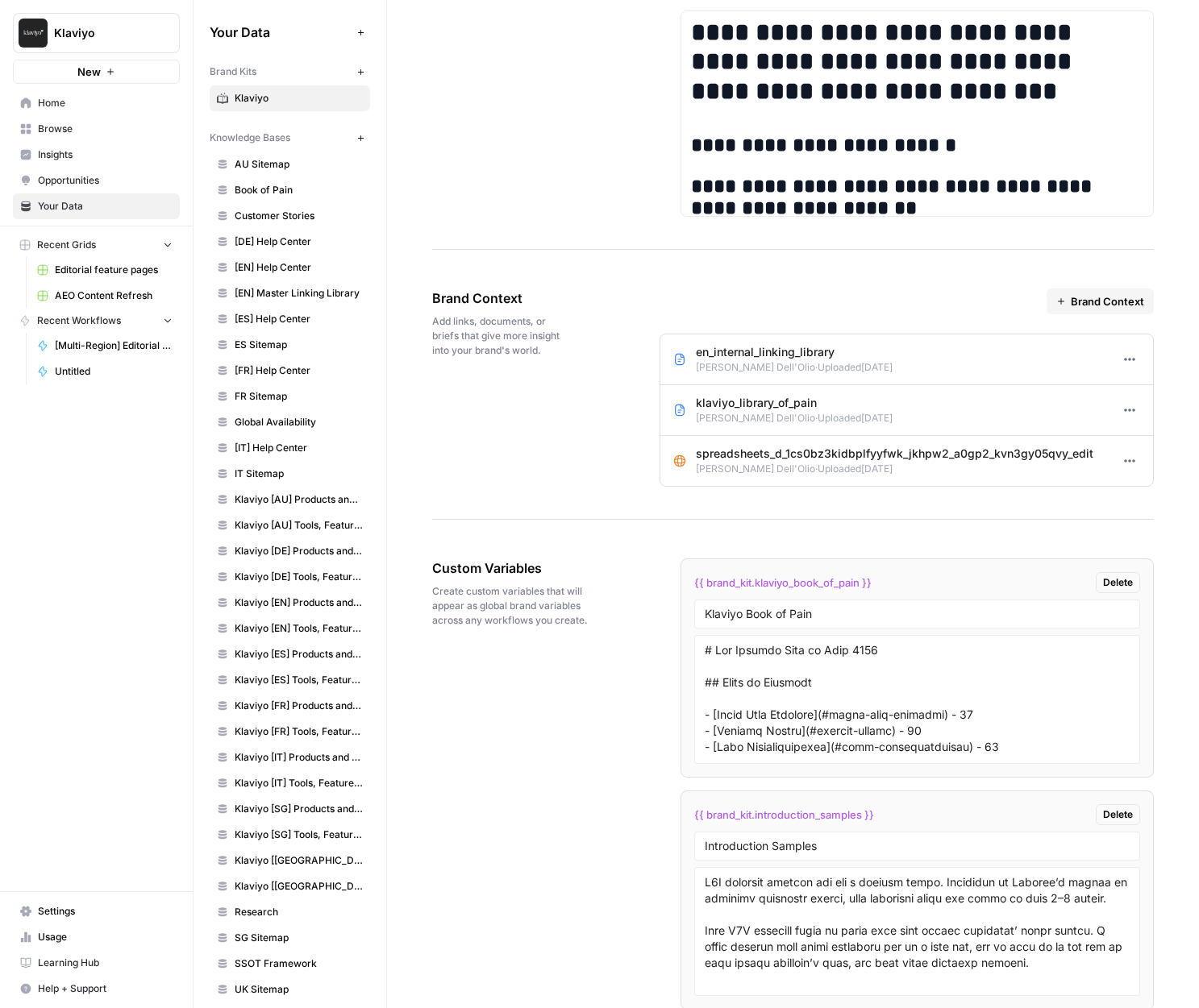
drag, startPoint x: 634, startPoint y: 348, endPoint x: 811, endPoint y: 489, distance: 226.3
click at [811, 489] on div "Brand Context Add links, documents, or briefs that give more insight into your …" at bounding box center [792, 388] width 722 height 264
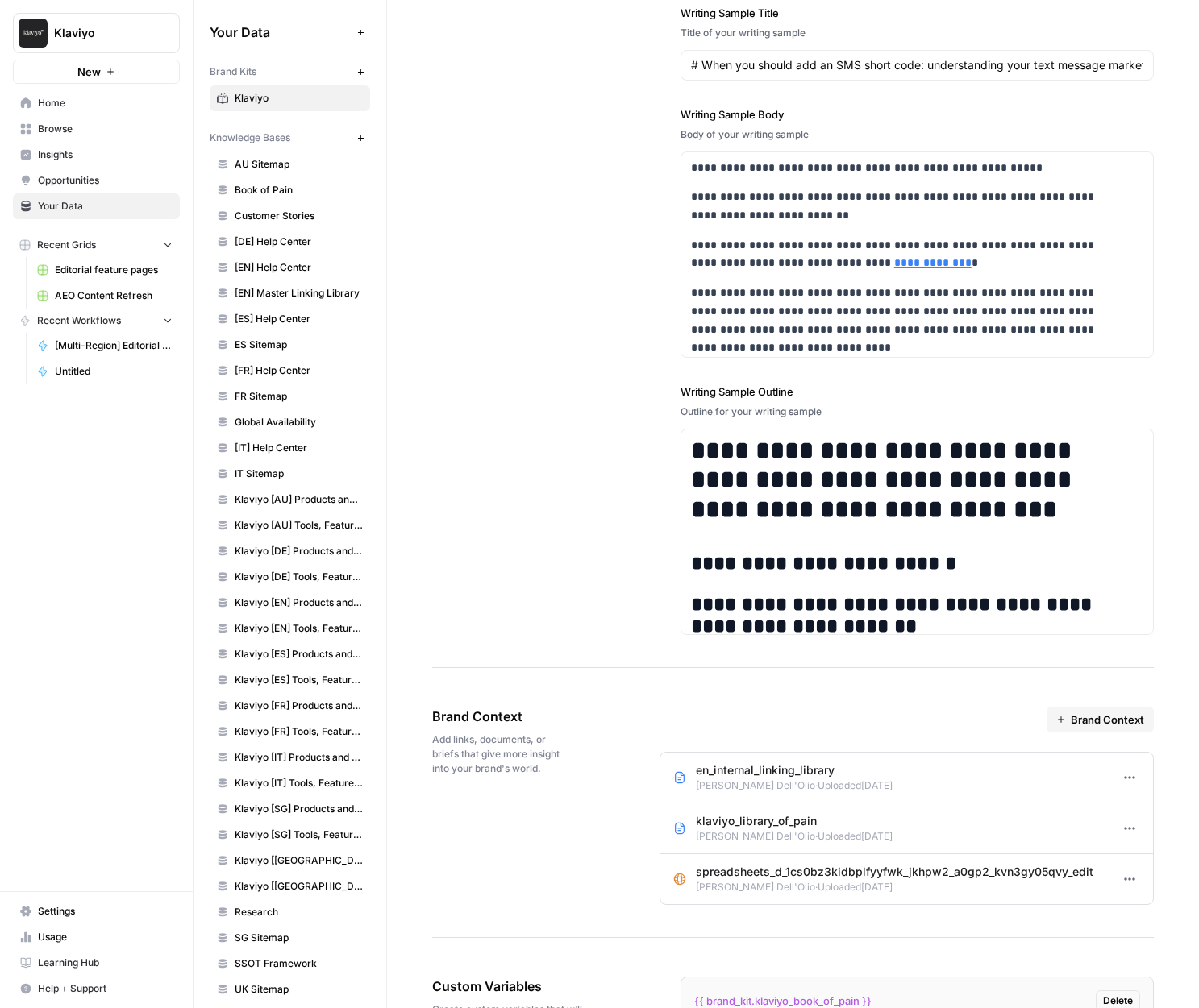
click at [634, 793] on div "Brand Context Add links, documents, or briefs that give more insight into your …" at bounding box center [792, 807] width 722 height 264
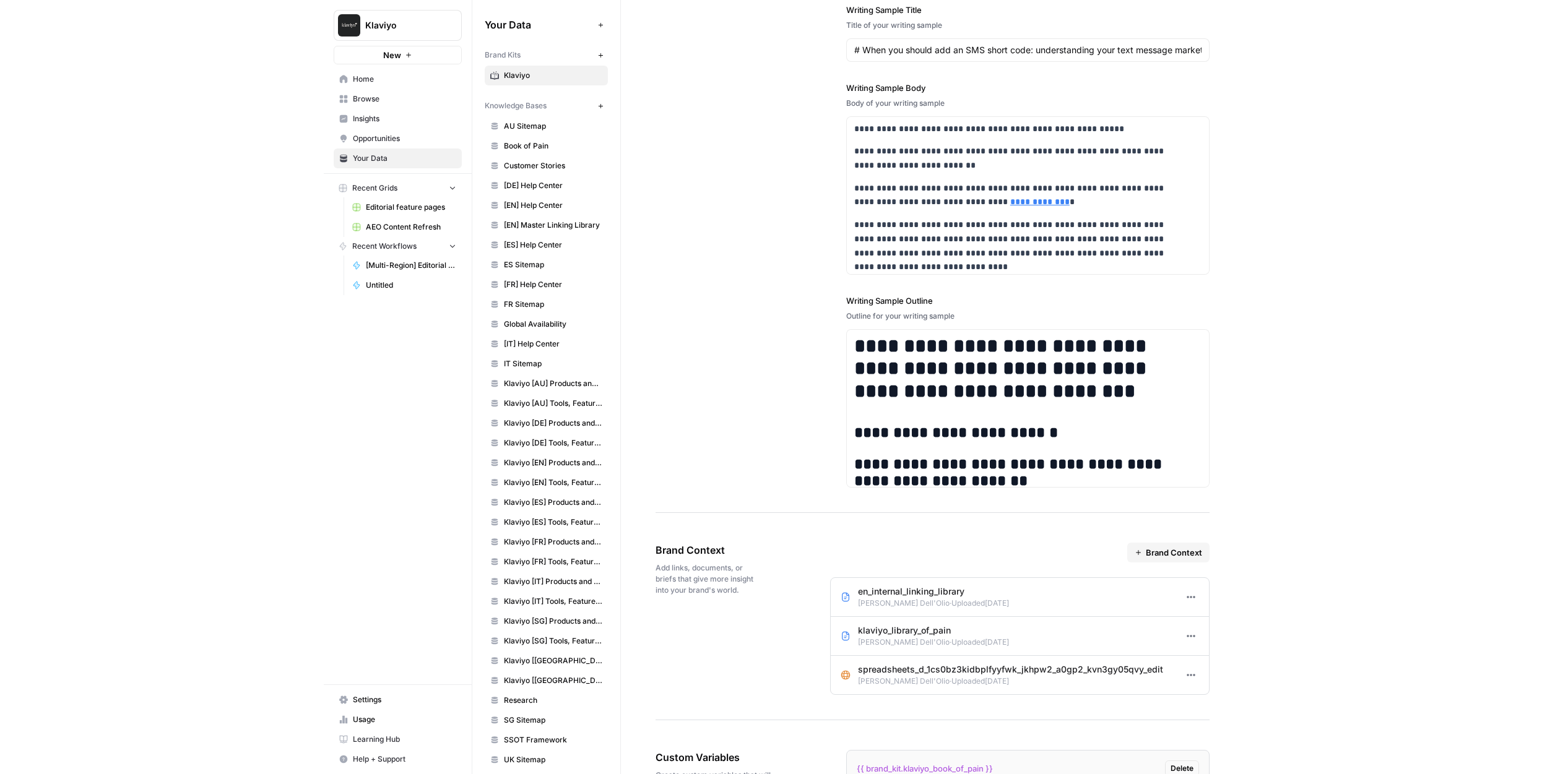
scroll to position [1821, 0]
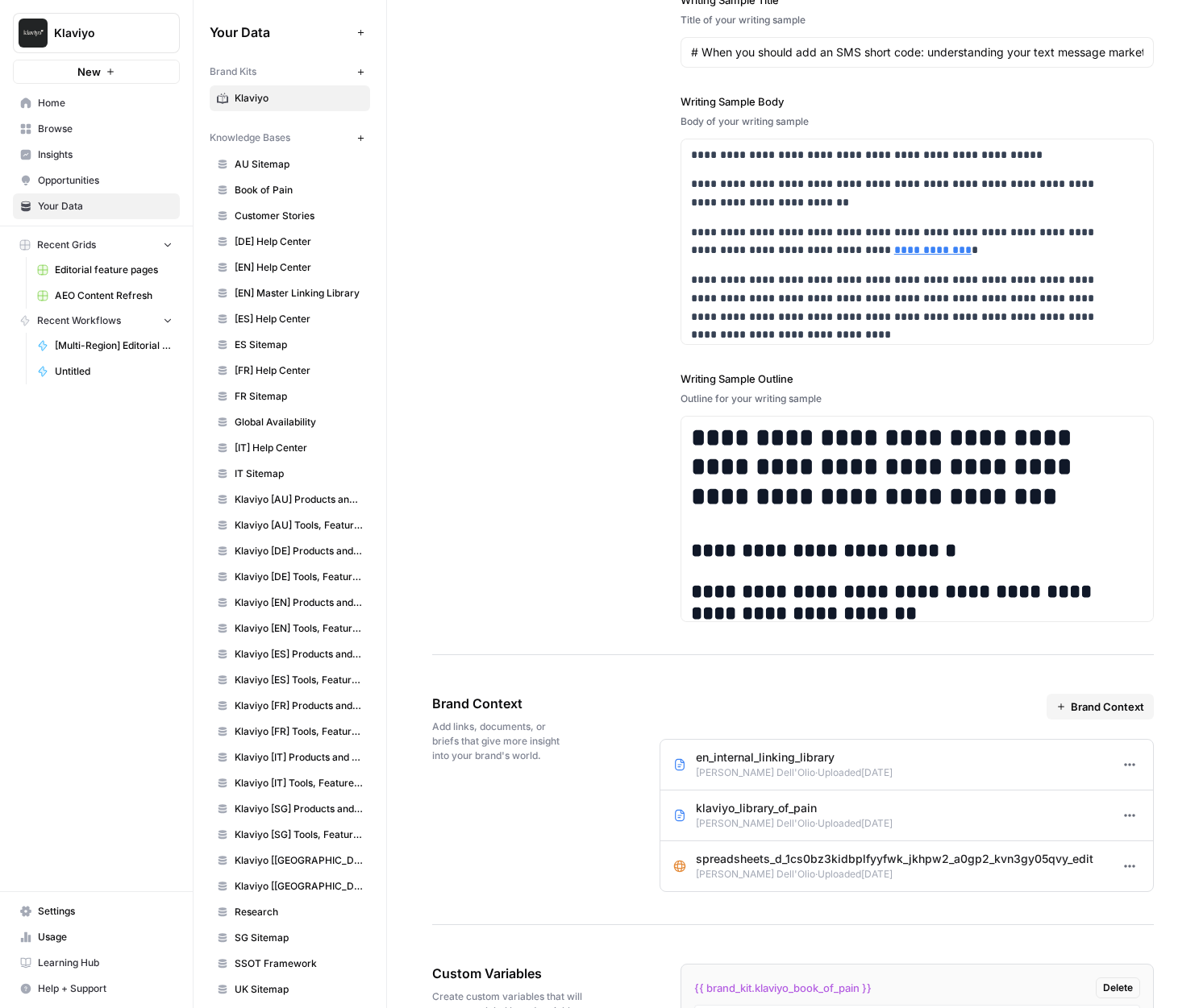
drag, startPoint x: 458, startPoint y: 680, endPoint x: 748, endPoint y: 887, distance: 356.3
click at [748, 887] on div "Brand Context Add links, documents, or briefs that give more insight into your …" at bounding box center [792, 794] width 722 height 264
click at [97, 90] on link "Home" at bounding box center [96, 103] width 167 height 26
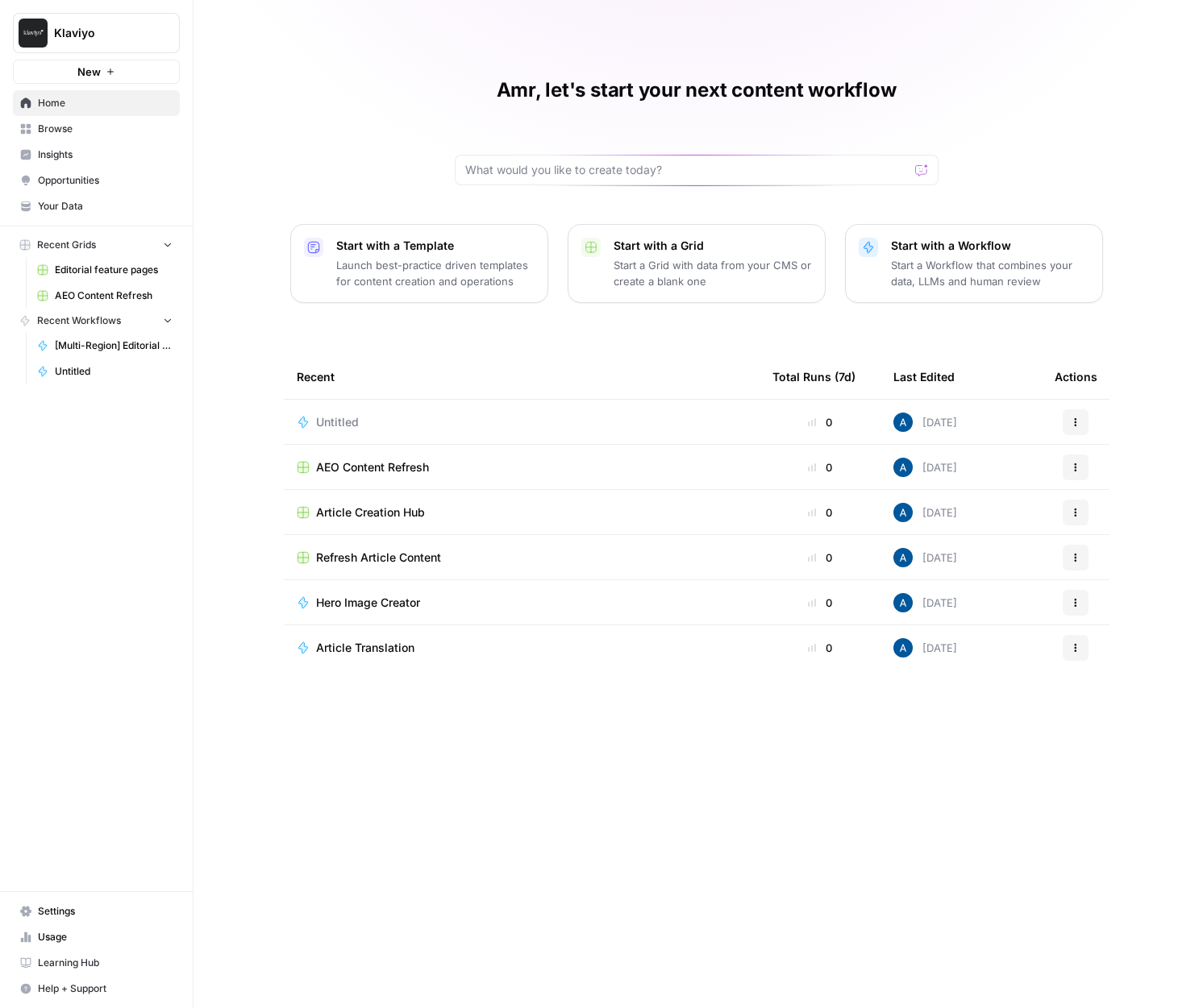
click at [124, 126] on span "Browse" at bounding box center [105, 129] width 135 height 15
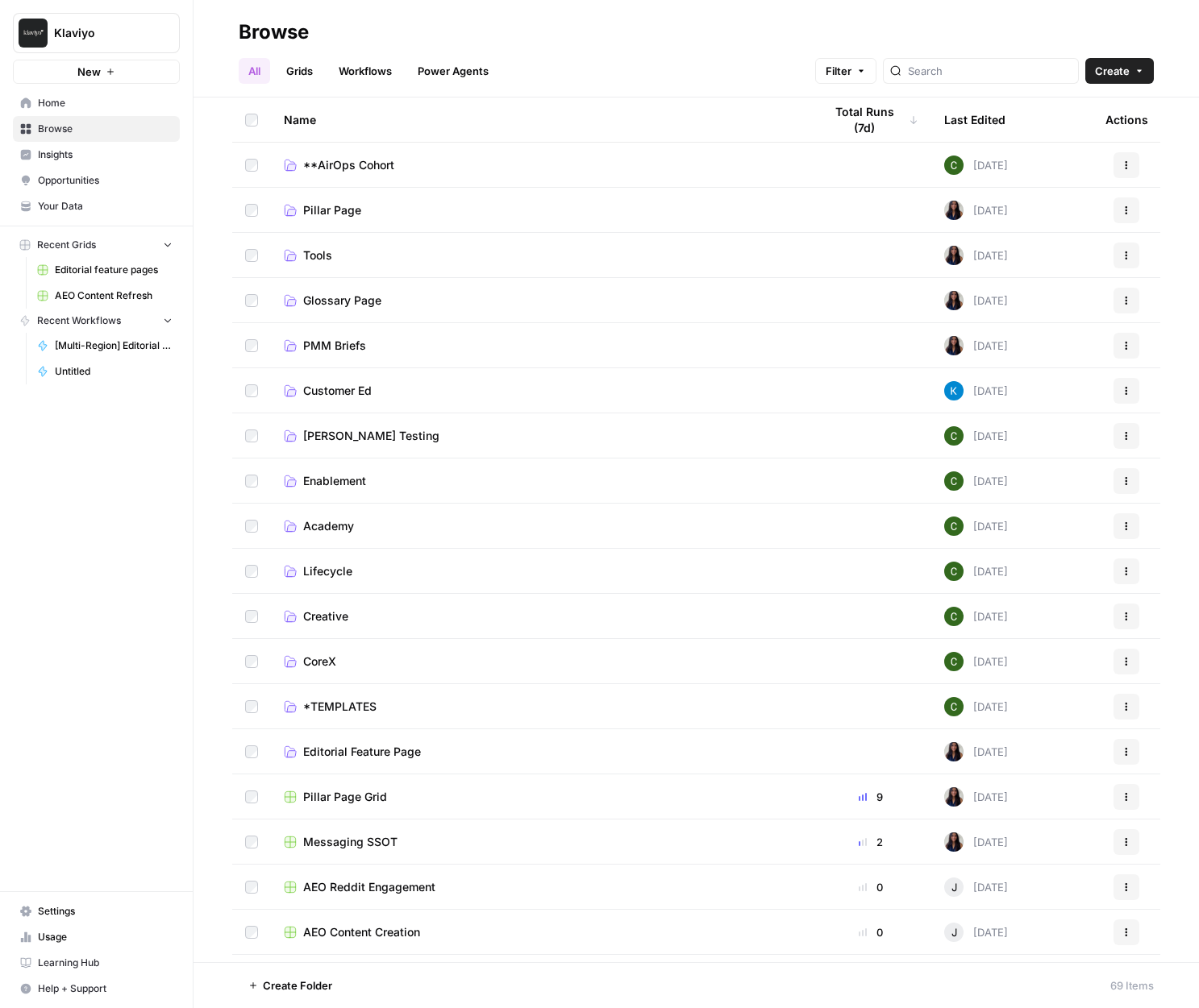
click at [275, 62] on ul "All Grids Workflows Power Agents" at bounding box center [368, 70] width 260 height 26
click at [303, 68] on link "Grids" at bounding box center [300, 70] width 46 height 26
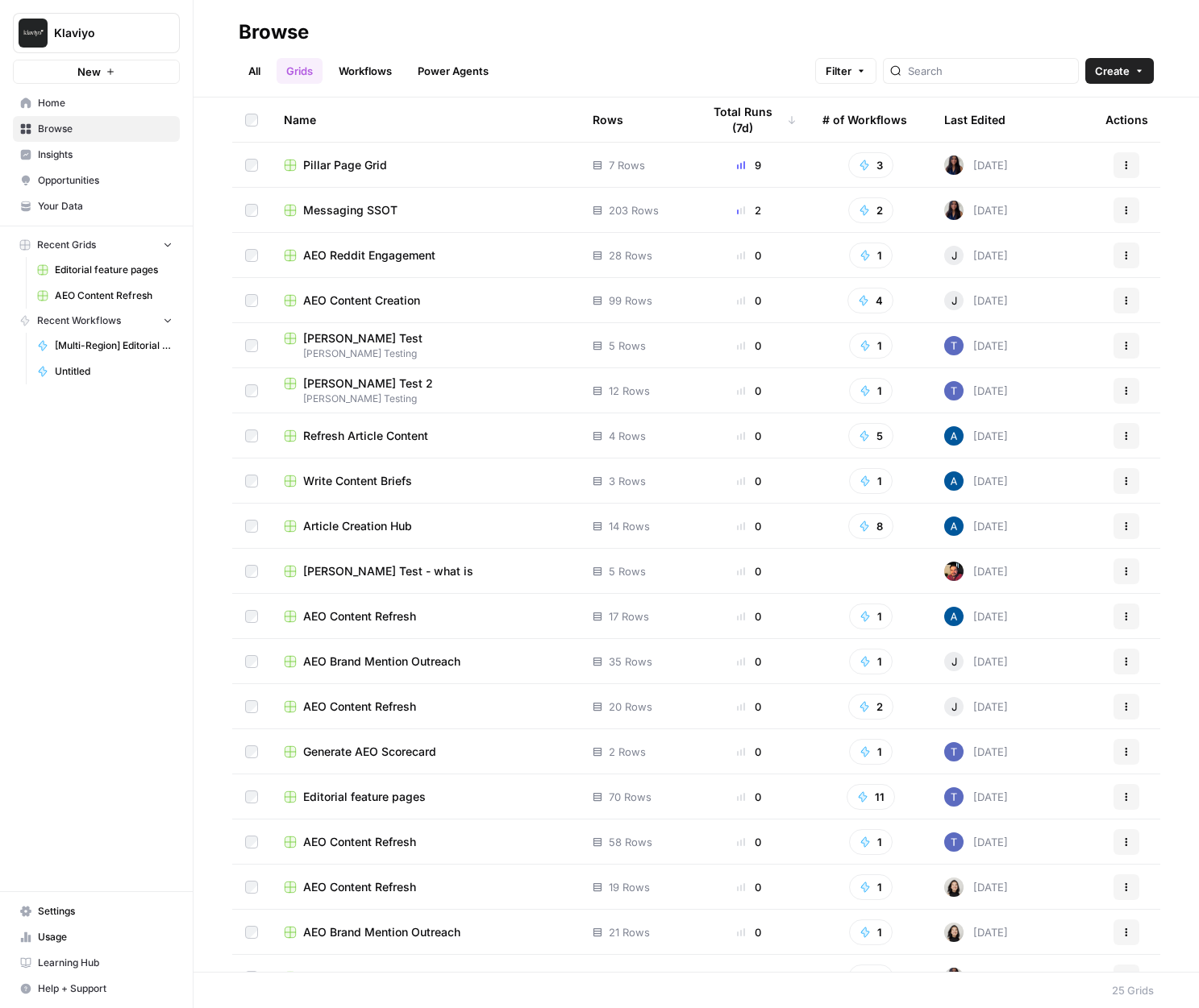
click at [341, 212] on span "Messaging SSOT" at bounding box center [349, 210] width 94 height 16
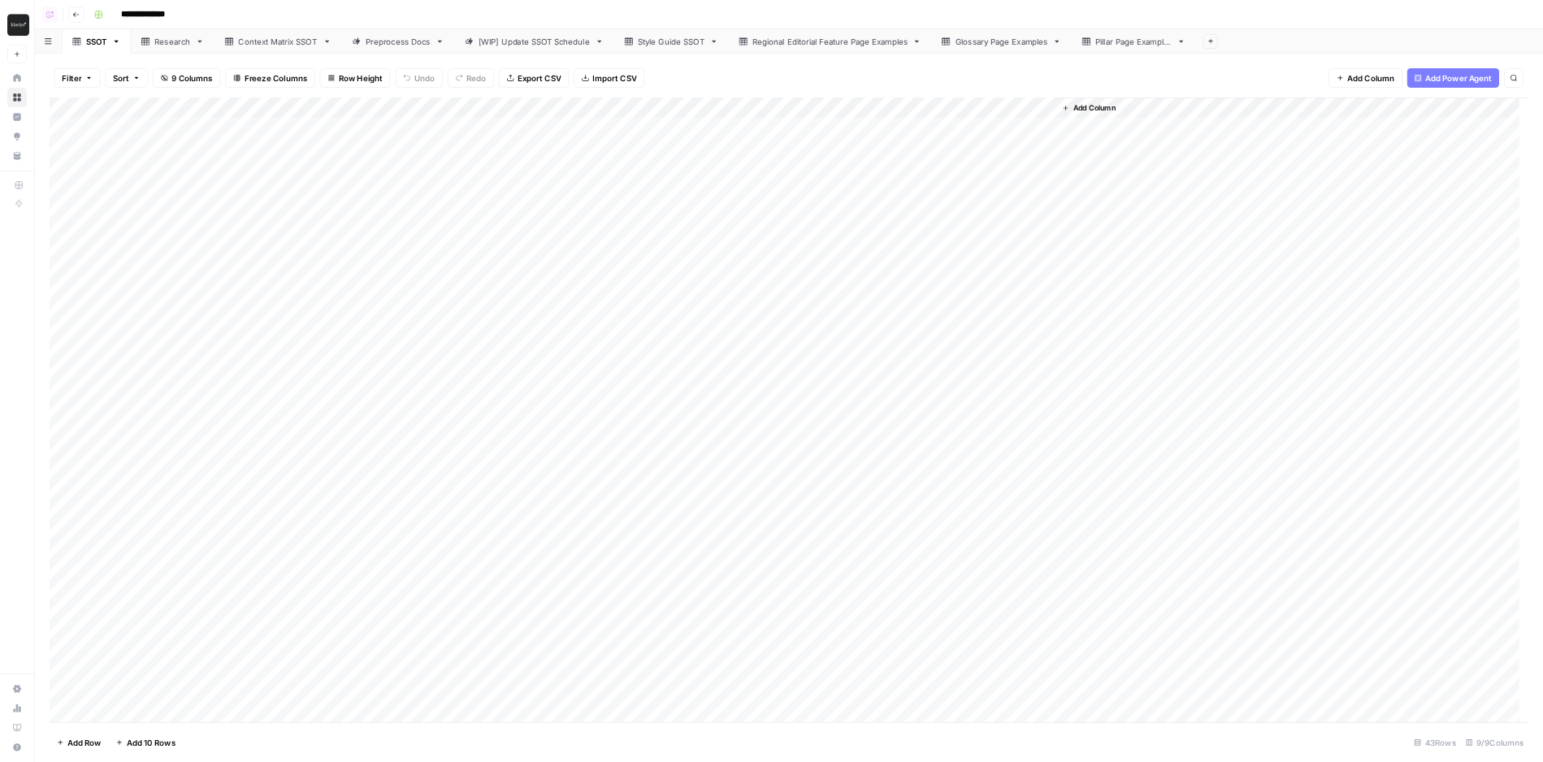
scroll to position [22, 0]
click at [1207, 60] on div "Glossary Page Examples" at bounding box center [1335, 55] width 123 height 16
click at [467, 189] on div "Add Column" at bounding box center [1052, 267] width 1973 height 275
click at [488, 173] on div "Add Column" at bounding box center [1052, 267] width 1973 height 275
click at [484, 233] on div "Add Column" at bounding box center [1052, 267] width 1973 height 275
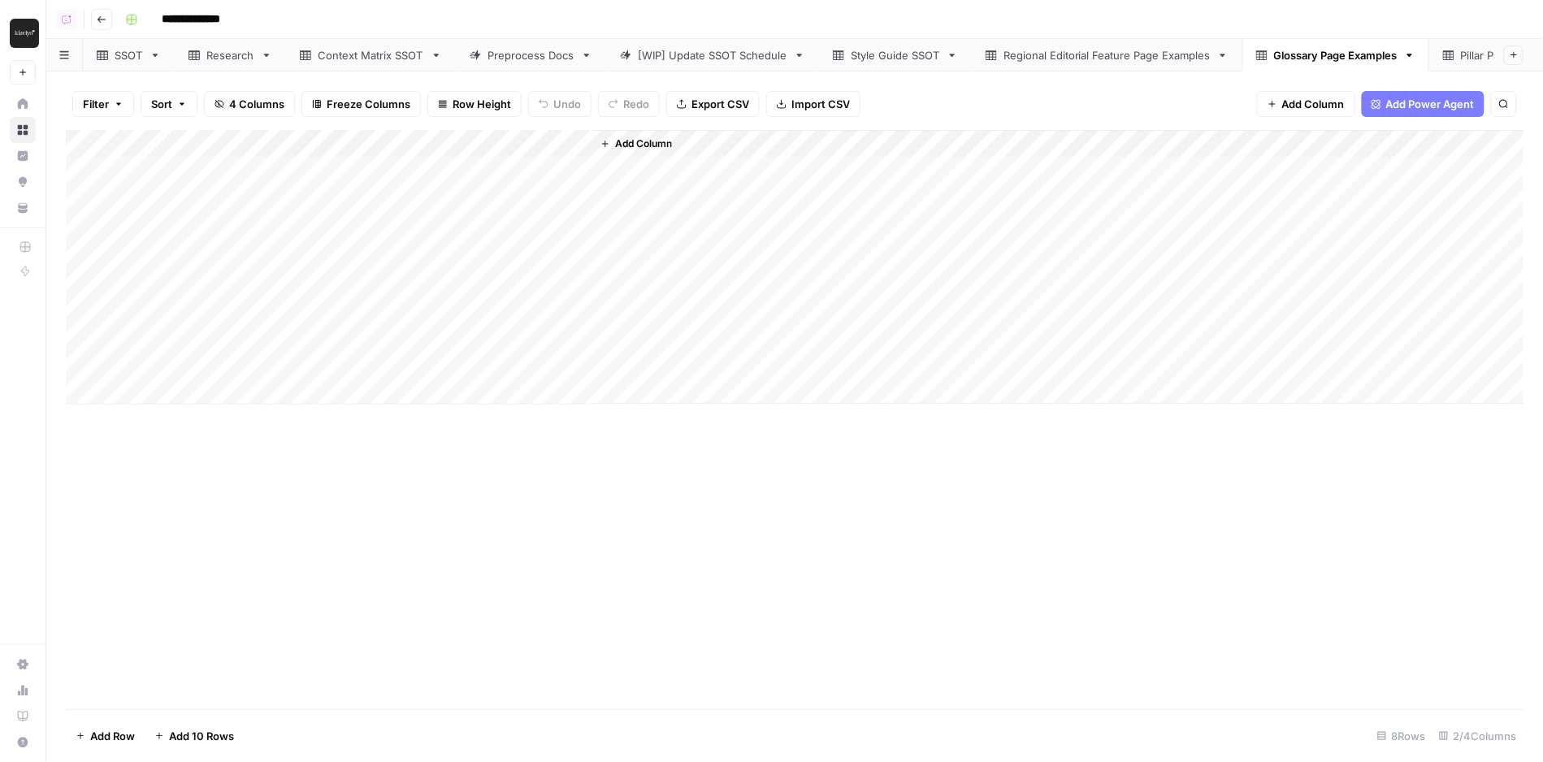
click at [503, 197] on div "Add Column" at bounding box center [795, 267] width 1458 height 275
click at [502, 240] on div "Add Column" at bounding box center [795, 267] width 1458 height 275
click at [504, 273] on div "Add Column" at bounding box center [795, 267] width 1458 height 275
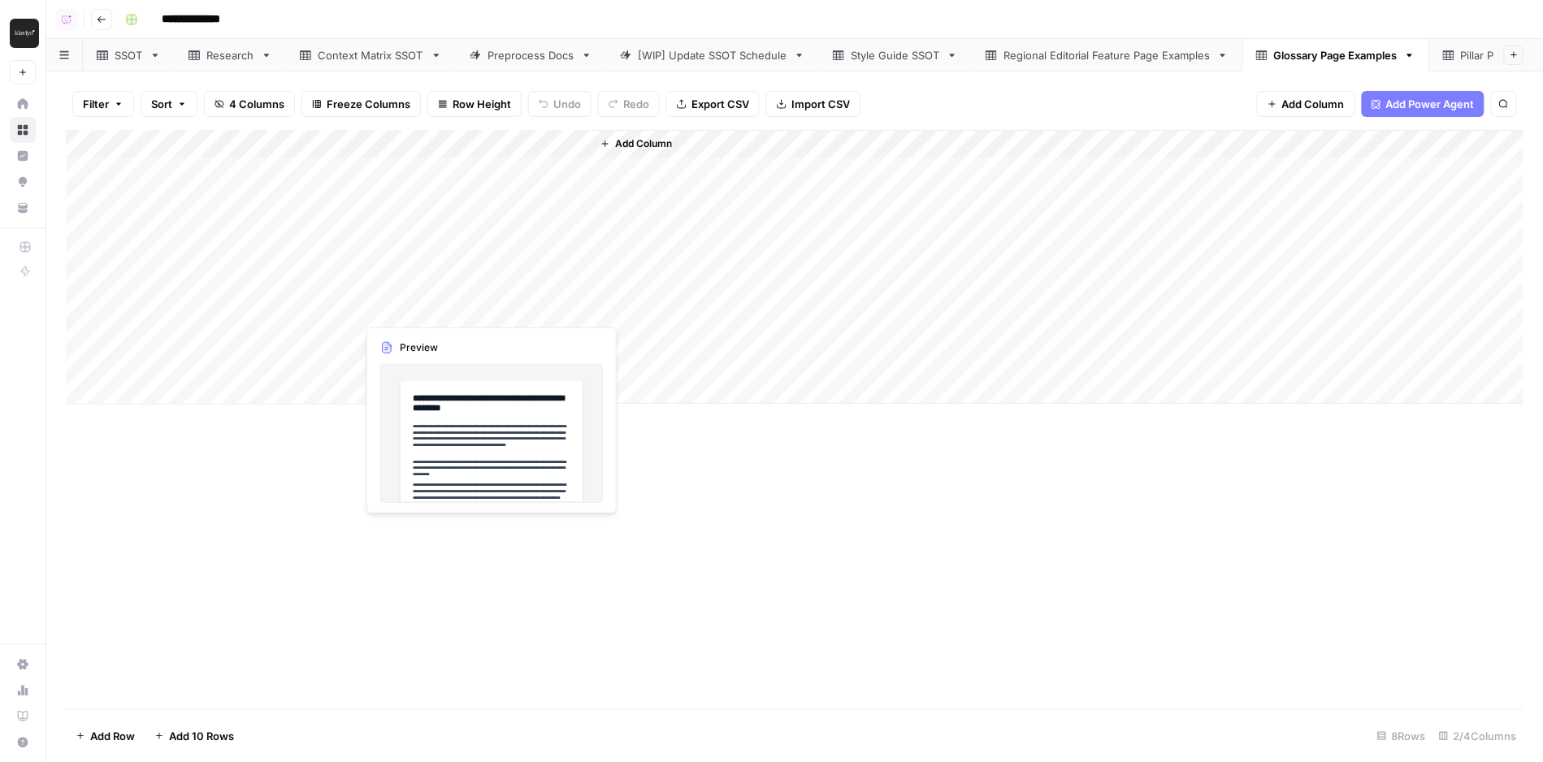
click at [511, 294] on div "Add Column" at bounding box center [795, 267] width 1458 height 275
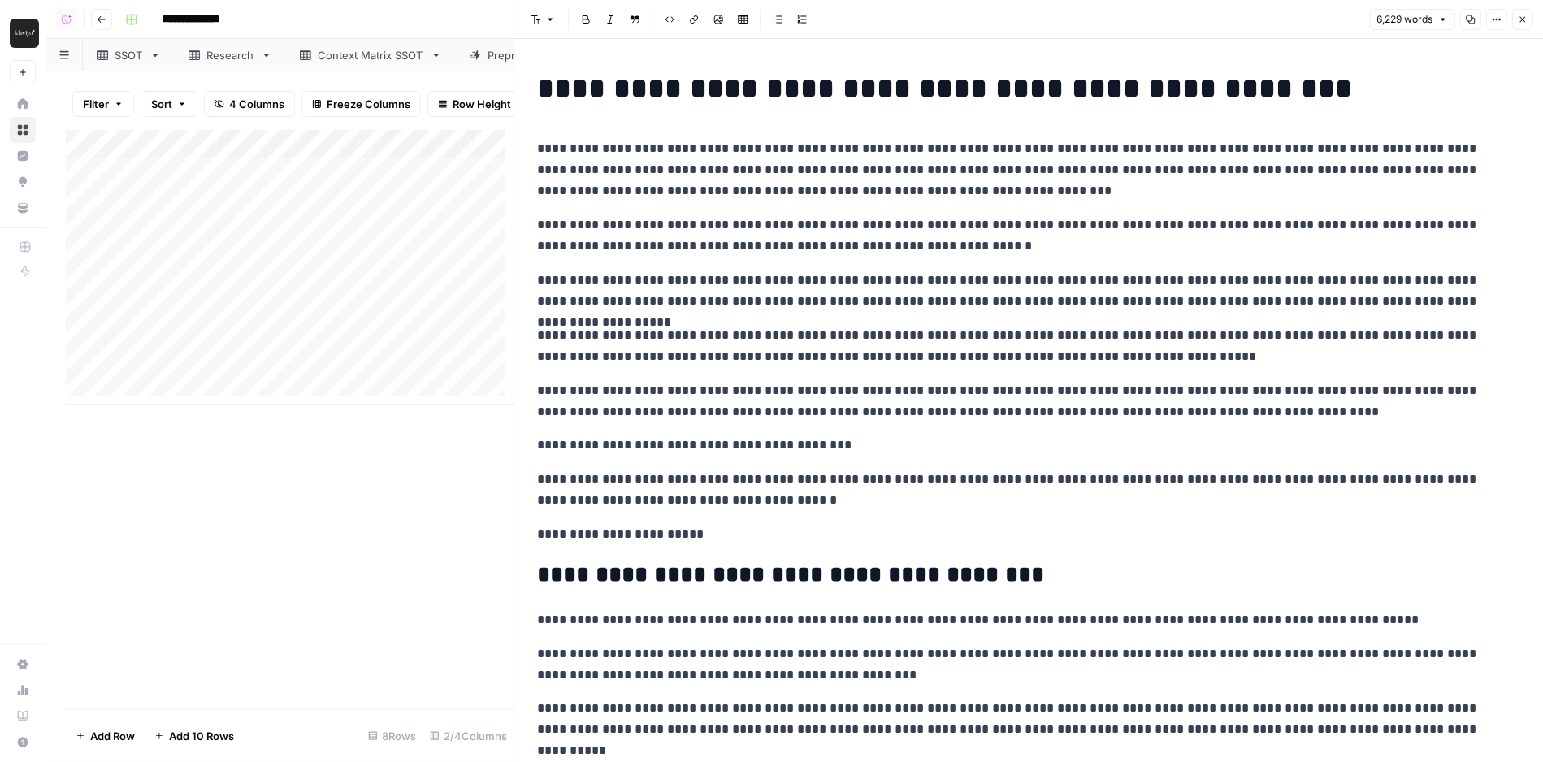
click at [1207, 15] on button "Close" at bounding box center [1522, 19] width 21 height 21
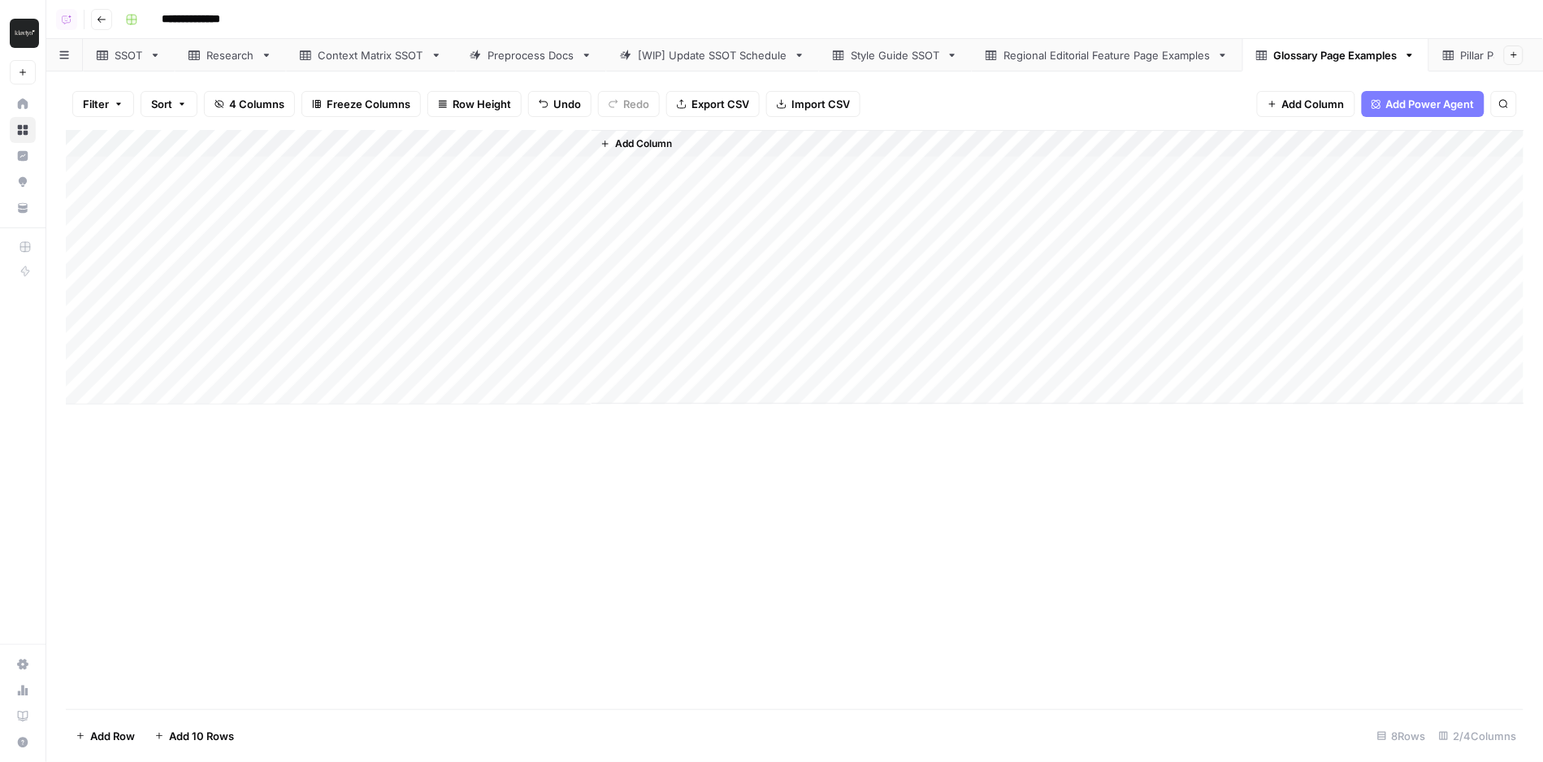
drag, startPoint x: 459, startPoint y: 254, endPoint x: 246, endPoint y: 390, distance: 252.4
click at [245, 391] on div "Add Column" at bounding box center [795, 267] width 1458 height 275
click at [422, 191] on div "Add Column" at bounding box center [795, 267] width 1458 height 275
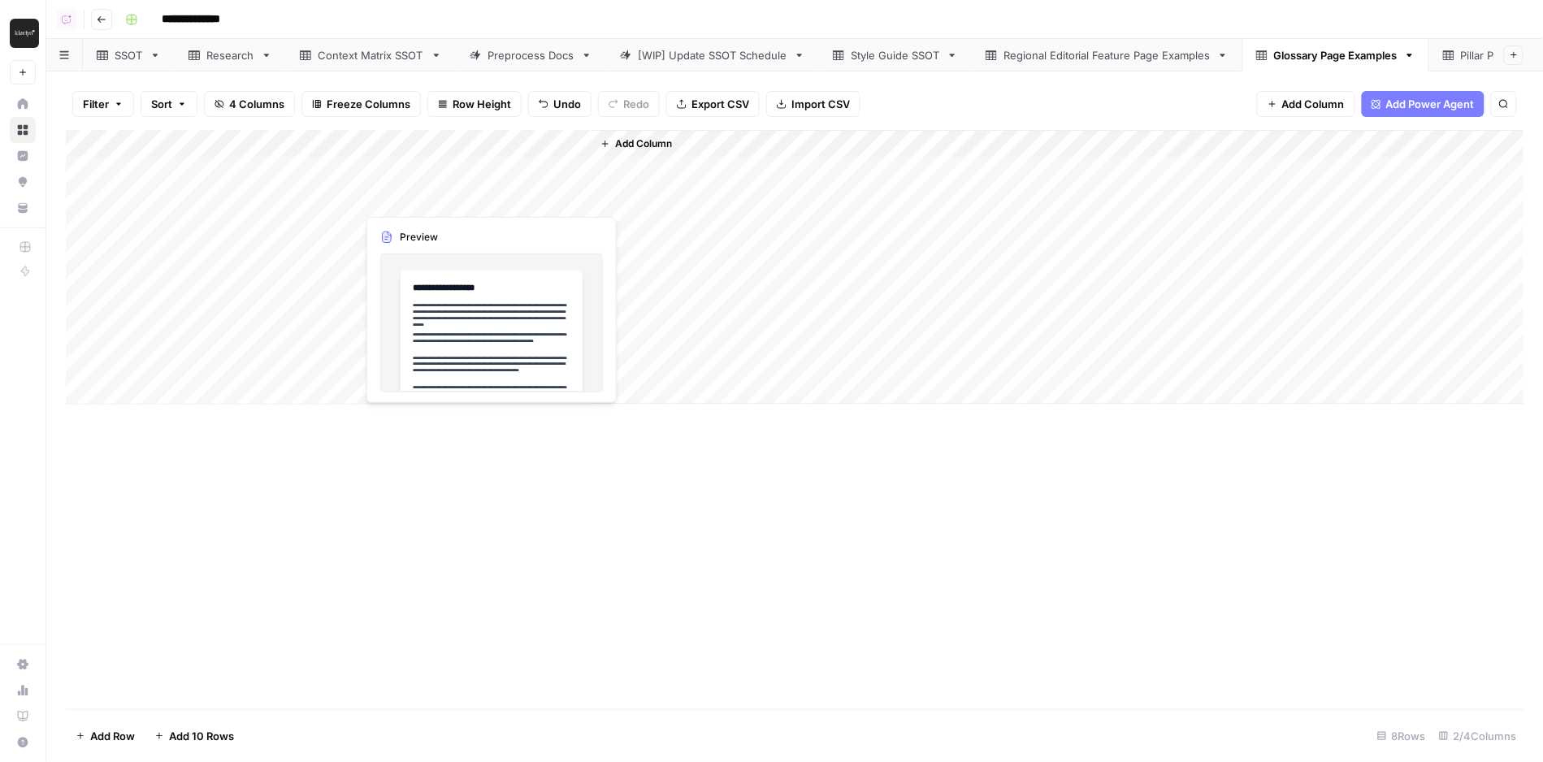
click at [422, 191] on div "Add Column" at bounding box center [795, 267] width 1458 height 275
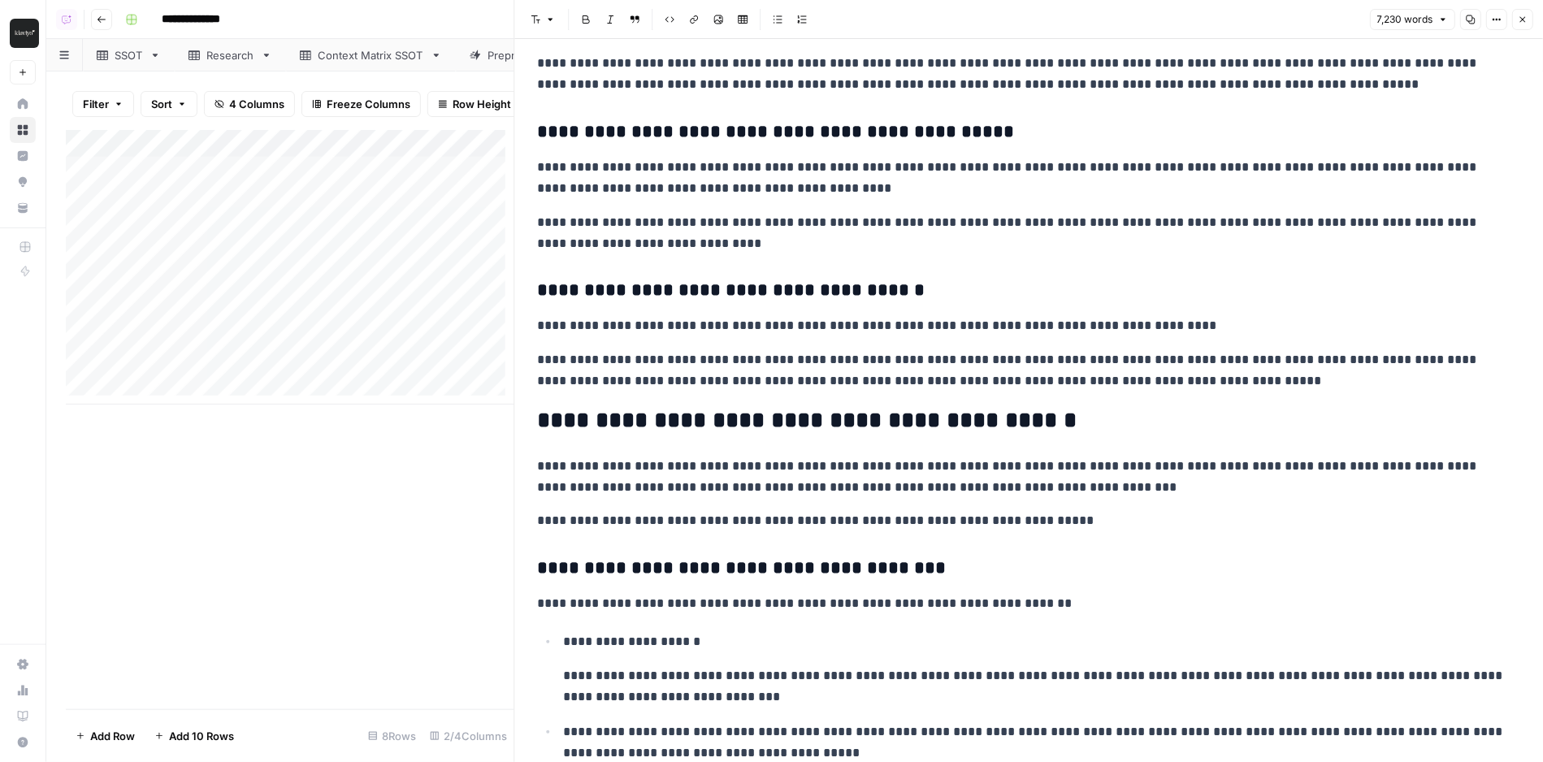
scroll to position [11669, 0]
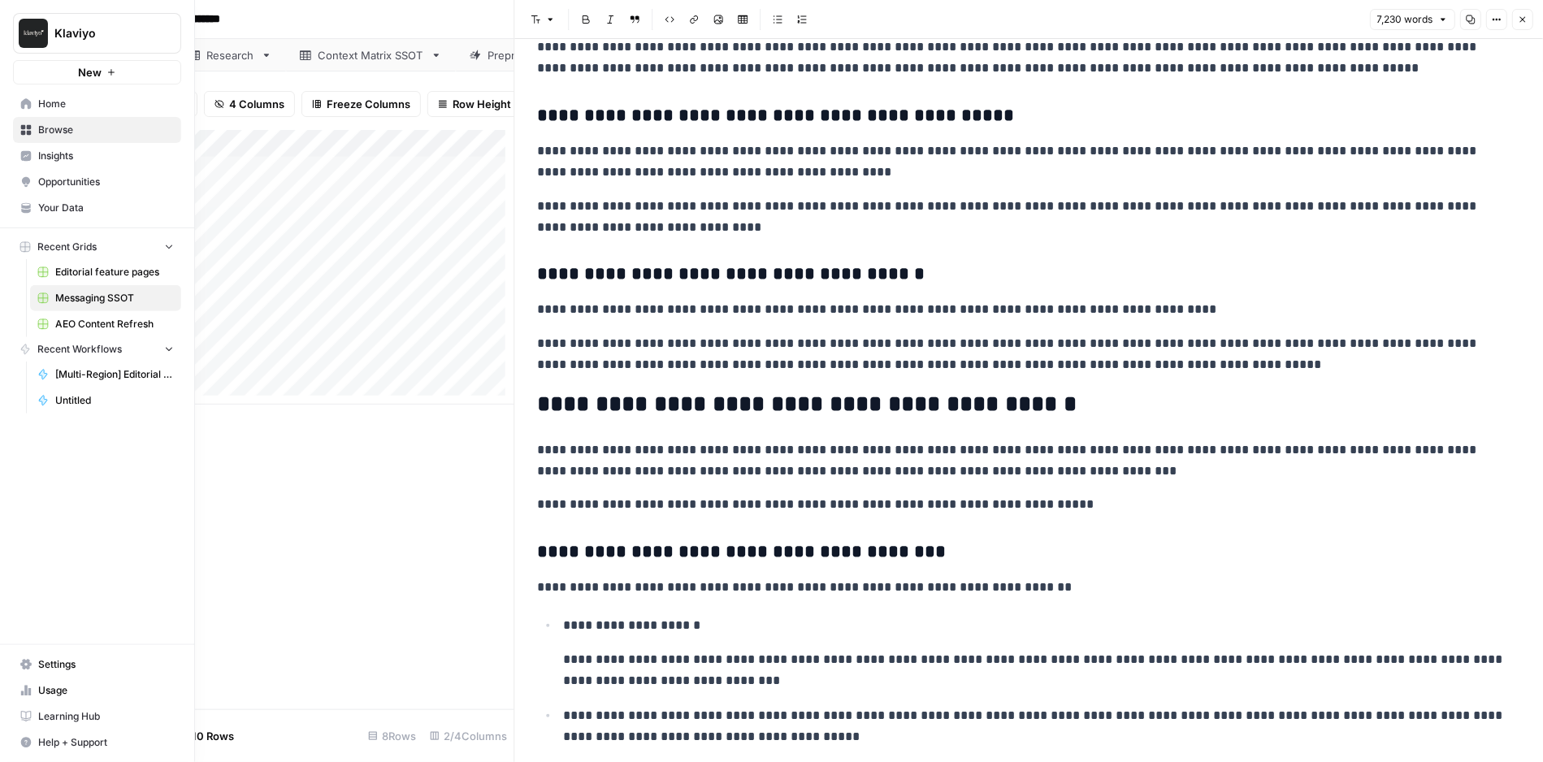
click at [32, 206] on link "Your Data" at bounding box center [97, 208] width 168 height 26
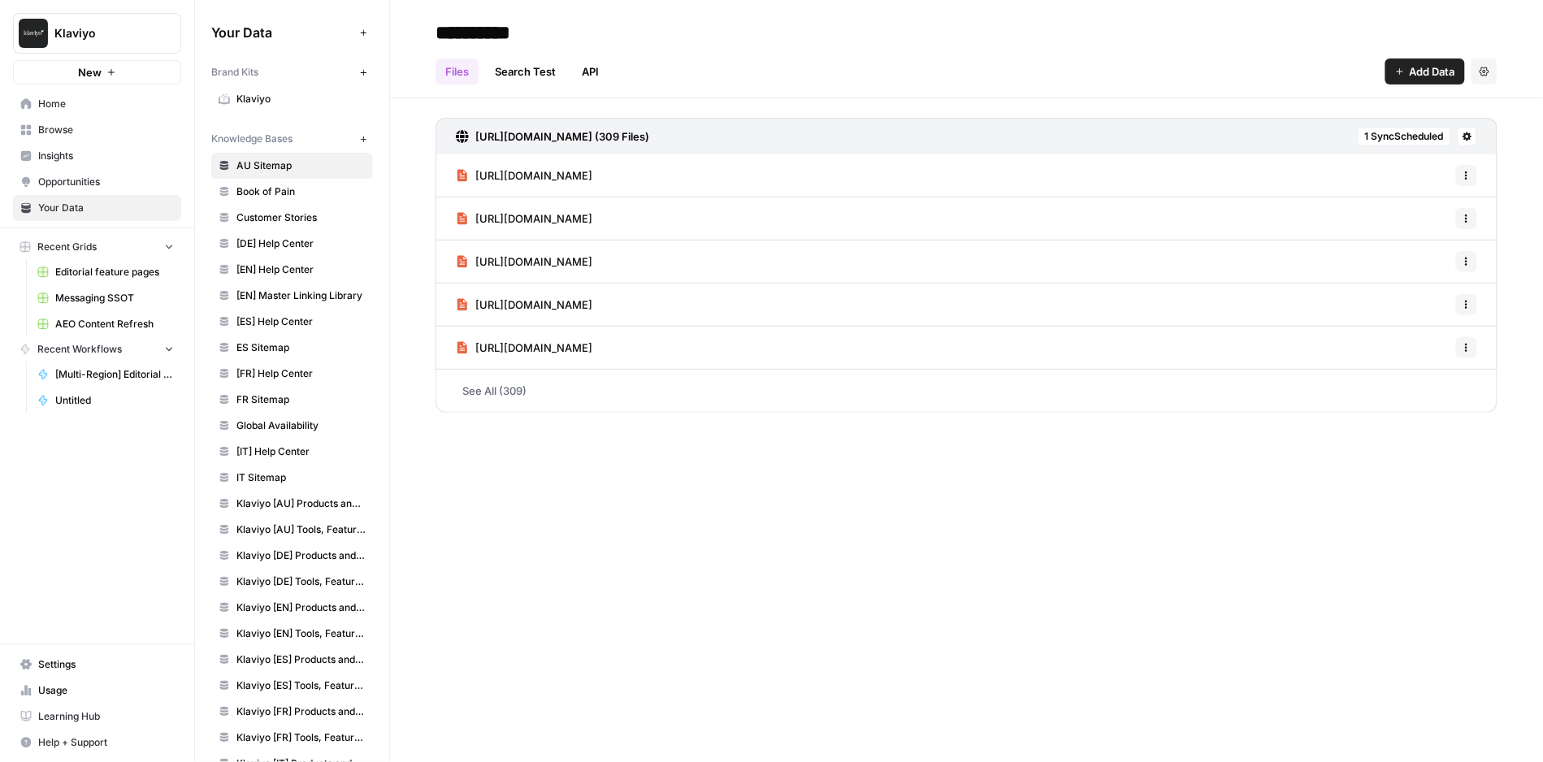
click at [87, 296] on span "Messaging SSOT" at bounding box center [114, 298] width 119 height 15
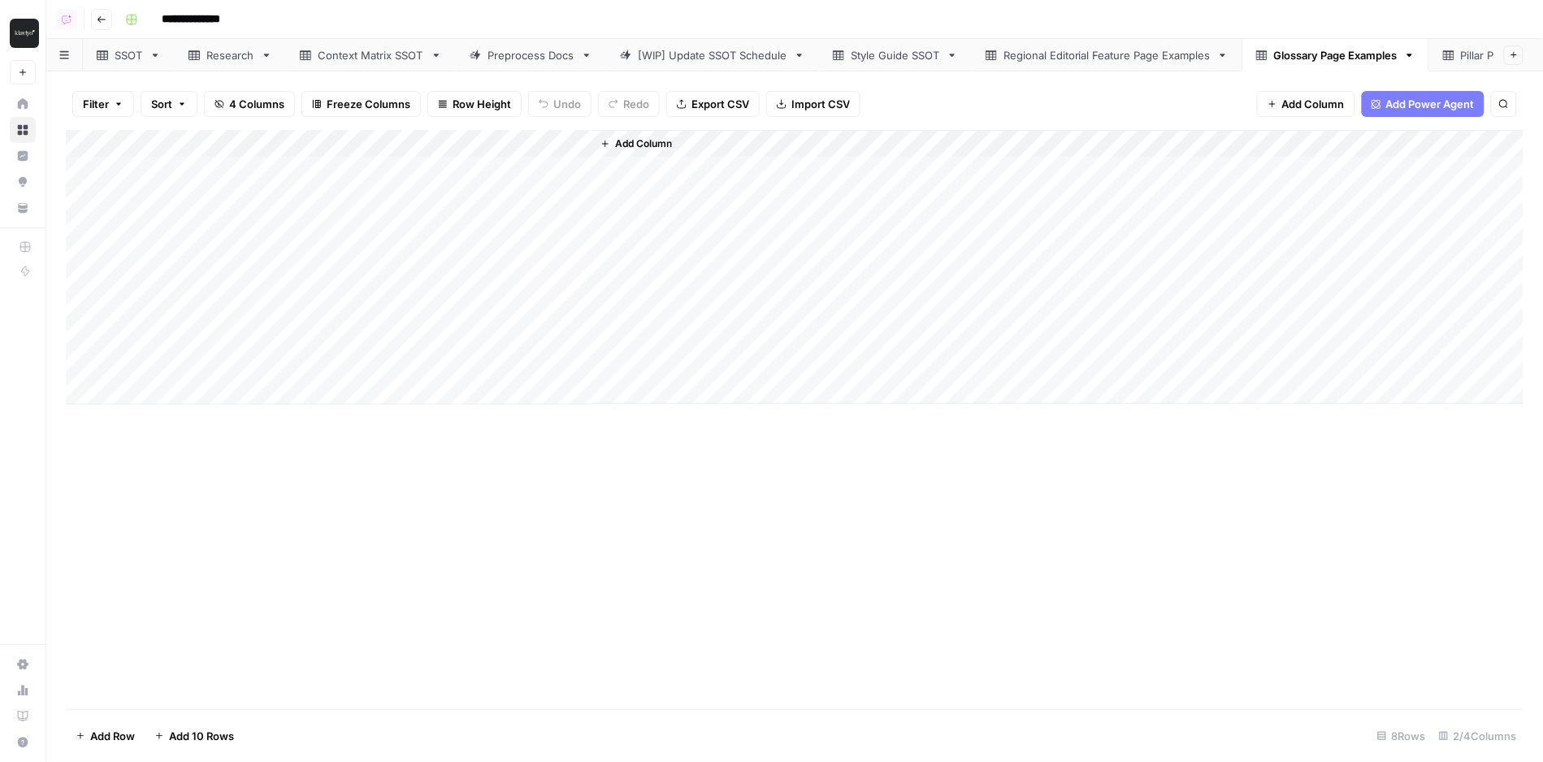
click at [1207, 54] on div "Glossary Page Examples" at bounding box center [1335, 55] width 123 height 16
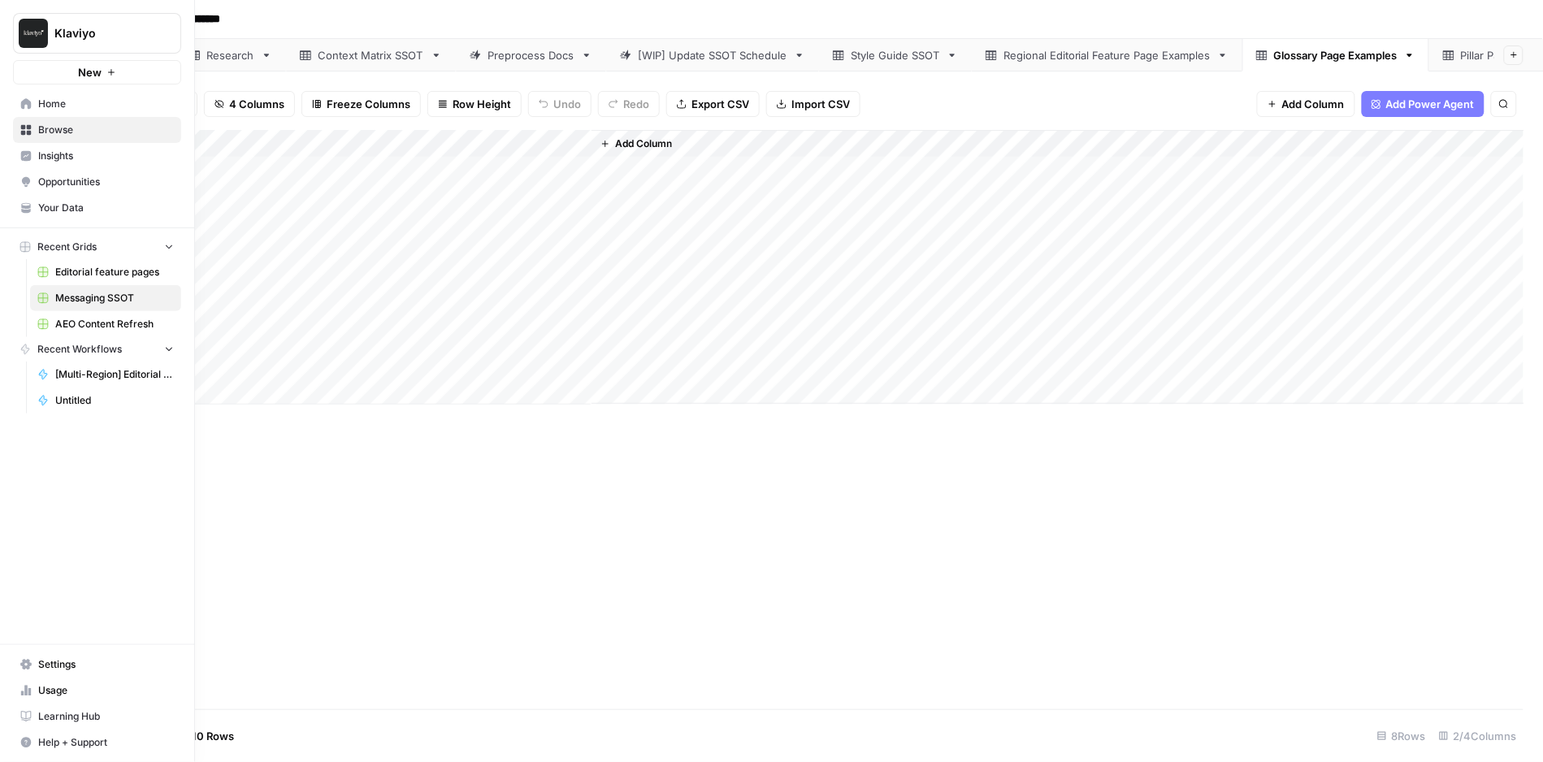
click at [41, 214] on span "Your Data" at bounding box center [106, 208] width 136 height 15
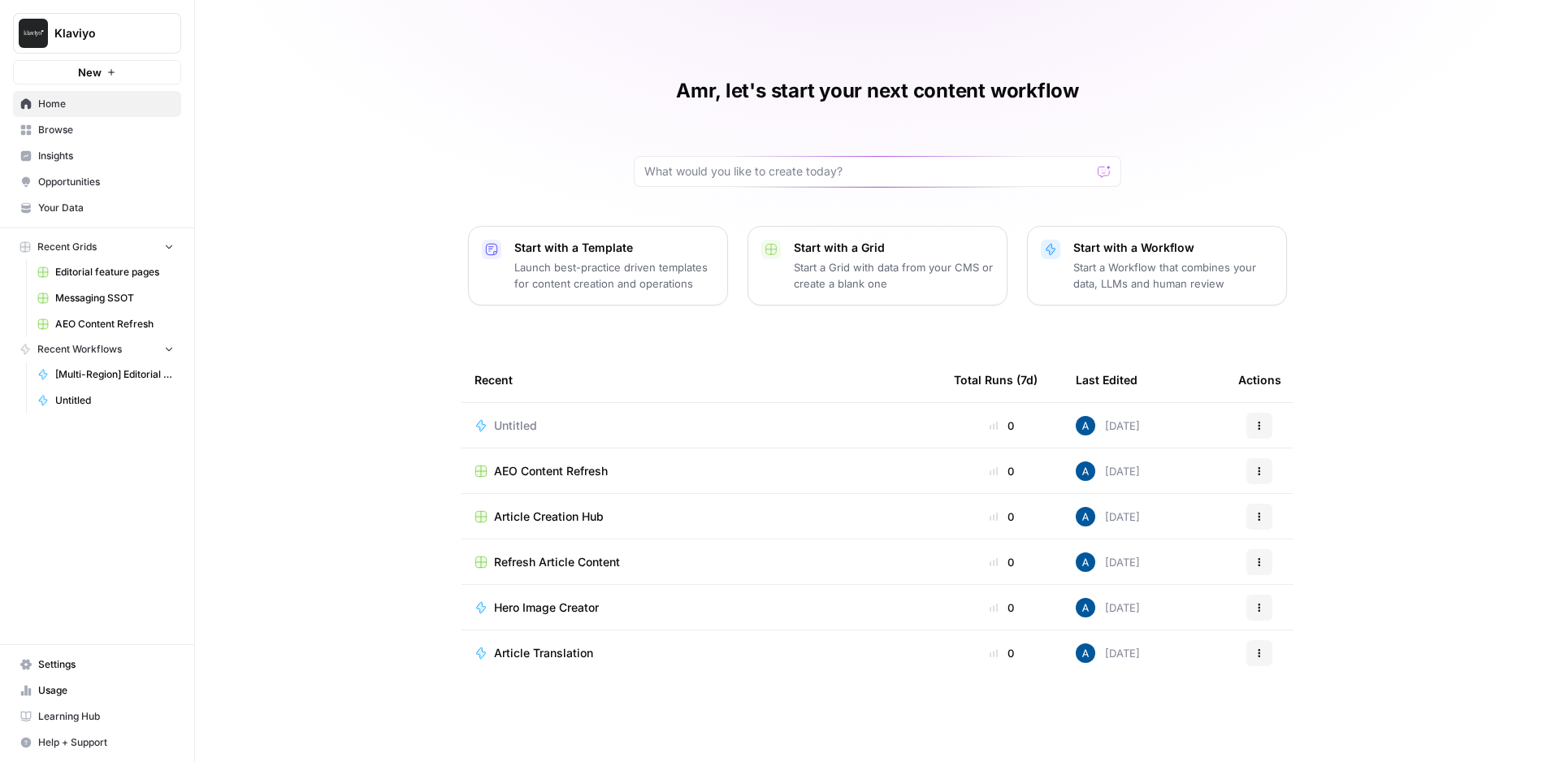
click at [90, 139] on link "Browse" at bounding box center [97, 130] width 168 height 26
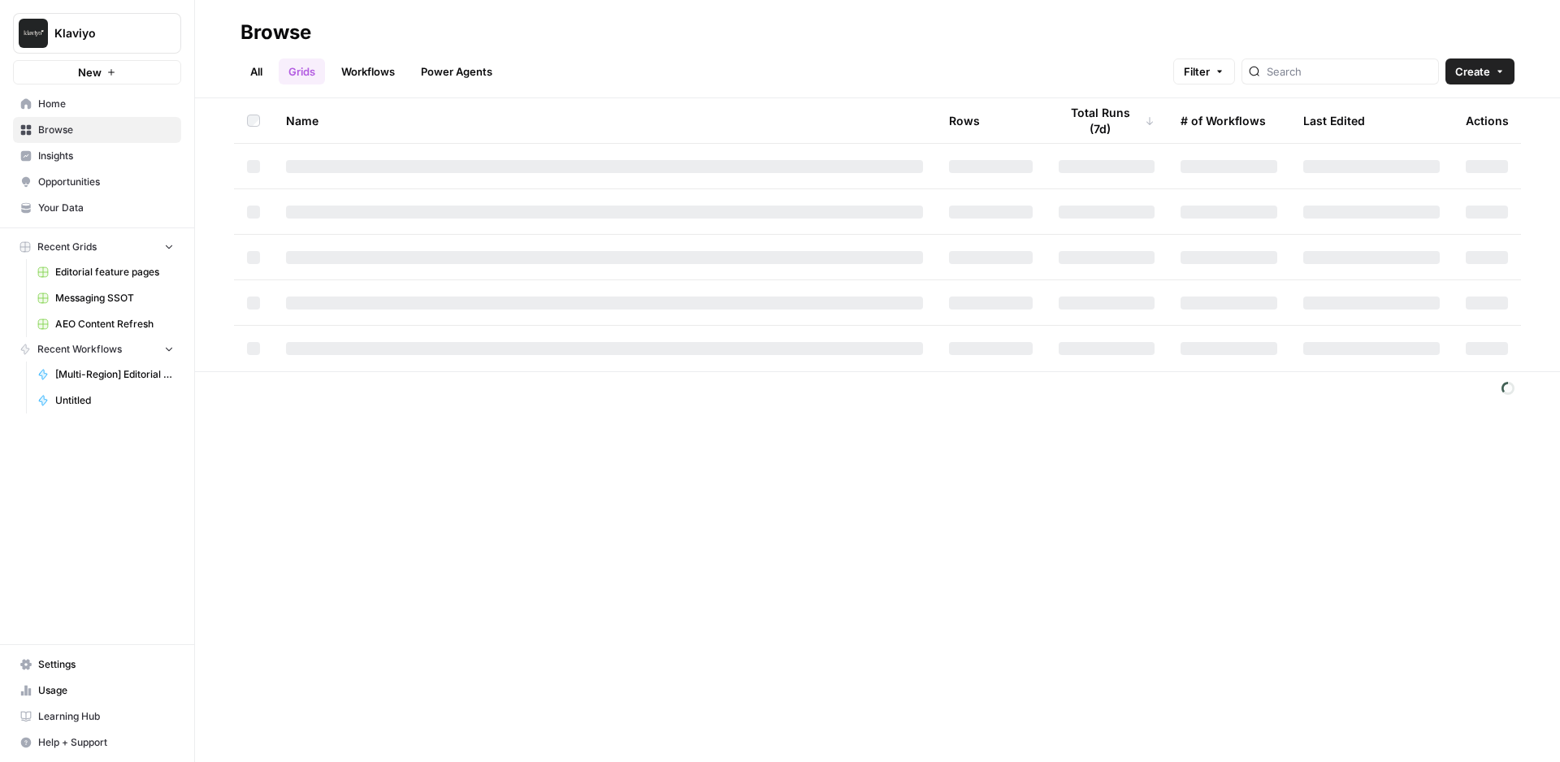
click at [103, 163] on link "Insights" at bounding box center [97, 156] width 168 height 26
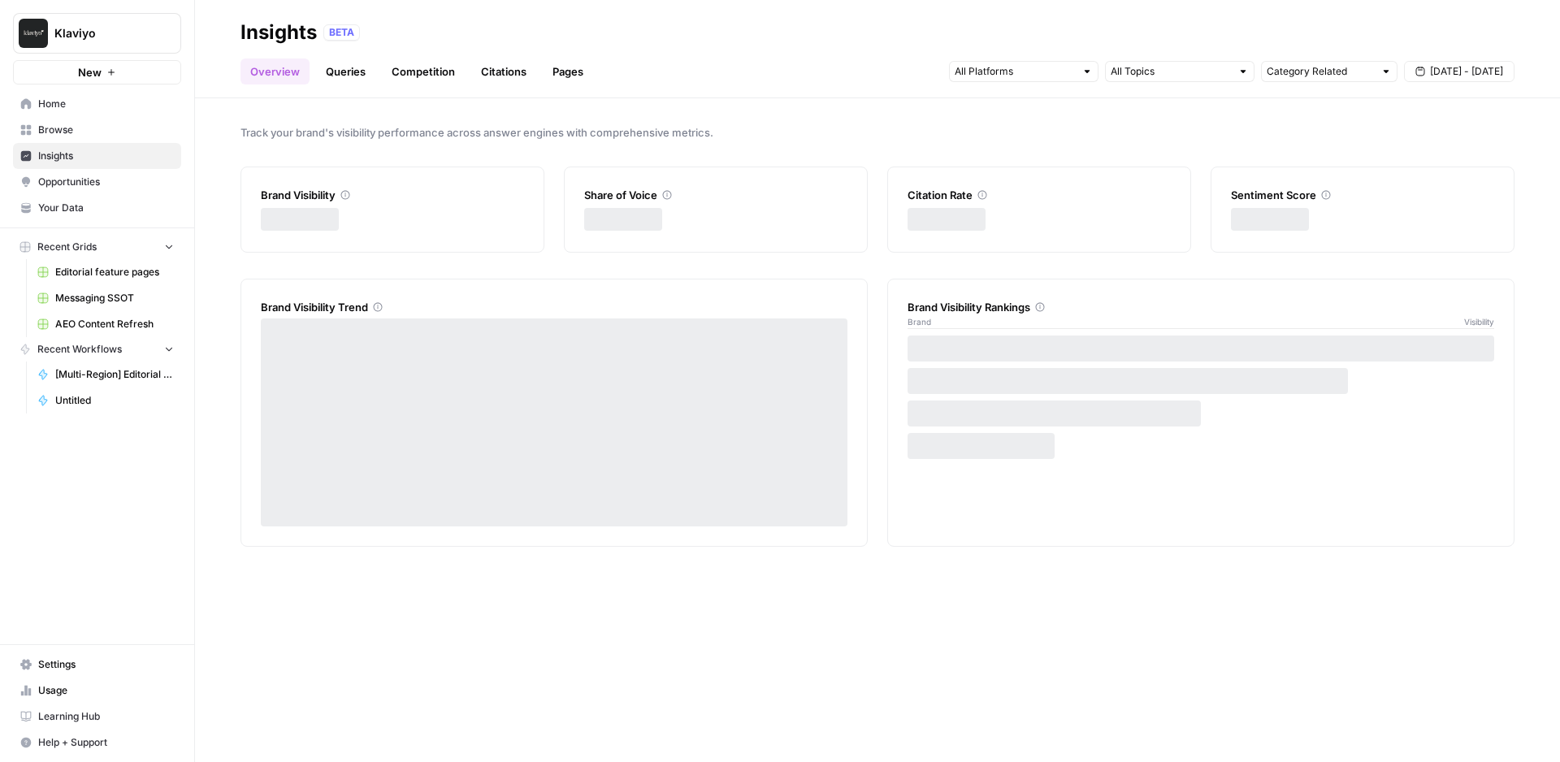
click at [93, 136] on link "Browse" at bounding box center [97, 130] width 168 height 26
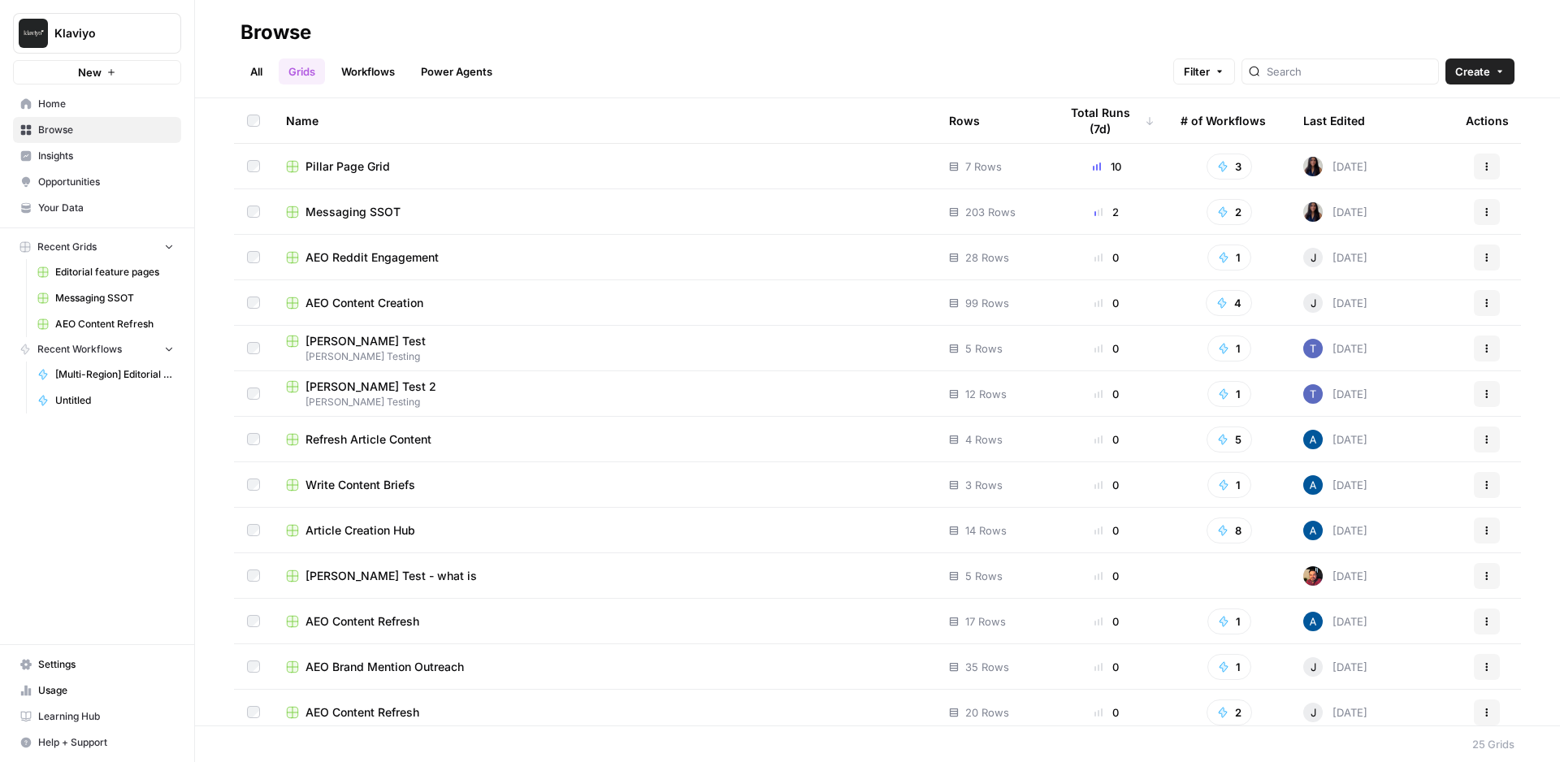
click at [116, 201] on span "Your Data" at bounding box center [106, 208] width 136 height 15
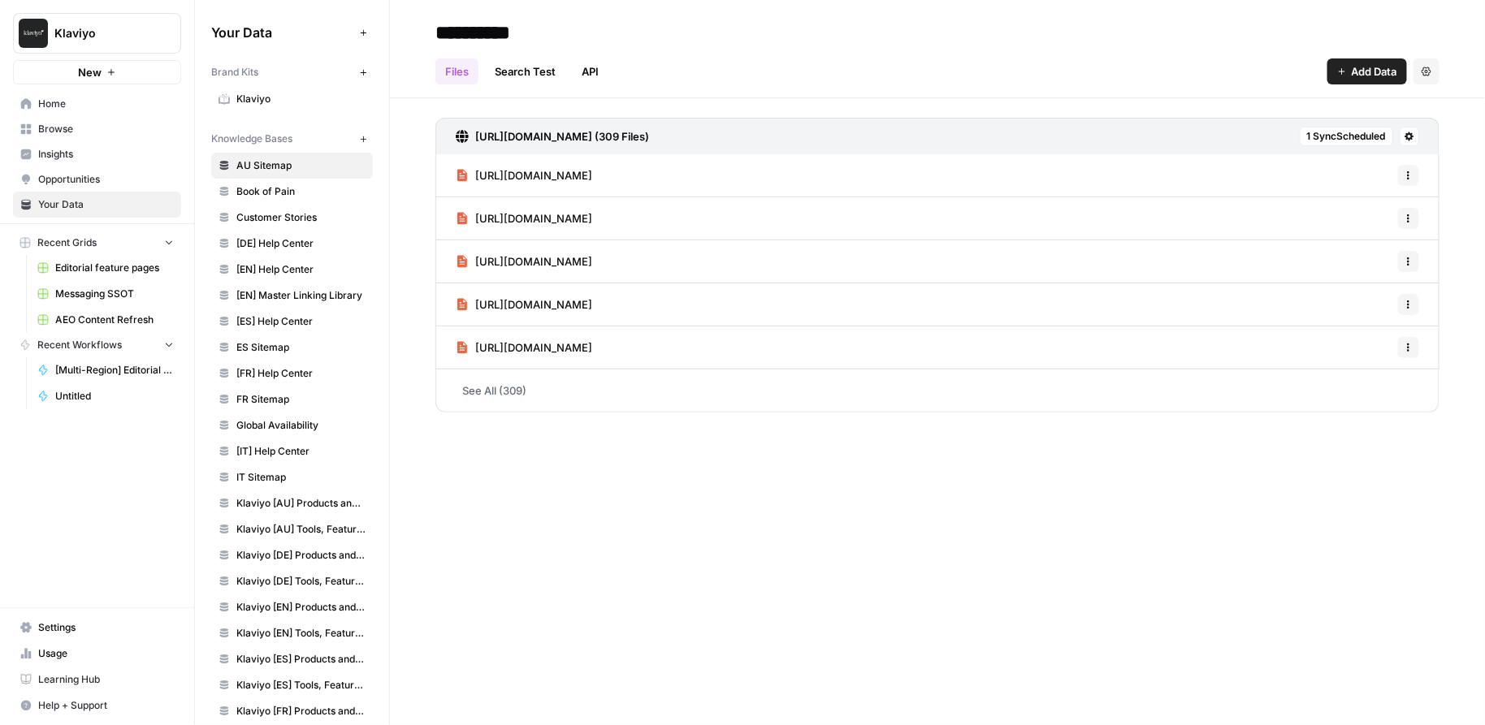
click at [279, 314] on span "[ES] Help Center" at bounding box center [300, 321] width 129 height 15
click at [322, 258] on link "[EN] Help Center" at bounding box center [292, 270] width 162 height 26
click at [282, 522] on span "Klaviyo [AU] Tools, Features, Marketing Resources, Glossary, Blogs" at bounding box center [300, 529] width 129 height 15
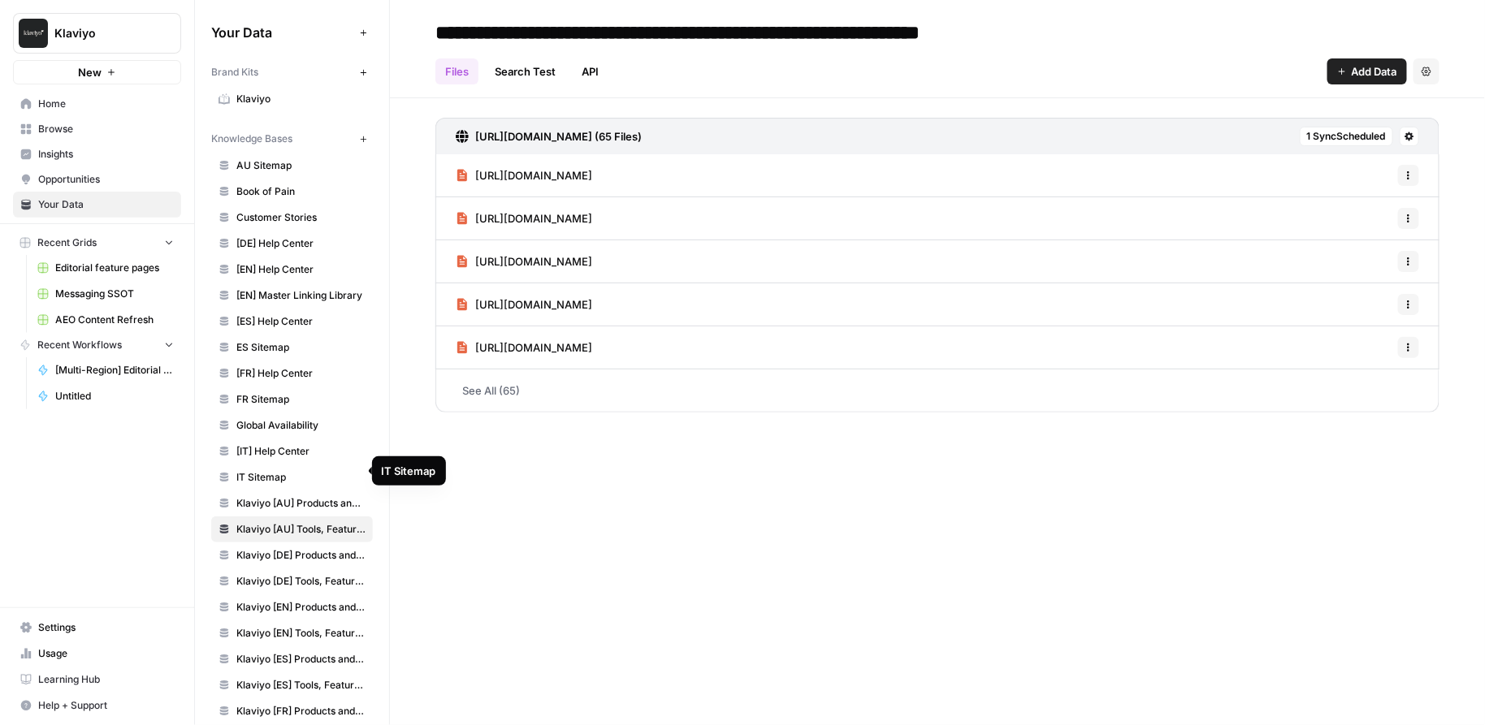
click at [288, 451] on span "[IT] Help Center" at bounding box center [300, 451] width 129 height 15
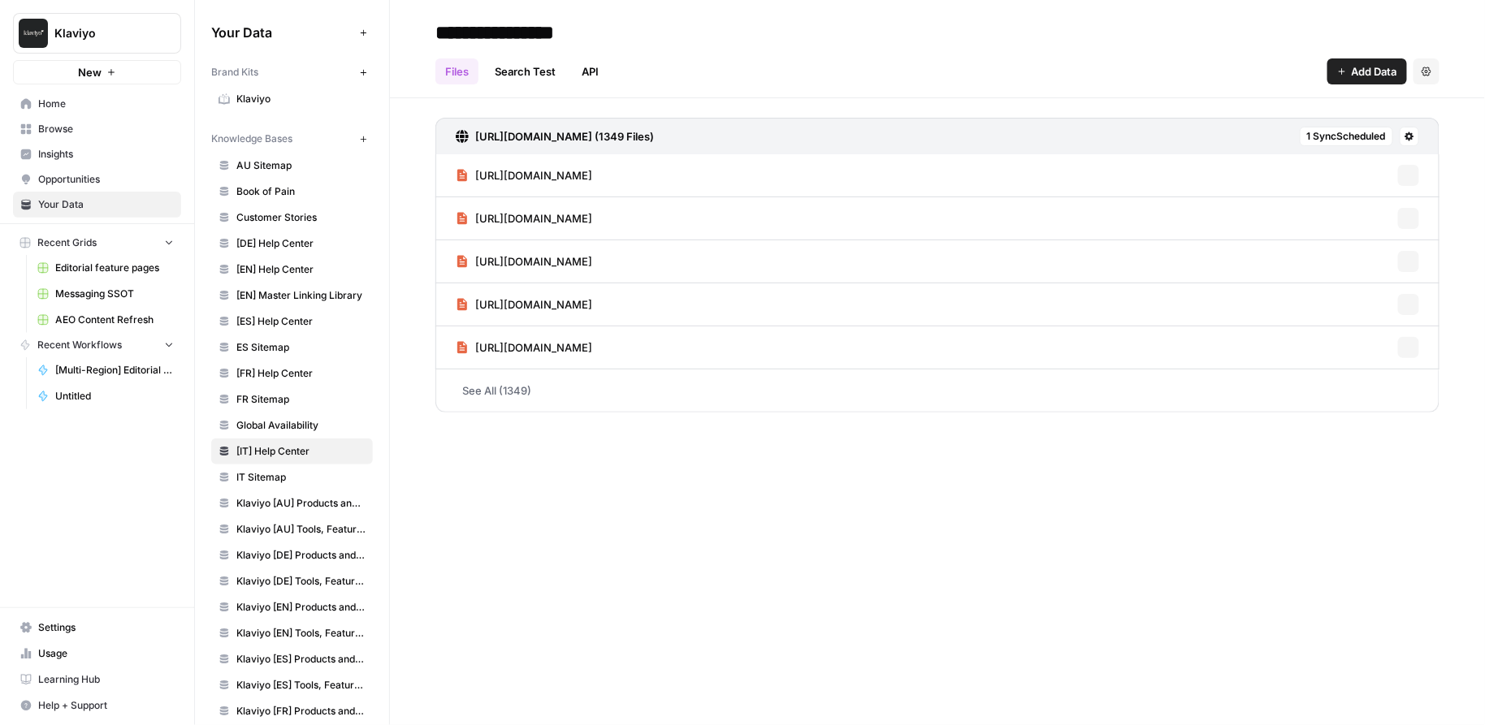
click at [293, 473] on span "IT Sitemap" at bounding box center [300, 477] width 129 height 15
click at [312, 294] on span "[EN] Master Linking Library" at bounding box center [300, 295] width 129 height 15
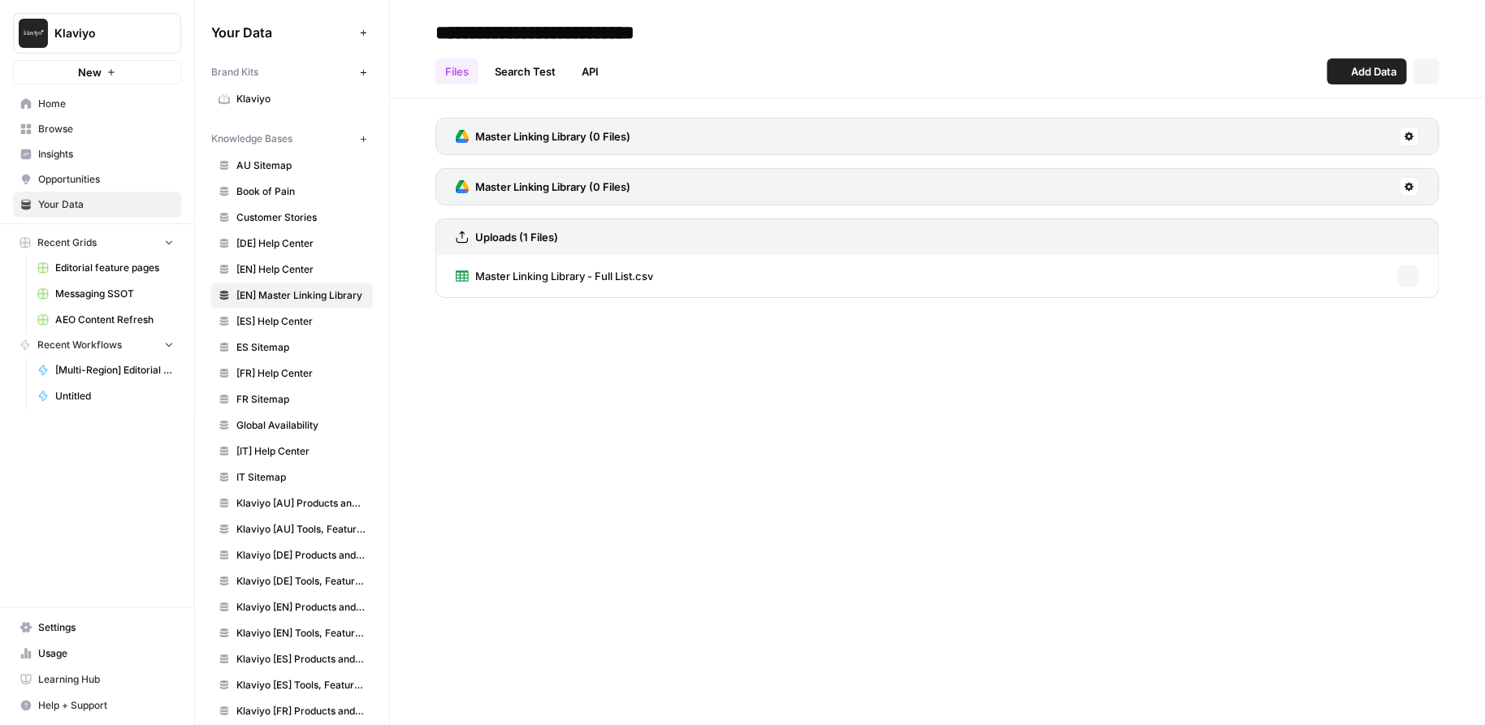
click at [284, 249] on span "[DE] Help Center" at bounding box center [300, 243] width 129 height 15
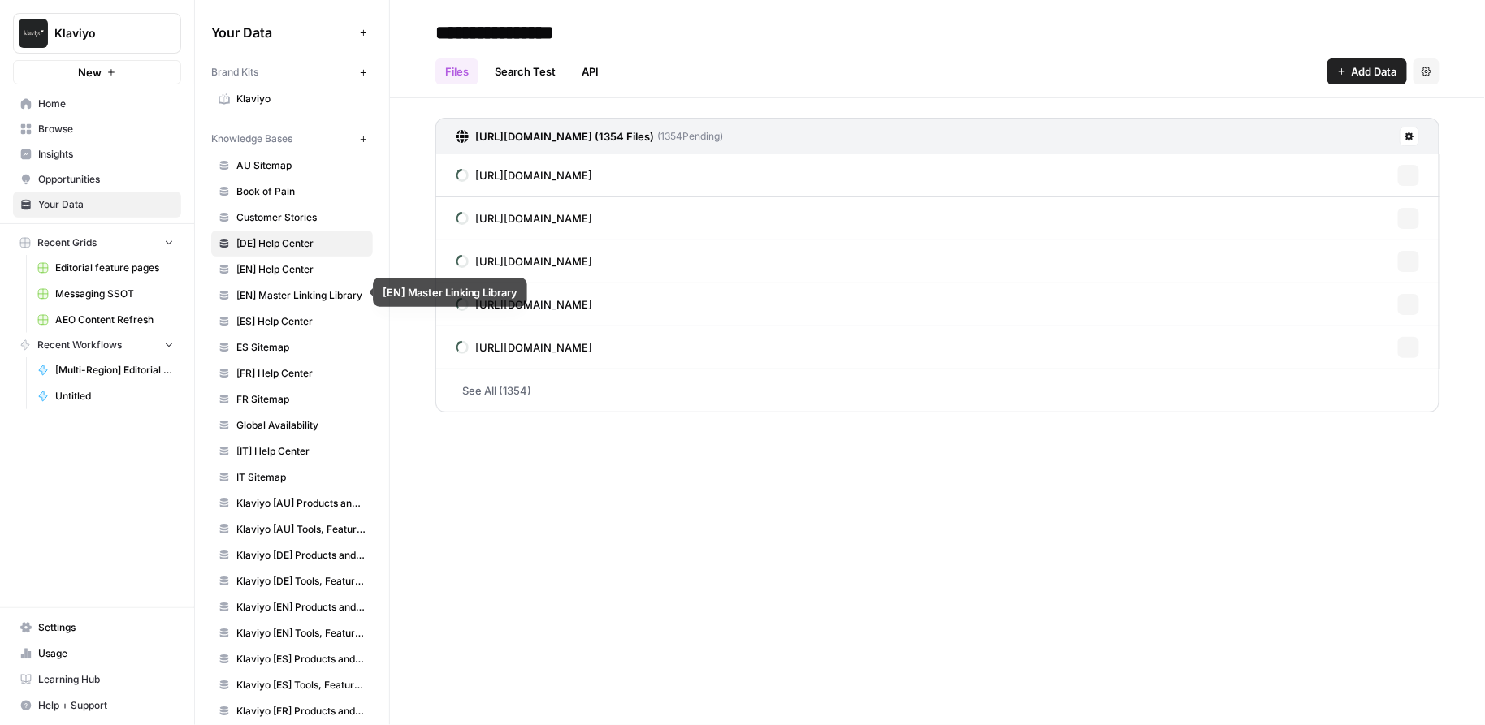
click at [289, 268] on span "[EN] Help Center" at bounding box center [300, 269] width 129 height 15
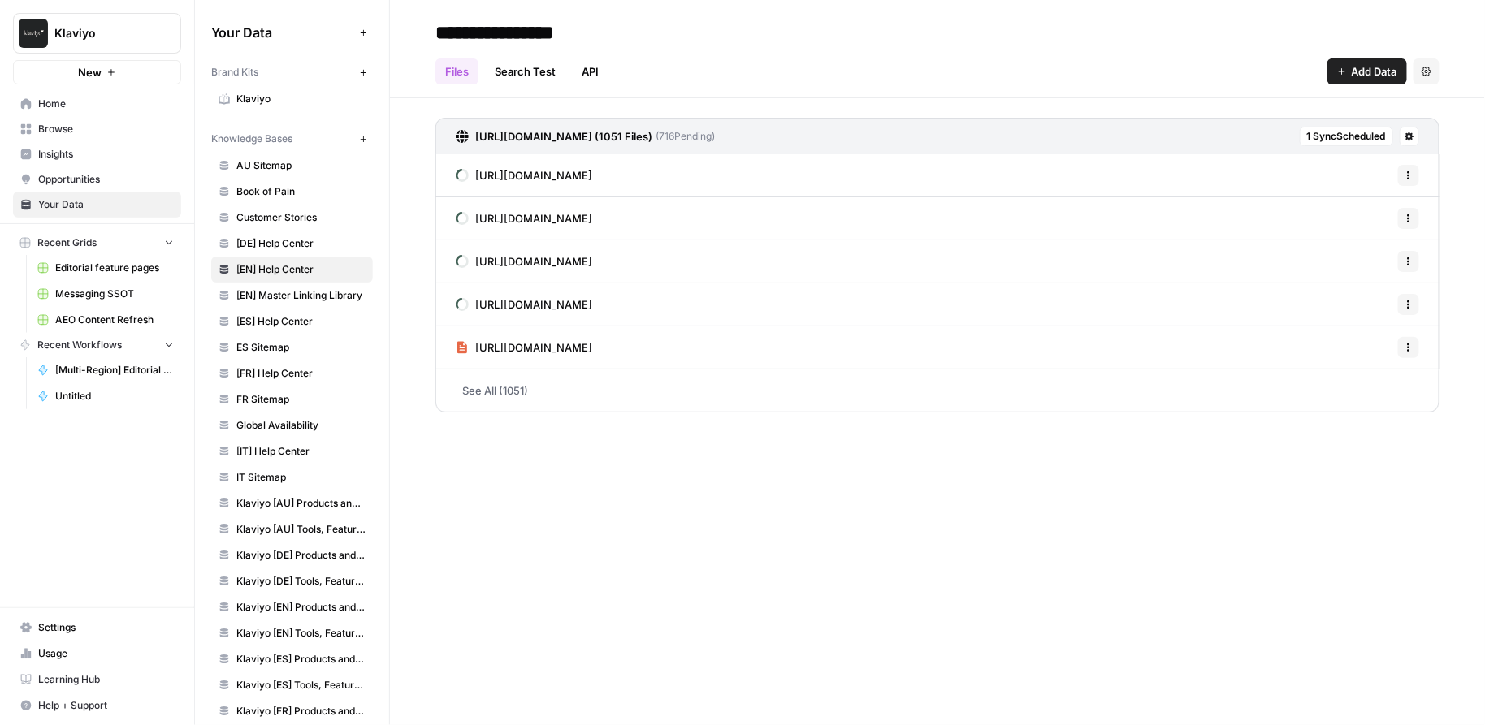
click at [293, 249] on span "[DE] Help Center" at bounding box center [300, 243] width 129 height 15
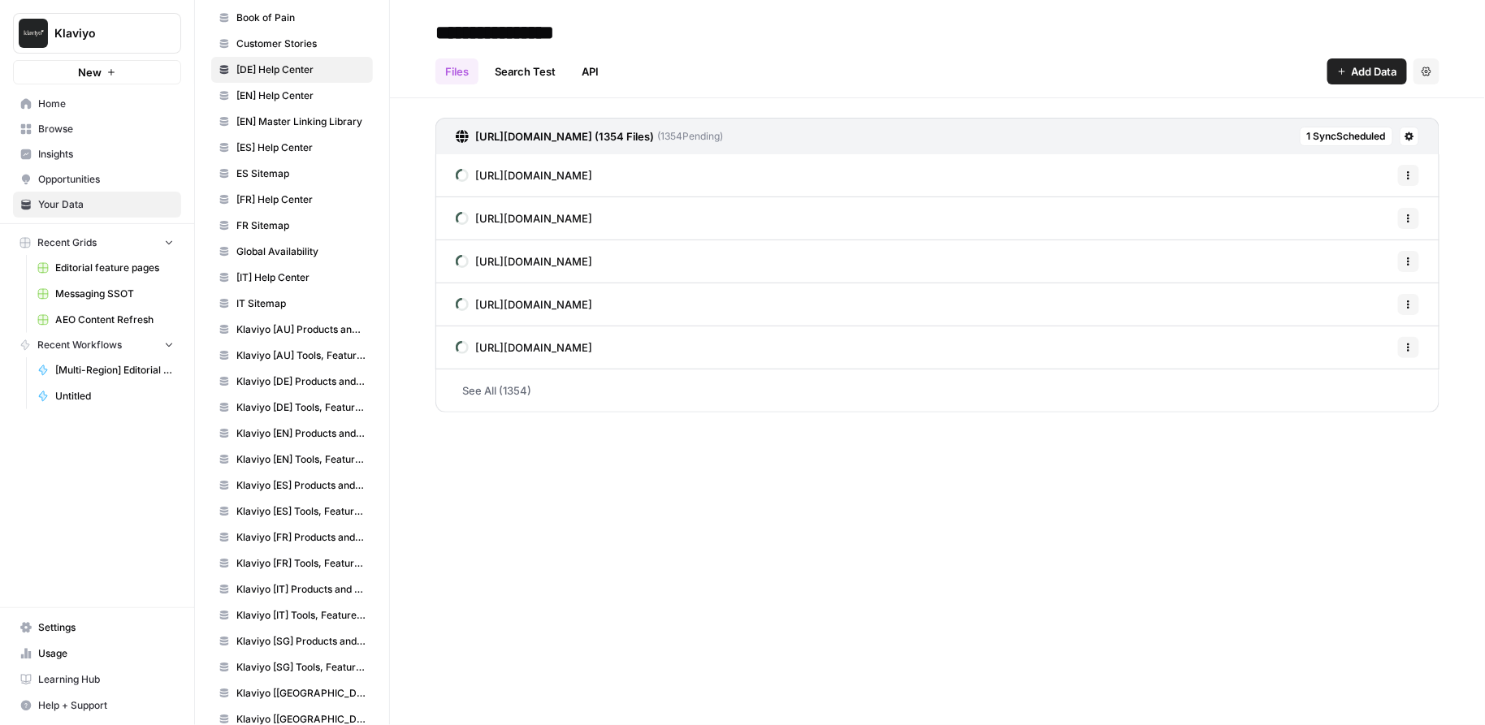
scroll to position [219, 0]
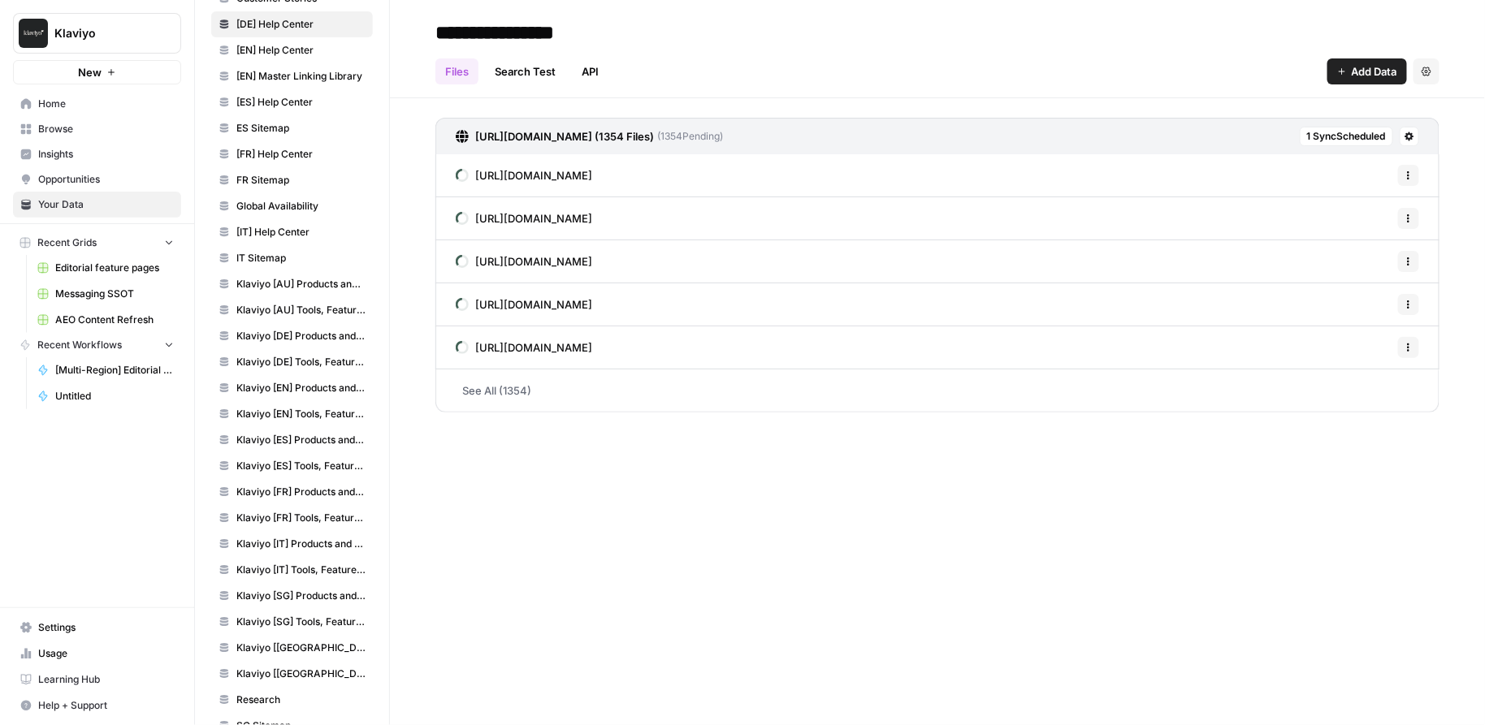
click at [266, 485] on span "Klaviyo [FR] Products and Solutions" at bounding box center [300, 492] width 129 height 15
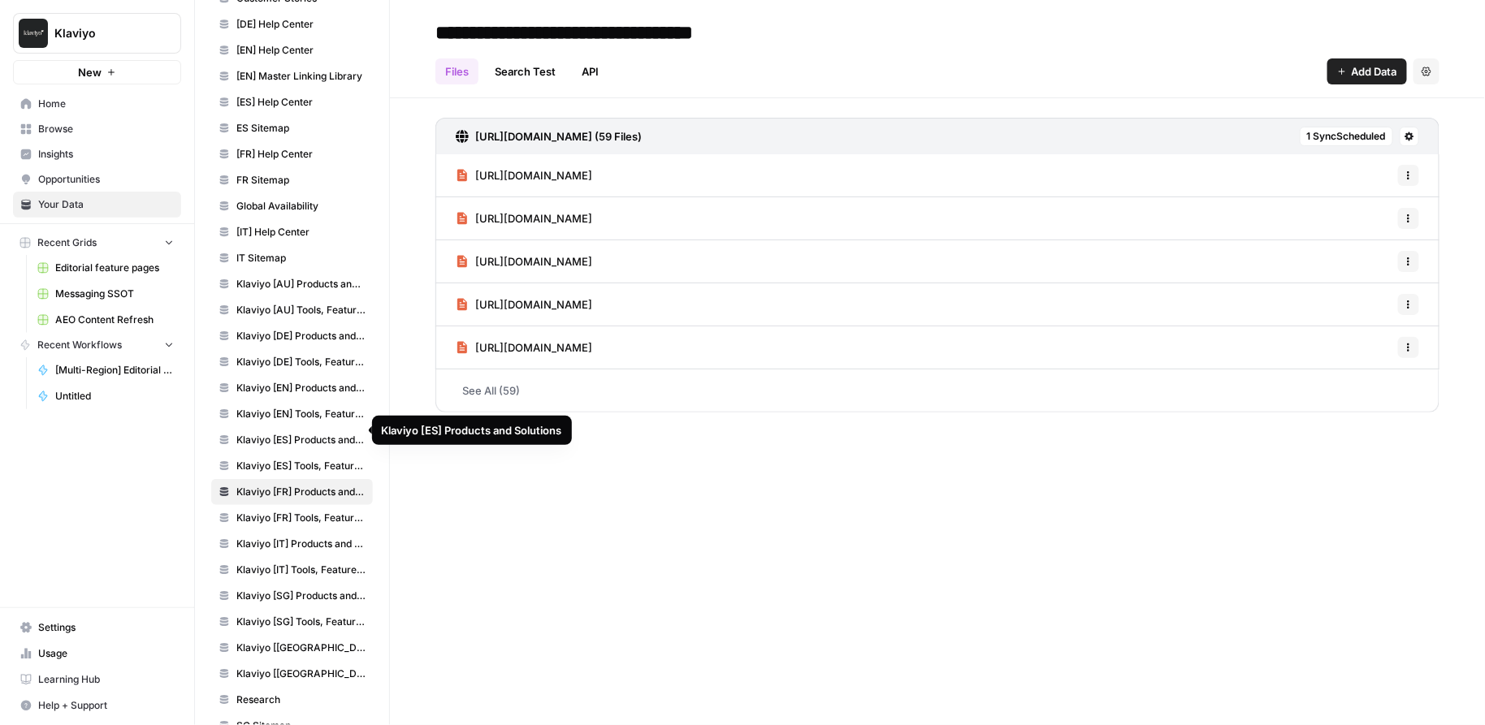
click at [292, 357] on span "Klaviyo [DE] Tools, Features, Marketing Resources, Glossary, Blogs" at bounding box center [300, 362] width 129 height 15
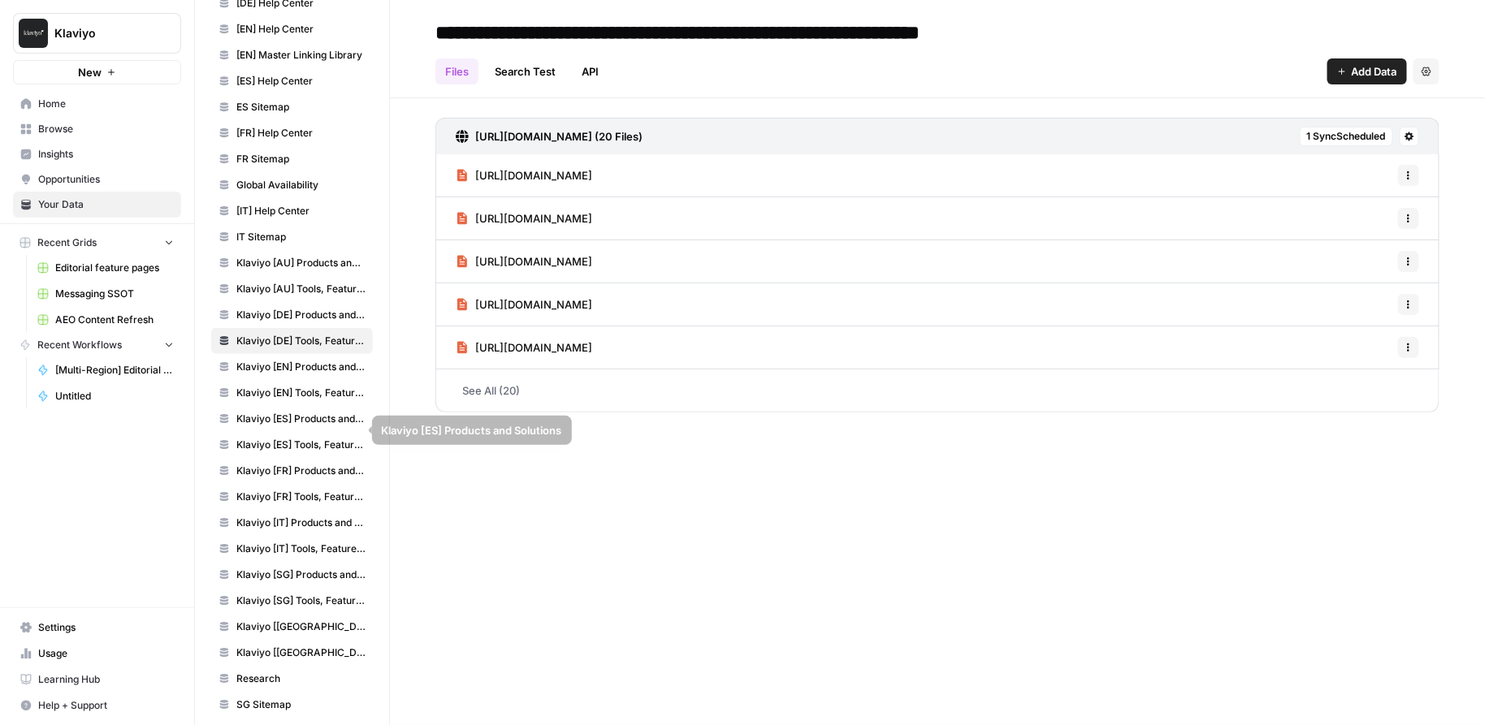
scroll to position [303, 0]
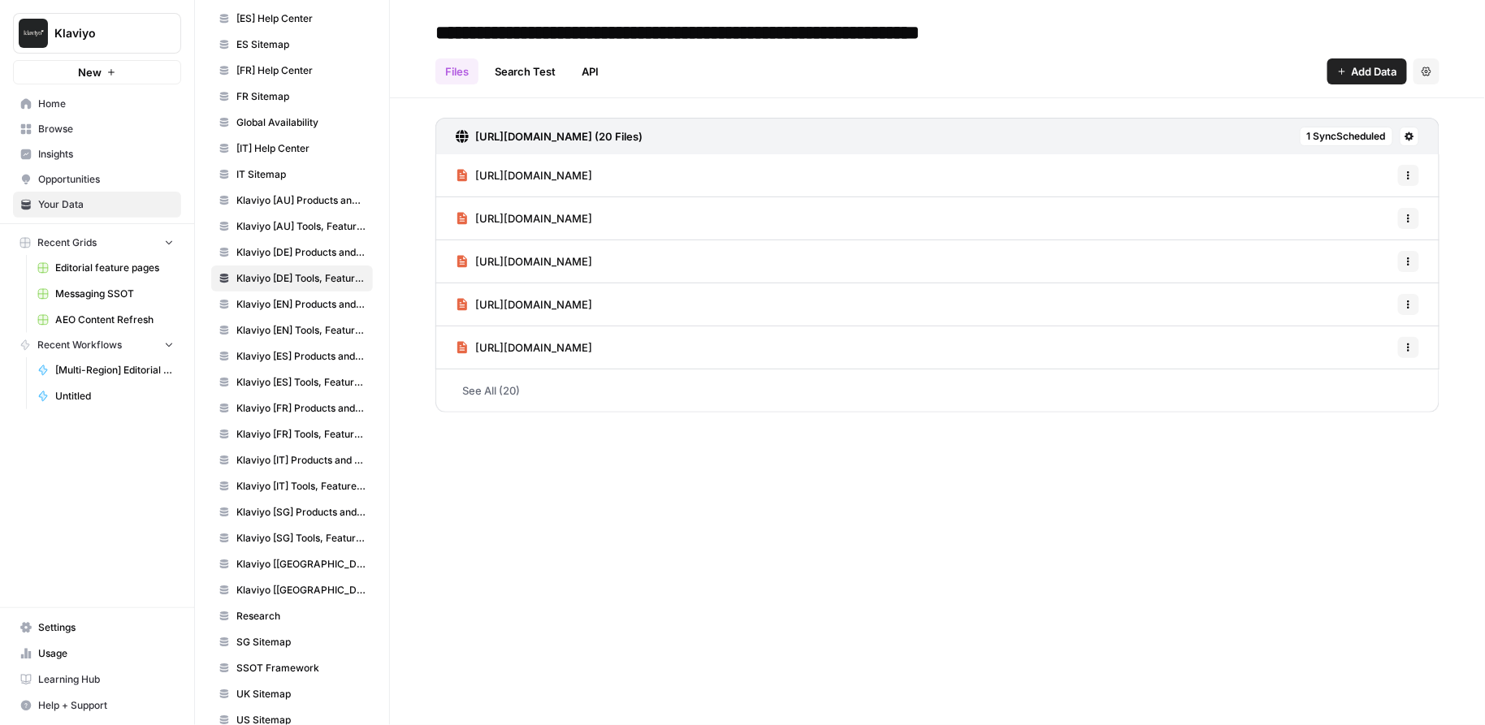
click at [288, 561] on link "Klaviyo [UK] Products and Solutions" at bounding box center [292, 565] width 162 height 26
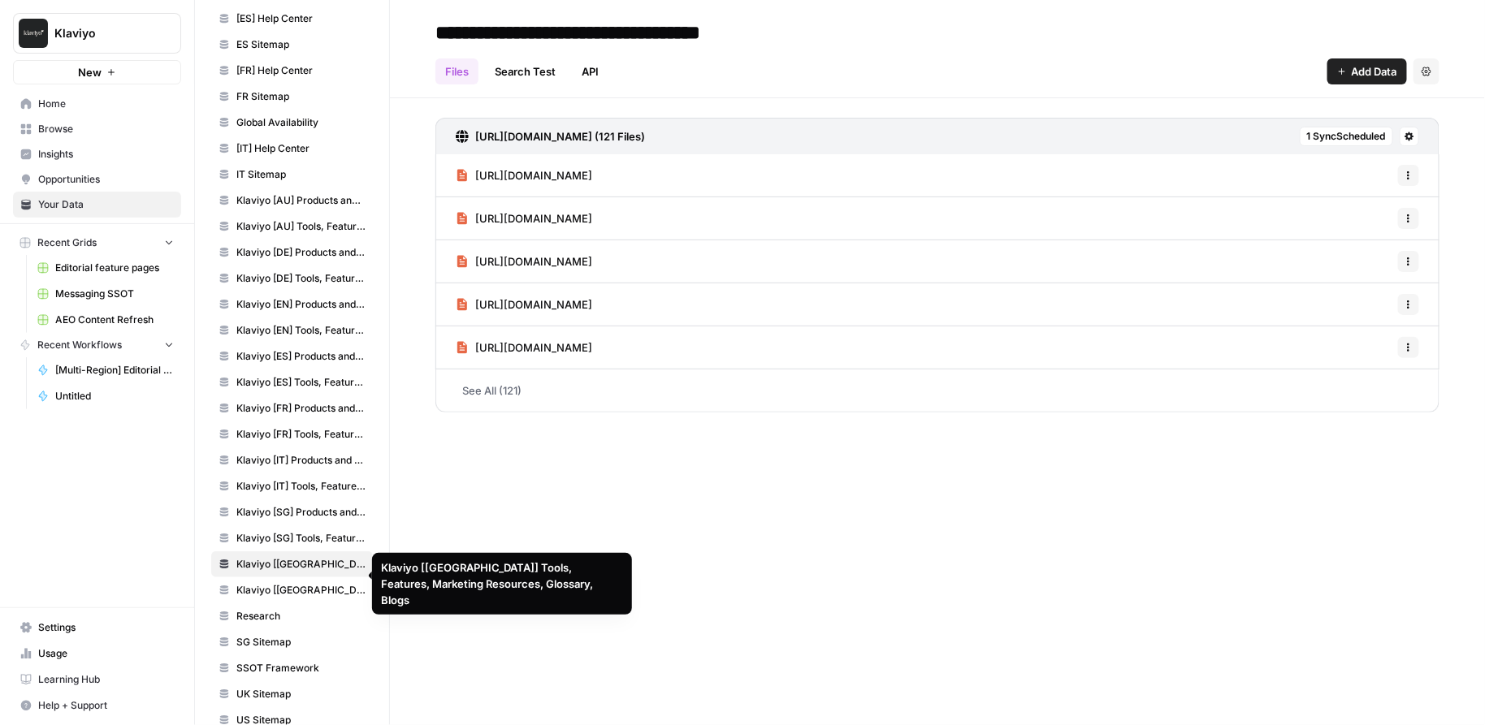
click at [297, 583] on span "Klaviyo [UK] Tools, Features, Marketing Resources, Glossary, Blogs" at bounding box center [300, 590] width 129 height 15
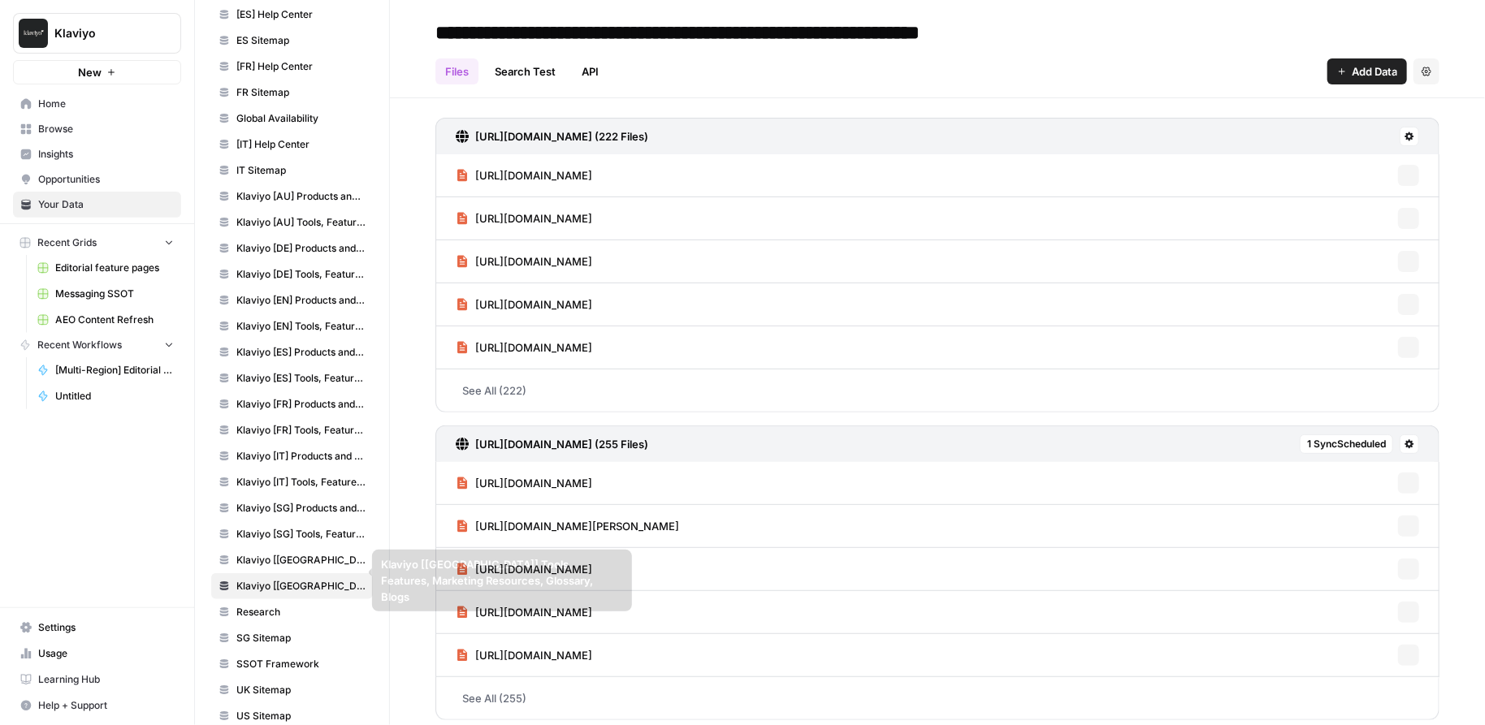
scroll to position [314, 0]
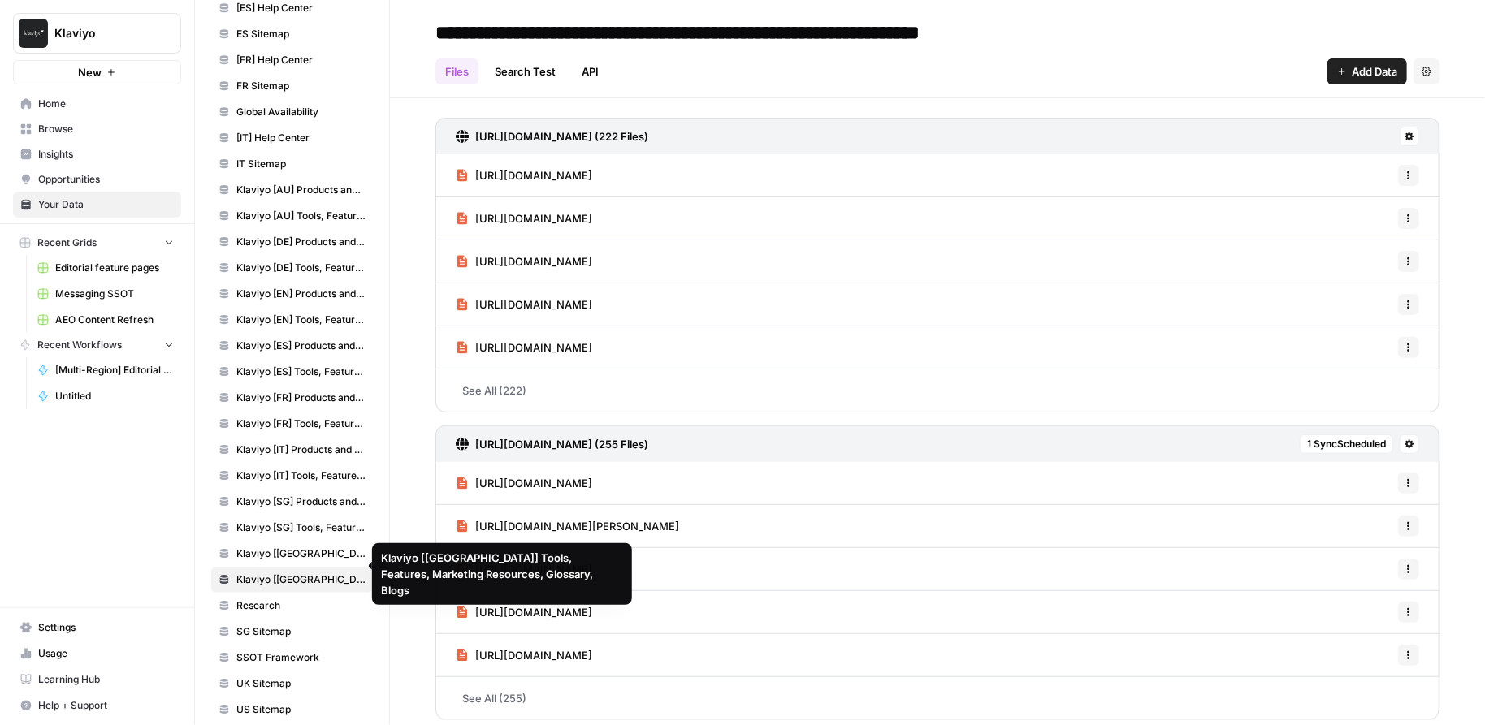
click at [292, 601] on link "Research" at bounding box center [292, 606] width 162 height 26
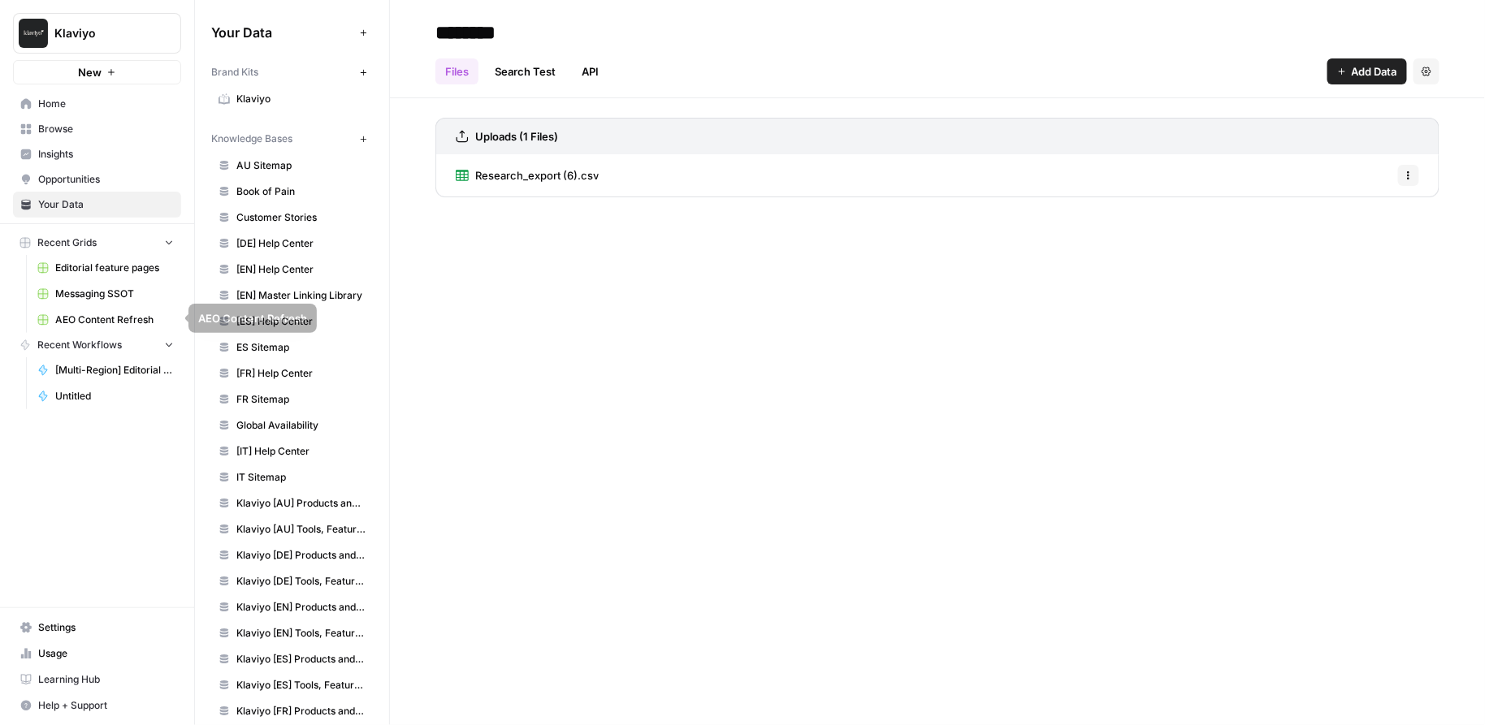
click at [114, 300] on span "Messaging SSOT" at bounding box center [114, 294] width 119 height 15
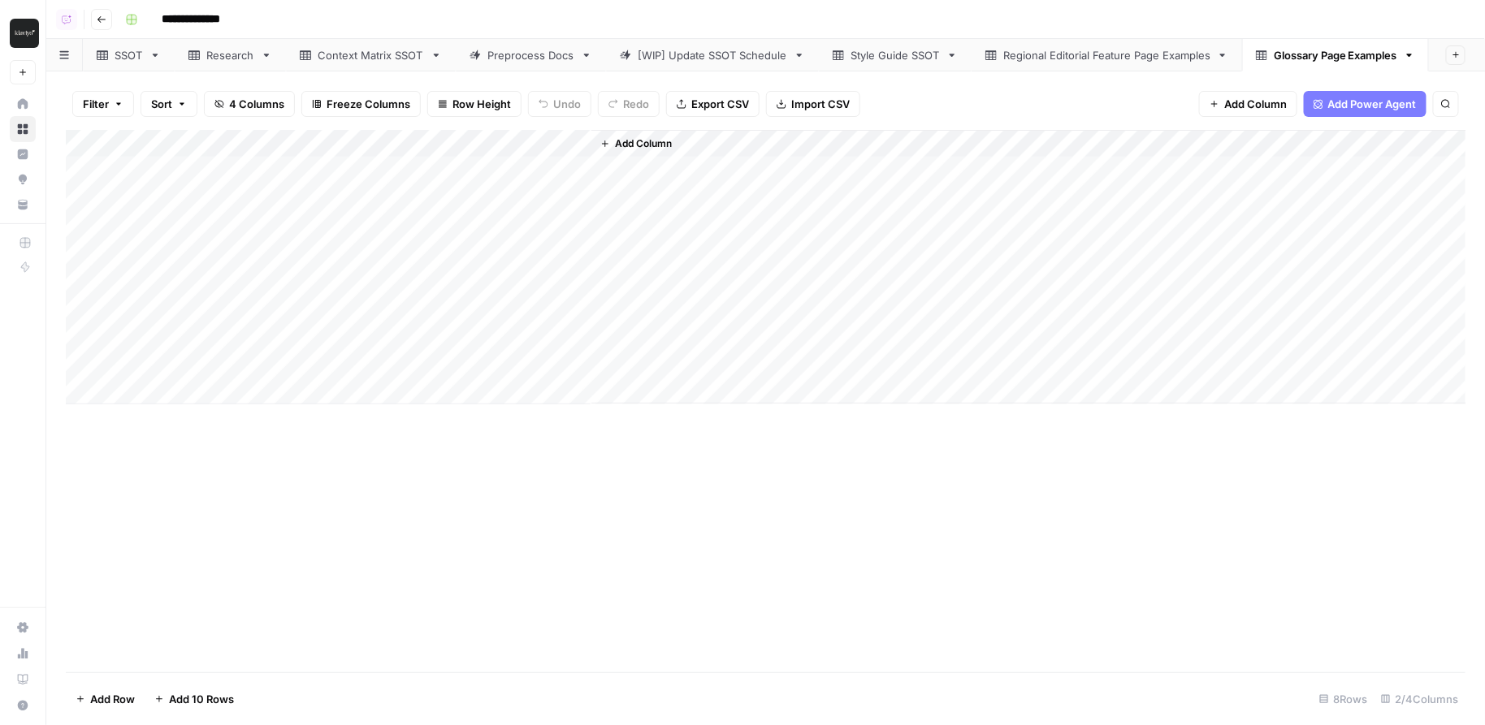
drag, startPoint x: 428, startPoint y: 180, endPoint x: 258, endPoint y: 357, distance: 245.9
click at [257, 349] on div "Add Column" at bounding box center [766, 267] width 1401 height 275
click at [257, 358] on div "Add Column" at bounding box center [766, 267] width 1401 height 275
drag, startPoint x: 249, startPoint y: 361, endPoint x: 542, endPoint y: 173, distance: 347.5
click at [542, 173] on div "Add Column" at bounding box center [766, 267] width 1401 height 275
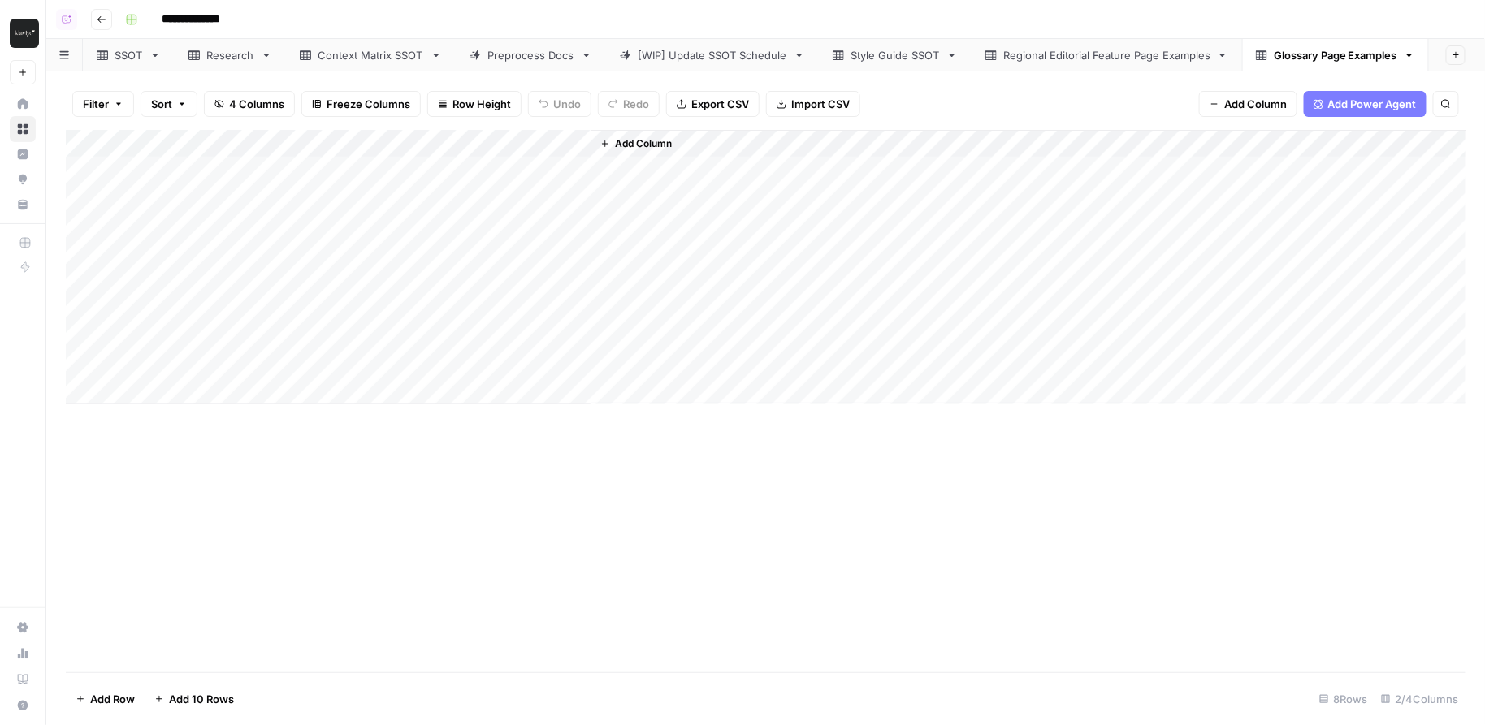
click at [304, 233] on div "Add Column" at bounding box center [766, 267] width 1401 height 275
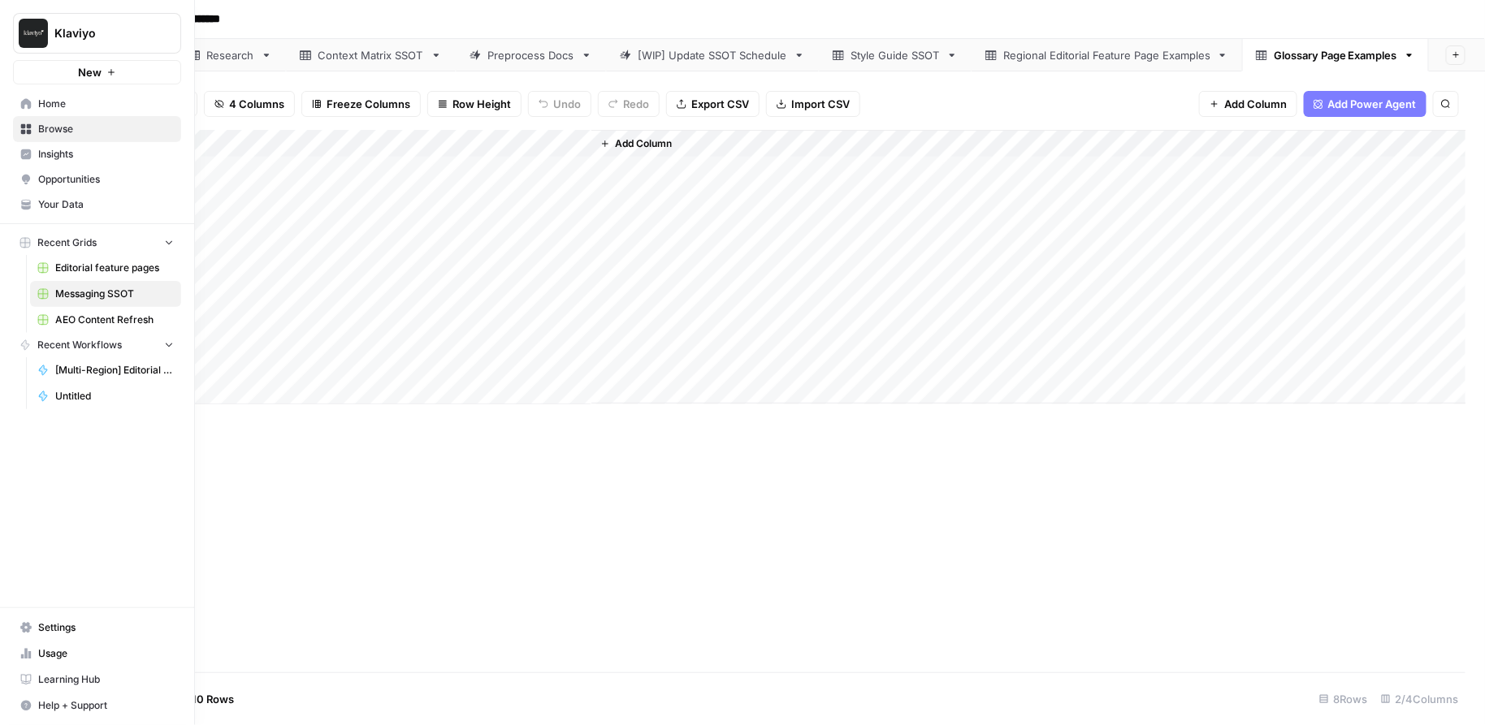
click at [54, 122] on span "Browse" at bounding box center [106, 129] width 136 height 15
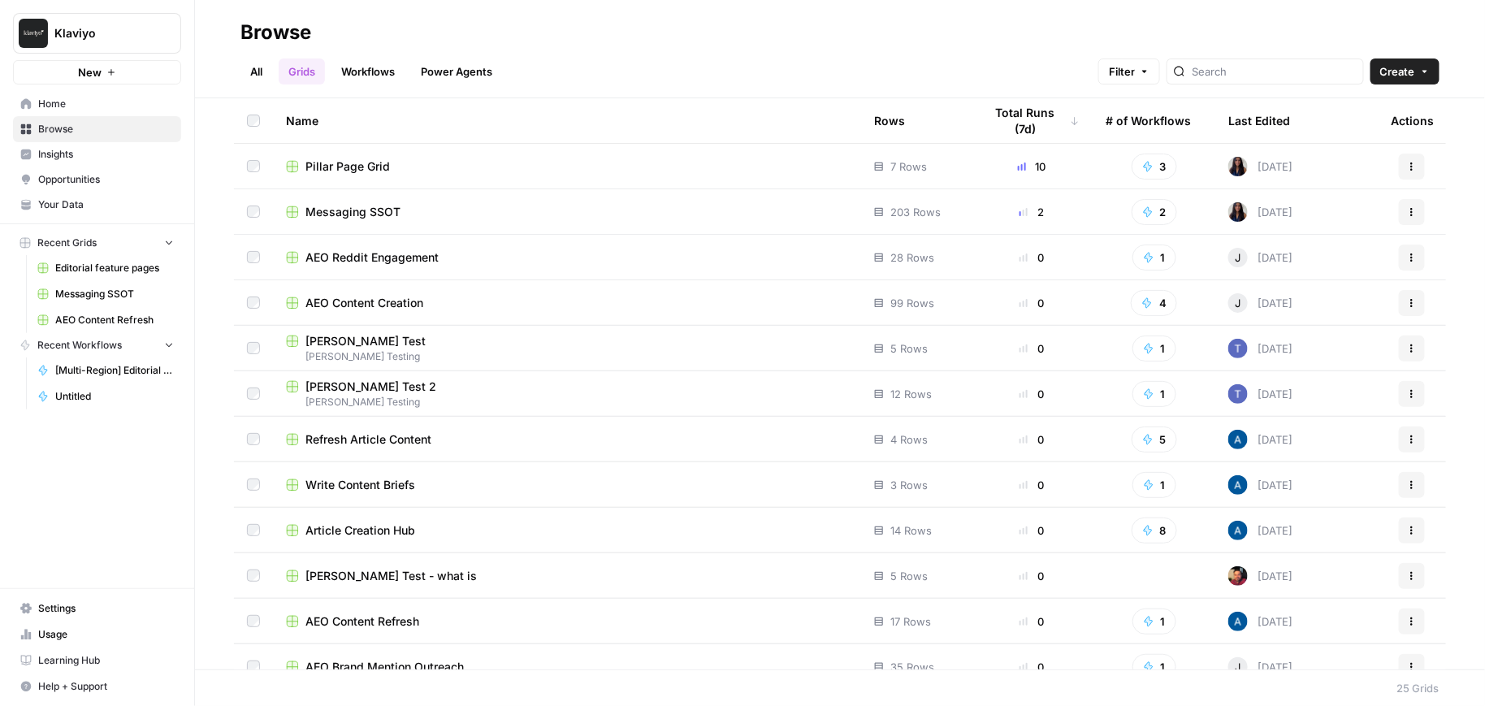
click at [62, 157] on span "Insights" at bounding box center [106, 154] width 136 height 15
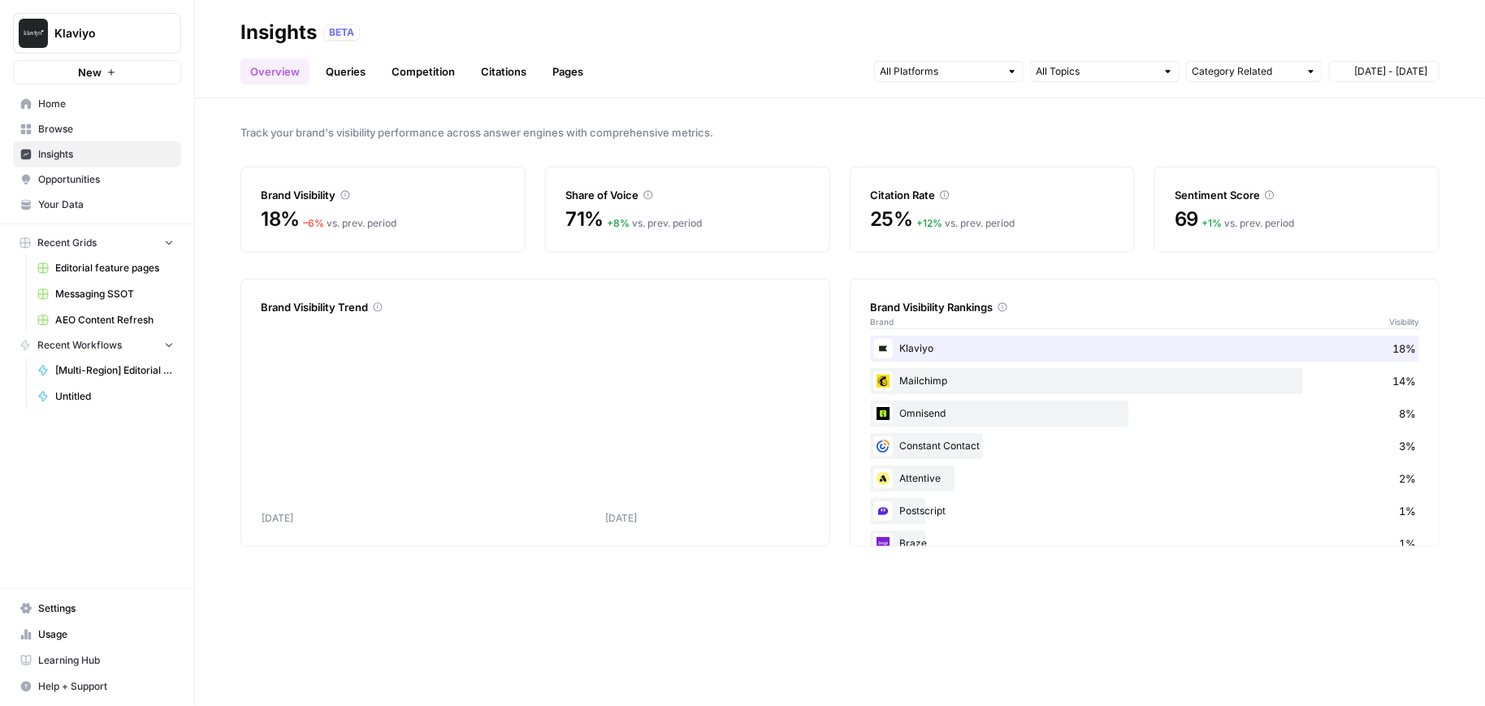
click at [82, 193] on link "Your Data" at bounding box center [97, 205] width 168 height 26
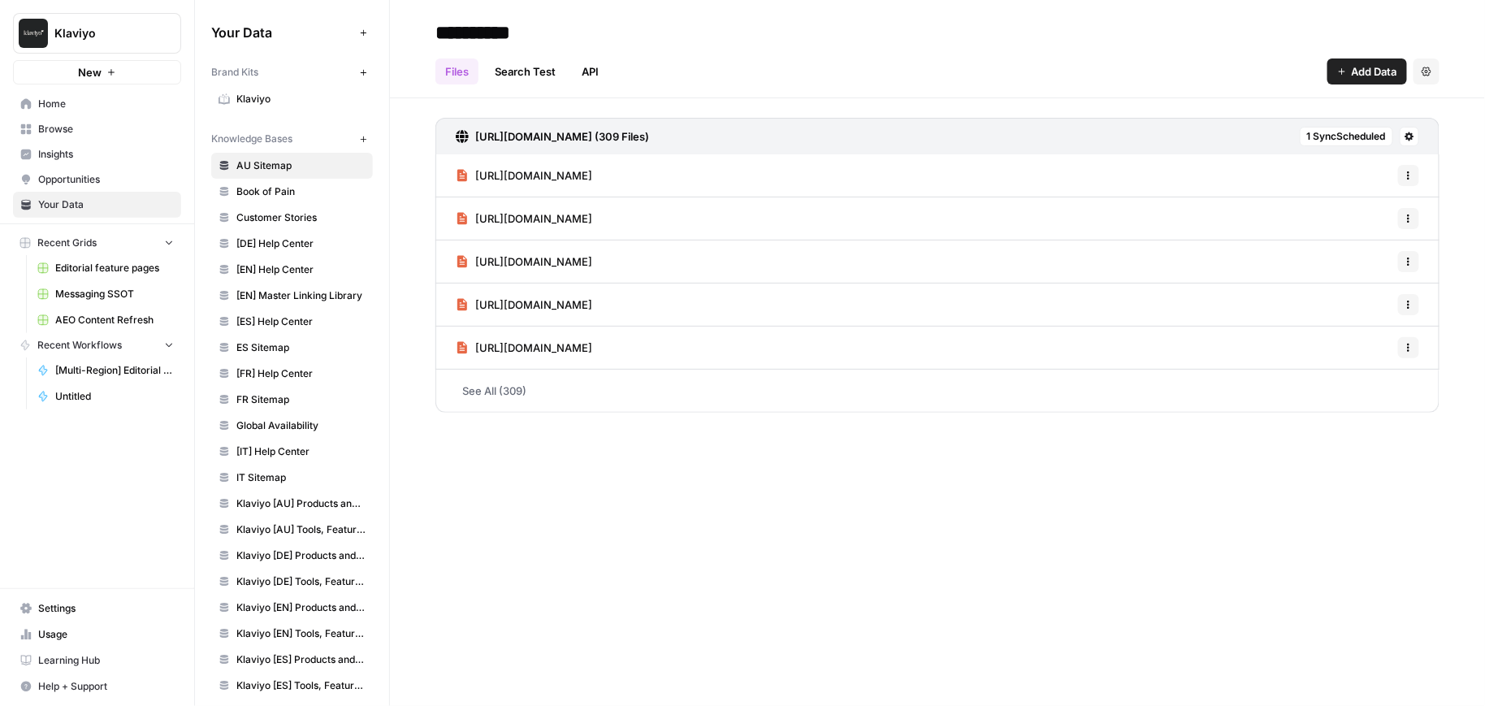
click at [799, 64] on span "Add Data" at bounding box center [1374, 71] width 45 height 16
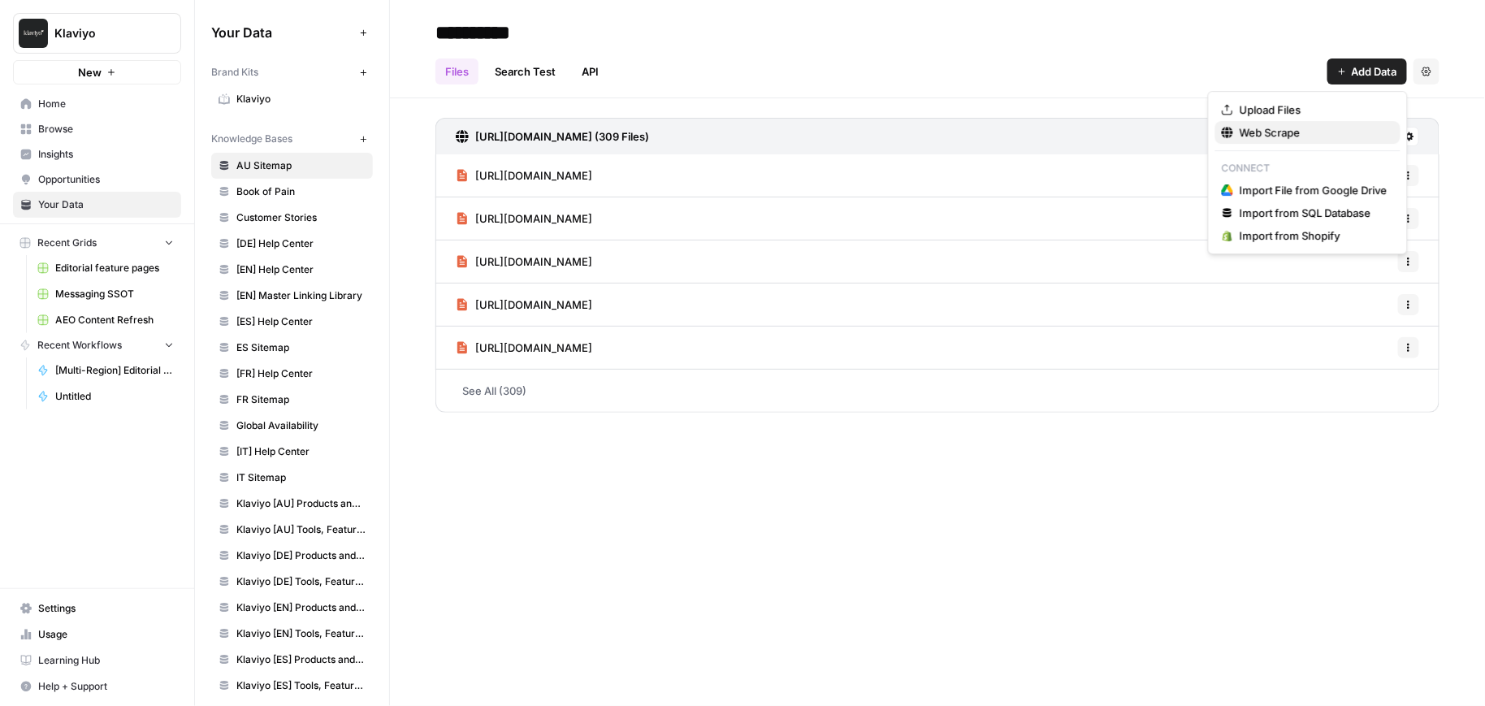
click at [799, 136] on span "Web Scrape" at bounding box center [1314, 132] width 148 height 16
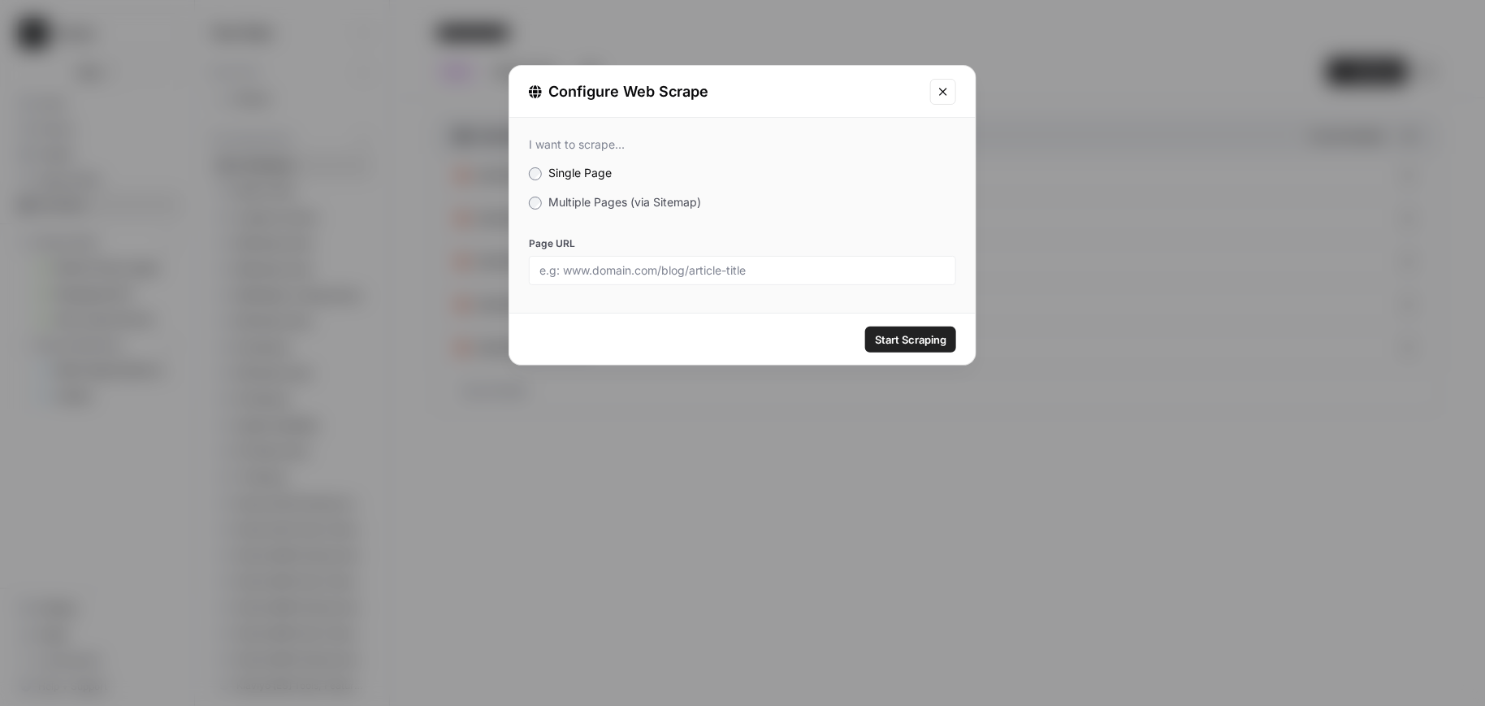
click at [611, 96] on div "Configure Web Scrape" at bounding box center [725, 91] width 392 height 23
drag, startPoint x: 425, startPoint y: 167, endPoint x: 548, endPoint y: 171, distance: 123.6
click at [432, 169] on div "Configure Web Scrape I want to scrape... Single Page Multiple Pages (via Sitema…" at bounding box center [742, 353] width 1485 height 706
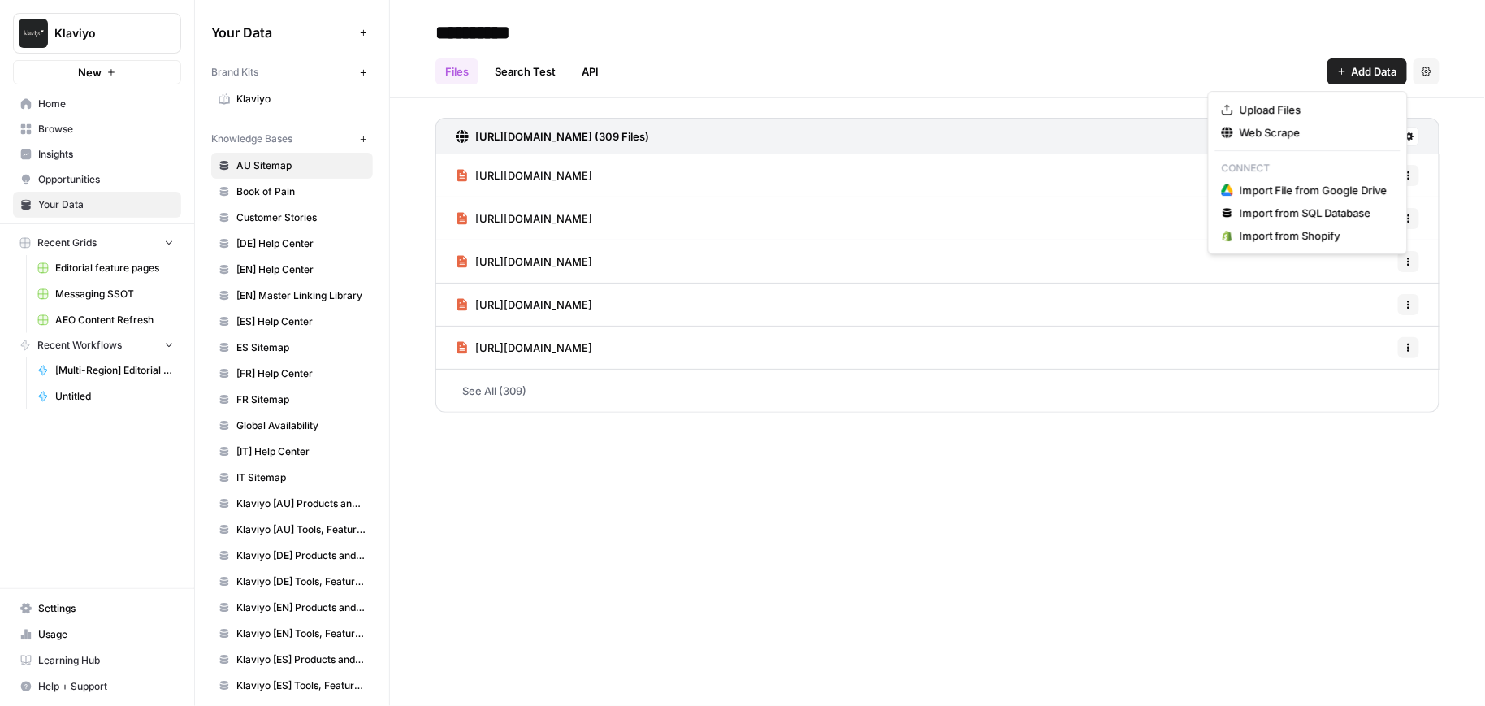
click at [799, 67] on span "Add Data" at bounding box center [1374, 71] width 45 height 16
click at [799, 132] on span "Web Scrape" at bounding box center [1314, 132] width 148 height 16
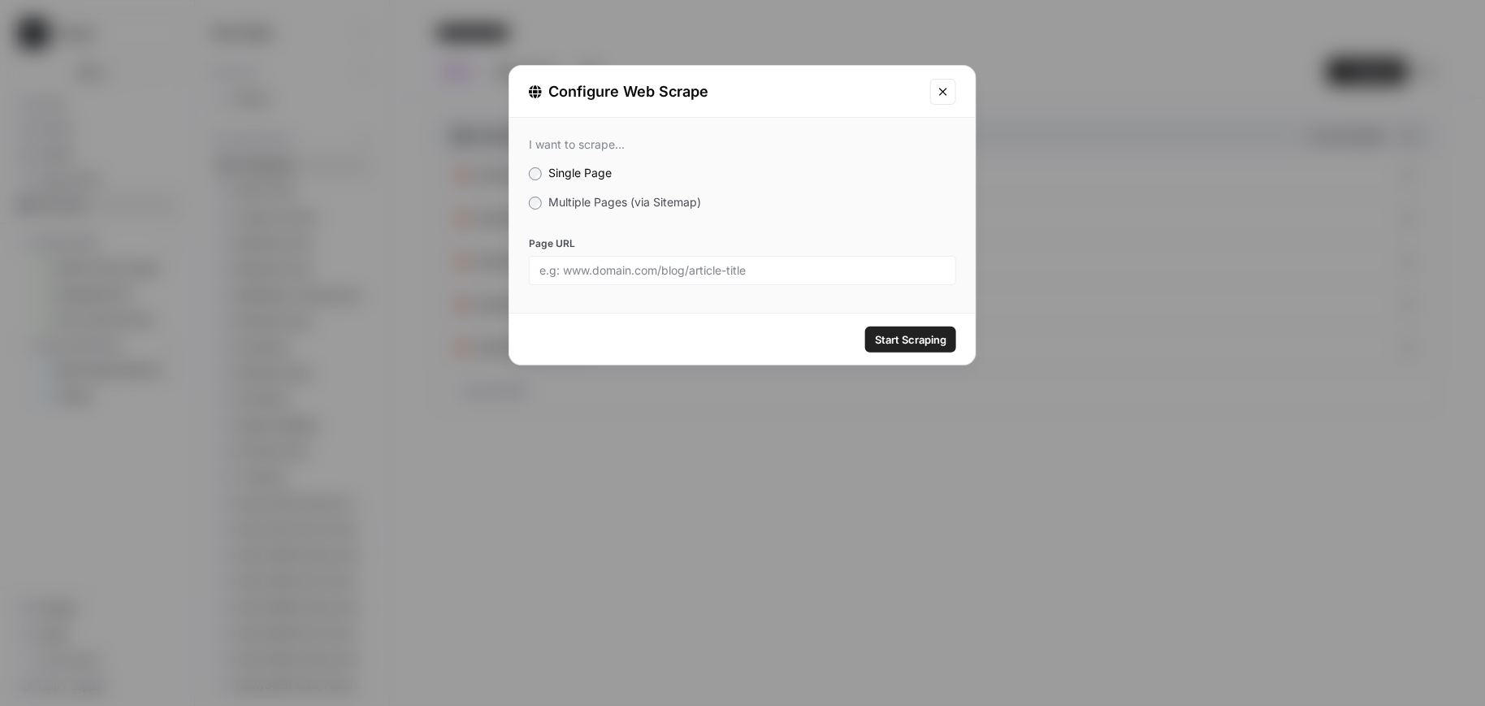
drag, startPoint x: 660, startPoint y: 145, endPoint x: 597, endPoint y: 104, distance: 75.7
click at [0, 0] on form "Configure Web Scrape I want to scrape... Single Page Multiple Pages (via Sitema…" at bounding box center [0, 0] width 0 height 0
click at [739, 273] on input "Page URL" at bounding box center [742, 270] width 406 height 15
click at [799, 413] on div "Configure Web Scrape I want to scrape... Single Page Multiple Pages (via Sitema…" at bounding box center [742, 353] width 1485 height 706
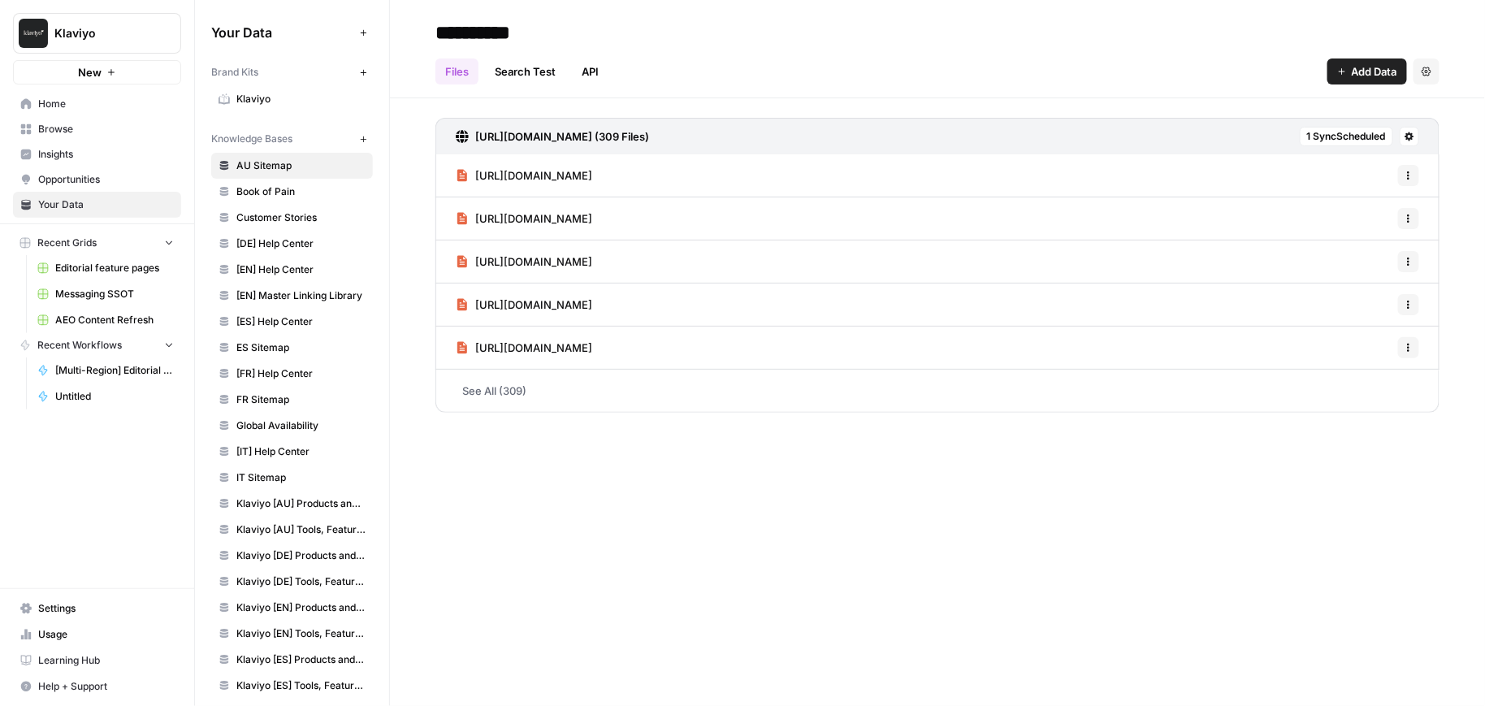
drag, startPoint x: 822, startPoint y: 517, endPoint x: 829, endPoint y: 490, distance: 27.8
click at [799, 517] on div "**********" at bounding box center [937, 353] width 1095 height 706
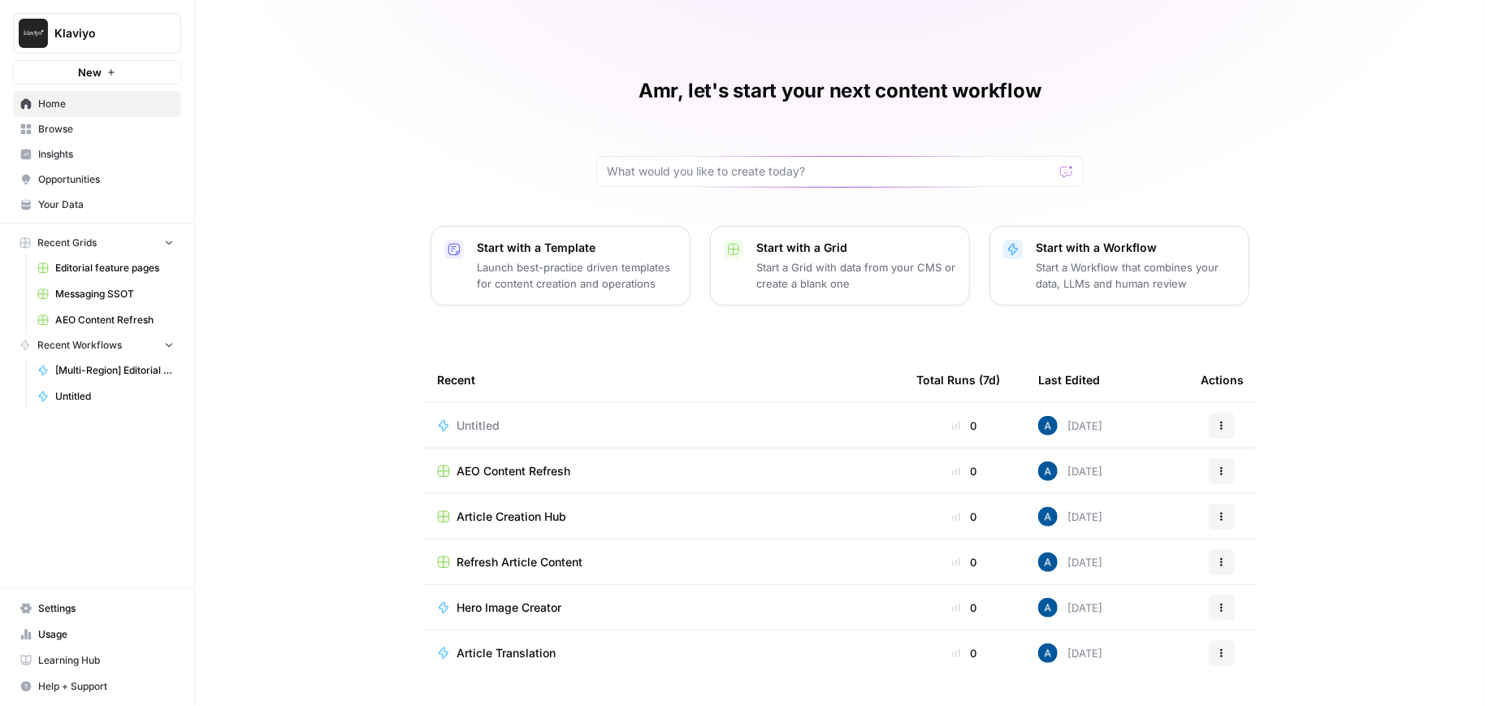
click at [89, 186] on span "Opportunities" at bounding box center [106, 179] width 136 height 15
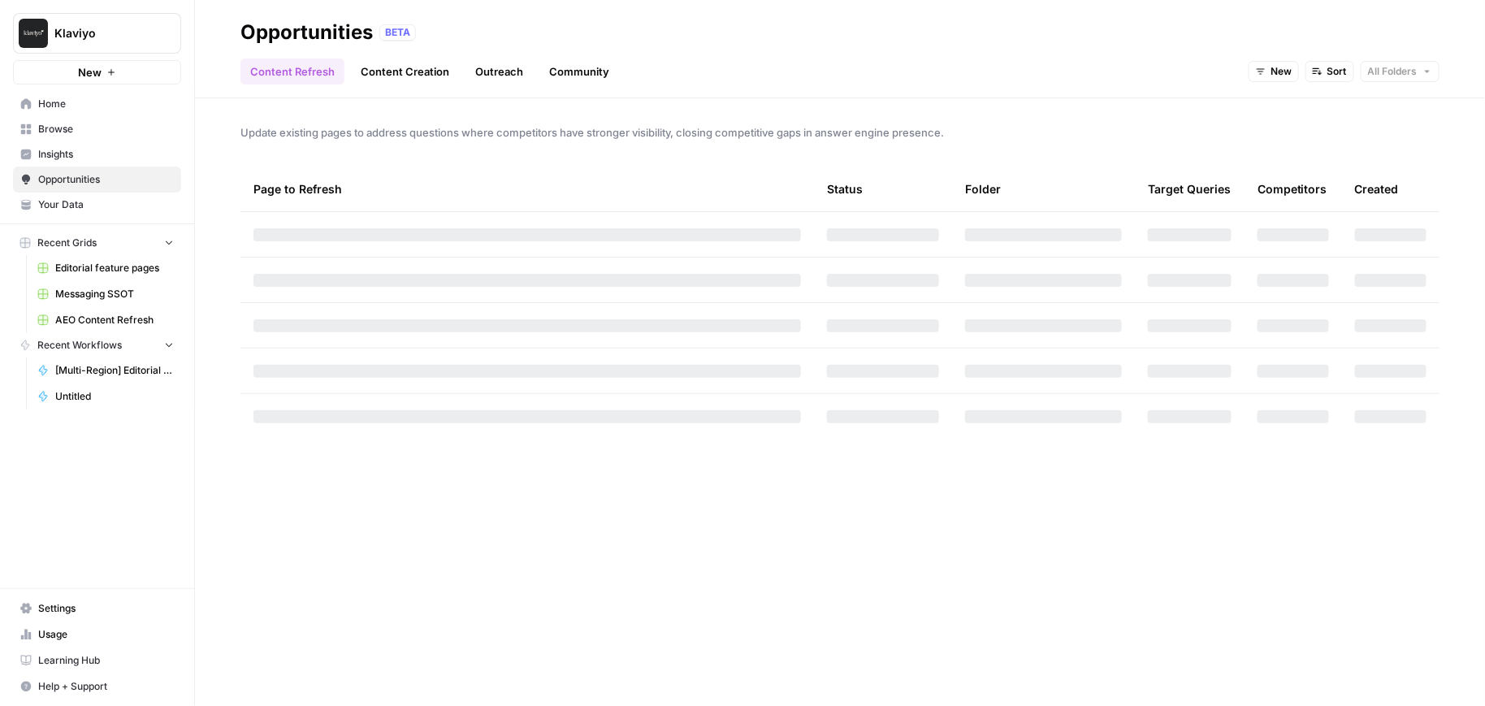
click at [97, 208] on span "Your Data" at bounding box center [106, 204] width 136 height 15
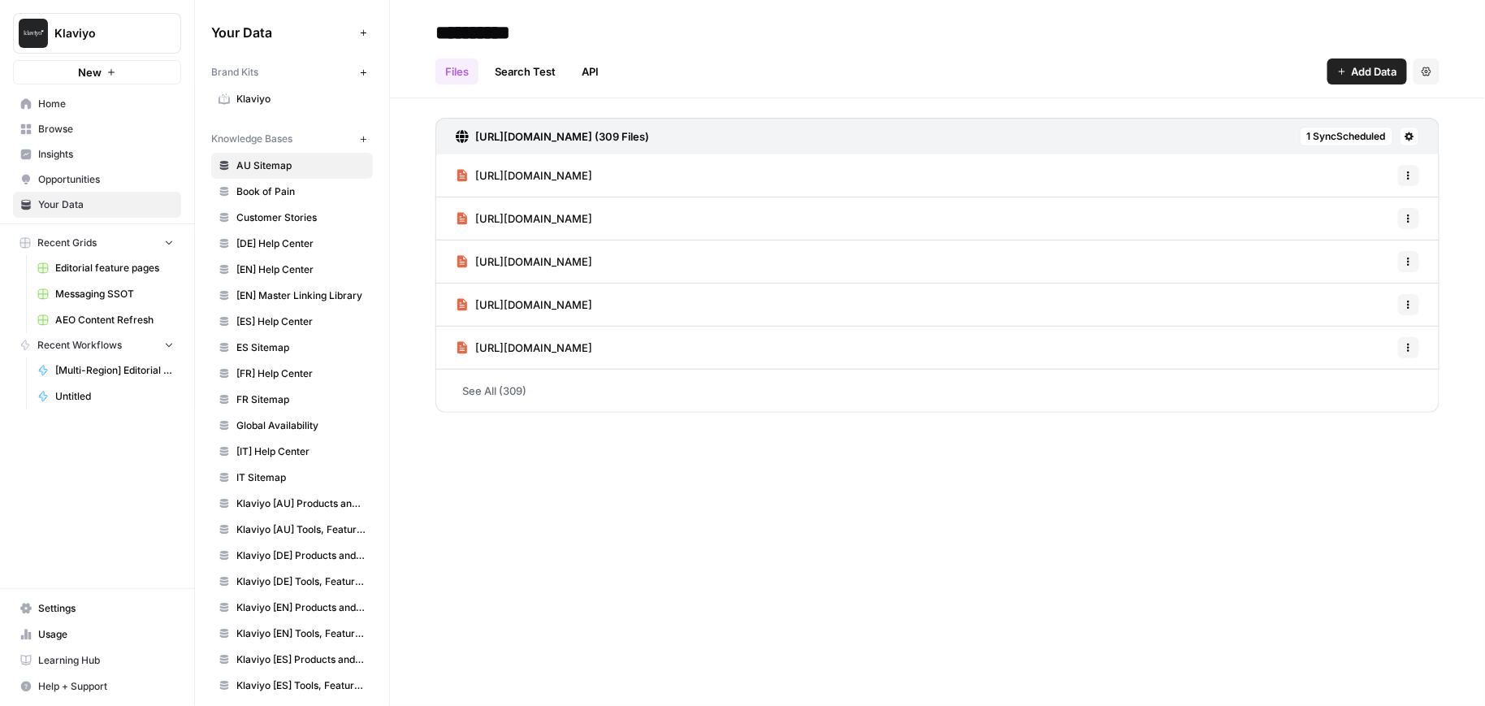
click at [1362, 67] on span "Add Data" at bounding box center [1374, 71] width 45 height 16
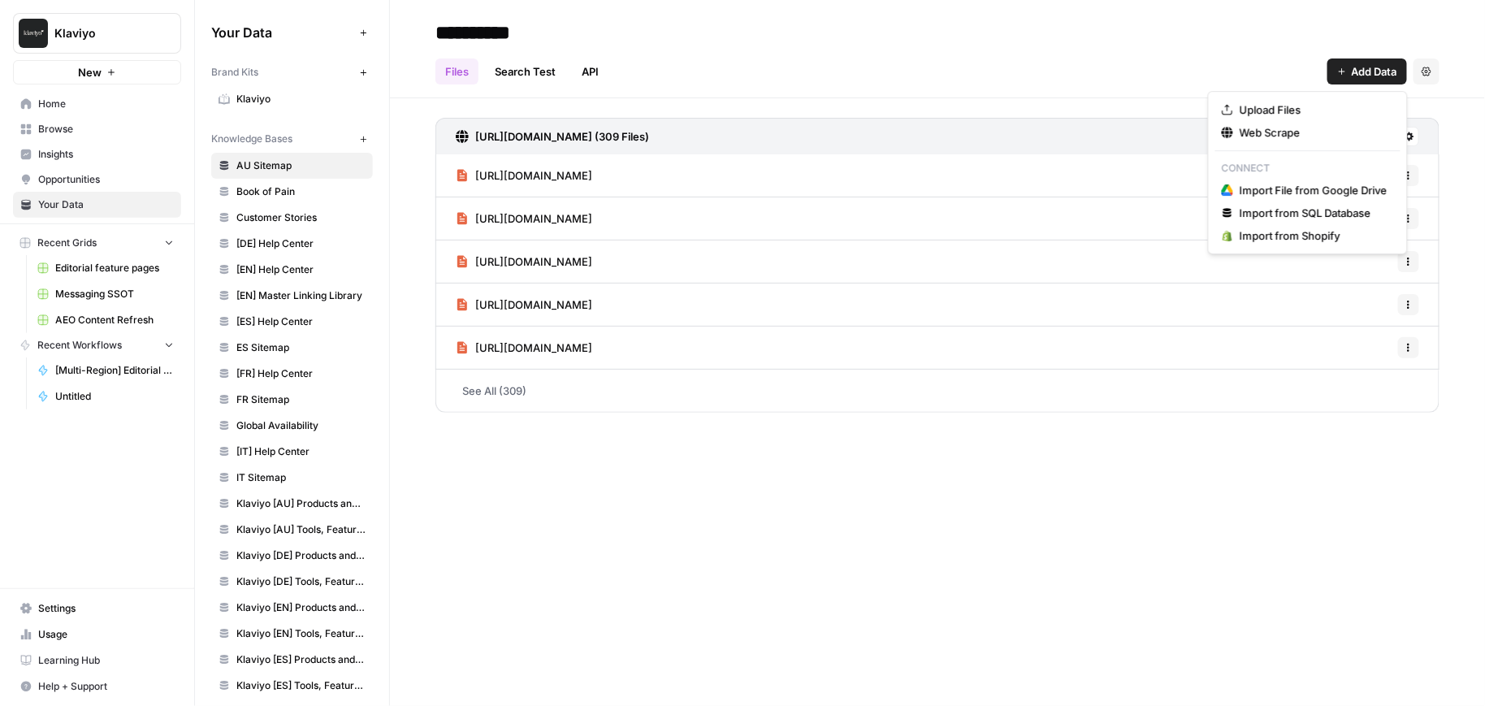
click at [291, 186] on span "Book of Pain" at bounding box center [300, 191] width 129 height 15
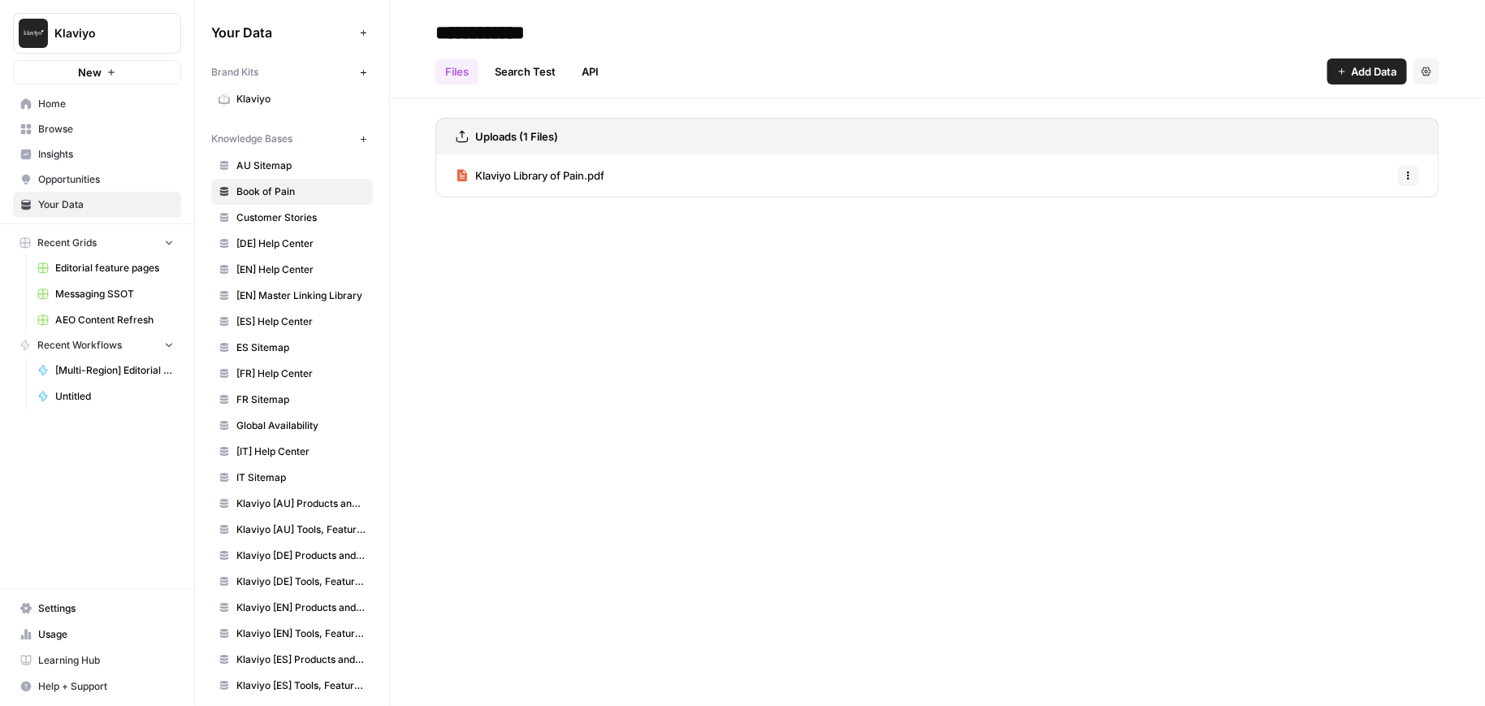
click at [561, 173] on span "Klaviyo Library of Pain.pdf" at bounding box center [539, 175] width 129 height 16
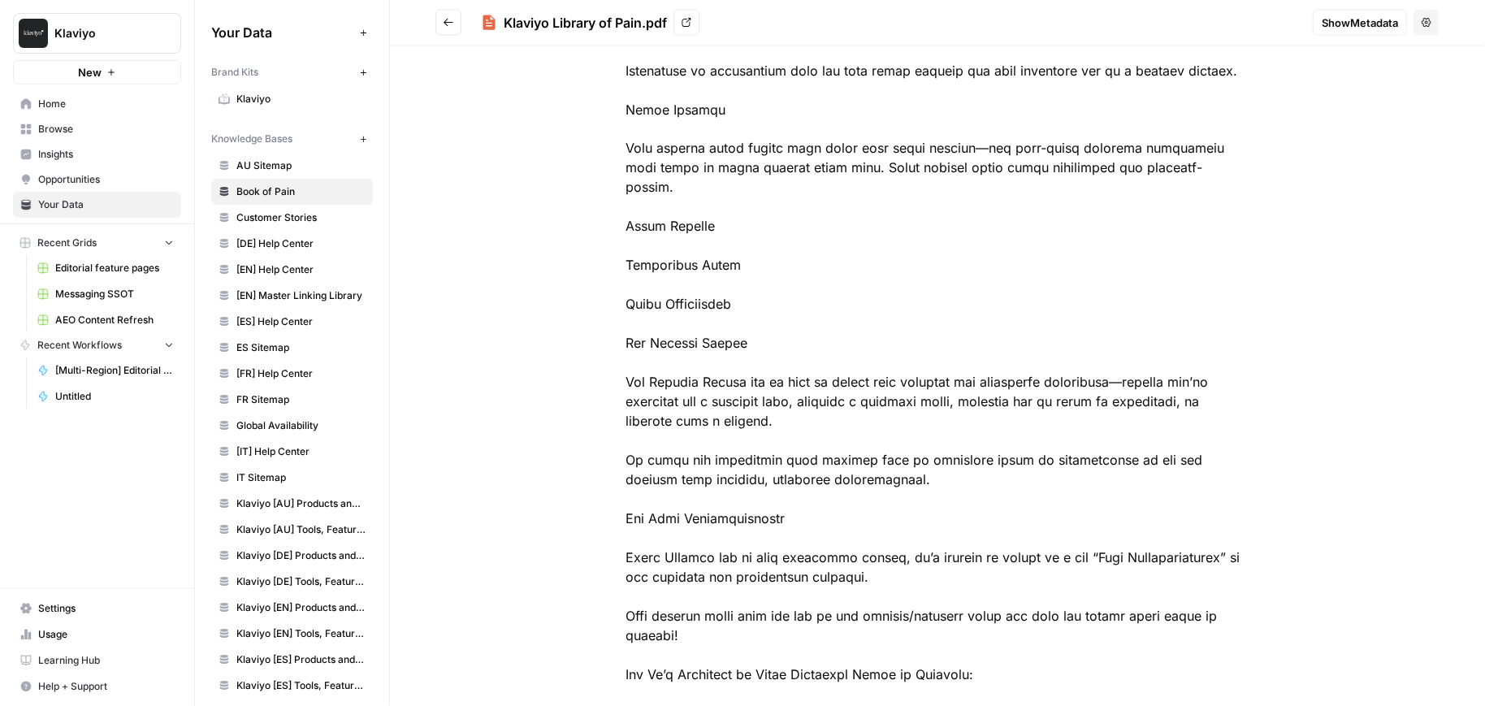
scroll to position [758, 0]
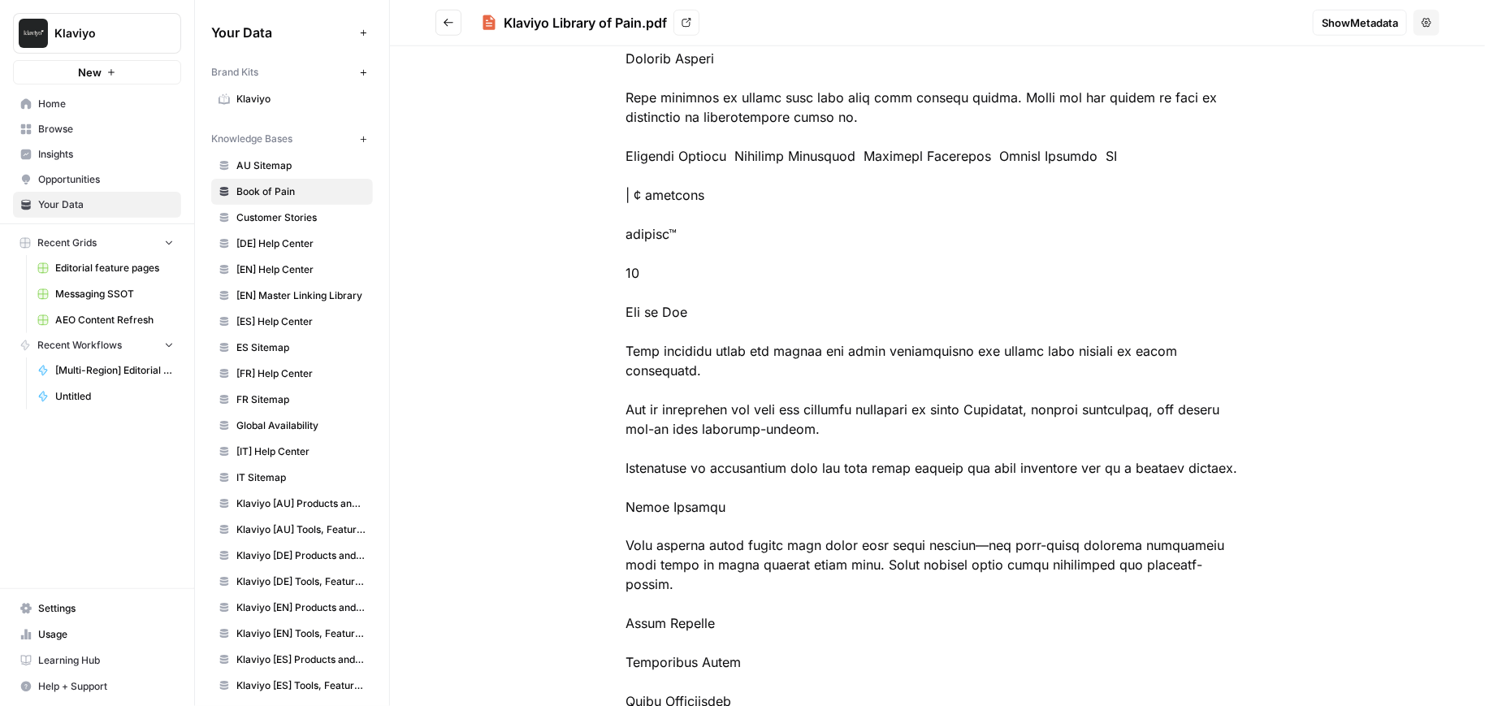
drag, startPoint x: 699, startPoint y: 171, endPoint x: 612, endPoint y: 167, distance: 87.1
drag, startPoint x: 721, startPoint y: 187, endPoint x: 611, endPoint y: 188, distance: 110.5
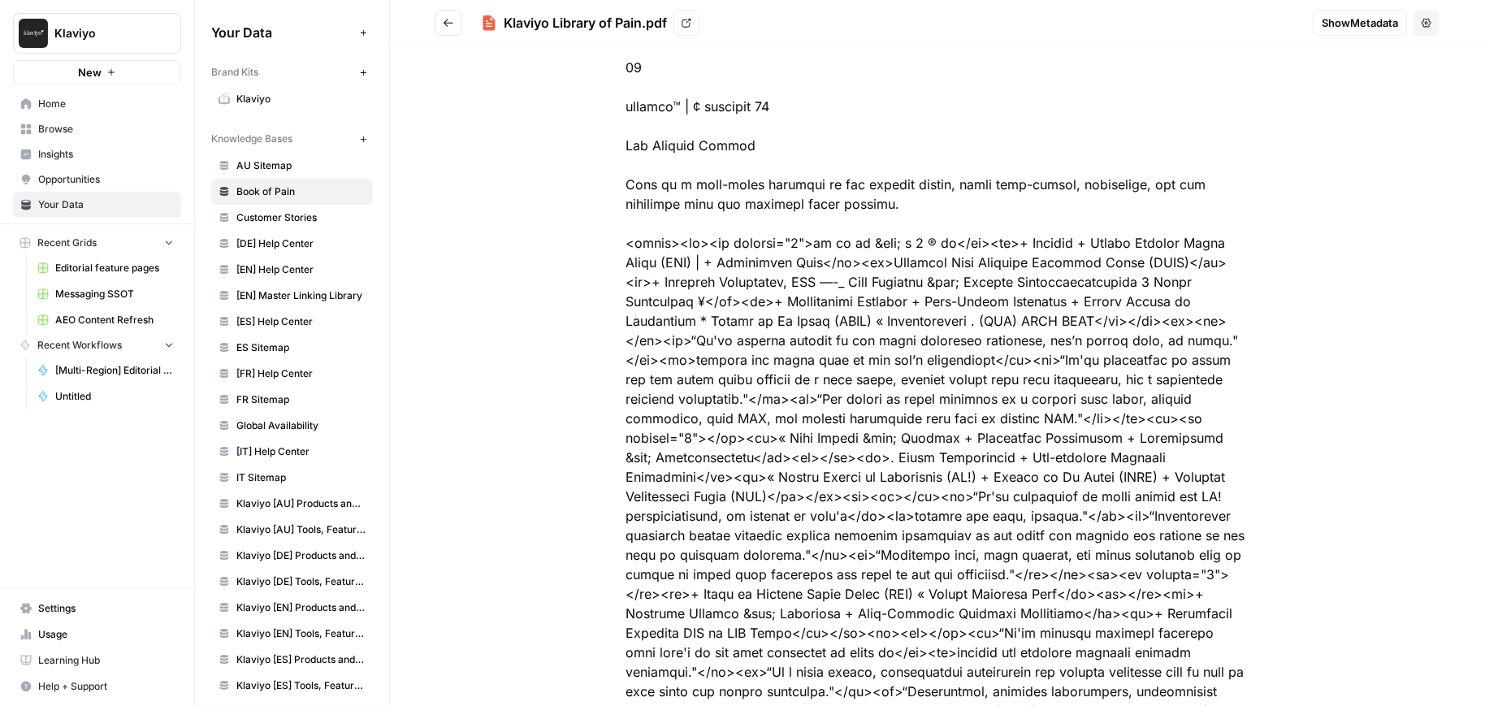
scroll to position [1994, 0]
drag, startPoint x: 692, startPoint y: 222, endPoint x: 1144, endPoint y: 514, distance: 538.1
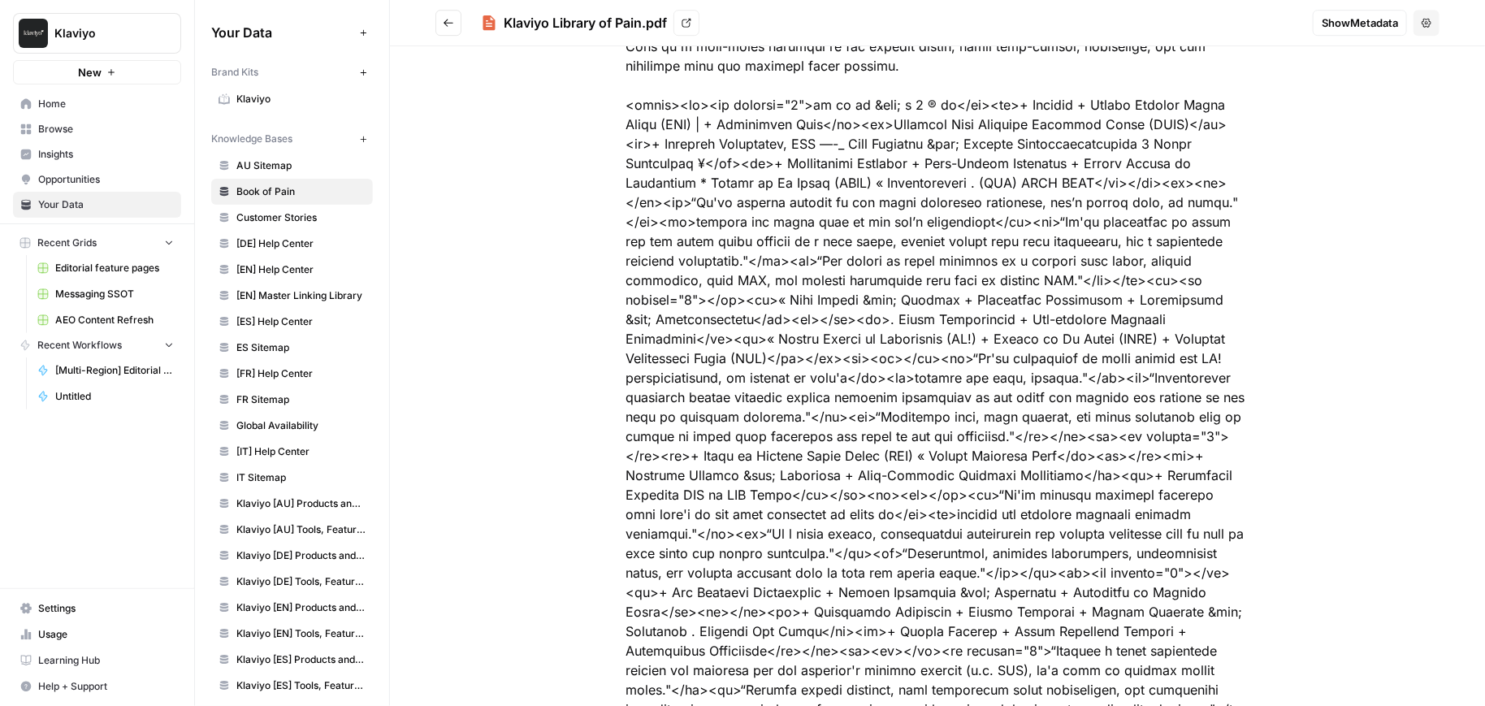
scroll to position [2191, 0]
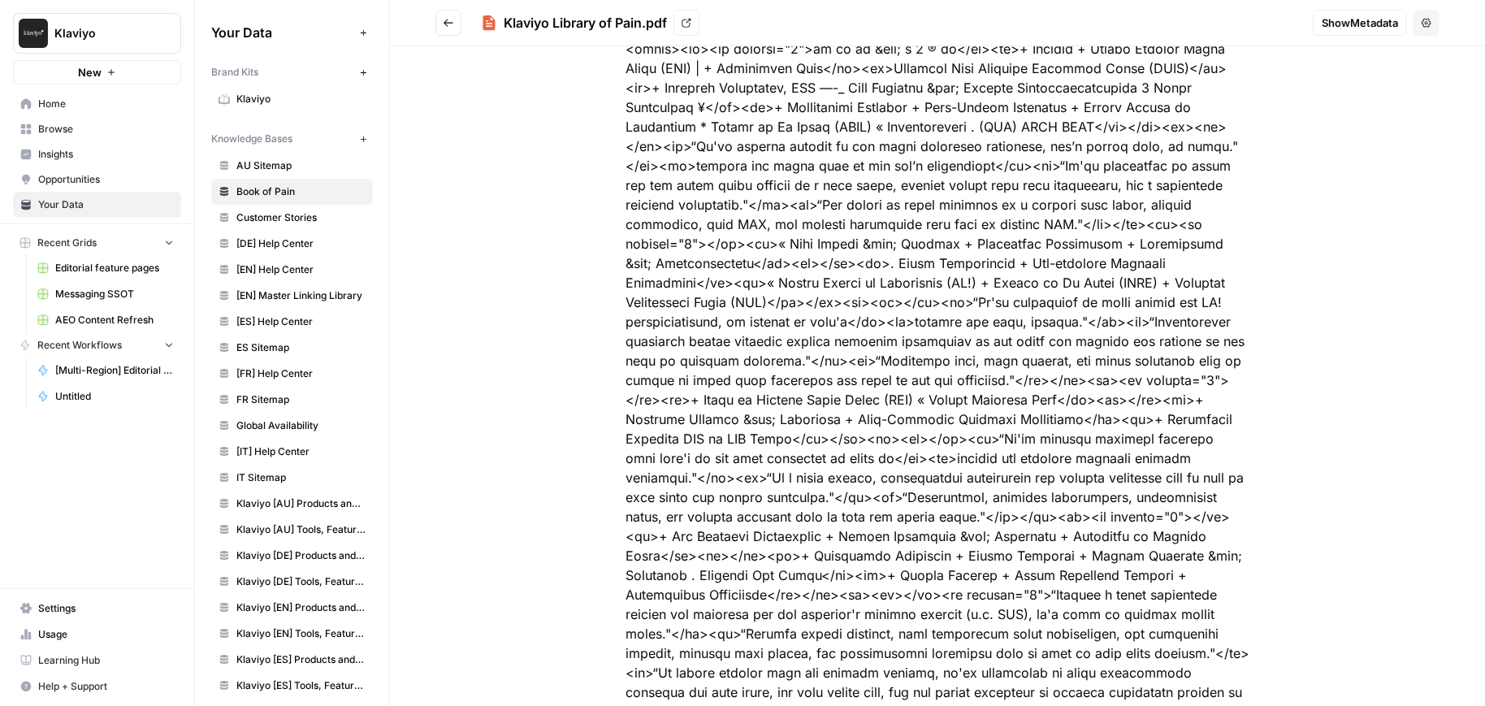
drag, startPoint x: 629, startPoint y: 201, endPoint x: 994, endPoint y: 422, distance: 426.1
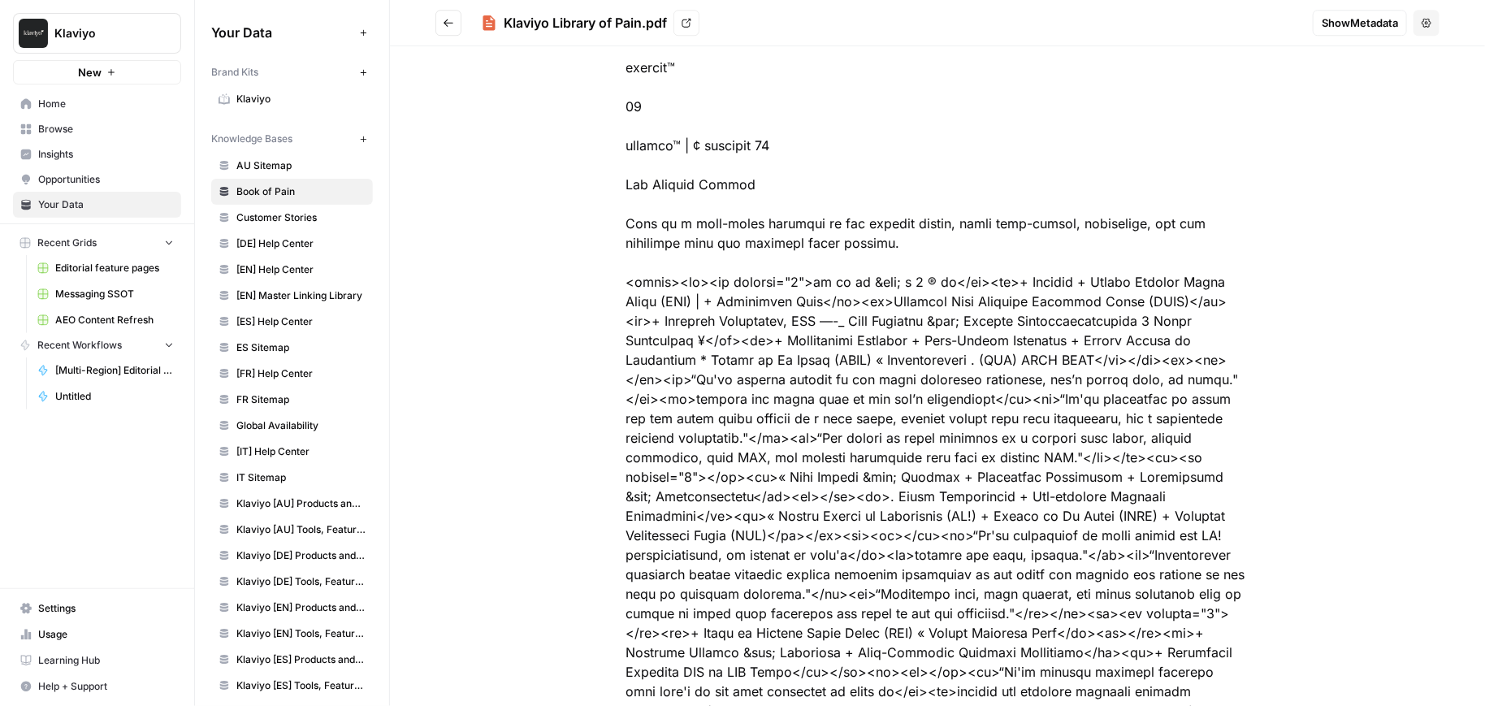
click at [257, 102] on span "Klaviyo" at bounding box center [300, 99] width 129 height 15
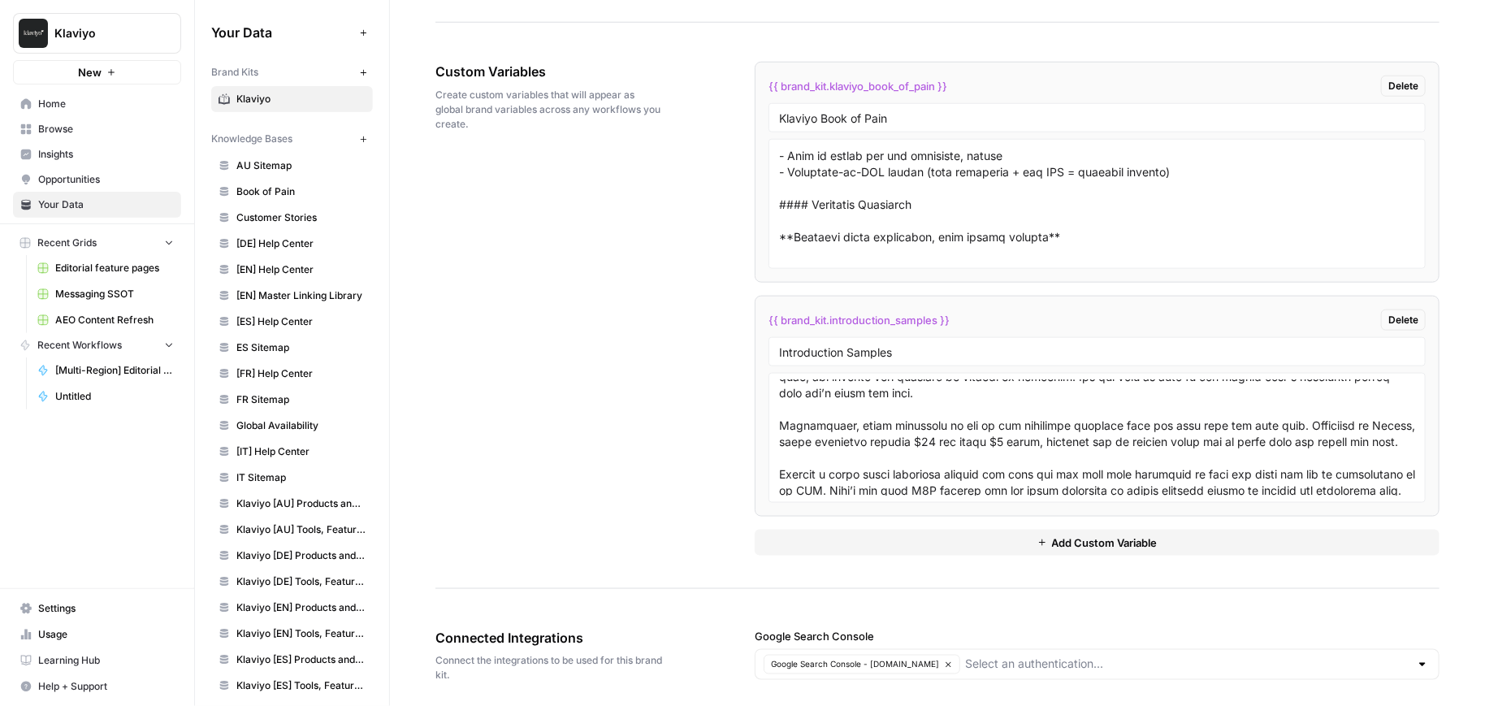
scroll to position [17516, 0]
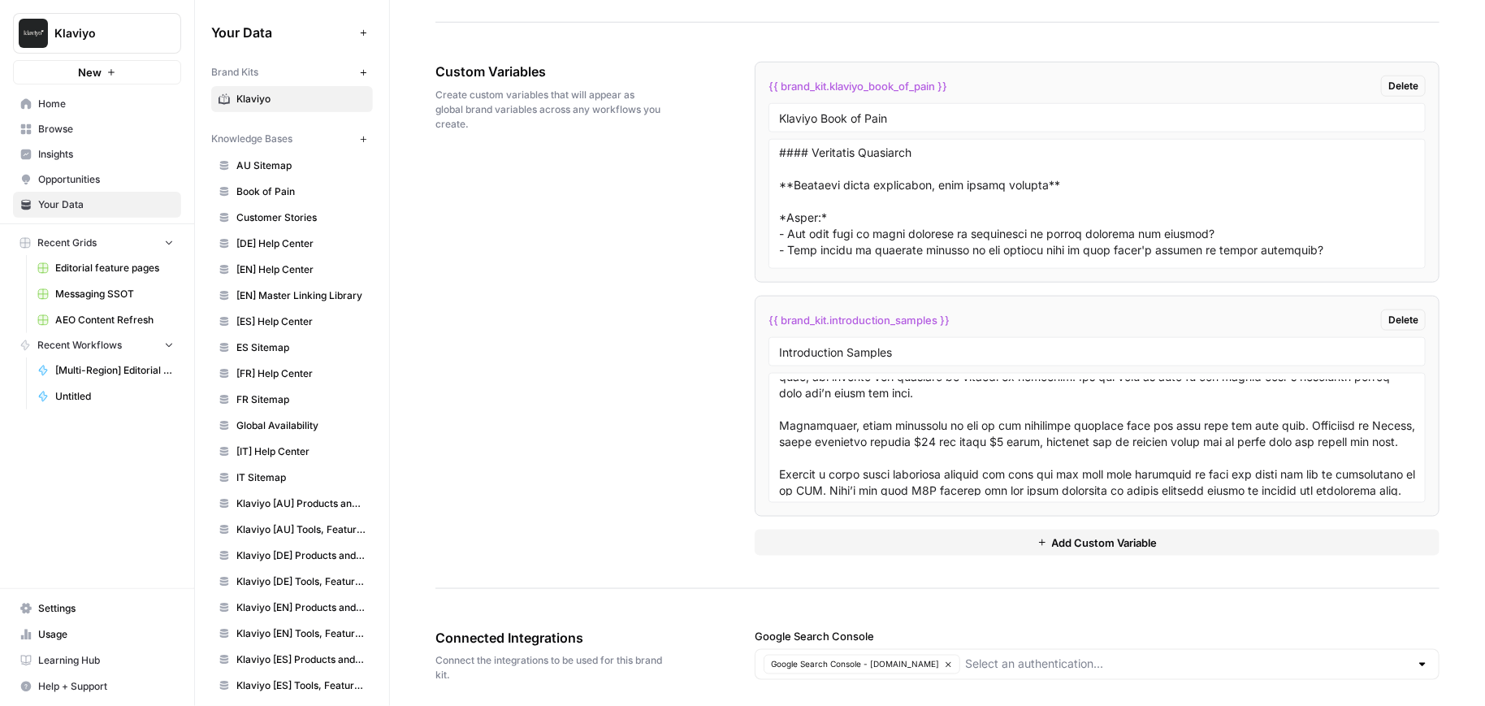
click at [271, 327] on link "[ES] Help Center" at bounding box center [292, 322] width 162 height 26
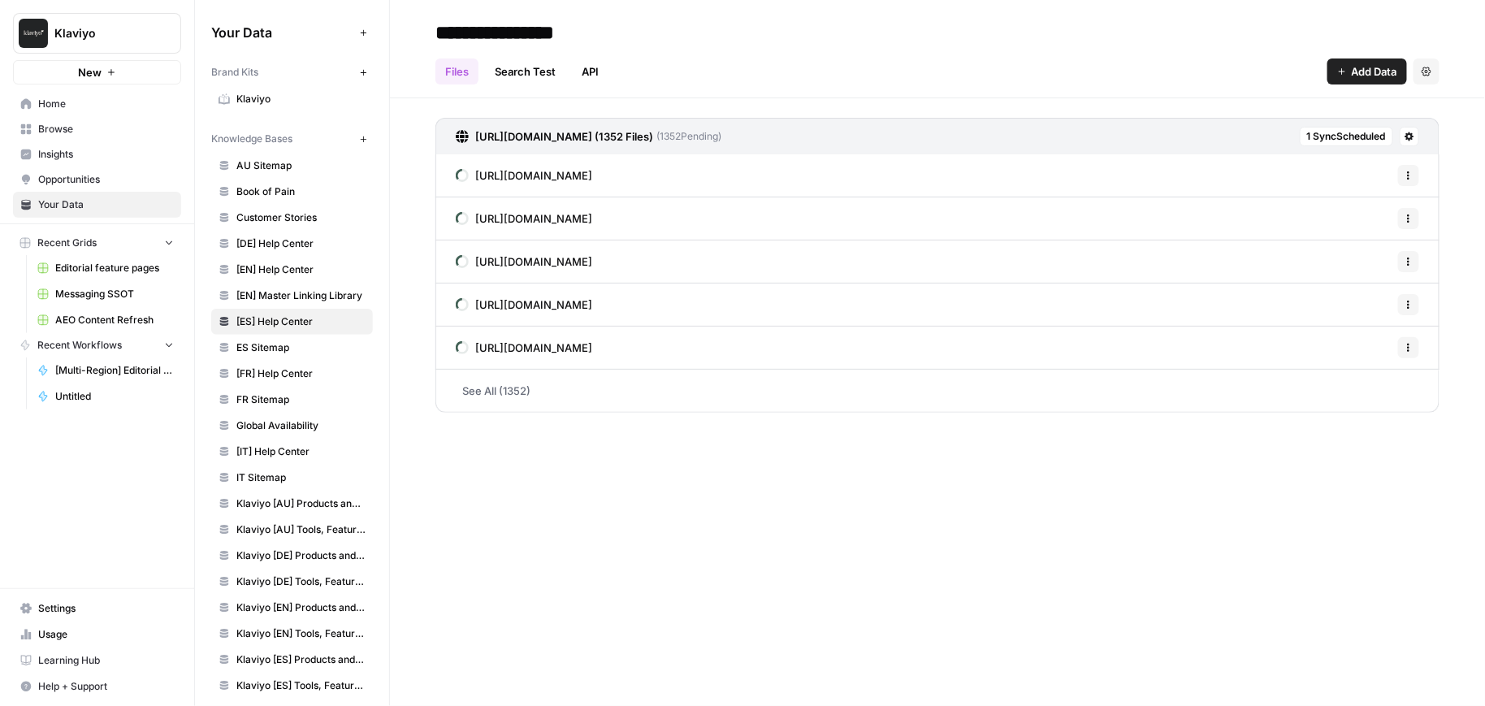
click at [105, 291] on span "Messaging SSOT" at bounding box center [114, 294] width 119 height 15
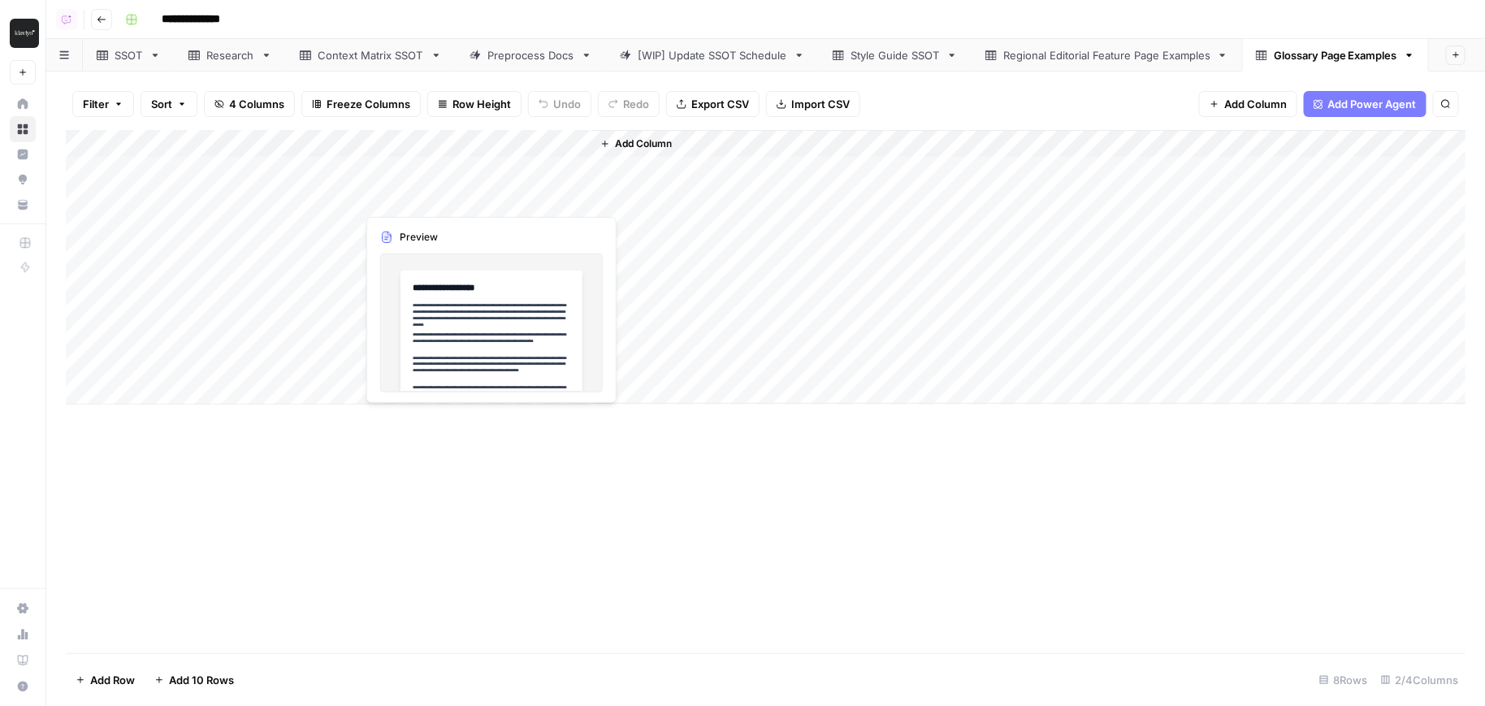
click at [301, 180] on div "Add Column" at bounding box center [766, 267] width 1401 height 275
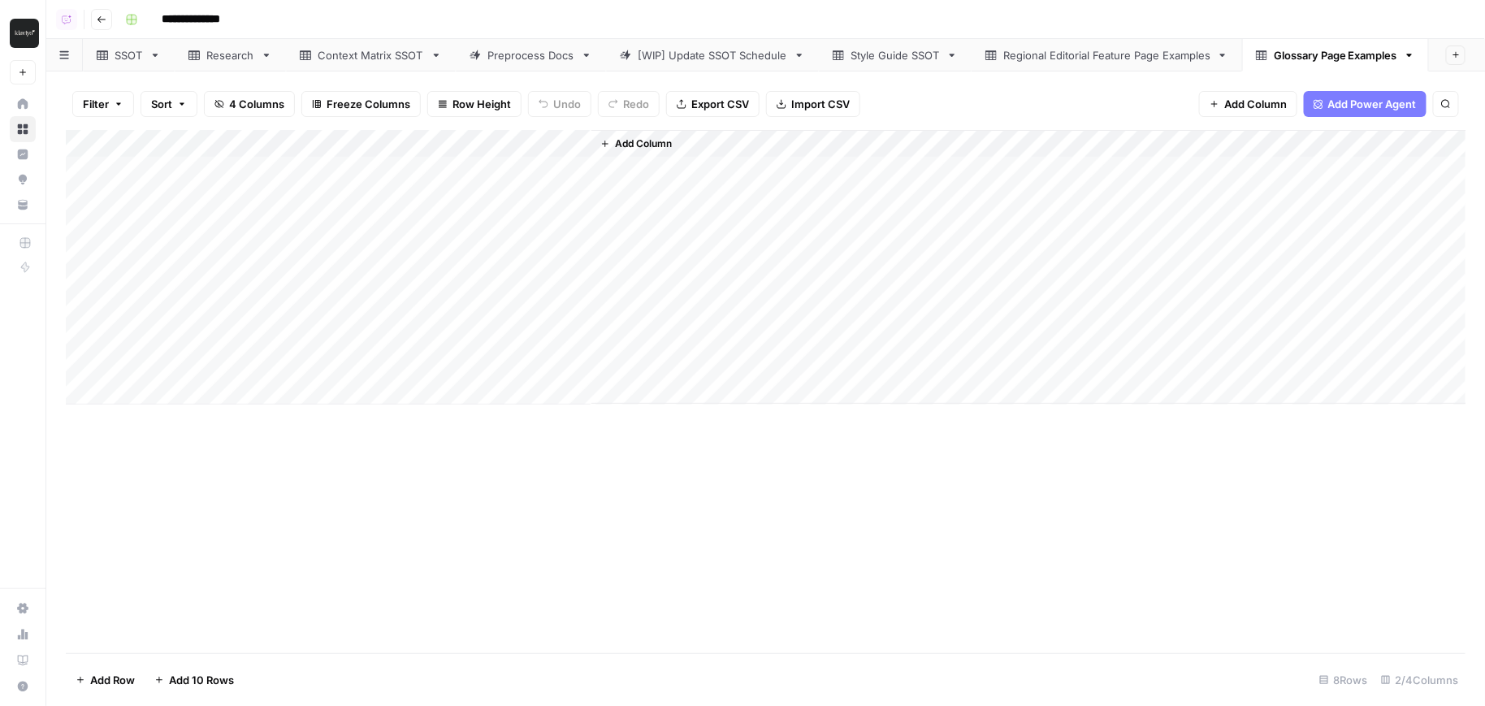
drag, startPoint x: 287, startPoint y: 206, endPoint x: 290, endPoint y: 316, distance: 109.7
click at [290, 324] on div "Add Column" at bounding box center [766, 267] width 1401 height 275
click at [202, 173] on div "Add Column" at bounding box center [766, 267] width 1401 height 275
click at [219, 199] on div "Add Column" at bounding box center [766, 267] width 1401 height 275
click at [232, 216] on div "Add Column" at bounding box center [766, 267] width 1401 height 275
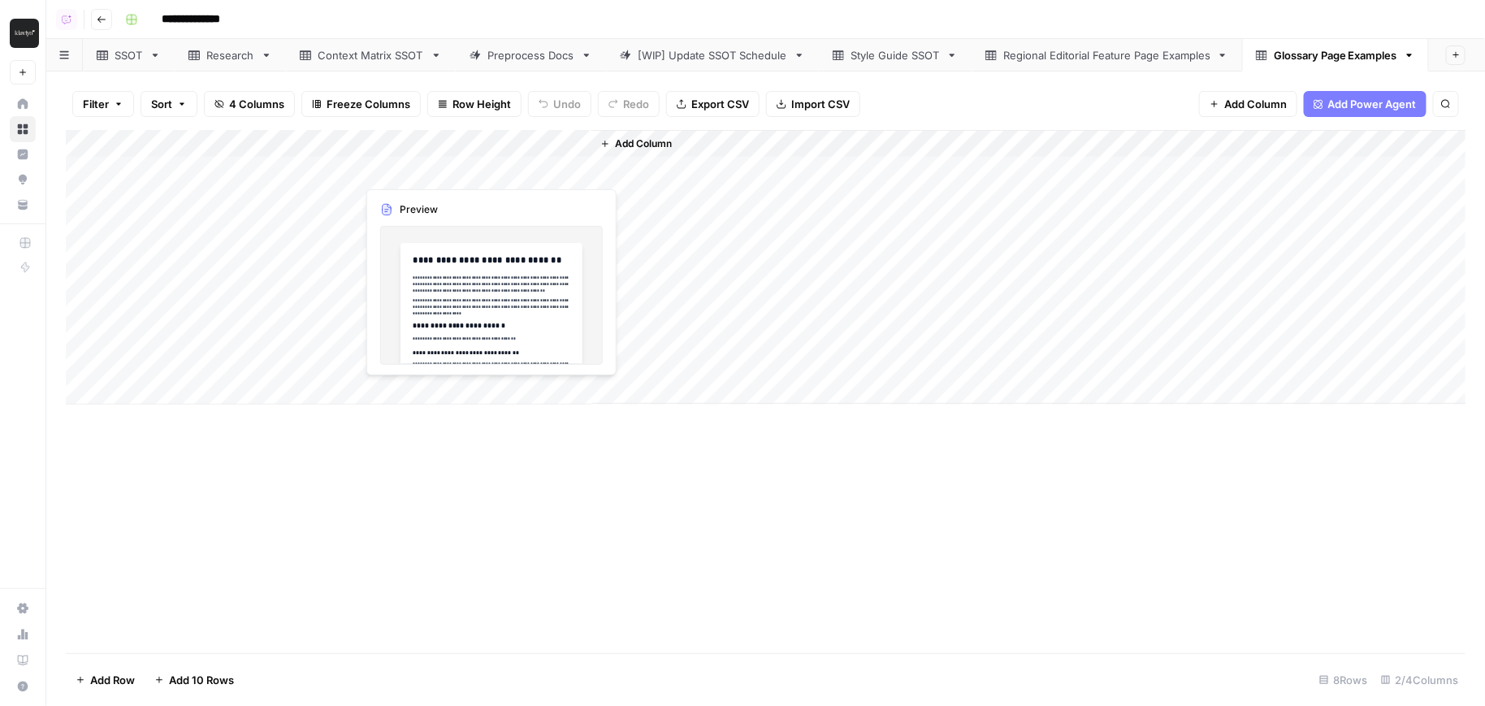
click at [427, 177] on div "Add Column" at bounding box center [766, 267] width 1401 height 275
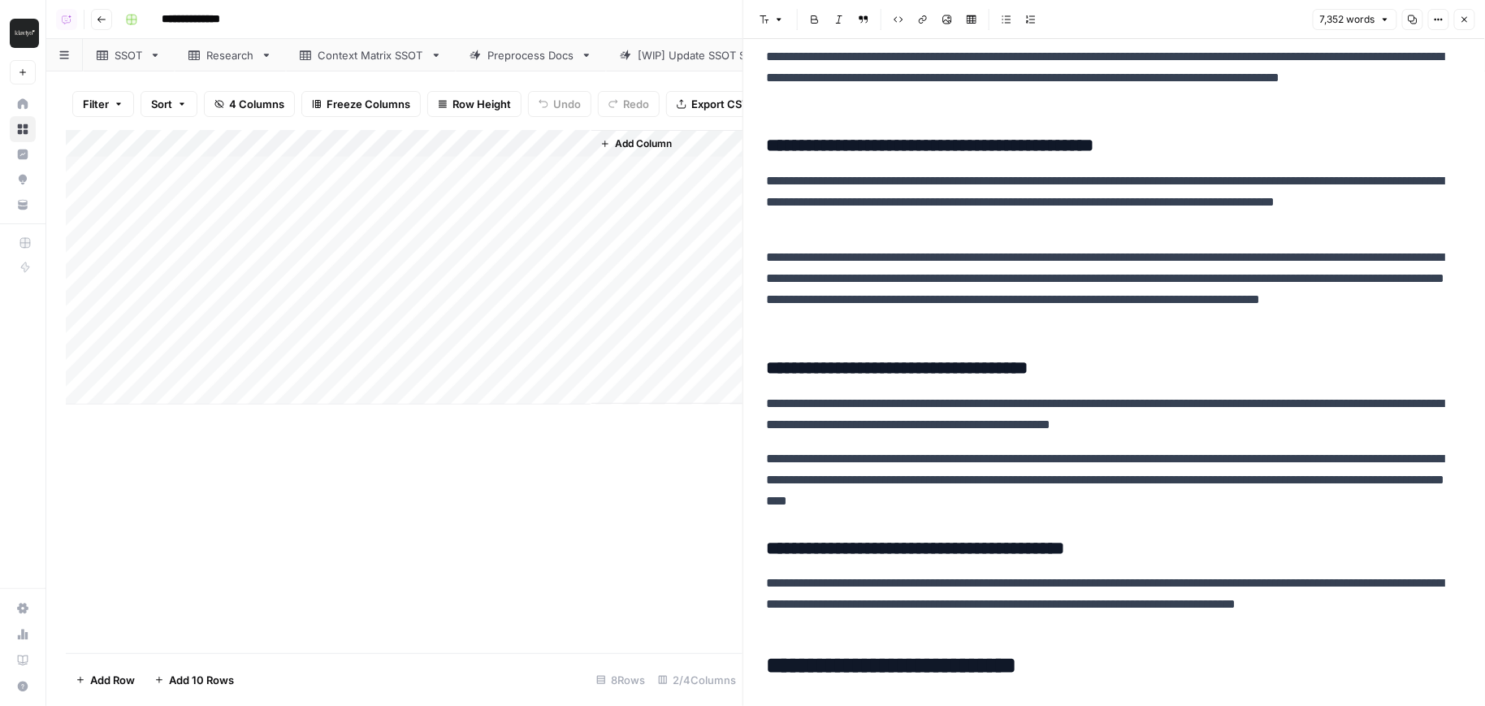
scroll to position [3631, 0]
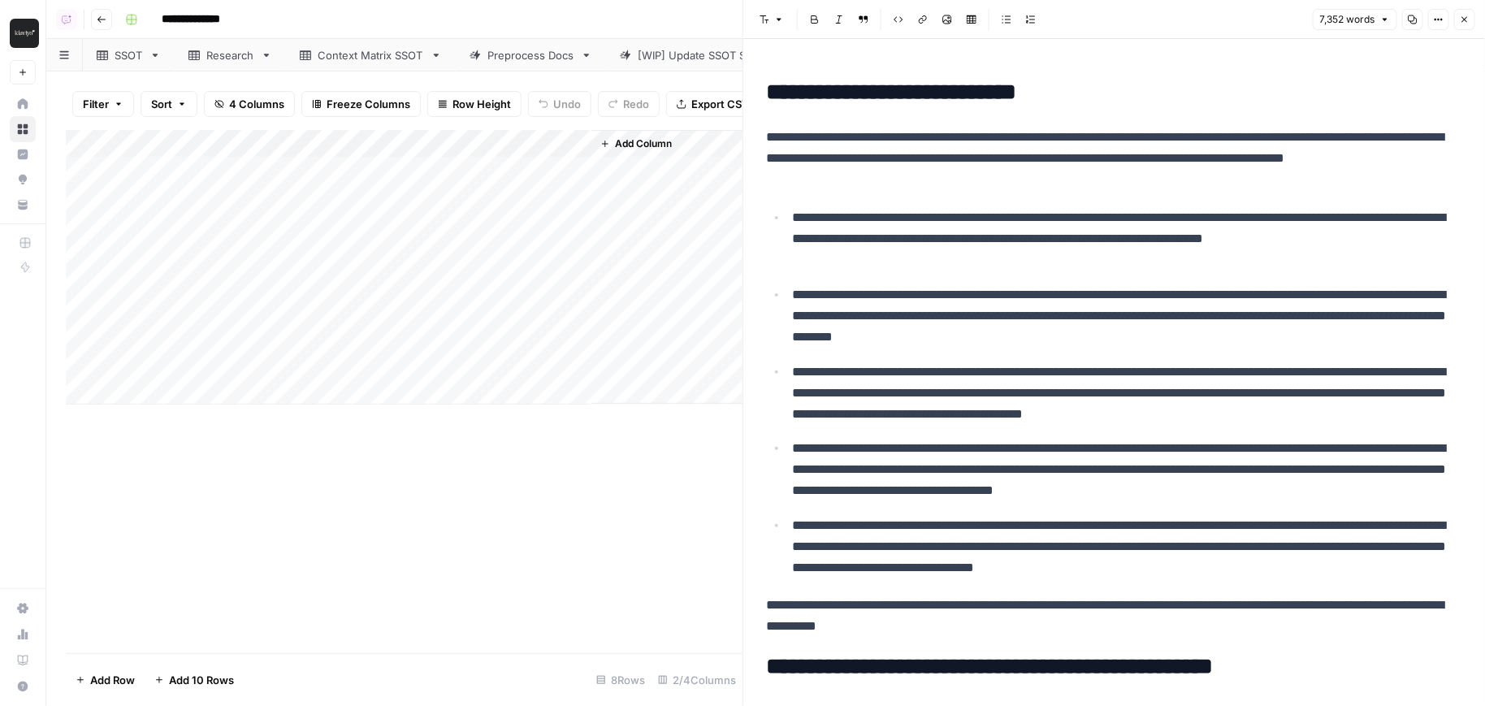
click at [1468, 18] on icon "button" at bounding box center [1465, 20] width 10 height 10
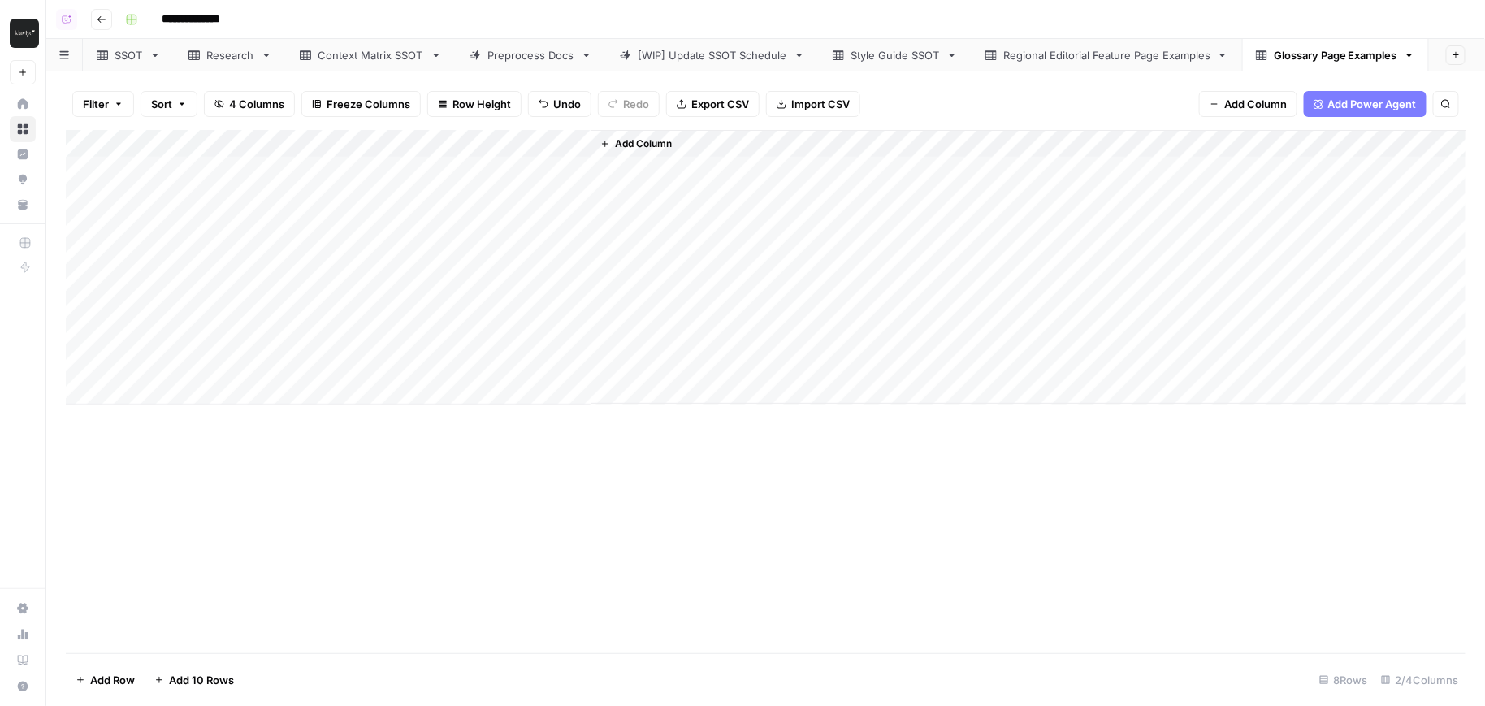
drag, startPoint x: 509, startPoint y: 180, endPoint x: 231, endPoint y: 351, distance: 326.5
click at [231, 351] on div "Add Column" at bounding box center [766, 267] width 1401 height 275
click at [365, 147] on div "Add Column" at bounding box center [766, 267] width 1401 height 275
click at [274, 346] on div "Add Column" at bounding box center [766, 267] width 1401 height 275
click at [219, 178] on div "Add Column" at bounding box center [766, 267] width 1401 height 275
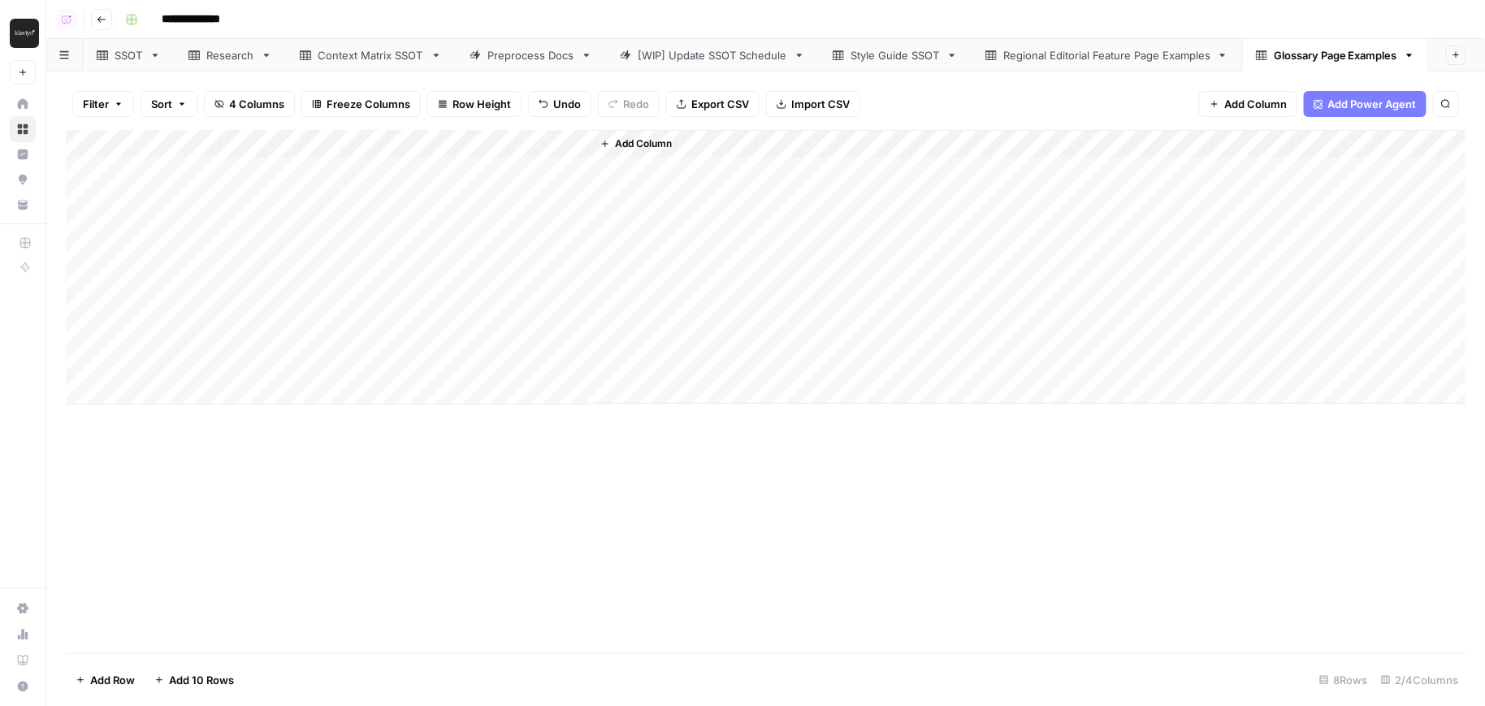
click at [232, 221] on div "Add Column" at bounding box center [766, 267] width 1401 height 275
click at [223, 190] on div "Add Column" at bounding box center [766, 267] width 1401 height 275
click at [223, 304] on div "Add Column" at bounding box center [766, 267] width 1401 height 275
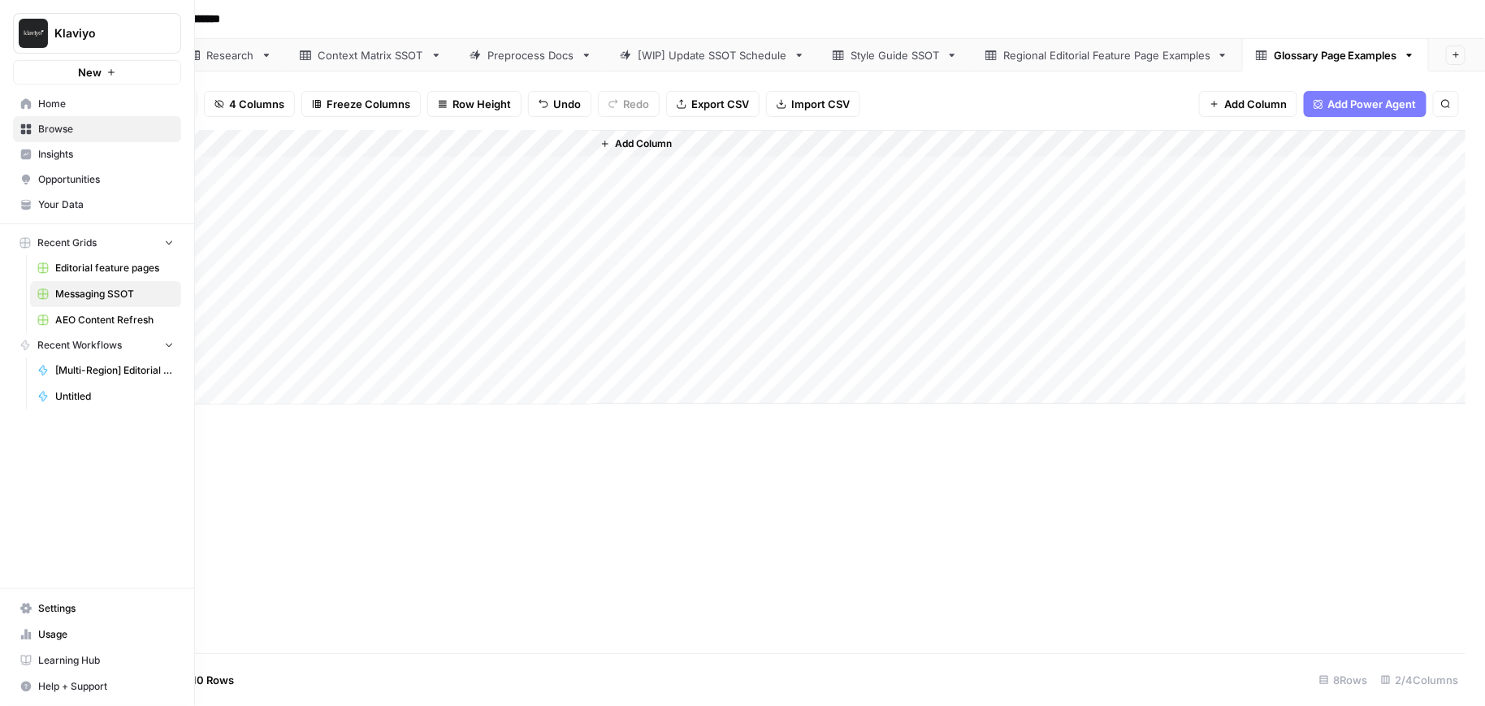
click at [29, 153] on icon at bounding box center [26, 154] width 11 height 11
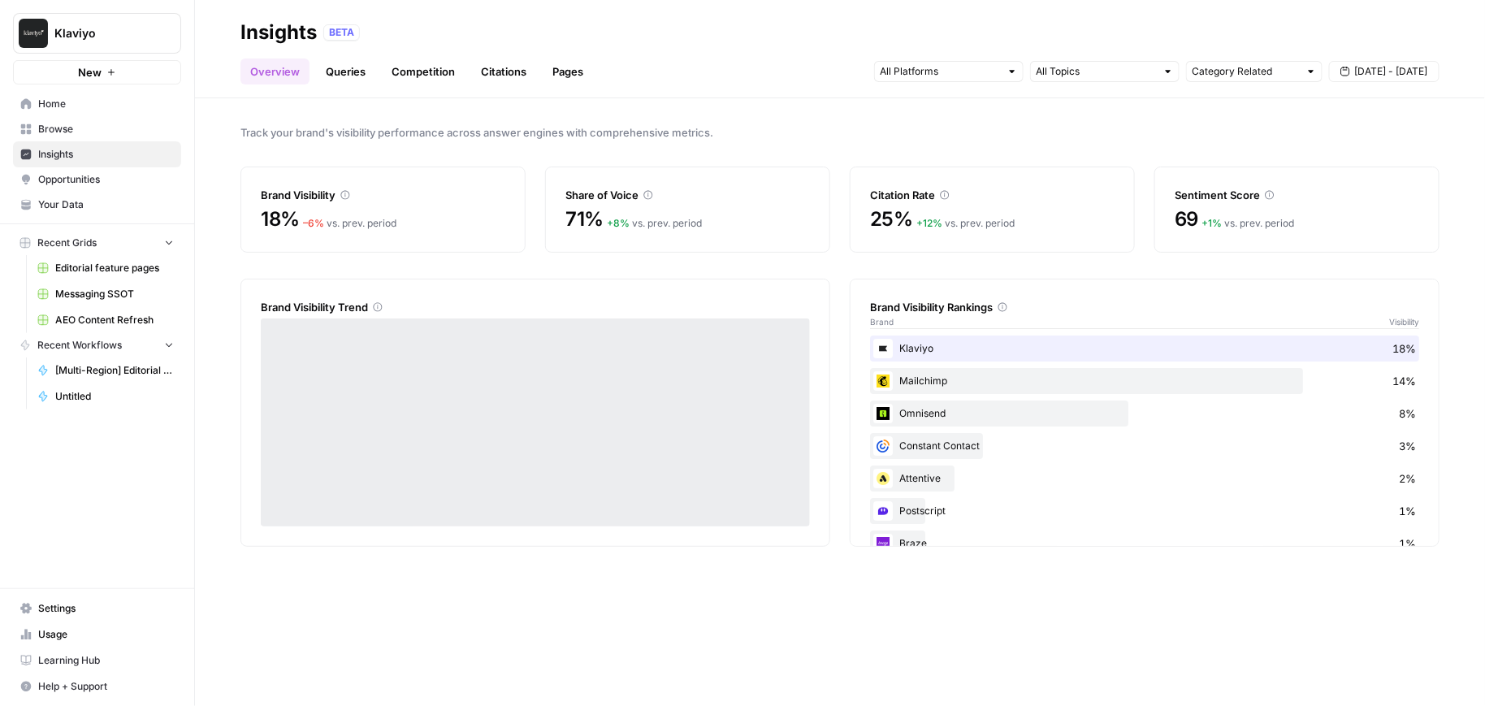
click at [67, 132] on span "Browse" at bounding box center [106, 129] width 136 height 15
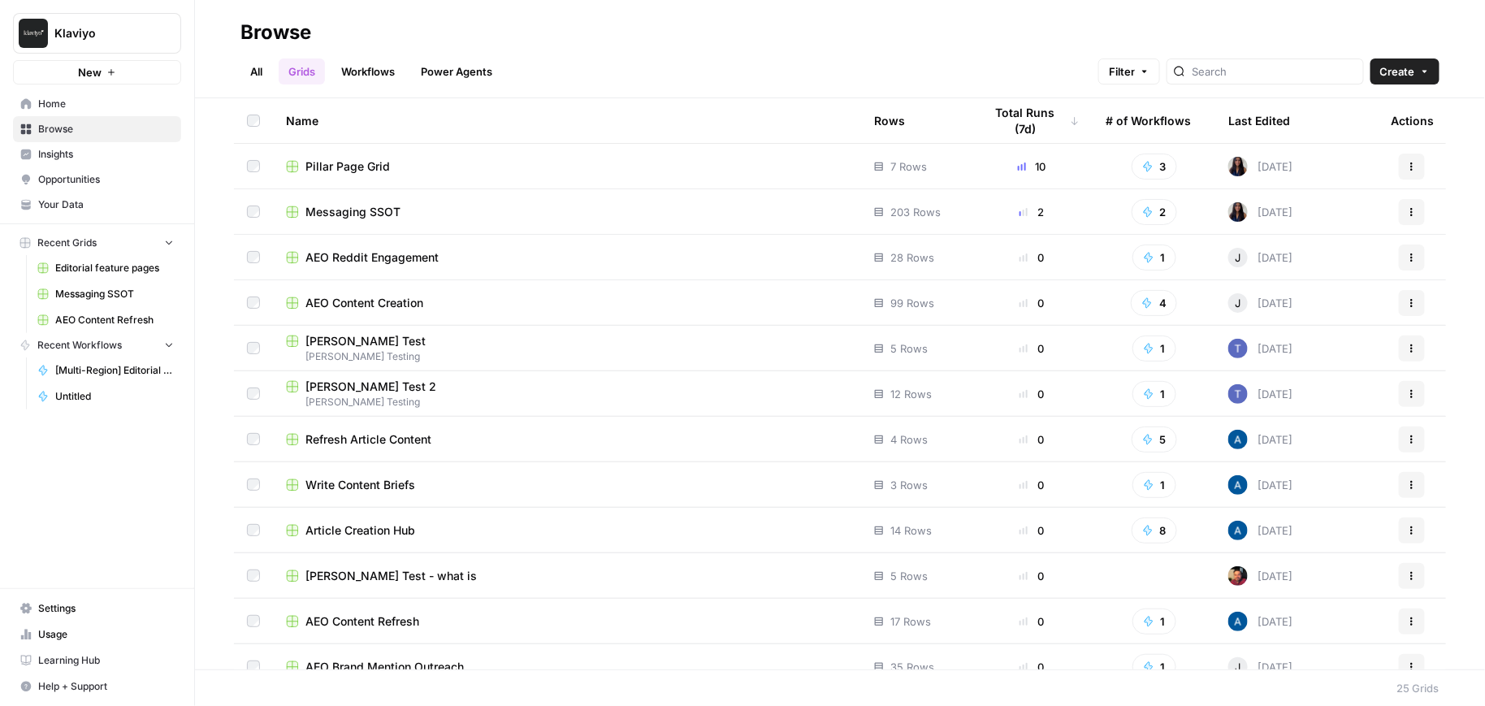
click at [94, 192] on link "Your Data" at bounding box center [97, 205] width 168 height 26
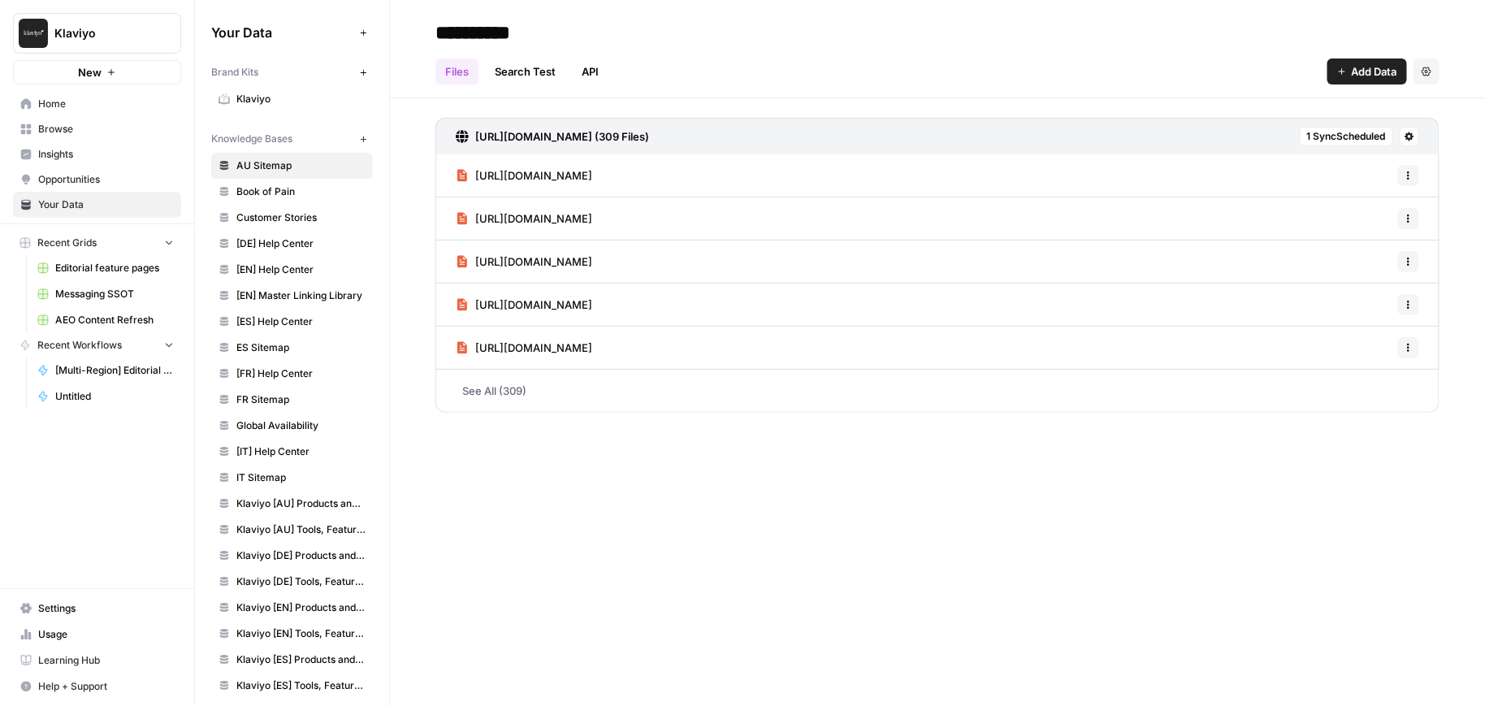
click at [310, 236] on span "[DE] Help Center" at bounding box center [300, 243] width 129 height 15
click at [282, 329] on link "[ES] Help Center" at bounding box center [292, 322] width 162 height 26
click at [291, 457] on link "[IT] Help Center" at bounding box center [292, 452] width 162 height 26
click at [302, 402] on link "FR Sitemap" at bounding box center [292, 400] width 162 height 26
click at [303, 381] on link "[FR] Help Center" at bounding box center [292, 374] width 162 height 26
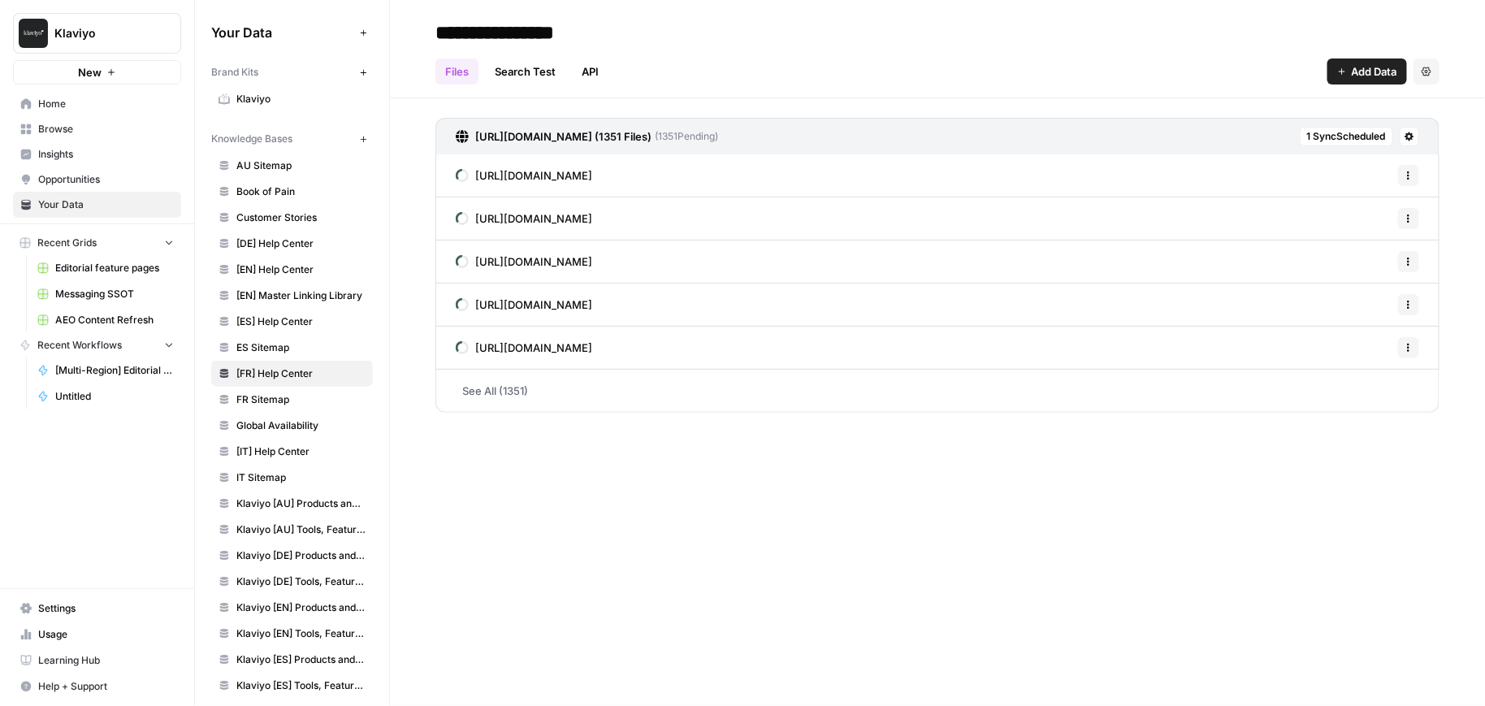
click at [543, 323] on link "[URL][DOMAIN_NAME]" at bounding box center [524, 305] width 136 height 42
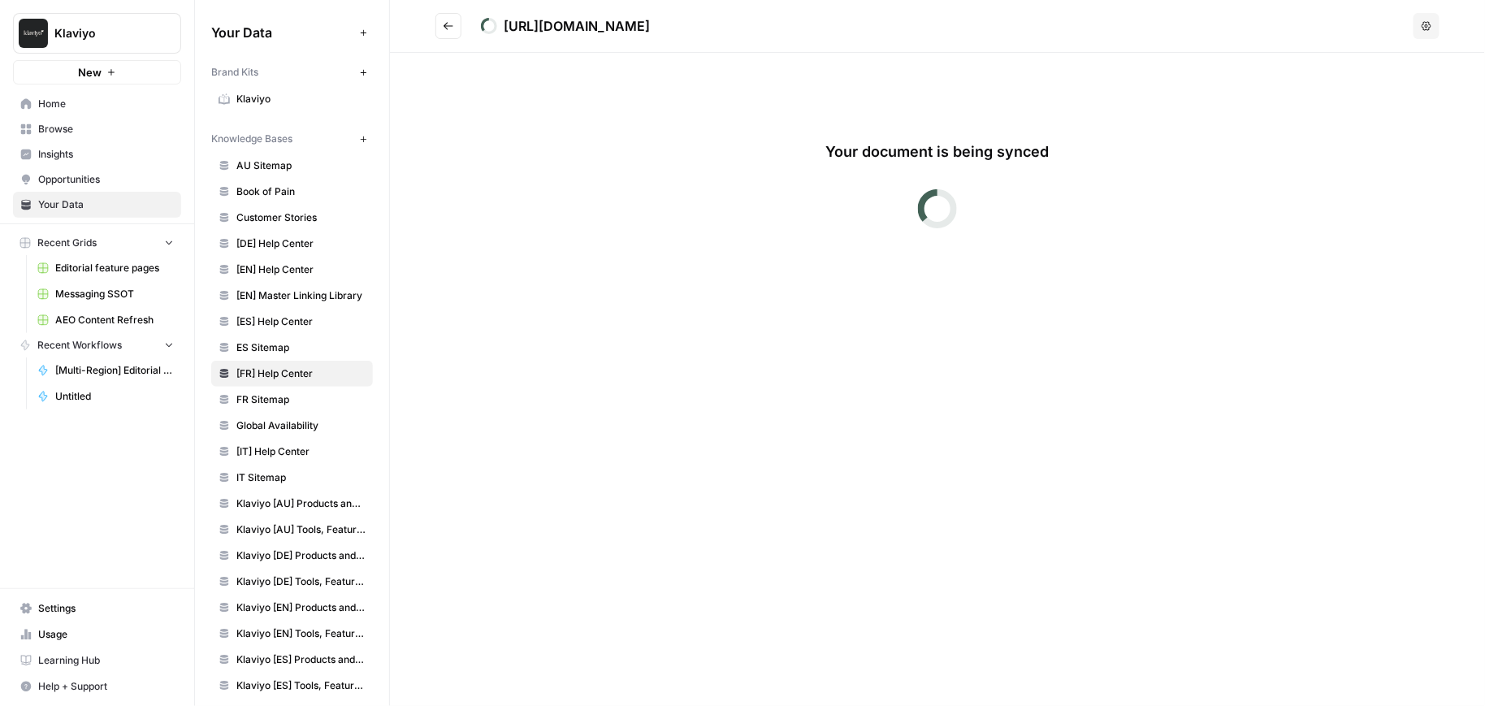
click at [289, 249] on span "[DE] Help Center" at bounding box center [300, 243] width 129 height 15
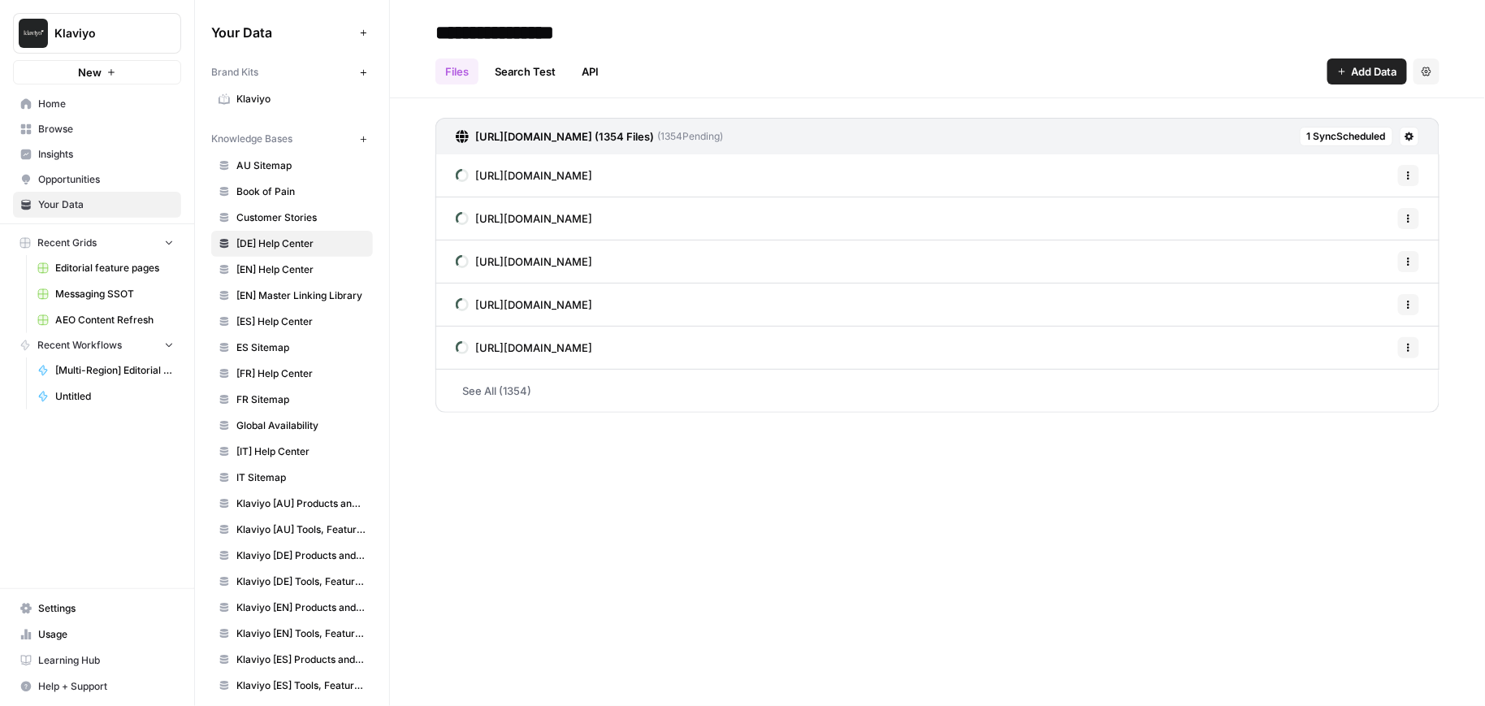
click at [259, 330] on link "[ES] Help Center" at bounding box center [292, 322] width 162 height 26
click at [291, 496] on span "Klaviyo [AU] Products and Solutions" at bounding box center [300, 503] width 129 height 15
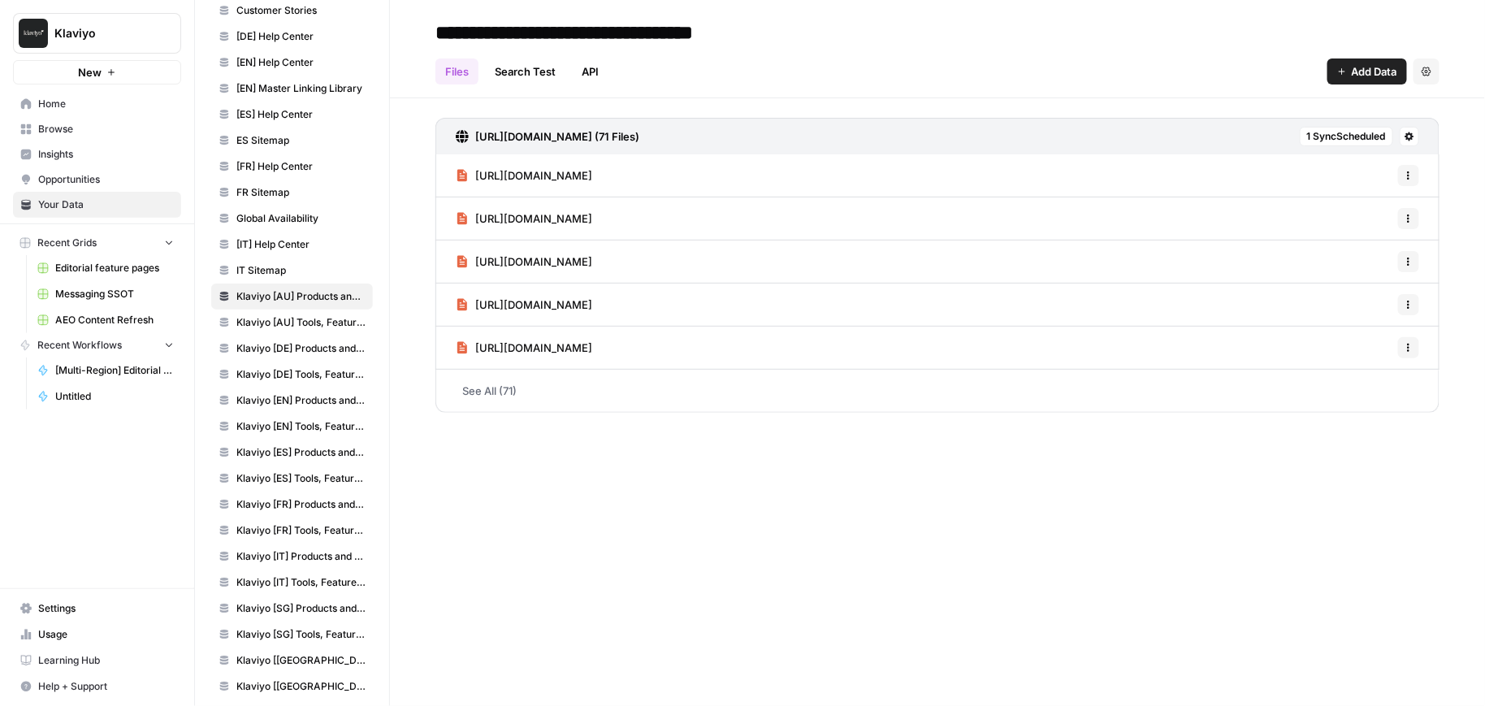
scroll to position [245, 0]
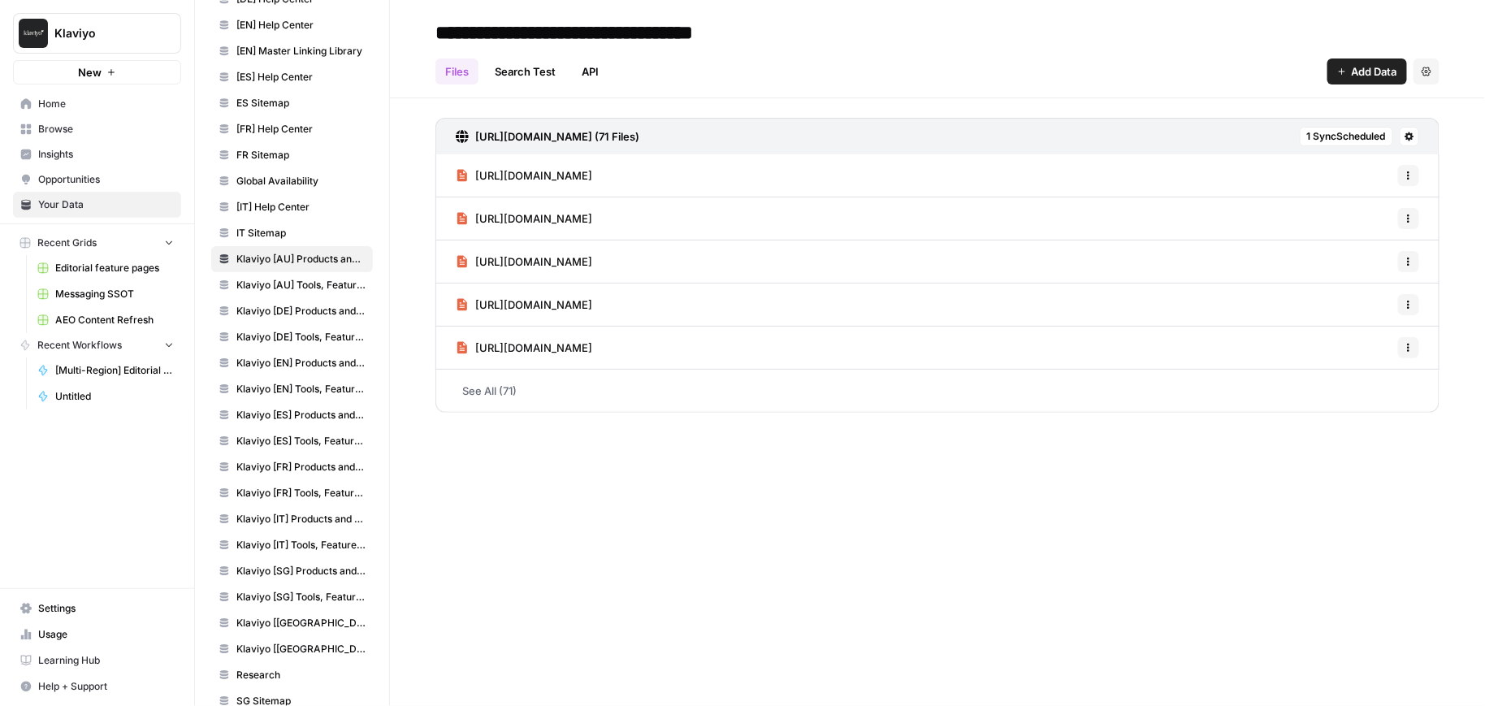
click at [283, 486] on span "Klaviyo [FR] Tools, Features, Marketing Resources, Glossary, Blogs" at bounding box center [300, 493] width 129 height 15
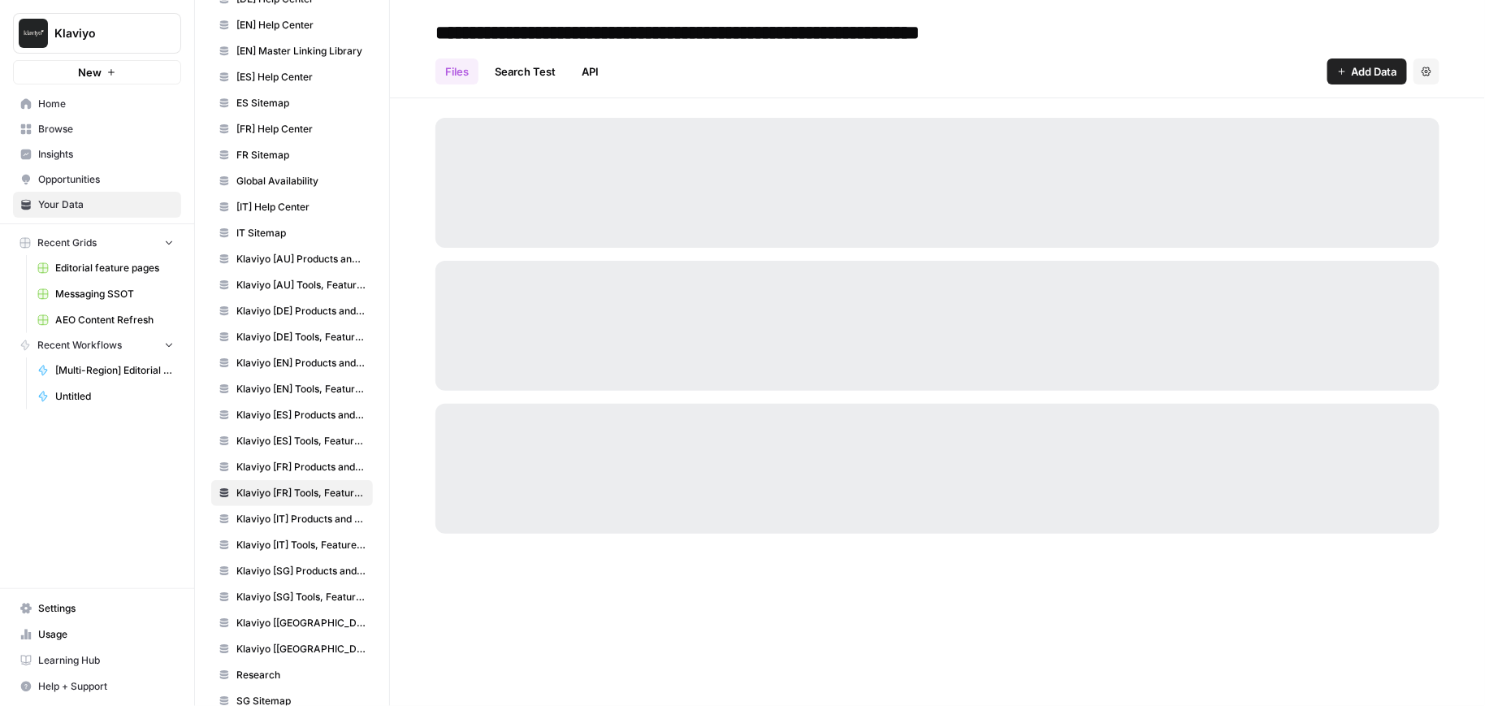
click at [285, 441] on link "Klaviyo [ES] Tools, Features, Marketing Resources, Glossary, Blogs" at bounding box center [292, 441] width 162 height 26
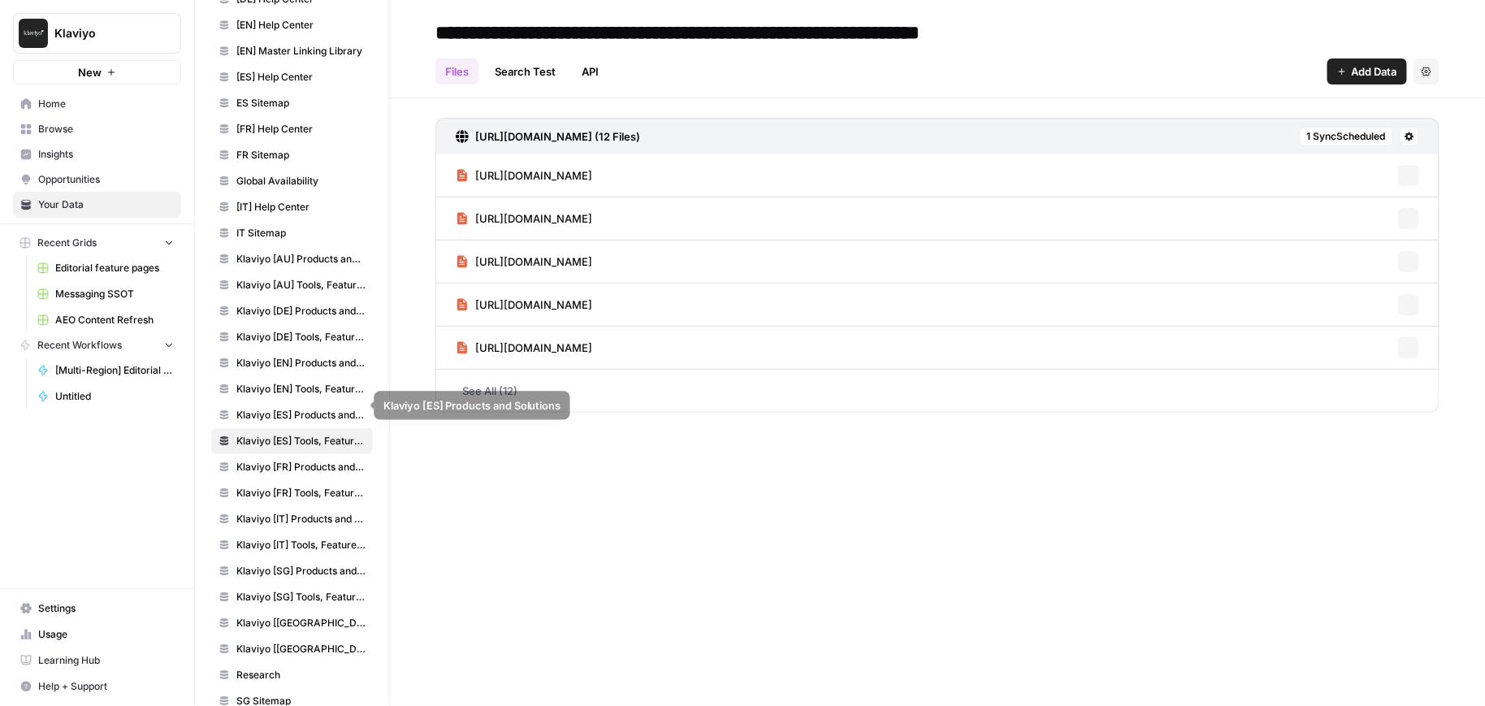
click at [290, 414] on link "Klaviyo [ES] Products and Solutions" at bounding box center [292, 415] width 162 height 26
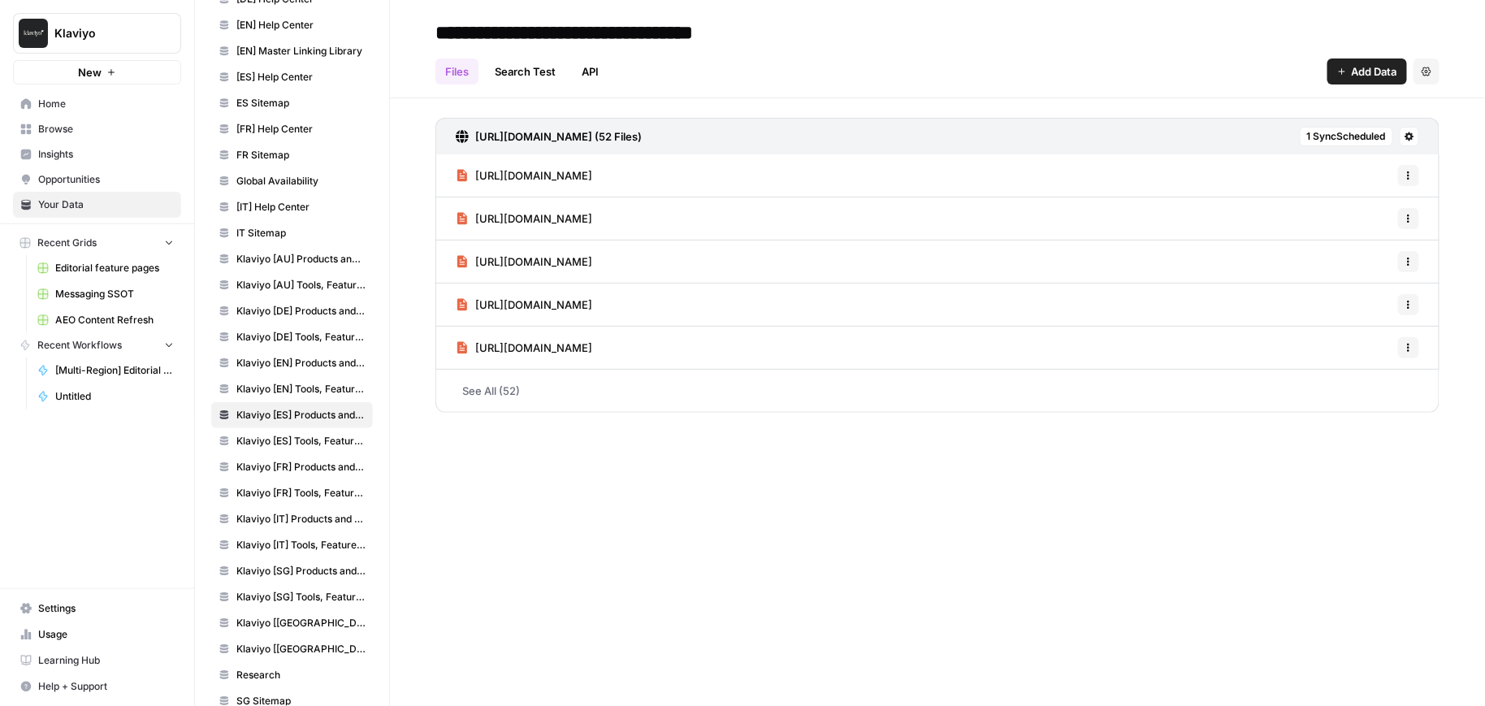
click at [297, 324] on link "Klaviyo [DE] Tools, Features, Marketing Resources, Glossary, Blogs" at bounding box center [292, 337] width 162 height 26
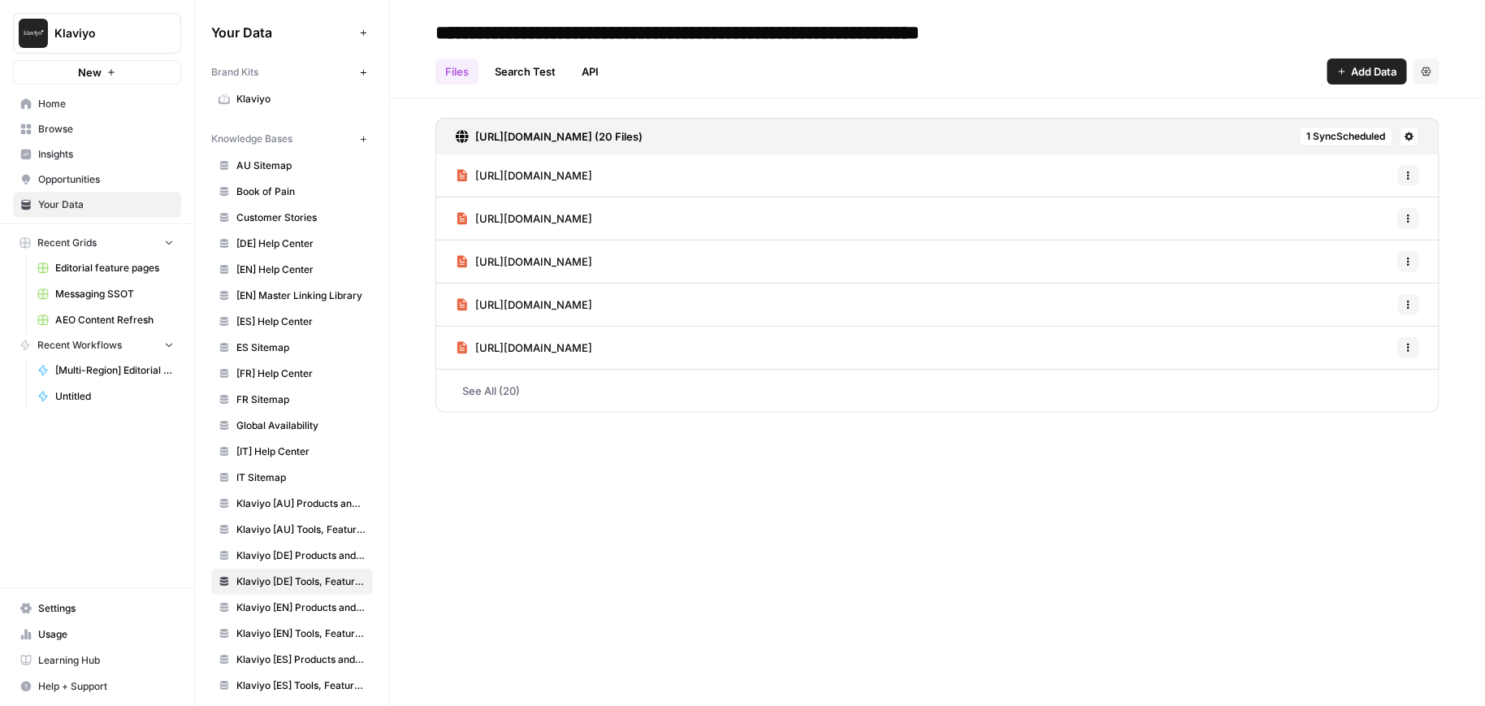
click at [270, 258] on link "[EN] Help Center" at bounding box center [292, 270] width 162 height 26
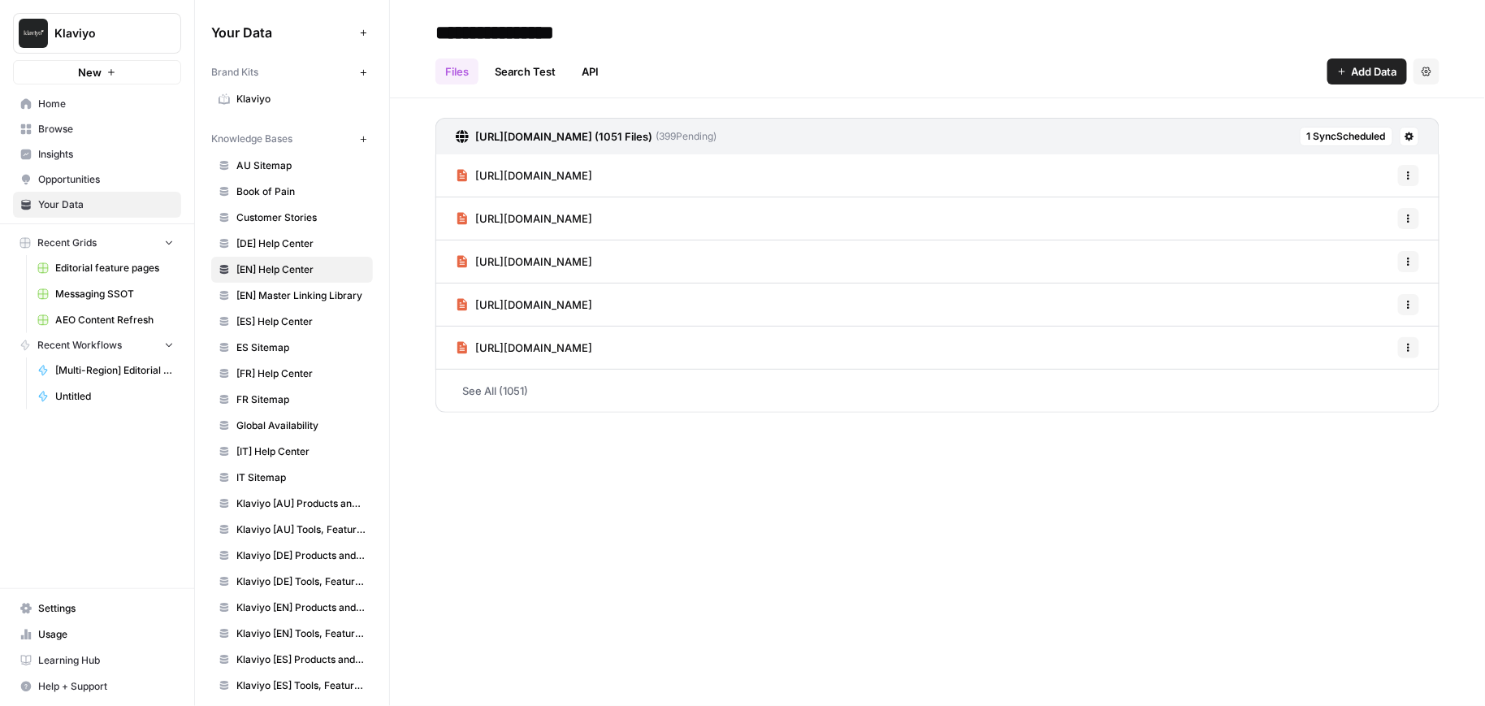
click at [267, 236] on span "[DE] Help Center" at bounding box center [300, 243] width 129 height 15
click at [105, 115] on link "Home" at bounding box center [97, 104] width 168 height 26
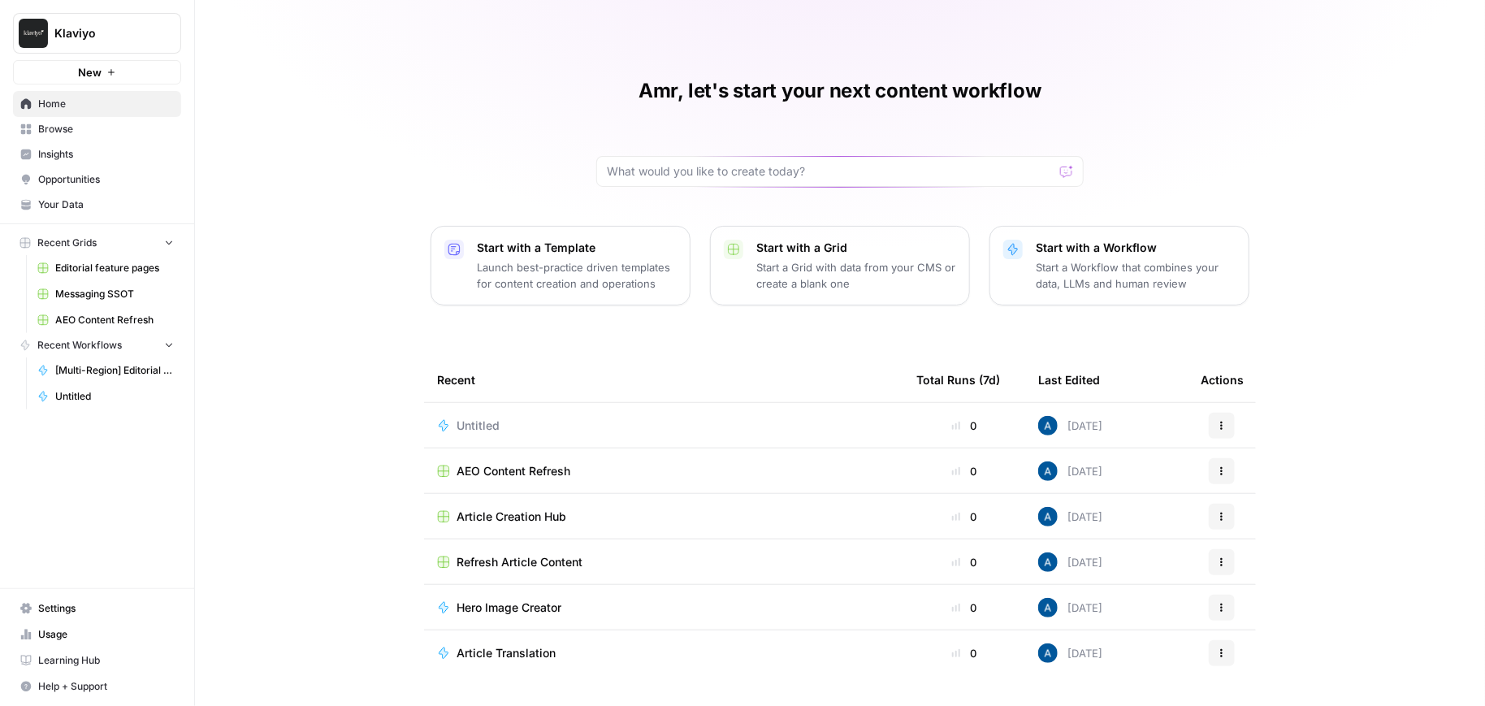
click at [483, 430] on span "Untitled" at bounding box center [478, 426] width 43 height 16
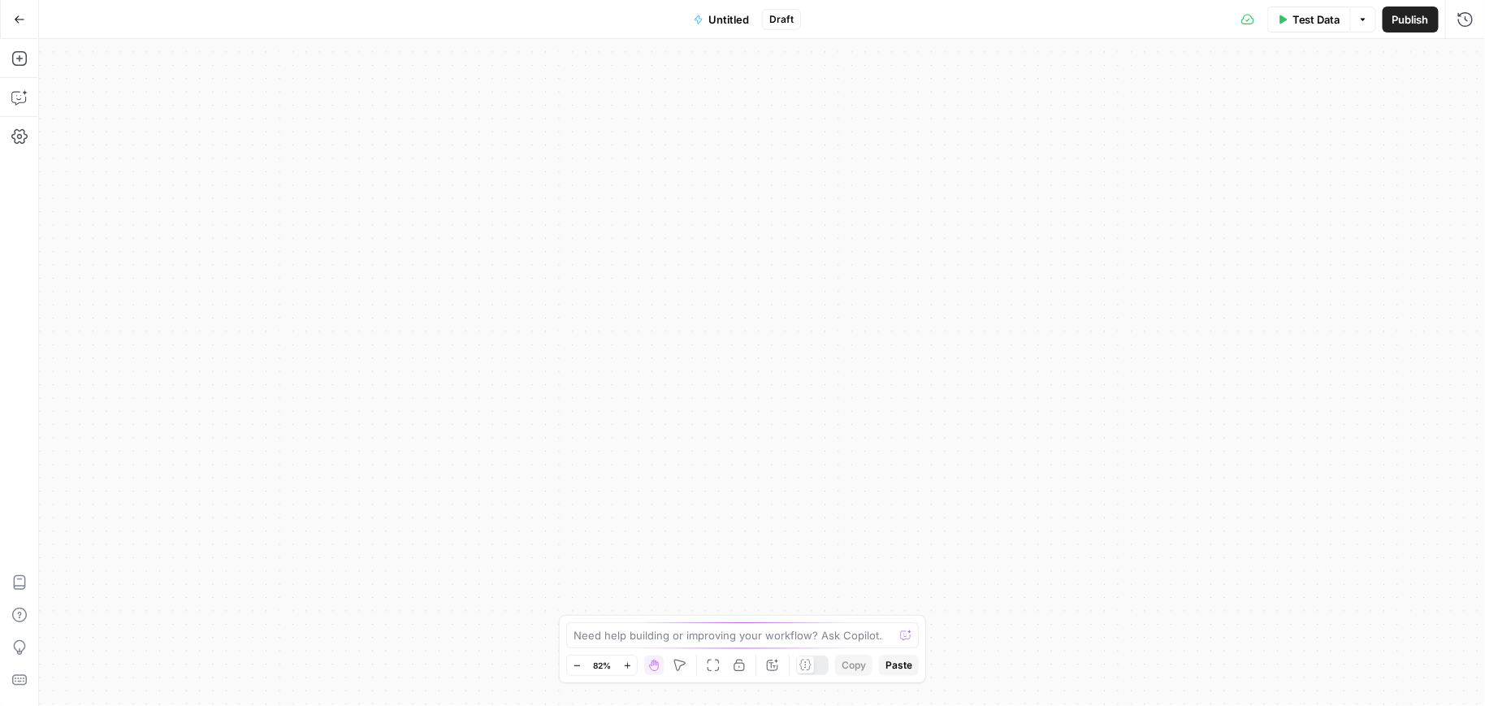
click at [24, 76] on div "Add Steps Copilot Settings AirOps Academy Help Give Feedback Shortcuts" at bounding box center [19, 372] width 39 height 667
click at [20, 71] on div "Add Steps Copilot Settings AirOps Academy Help Give Feedback Shortcuts" at bounding box center [19, 372] width 39 height 667
click at [6, 61] on button "Add Steps" at bounding box center [19, 58] width 26 height 26
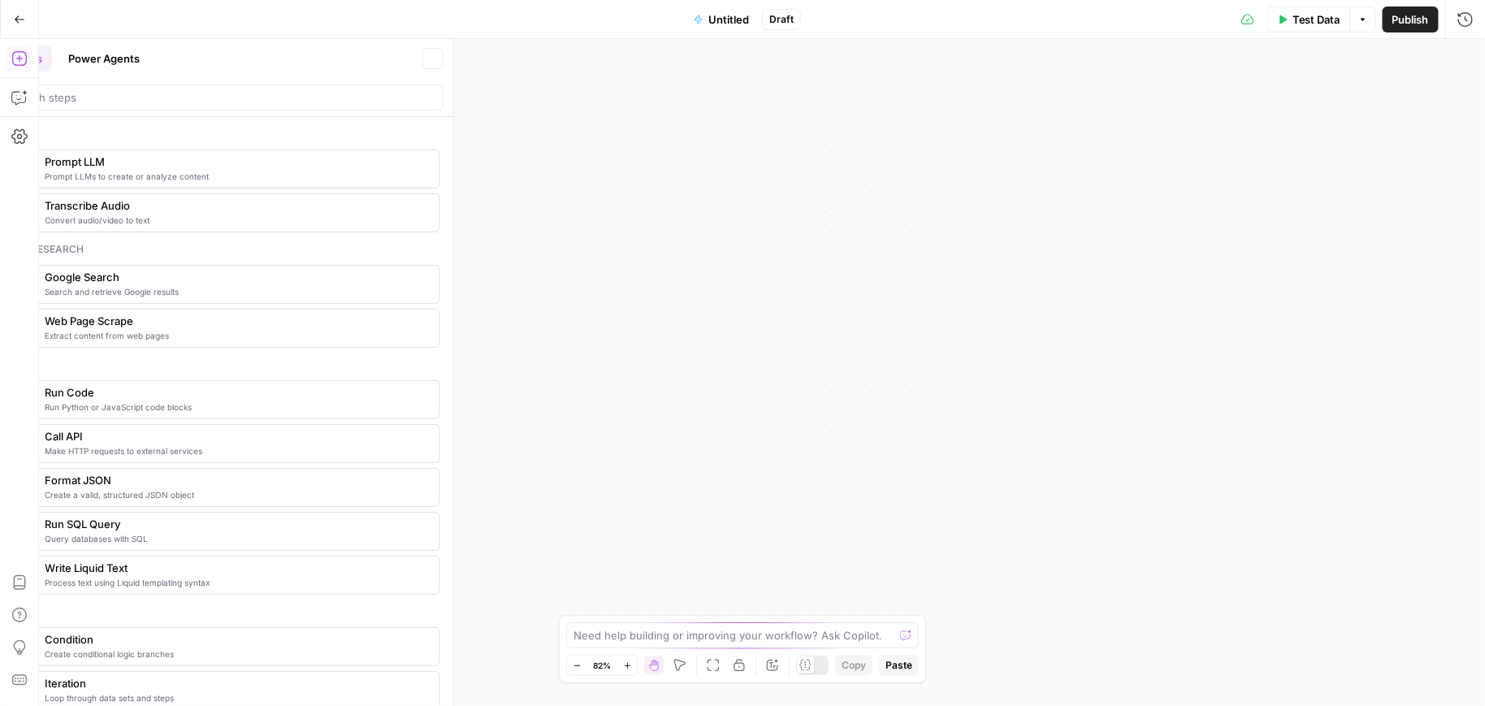
click at [12, 58] on icon "button" at bounding box center [18, 58] width 15 height 15
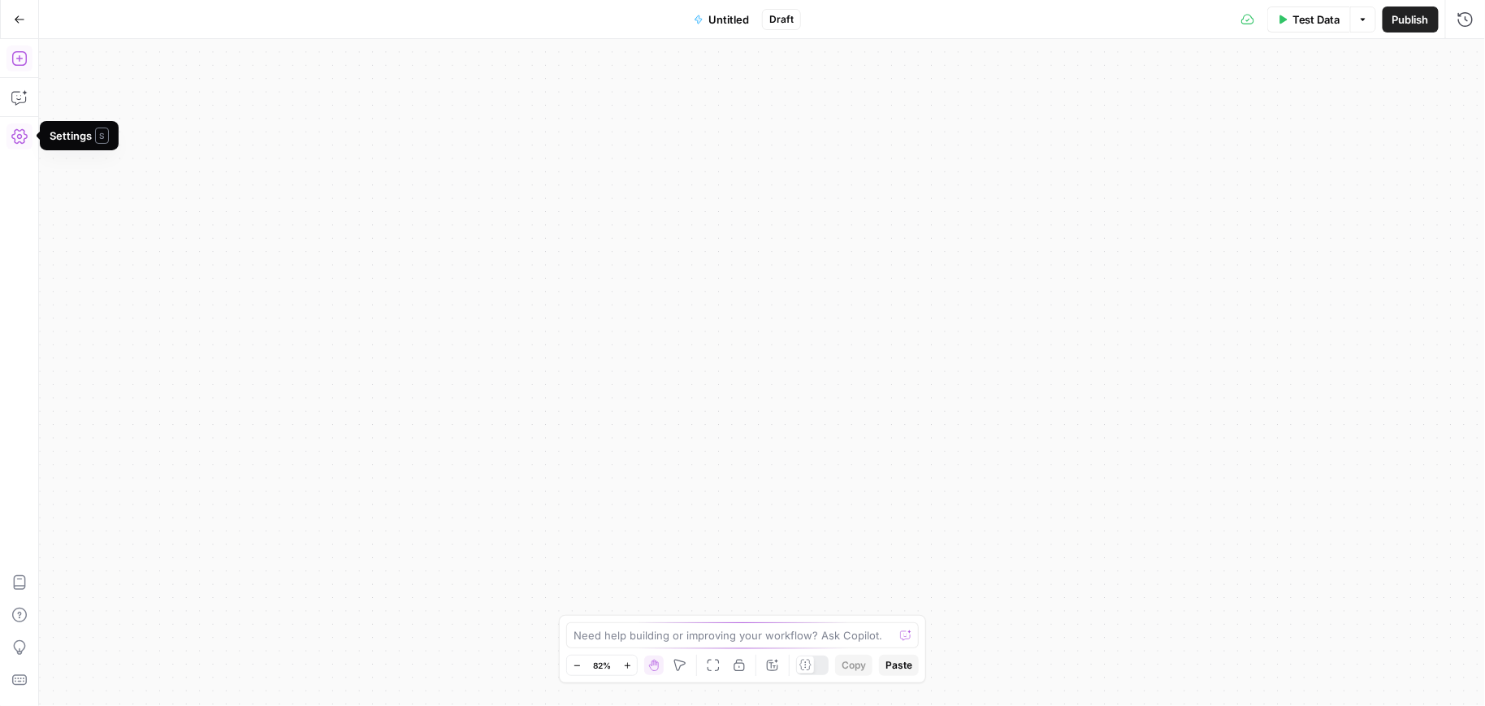
click at [17, 47] on button "Add Steps" at bounding box center [19, 58] width 26 height 26
click at [20, 57] on icon "button" at bounding box center [19, 58] width 16 height 16
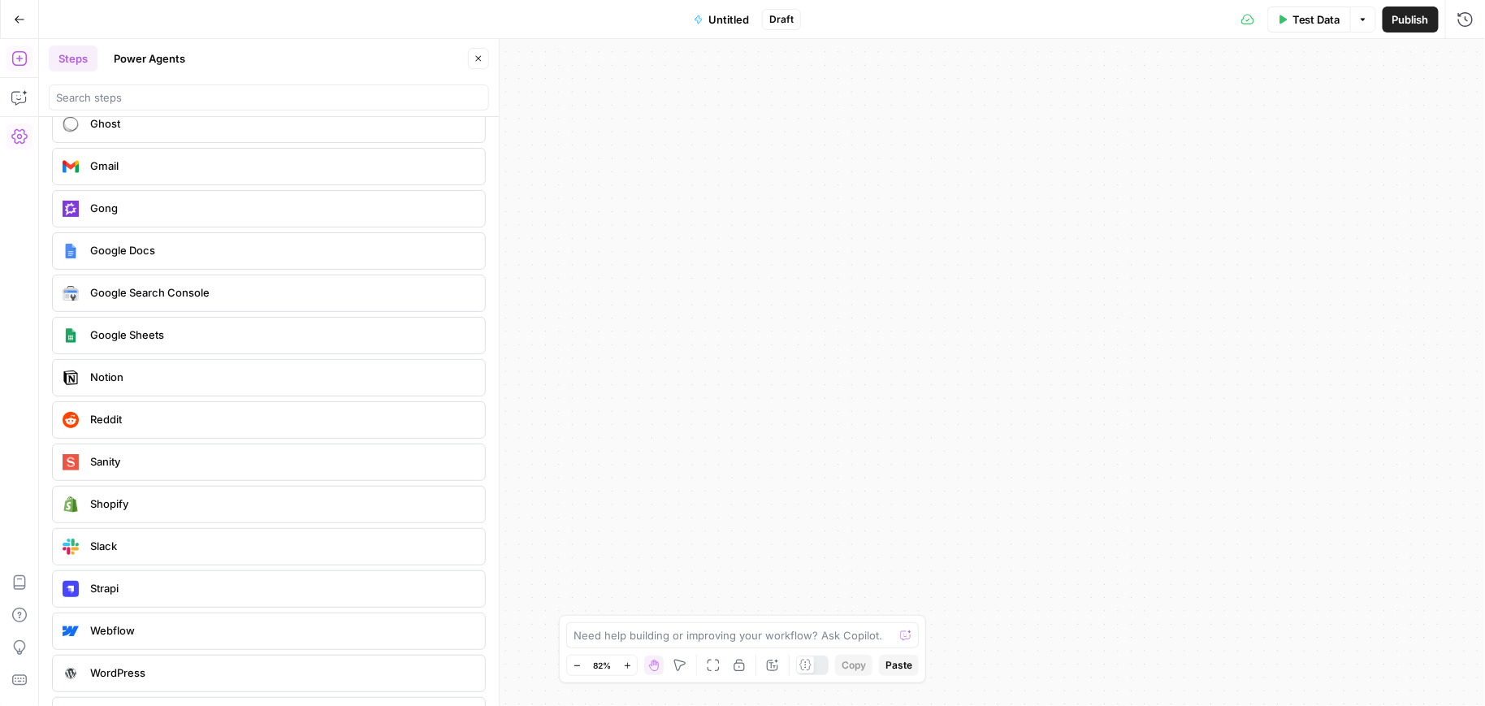
scroll to position [2884, 0]
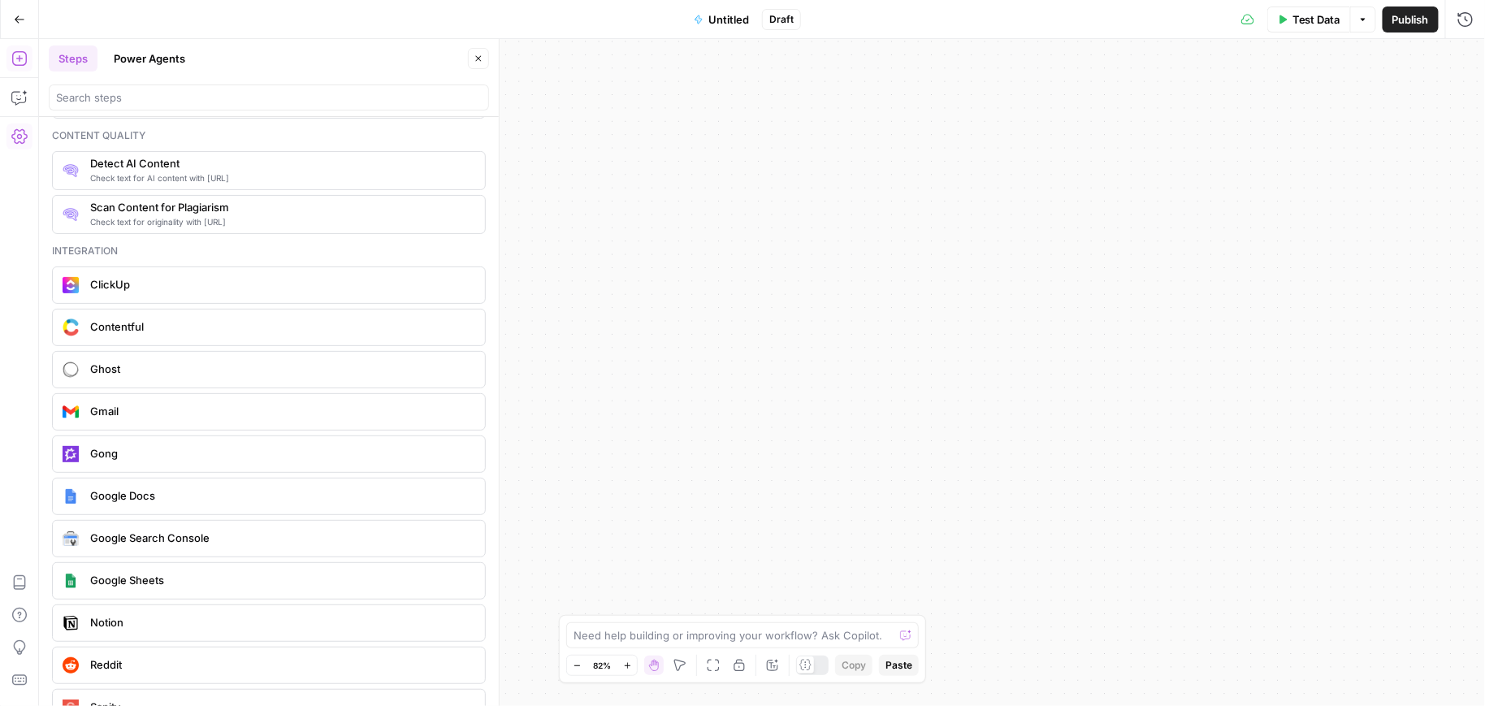
drag, startPoint x: 699, startPoint y: 479, endPoint x: 745, endPoint y: 487, distance: 46.2
click at [744, 485] on div "Workflow Input Settings Inputs Power Agent Create Content Brief from Keyword St…" at bounding box center [762, 372] width 1446 height 667
click at [710, 666] on icon "button" at bounding box center [713, 665] width 13 height 13
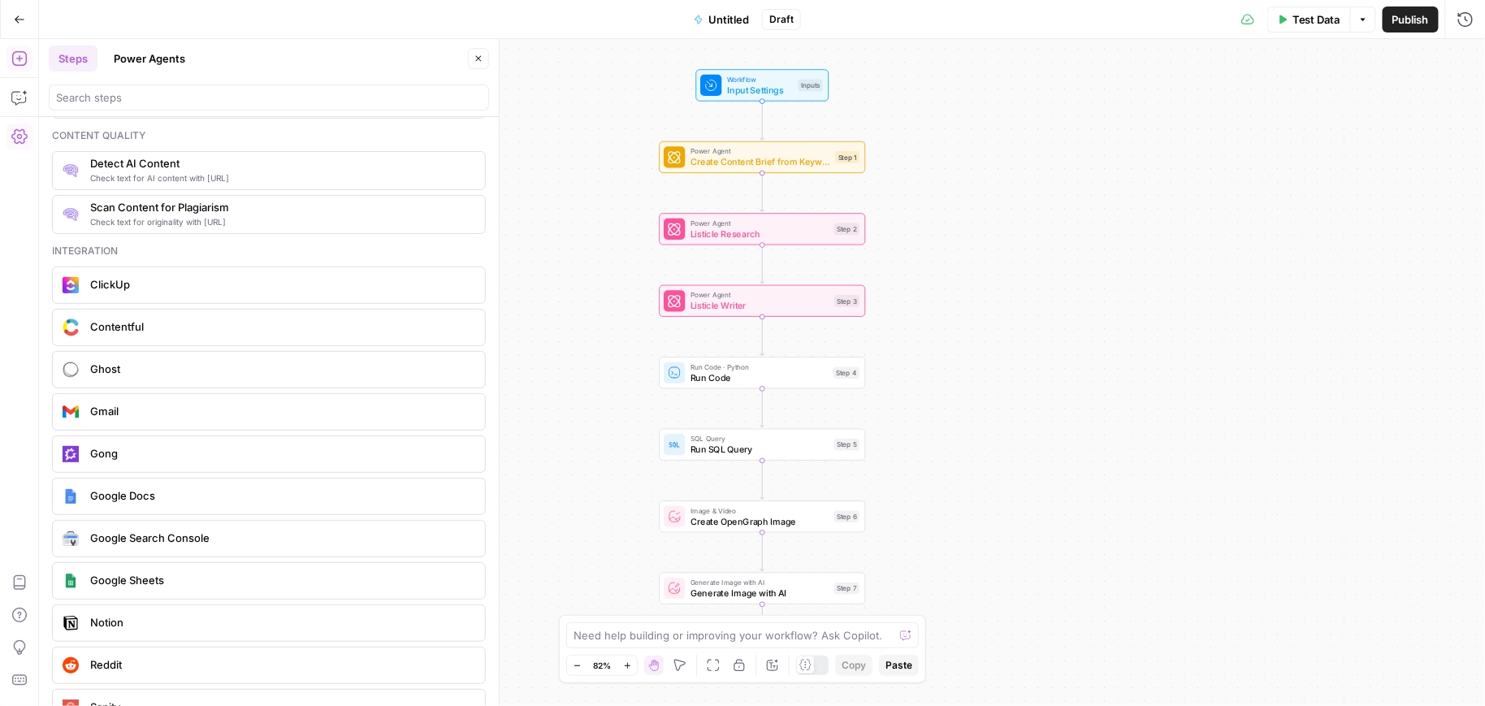
click at [11, 19] on button "Go Back" at bounding box center [19, 19] width 29 height 29
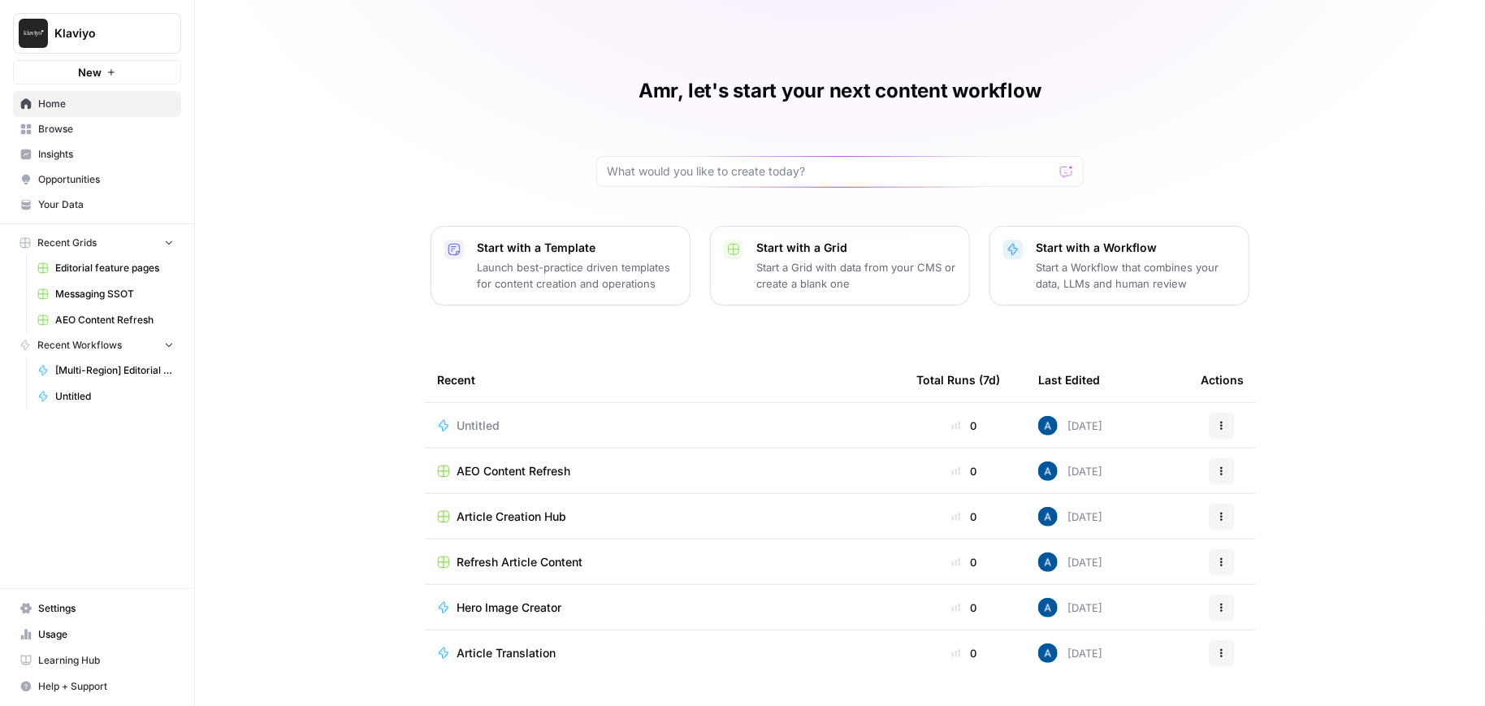
click at [128, 38] on span "Klaviyo" at bounding box center [103, 33] width 98 height 16
type input "admin"
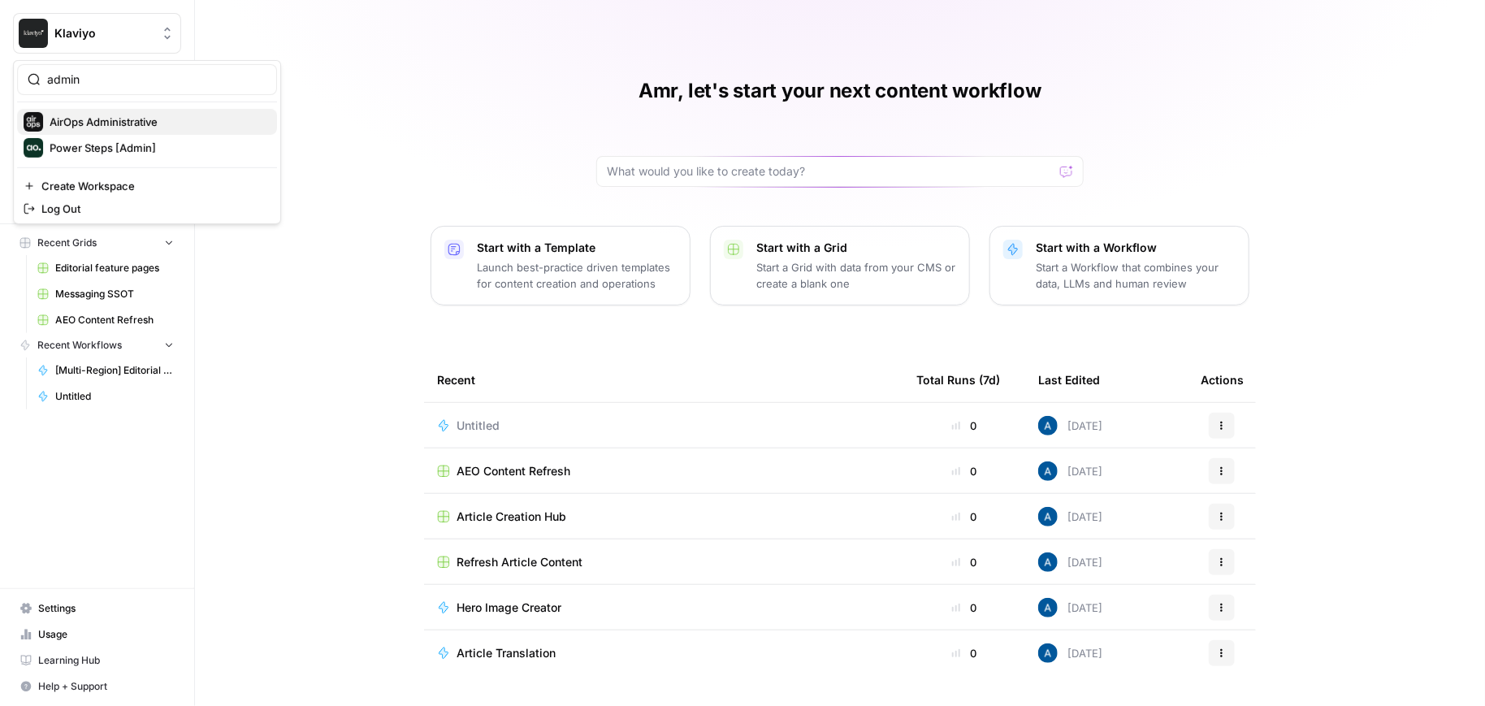
click at [139, 125] on span "AirOps Administrative" at bounding box center [157, 122] width 214 height 16
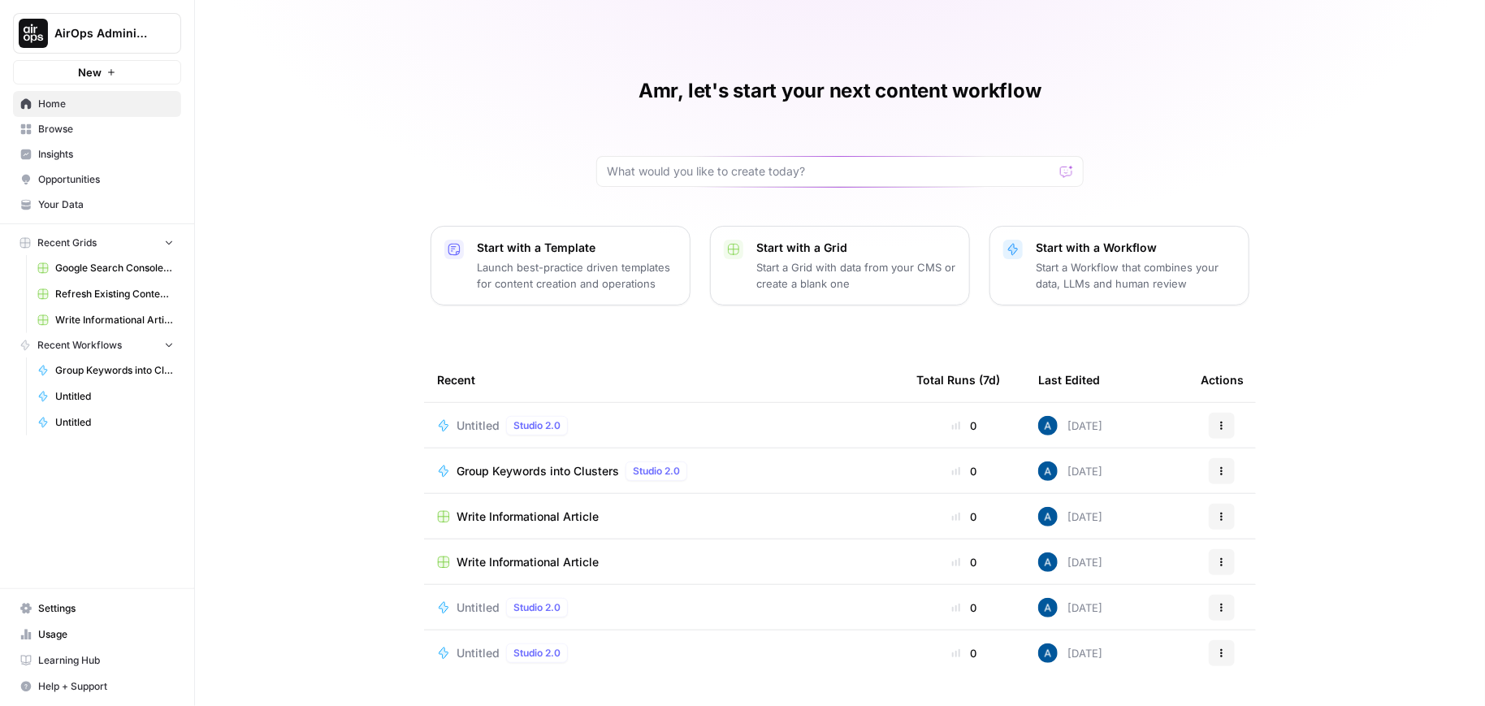
click at [1106, 293] on button "Start with a Workflow Start a Workflow that combines your data, LLMs and human …" at bounding box center [1120, 266] width 260 height 80
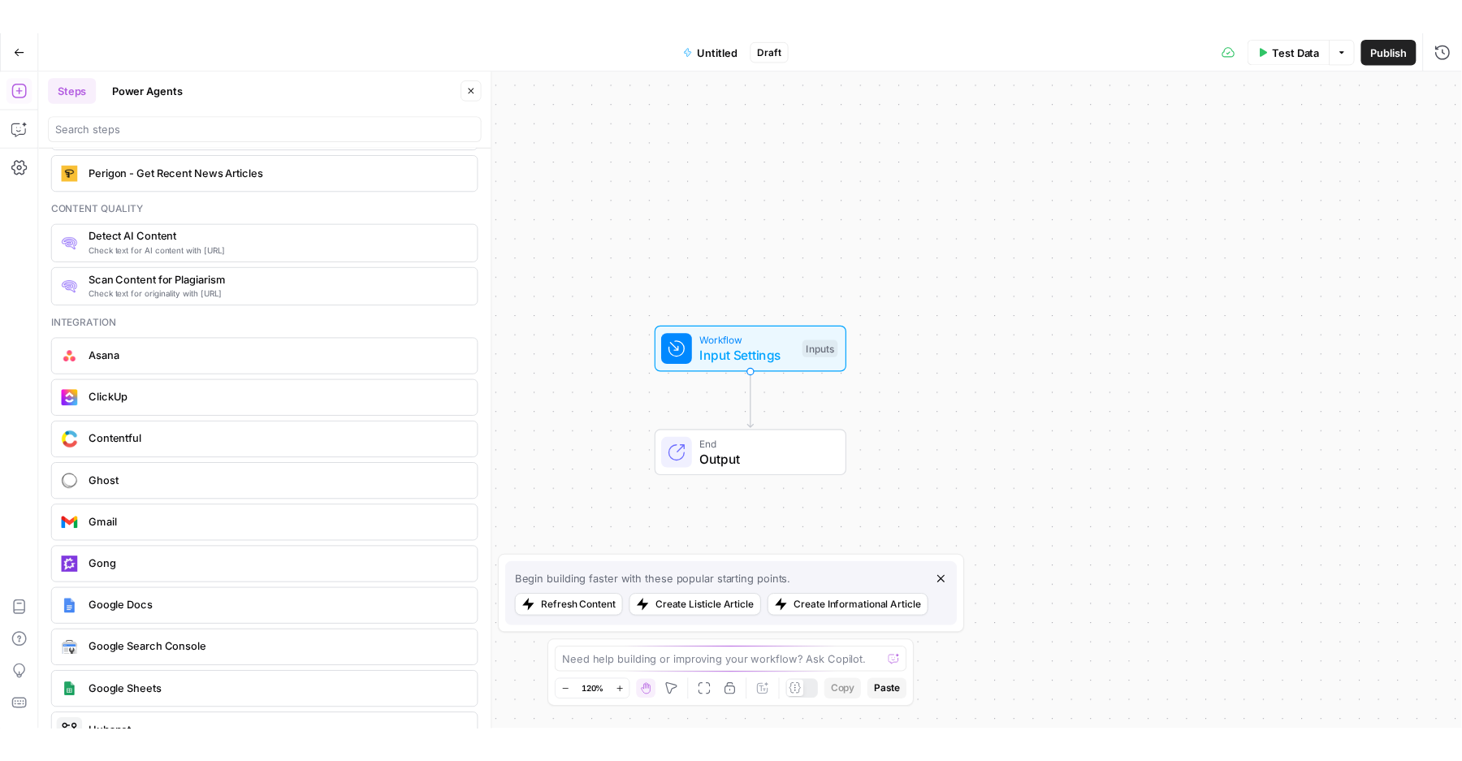
scroll to position [2929, 0]
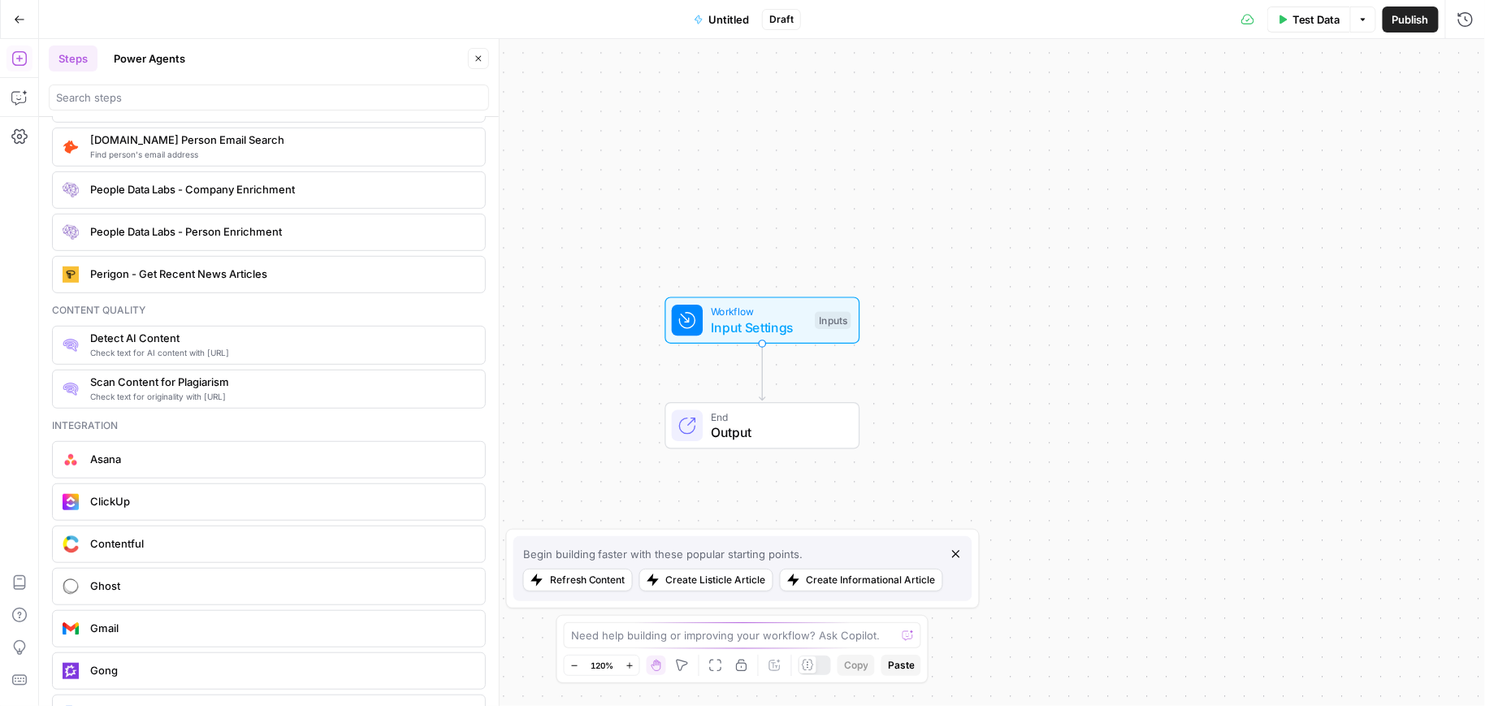
click at [151, 653] on div "Gong" at bounding box center [269, 670] width 434 height 37
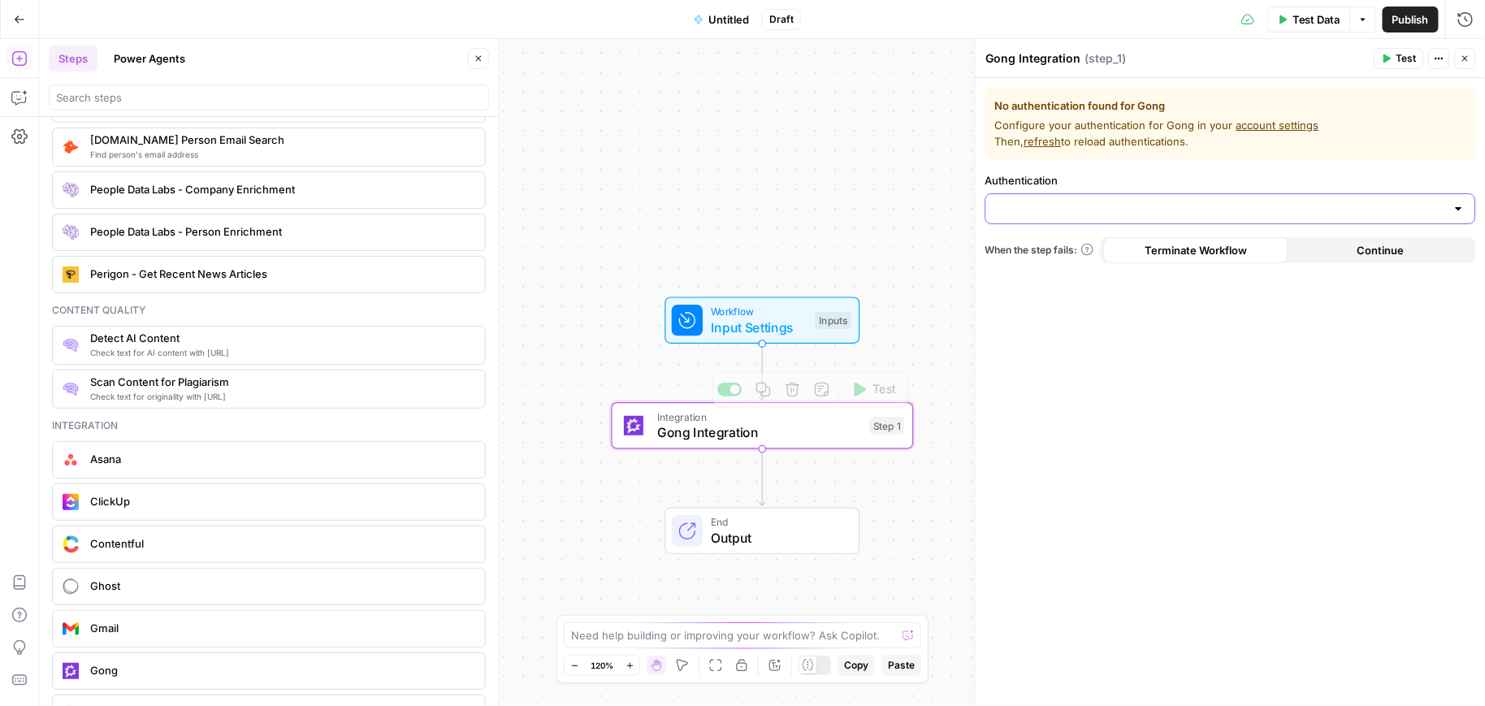
click at [1171, 201] on input "Authentication" at bounding box center [1221, 209] width 450 height 16
click at [1089, 253] on span "﹢ Create New" at bounding box center [1226, 249] width 457 height 16
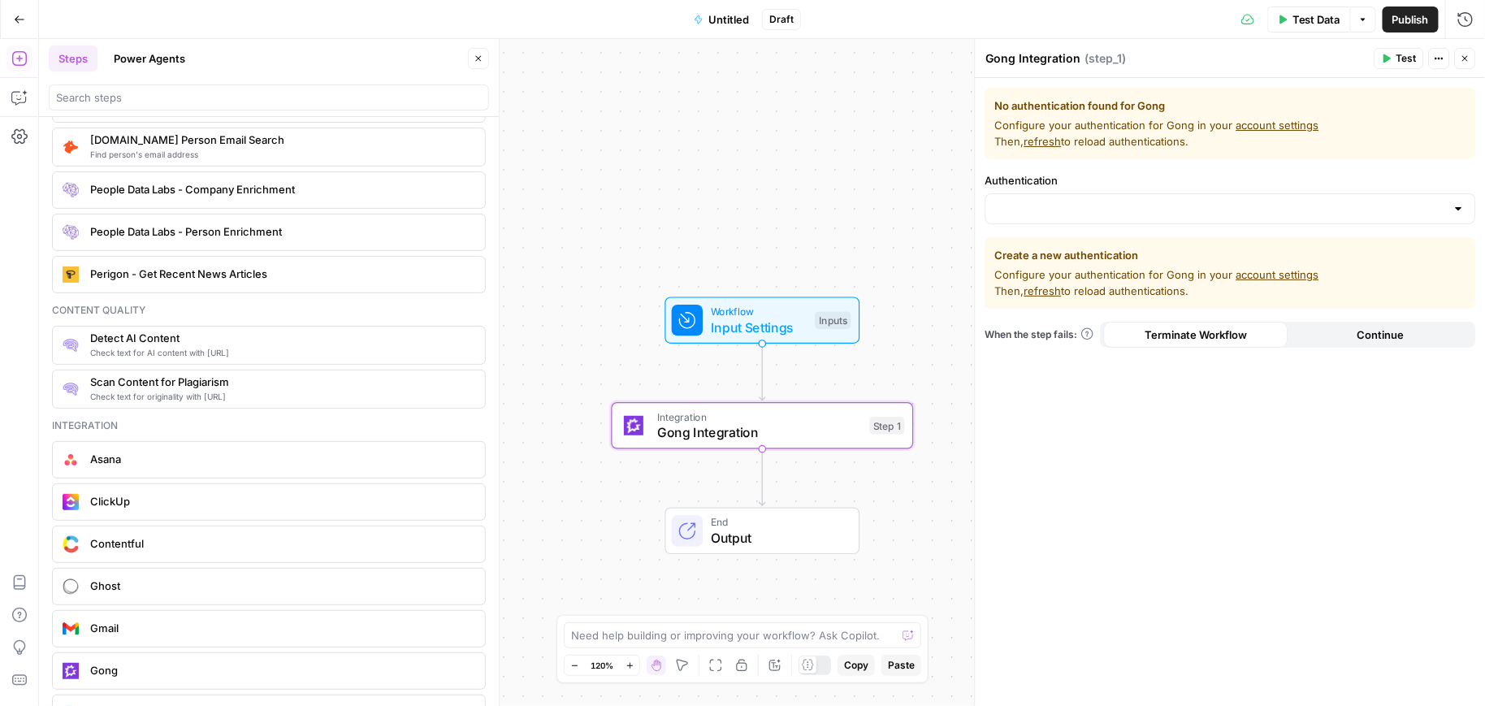
click at [1262, 276] on link "account settings" at bounding box center [1277, 274] width 83 height 13
click at [1284, 276] on link "account settings" at bounding box center [1277, 274] width 83 height 13
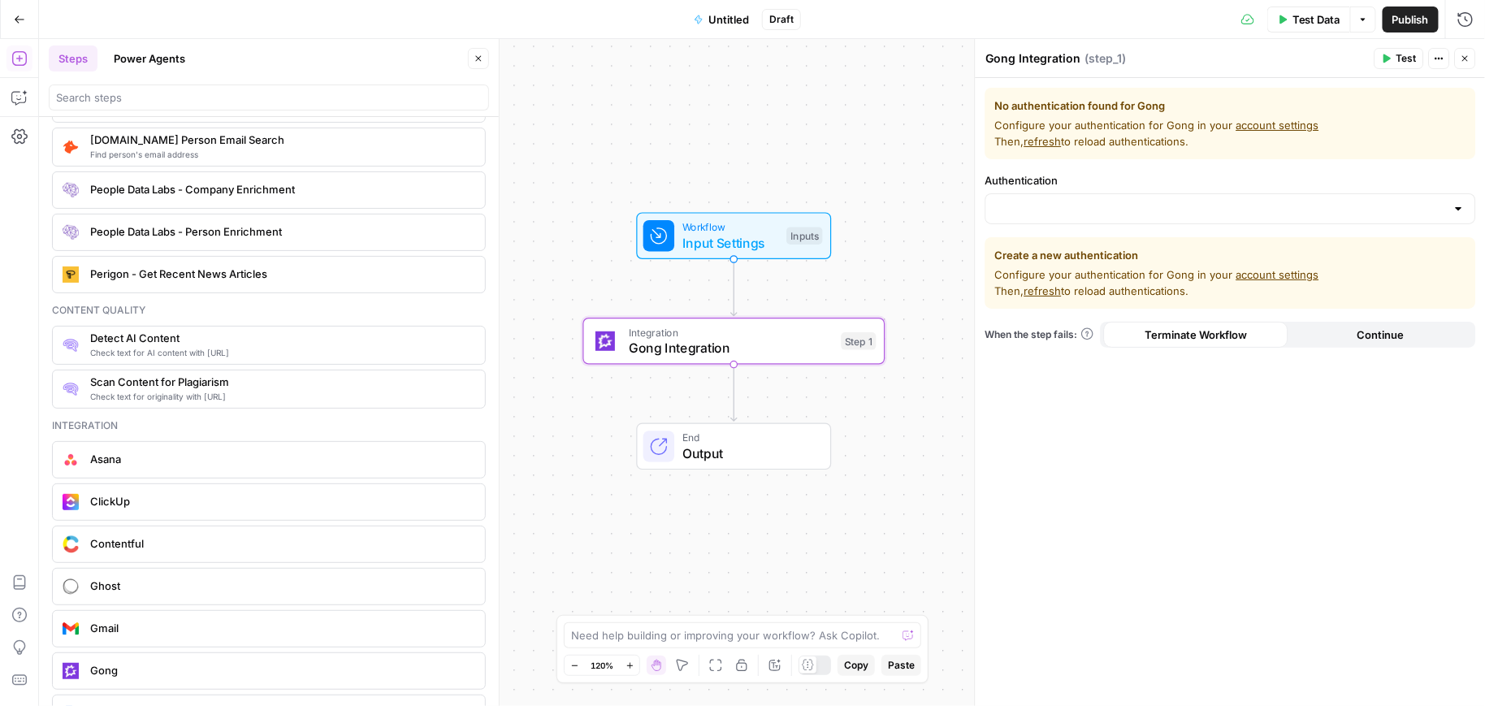
drag, startPoint x: 555, startPoint y: 302, endPoint x: 565, endPoint y: 274, distance: 30.3
click at [542, 271] on div "Workflow Input Settings Inputs Integration Gong Integration Step 1 End Output" at bounding box center [762, 372] width 1446 height 667
click at [1254, 275] on link "account settings" at bounding box center [1277, 274] width 83 height 13
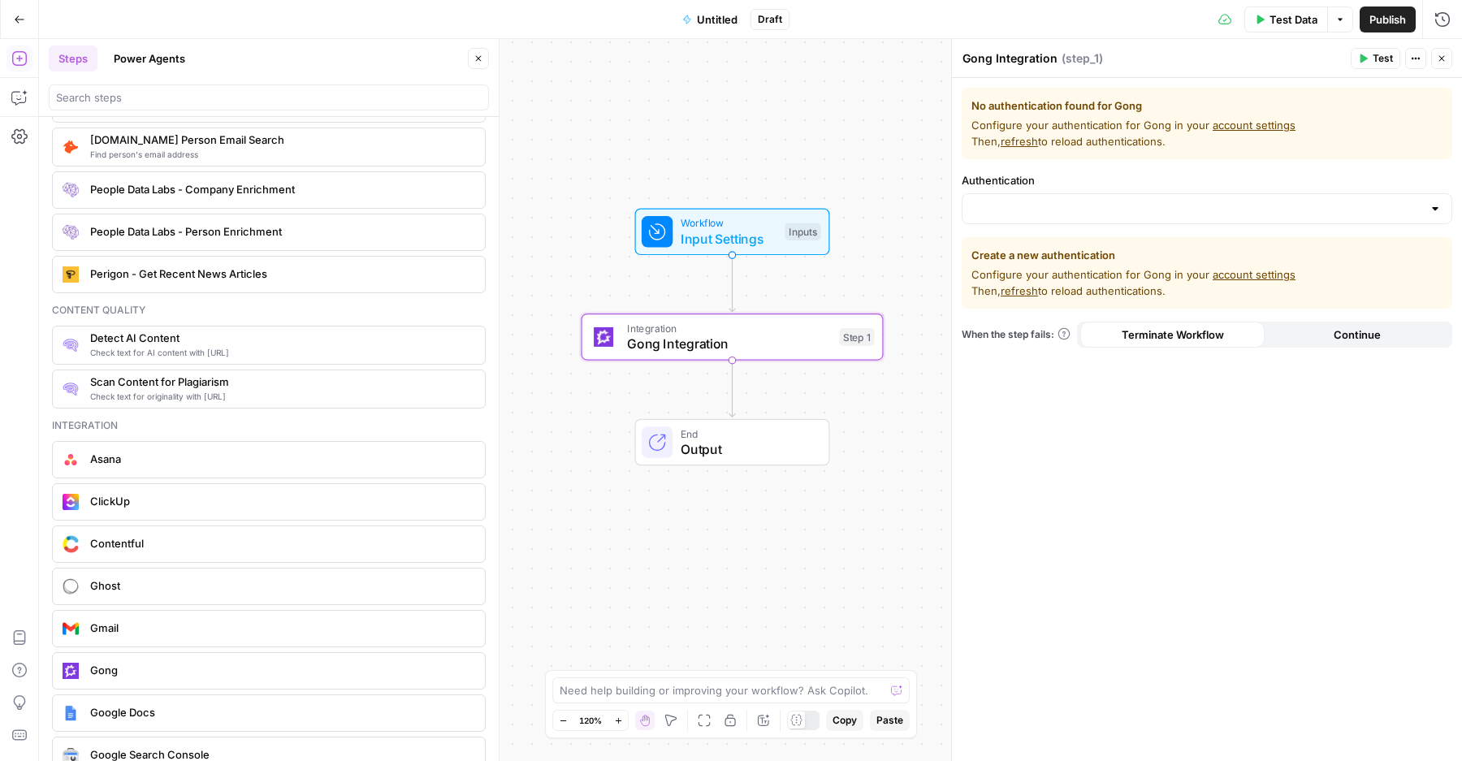
click at [1029, 284] on span "refresh" at bounding box center [1019, 290] width 37 height 13
click at [1254, 271] on link "account settings" at bounding box center [1254, 274] width 83 height 13
click at [1028, 287] on span "refresh" at bounding box center [1019, 290] width 37 height 13
click at [1235, 270] on link "account settings" at bounding box center [1254, 274] width 83 height 13
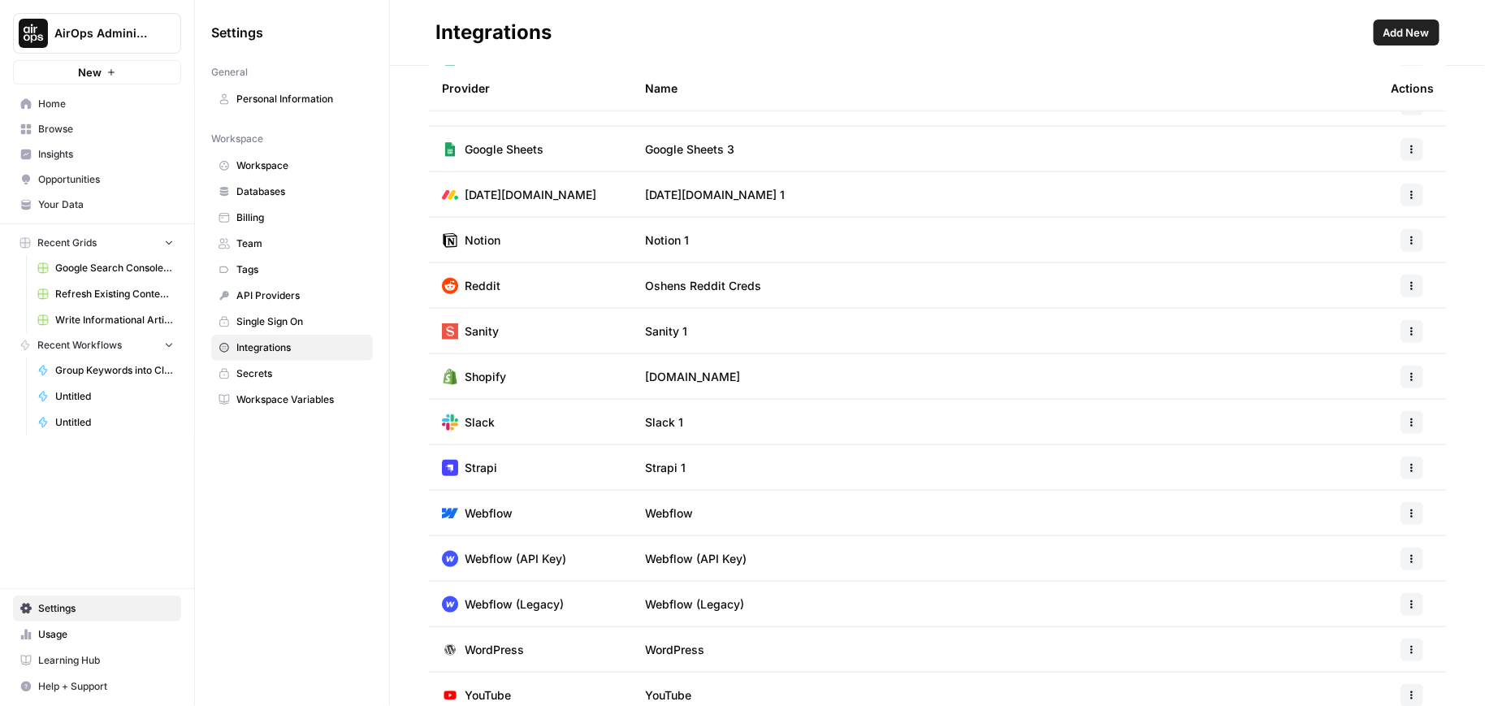
scroll to position [405, 0]
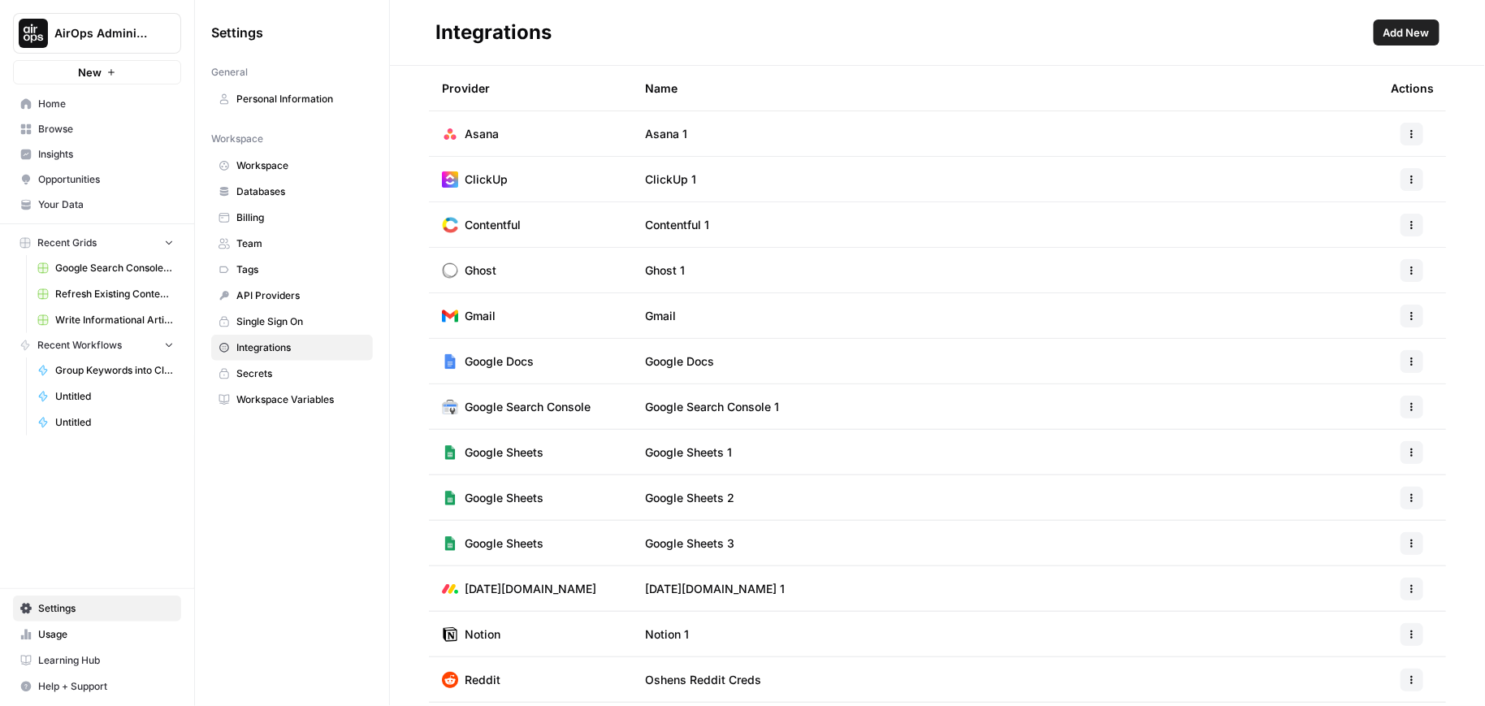
click at [1414, 37] on span "Add New" at bounding box center [1407, 32] width 46 height 16
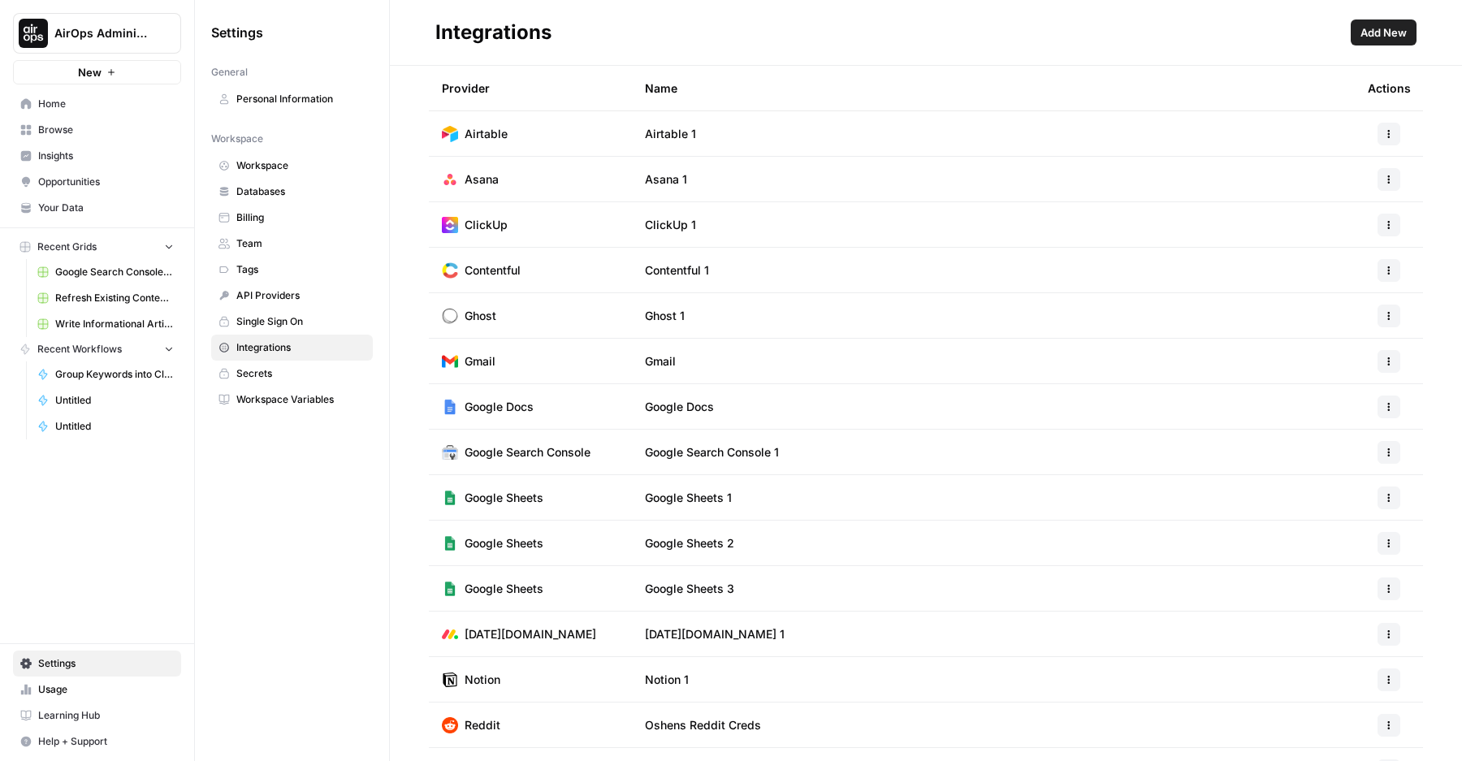
click at [1371, 41] on button "Add New" at bounding box center [1384, 32] width 66 height 26
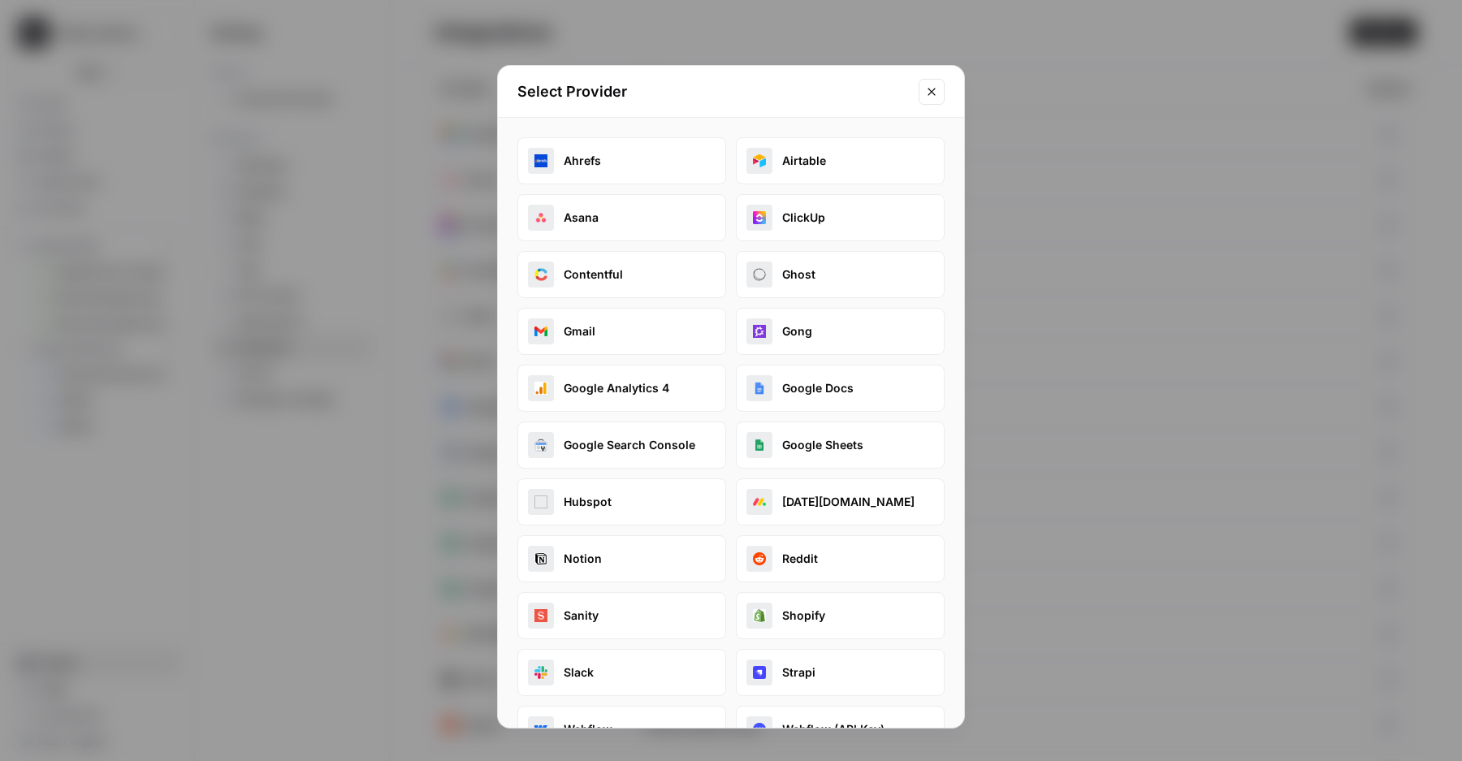
click at [798, 322] on button "Gong" at bounding box center [840, 331] width 209 height 47
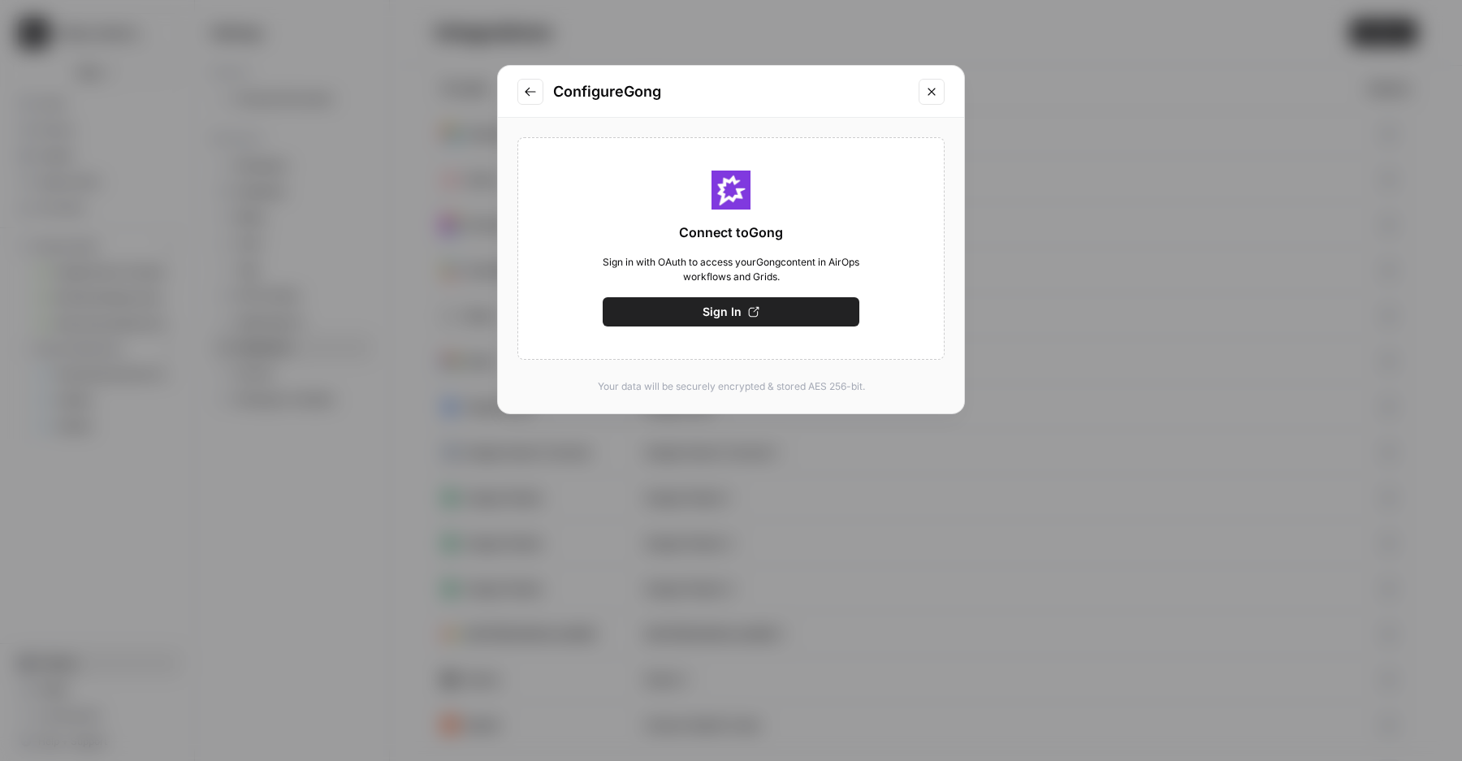
click at [736, 313] on span "Sign In" at bounding box center [722, 312] width 39 height 16
click at [672, 310] on button "Sign In" at bounding box center [731, 311] width 257 height 29
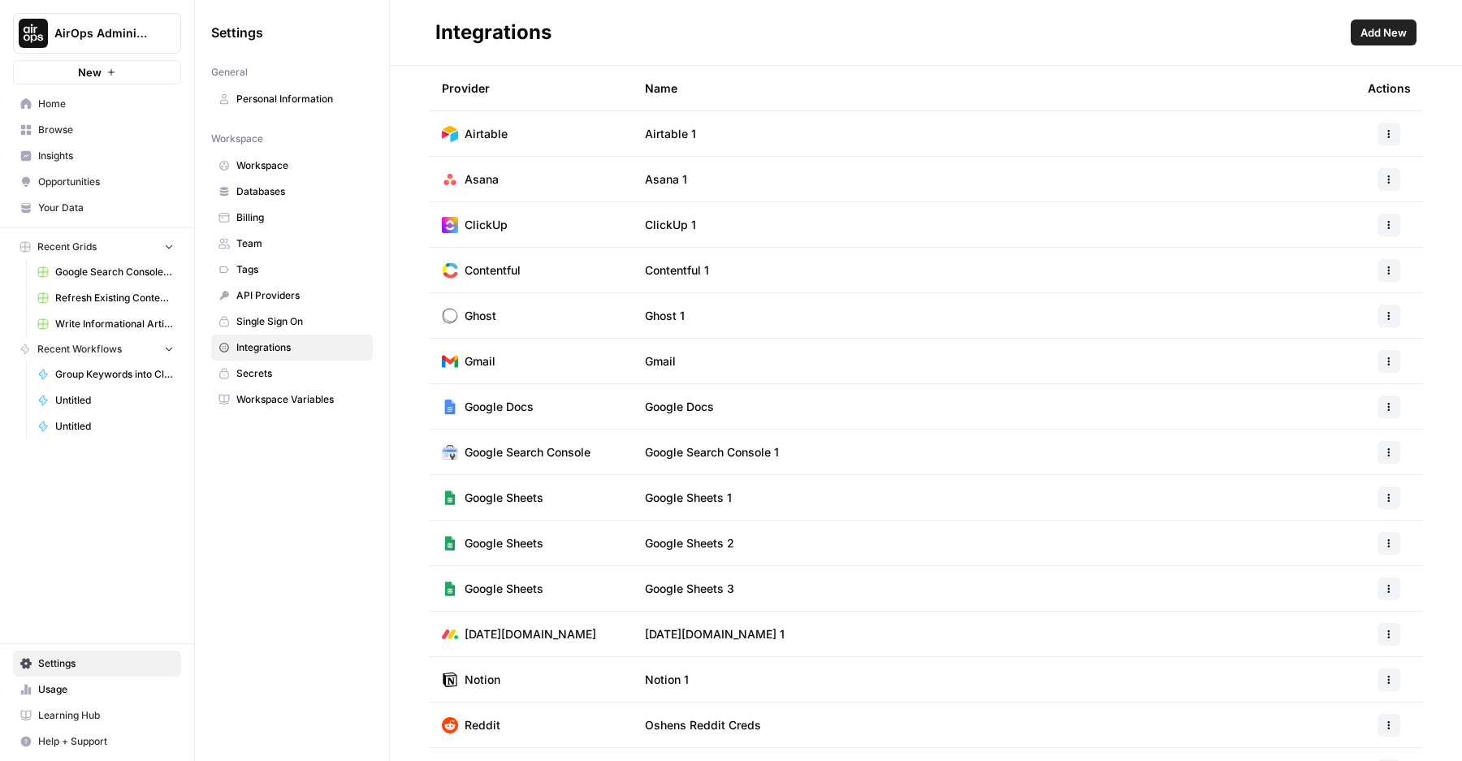
click at [1393, 23] on button "Add New" at bounding box center [1384, 32] width 66 height 26
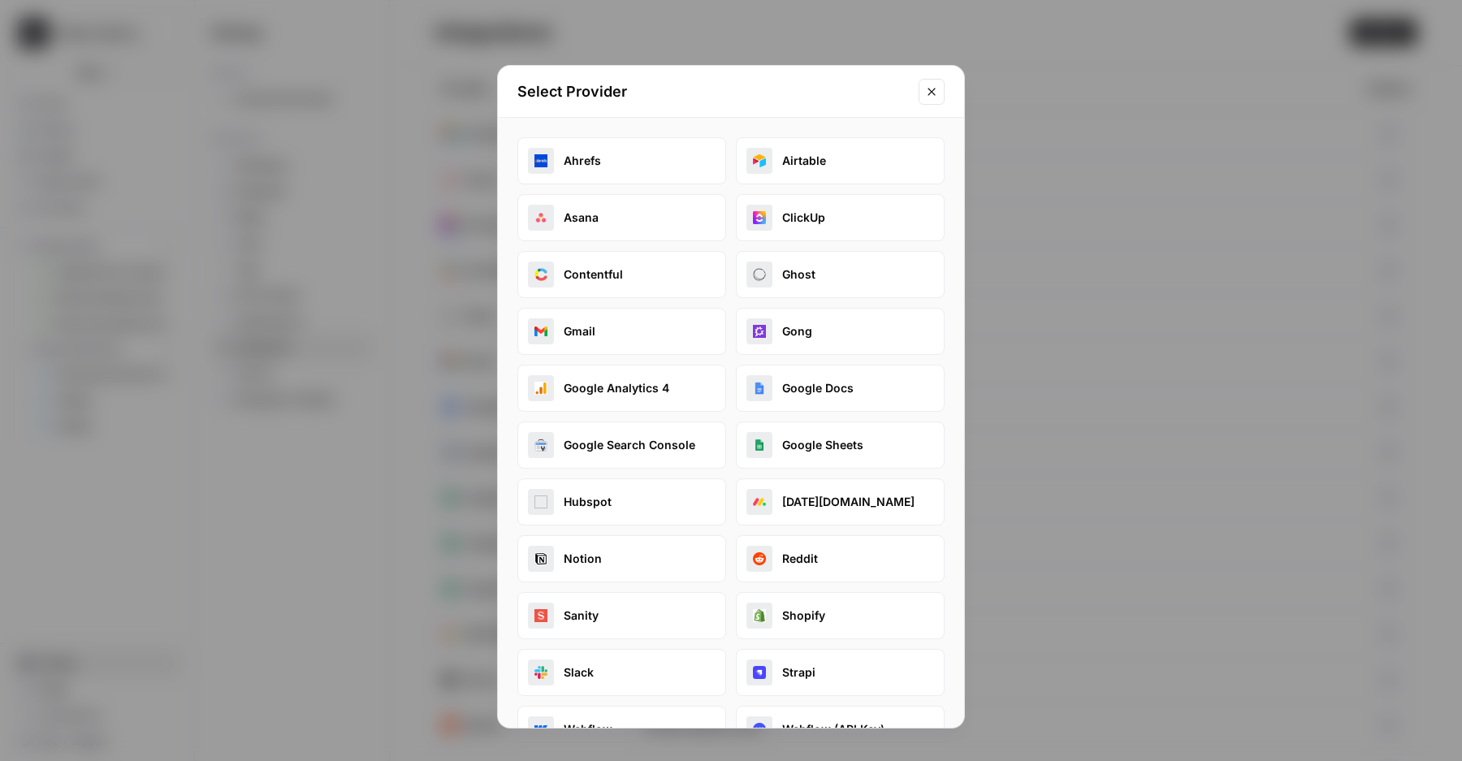
click at [786, 324] on button "Gong" at bounding box center [840, 331] width 209 height 47
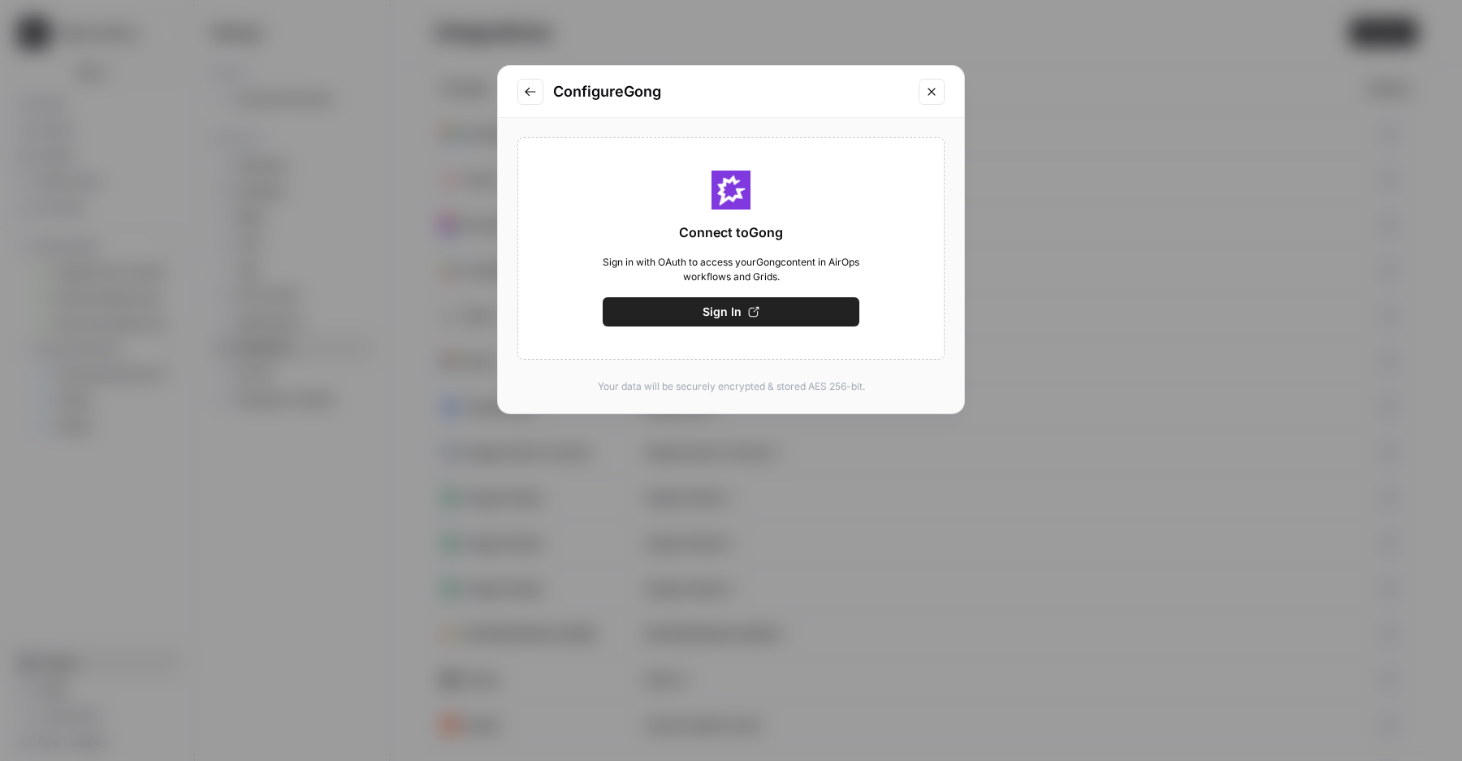
click at [688, 318] on button "Sign In" at bounding box center [731, 311] width 257 height 29
click at [668, 268] on span "Sign in with OAuth to access your Gong content in AirOps workflows and Grids." at bounding box center [731, 269] width 257 height 29
click at [685, 301] on button "Sign In" at bounding box center [731, 311] width 257 height 29
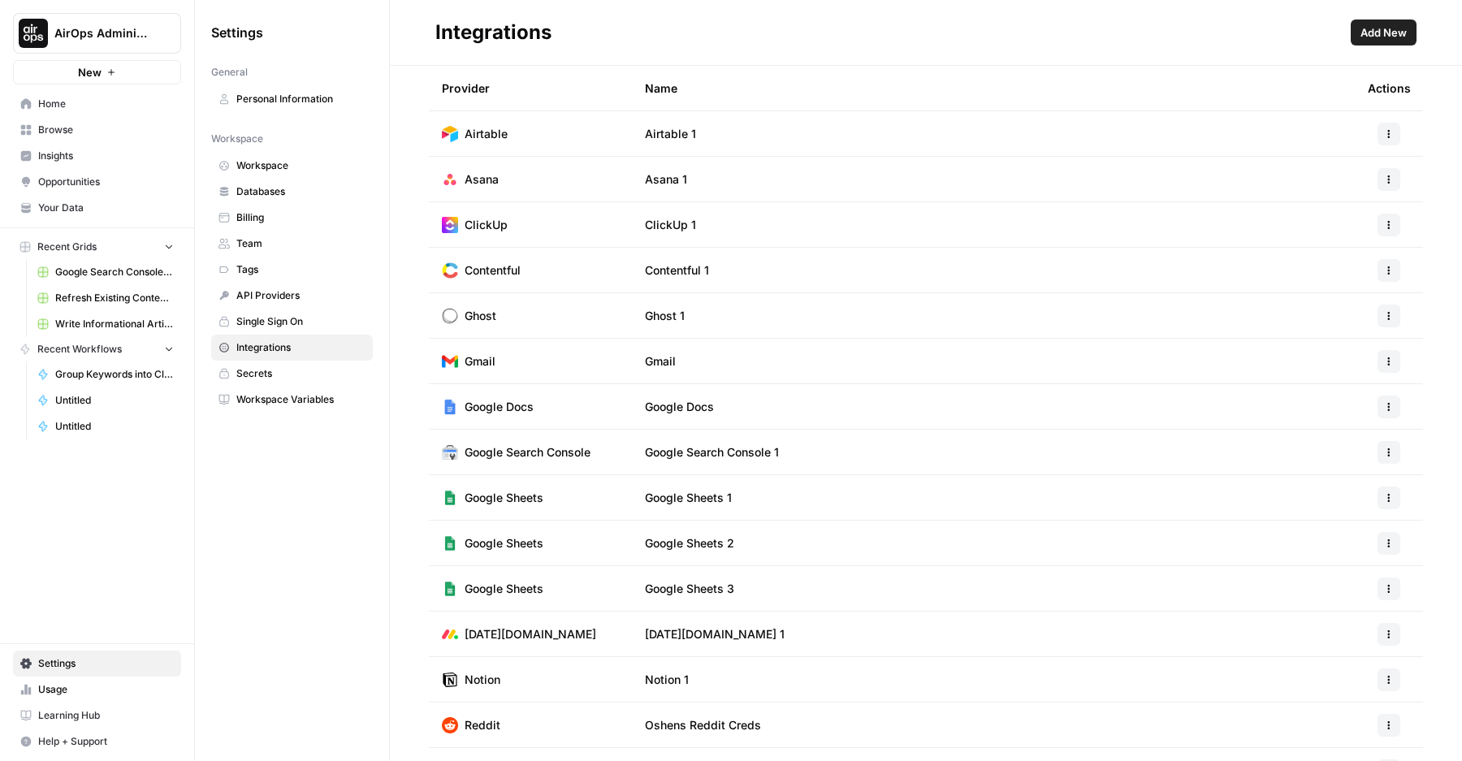
click at [1366, 23] on button "Add New" at bounding box center [1384, 32] width 66 height 26
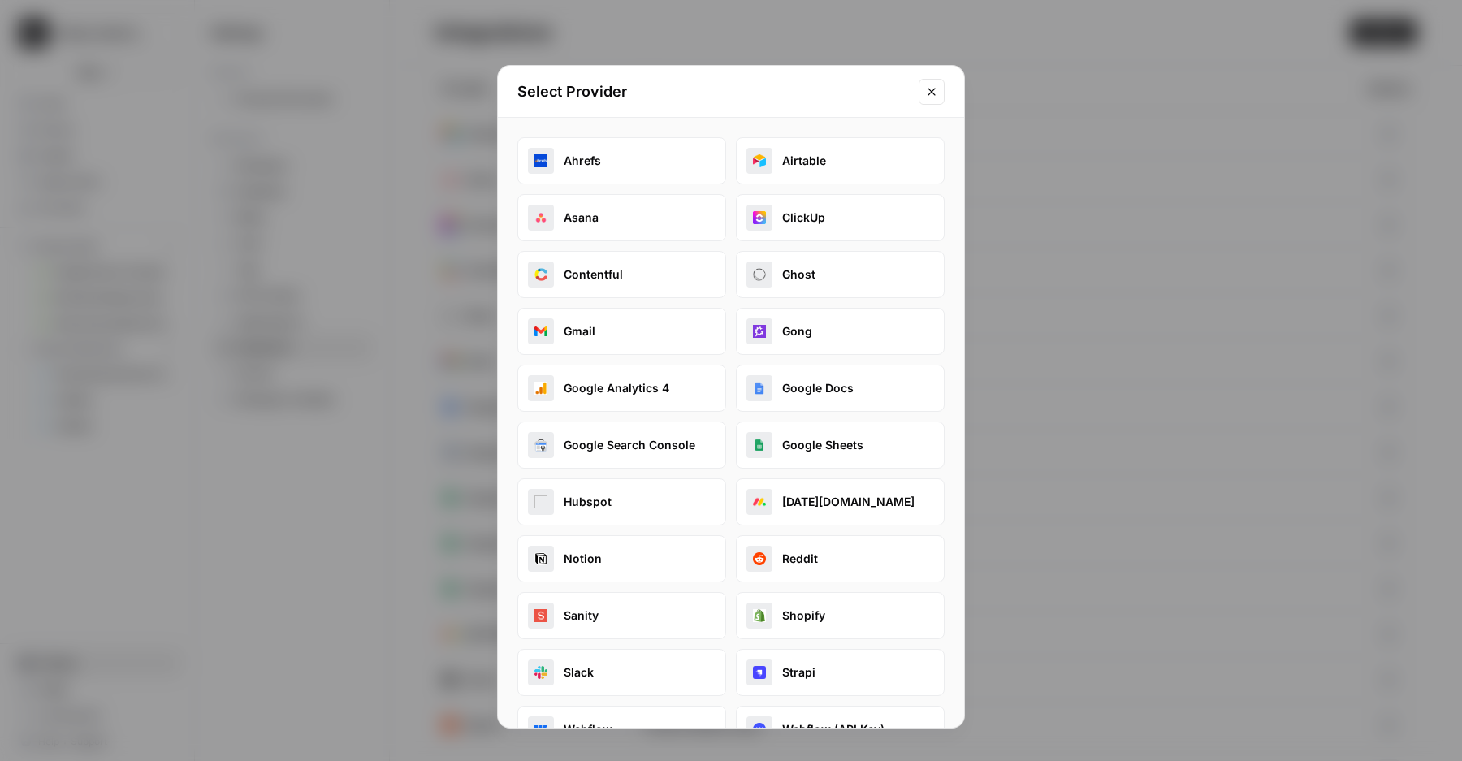
click at [802, 337] on button "Gong" at bounding box center [840, 331] width 209 height 47
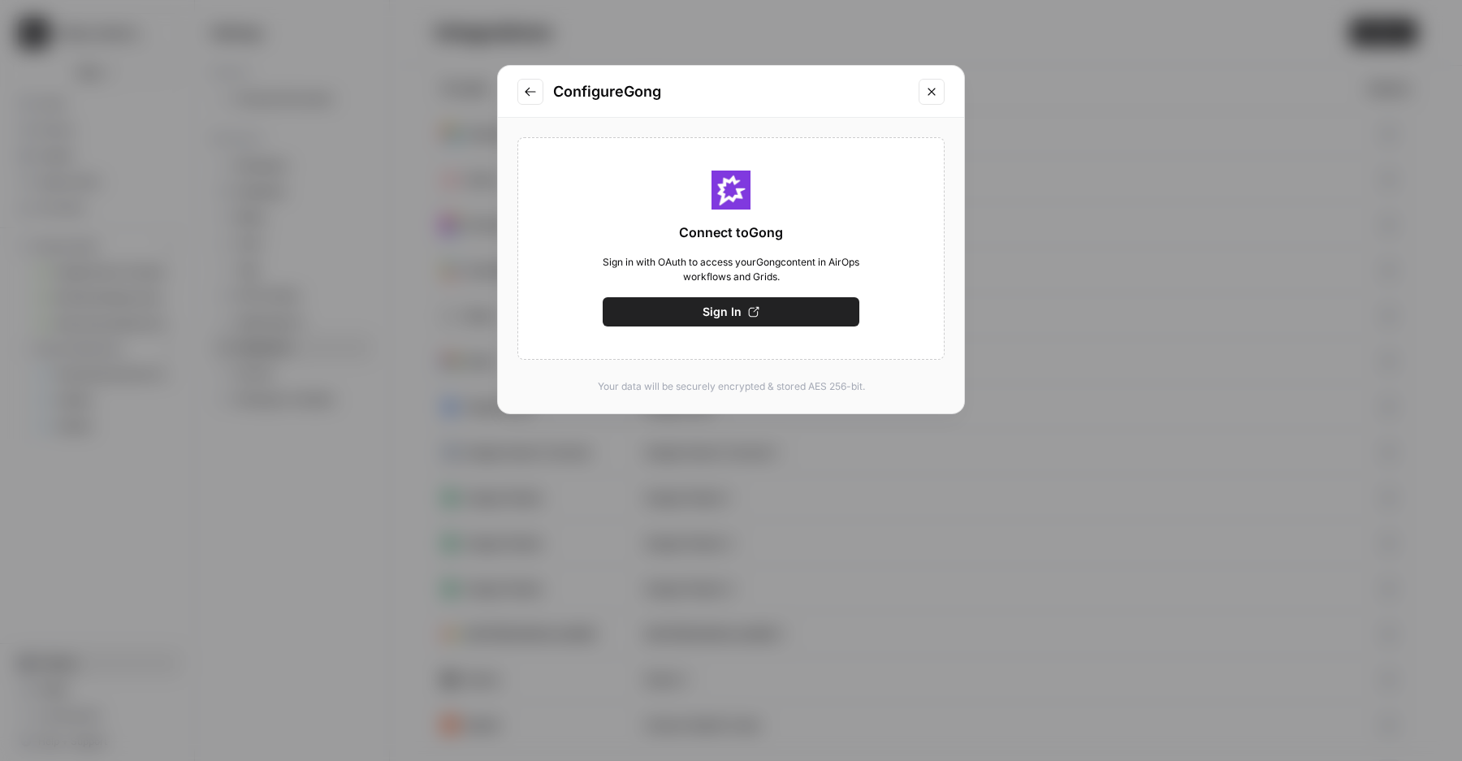
click at [690, 313] on button "Sign In" at bounding box center [731, 311] width 257 height 29
click at [777, 319] on button "Save" at bounding box center [731, 311] width 257 height 29
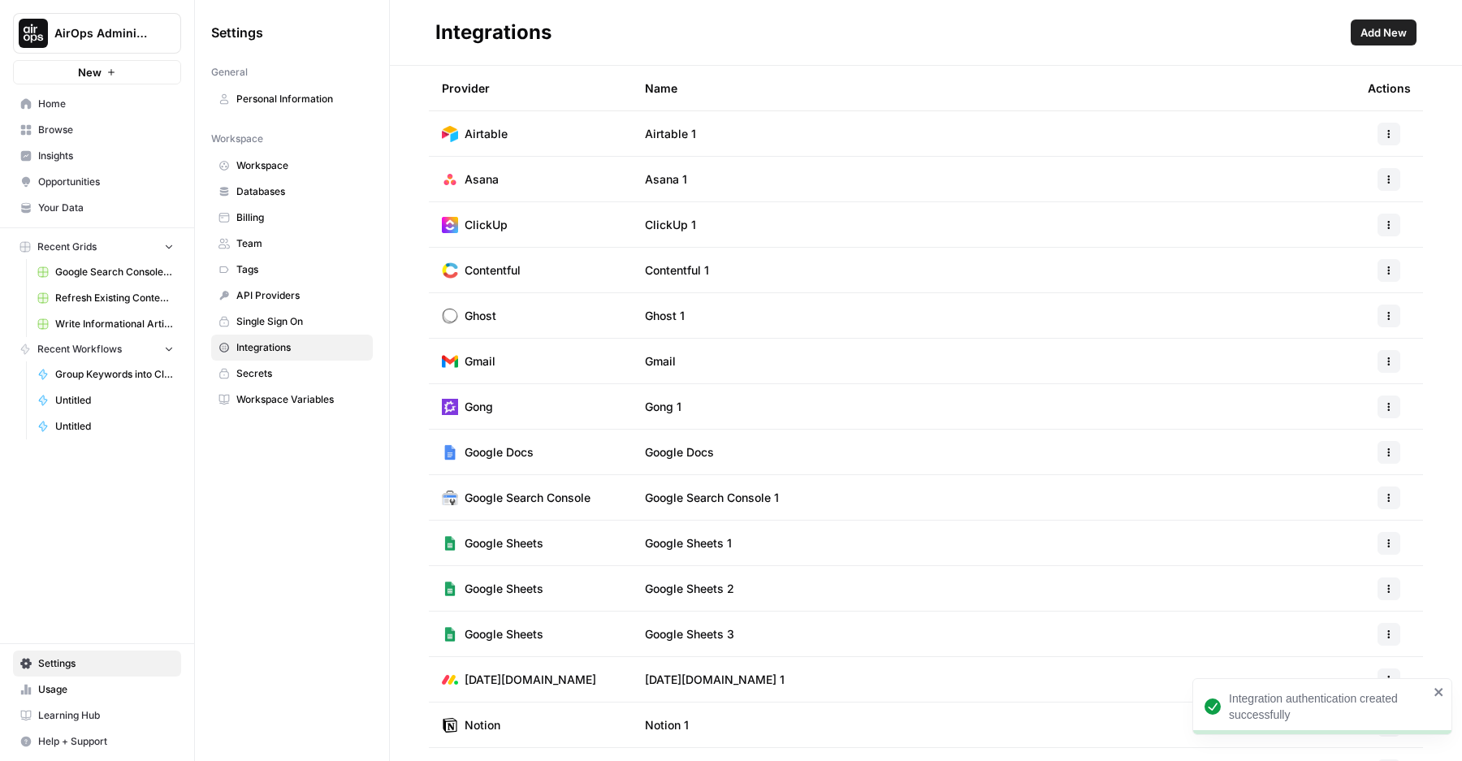
click at [74, 107] on span "Home" at bounding box center [106, 104] width 136 height 15
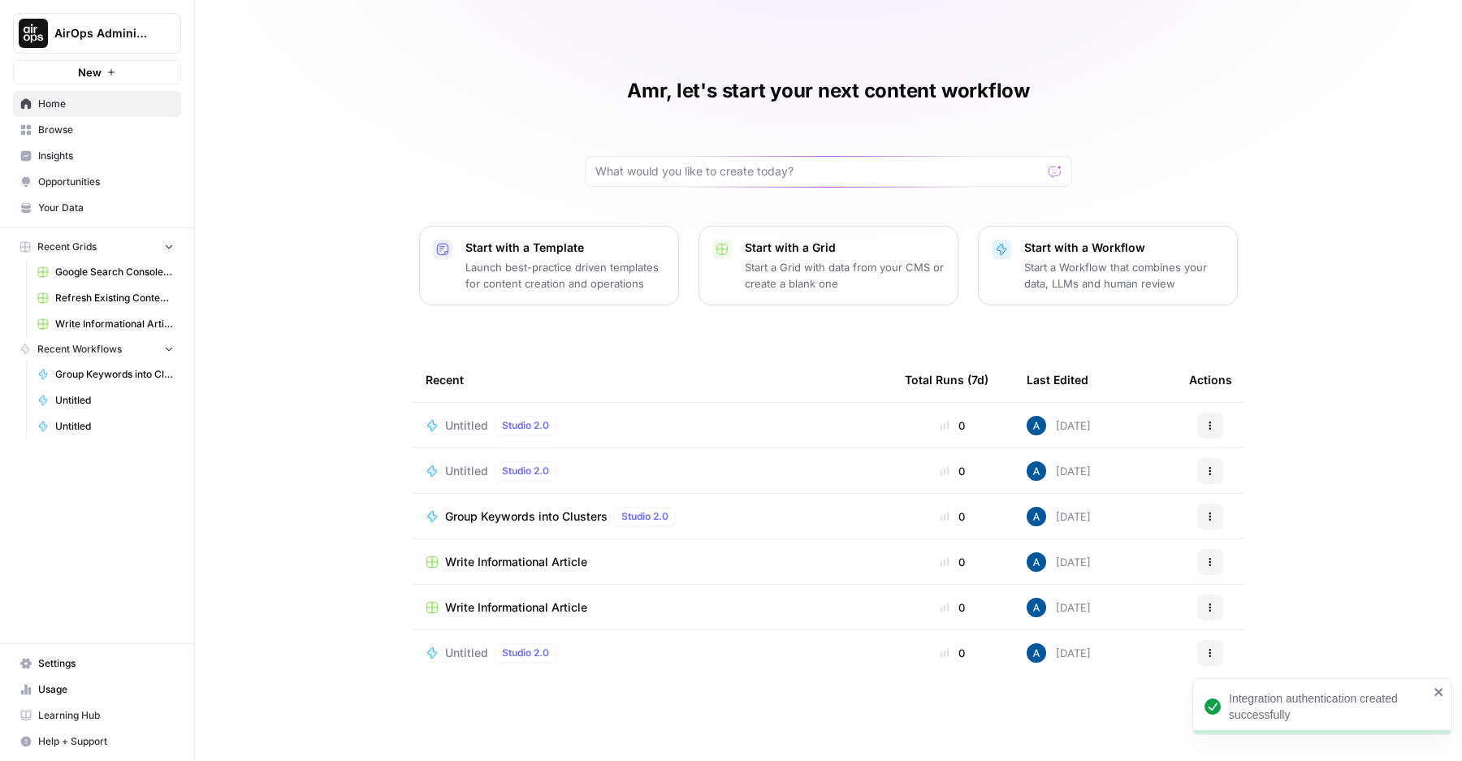
click at [462, 439] on td "Untitled Studio 2.0" at bounding box center [652, 425] width 479 height 45
click at [468, 431] on span "Untitled" at bounding box center [466, 426] width 43 height 16
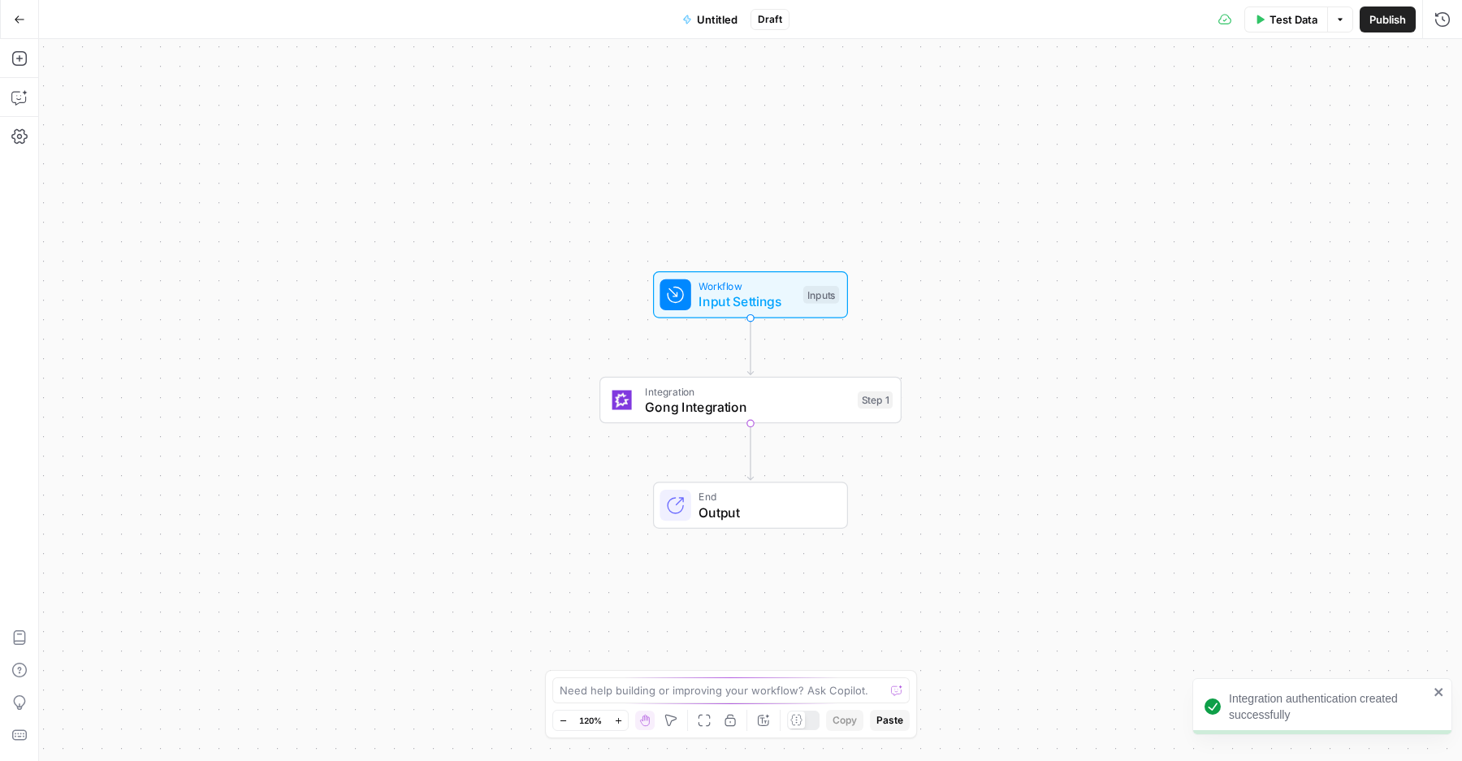
click at [656, 405] on span "Gong Integration" at bounding box center [747, 406] width 205 height 19
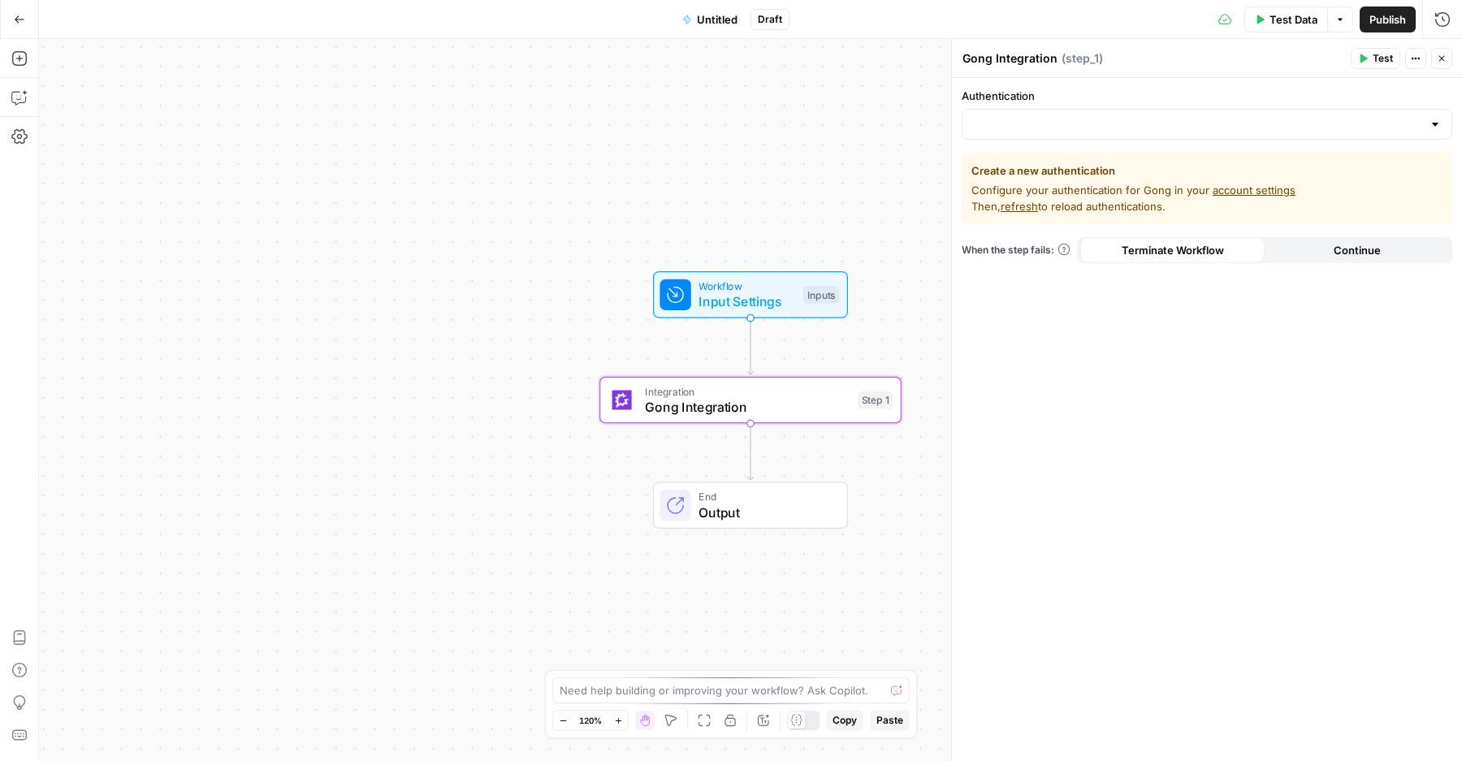
click at [1063, 135] on div at bounding box center [1207, 124] width 491 height 31
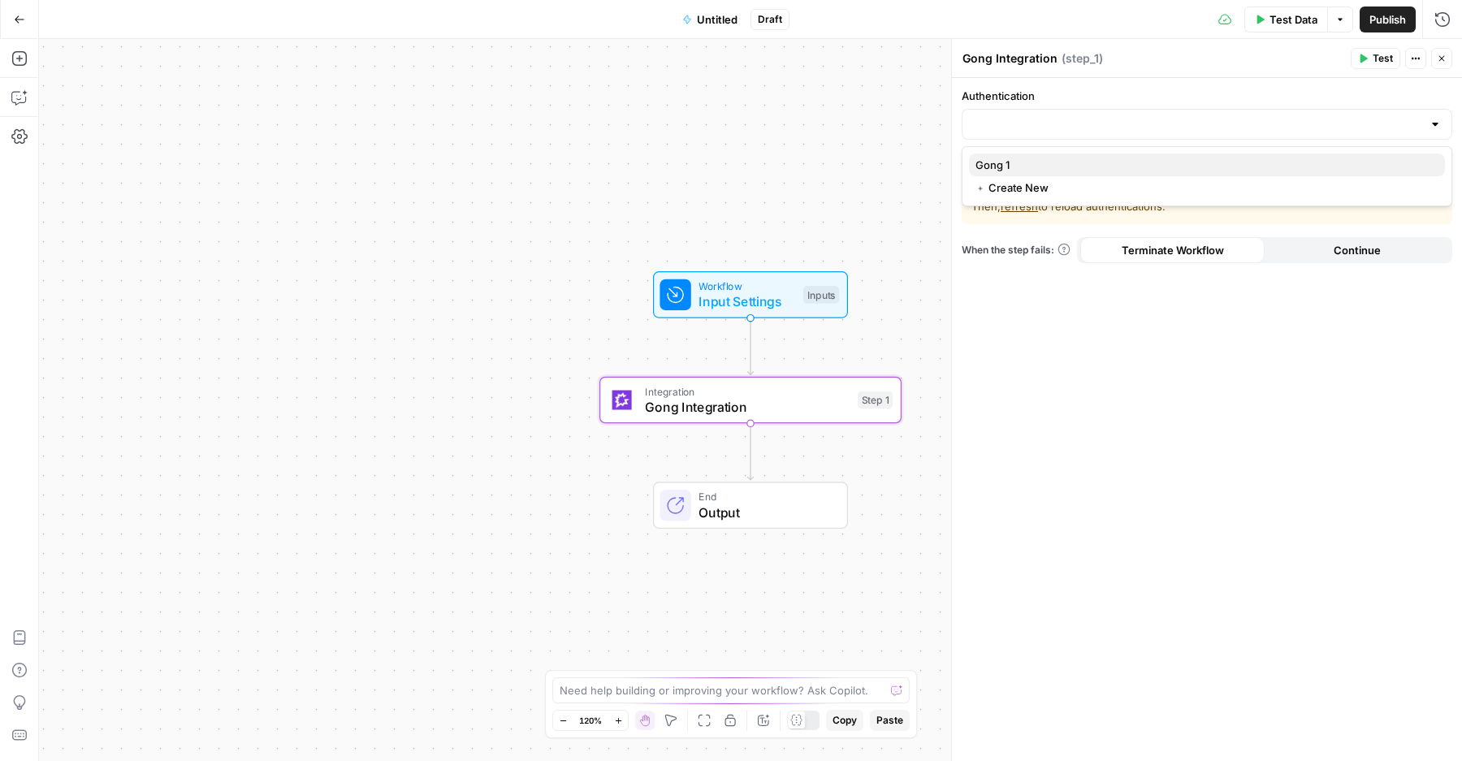
click at [1072, 175] on button "Gong 1" at bounding box center [1207, 165] width 476 height 23
type input "Gong 1"
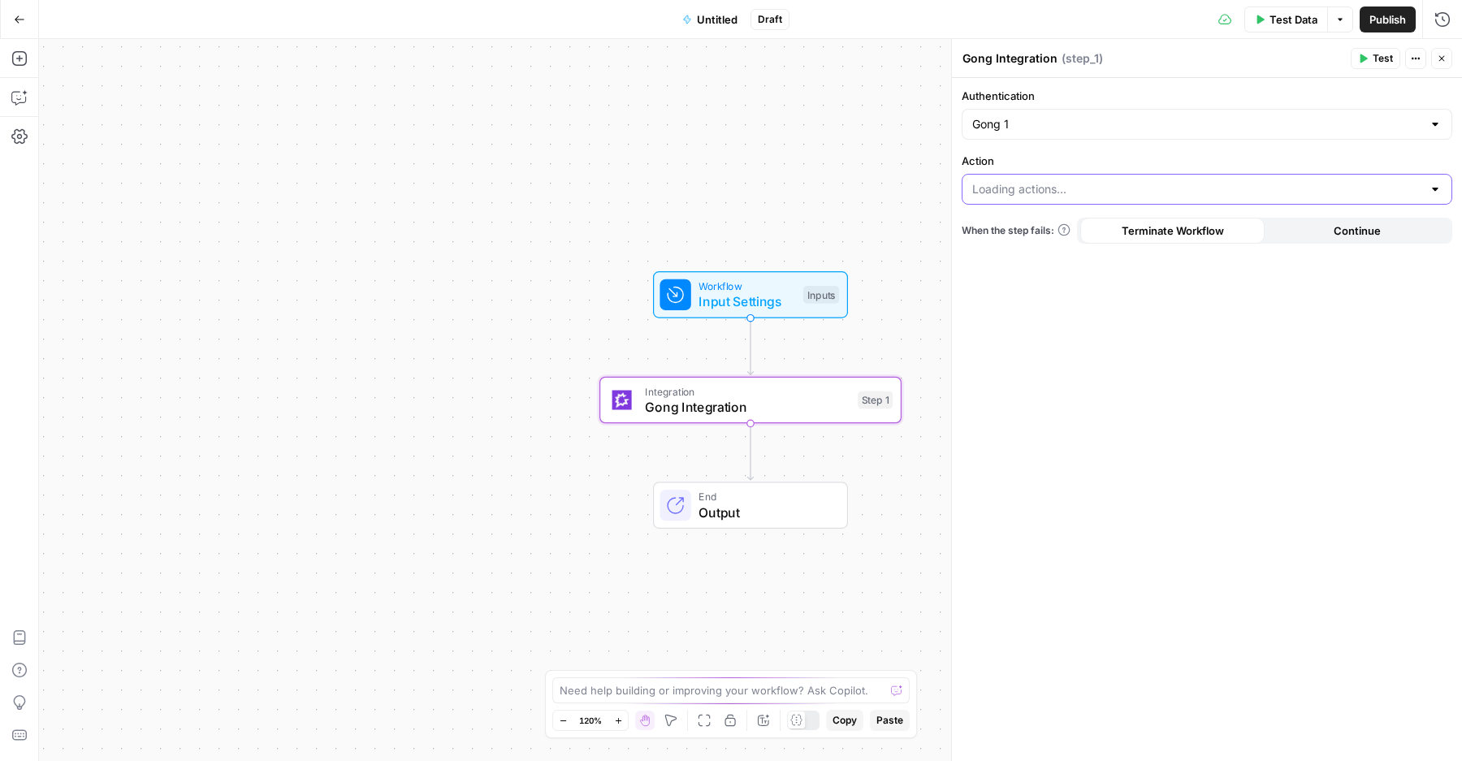
click at [1053, 184] on input "Action" at bounding box center [1197, 189] width 450 height 16
click at [1009, 233] on span "List calls" at bounding box center [1204, 230] width 457 height 16
type input "List calls"
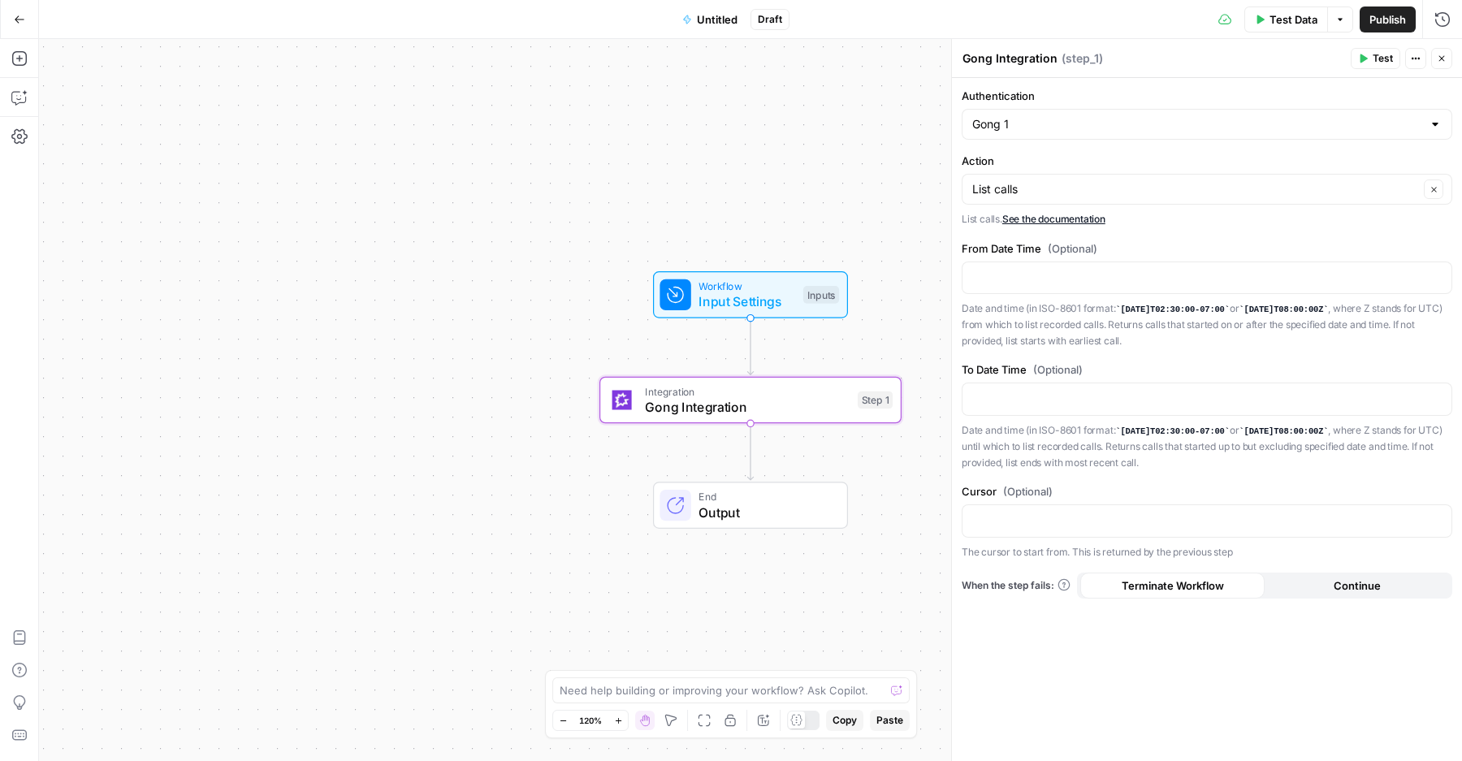
click at [1379, 62] on span "Test" at bounding box center [1383, 58] width 20 height 15
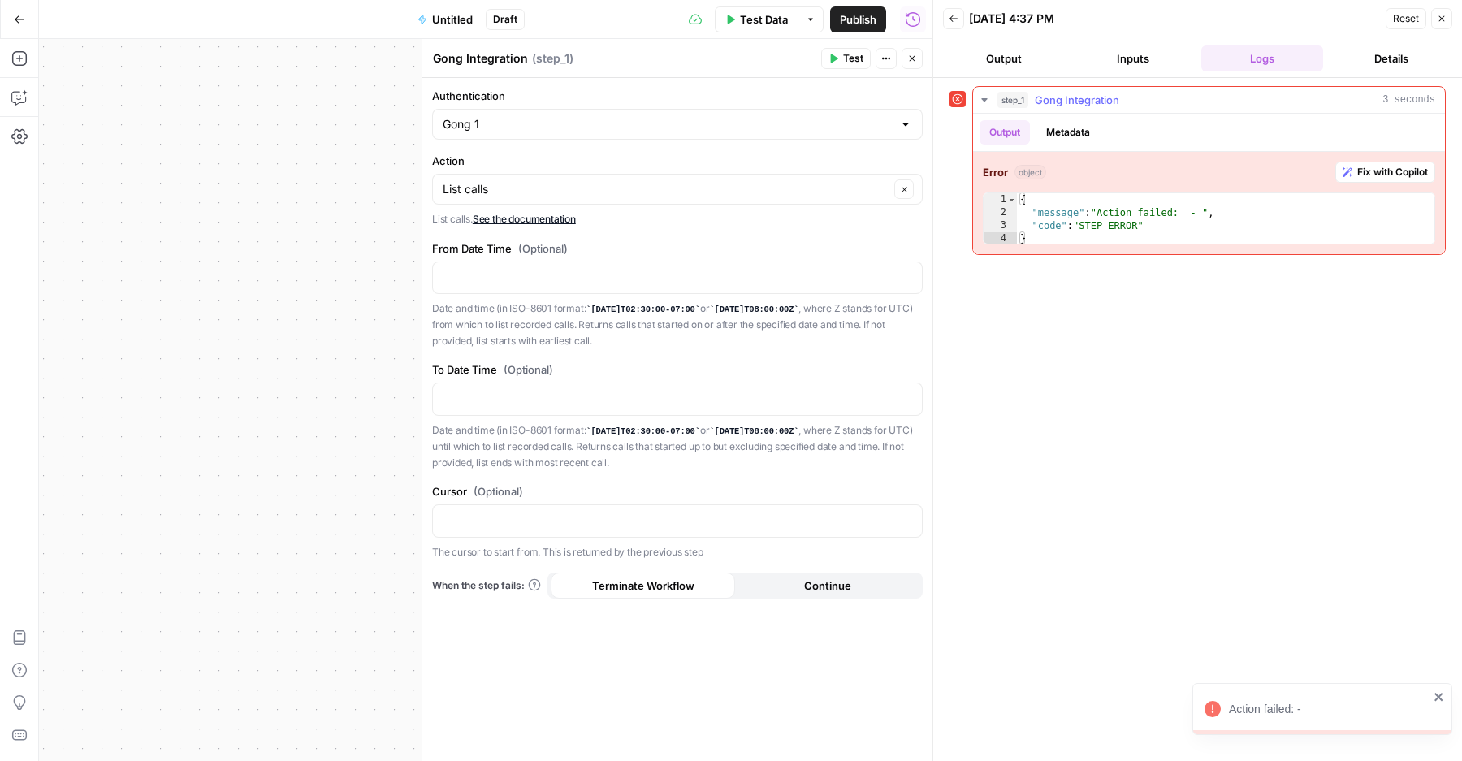
click at [1059, 140] on button "Metadata" at bounding box center [1068, 132] width 63 height 24
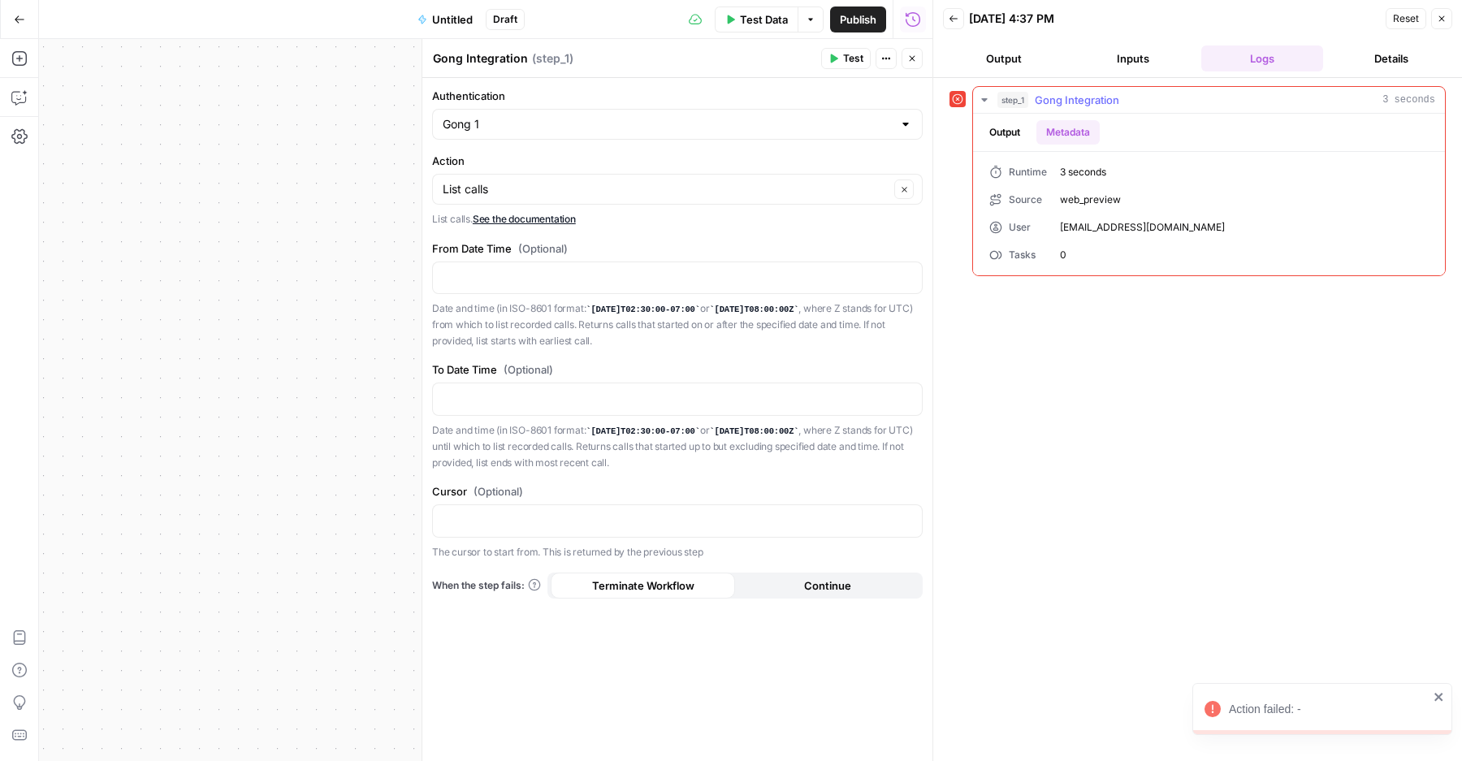
click at [1015, 132] on button "Output" at bounding box center [1005, 132] width 50 height 24
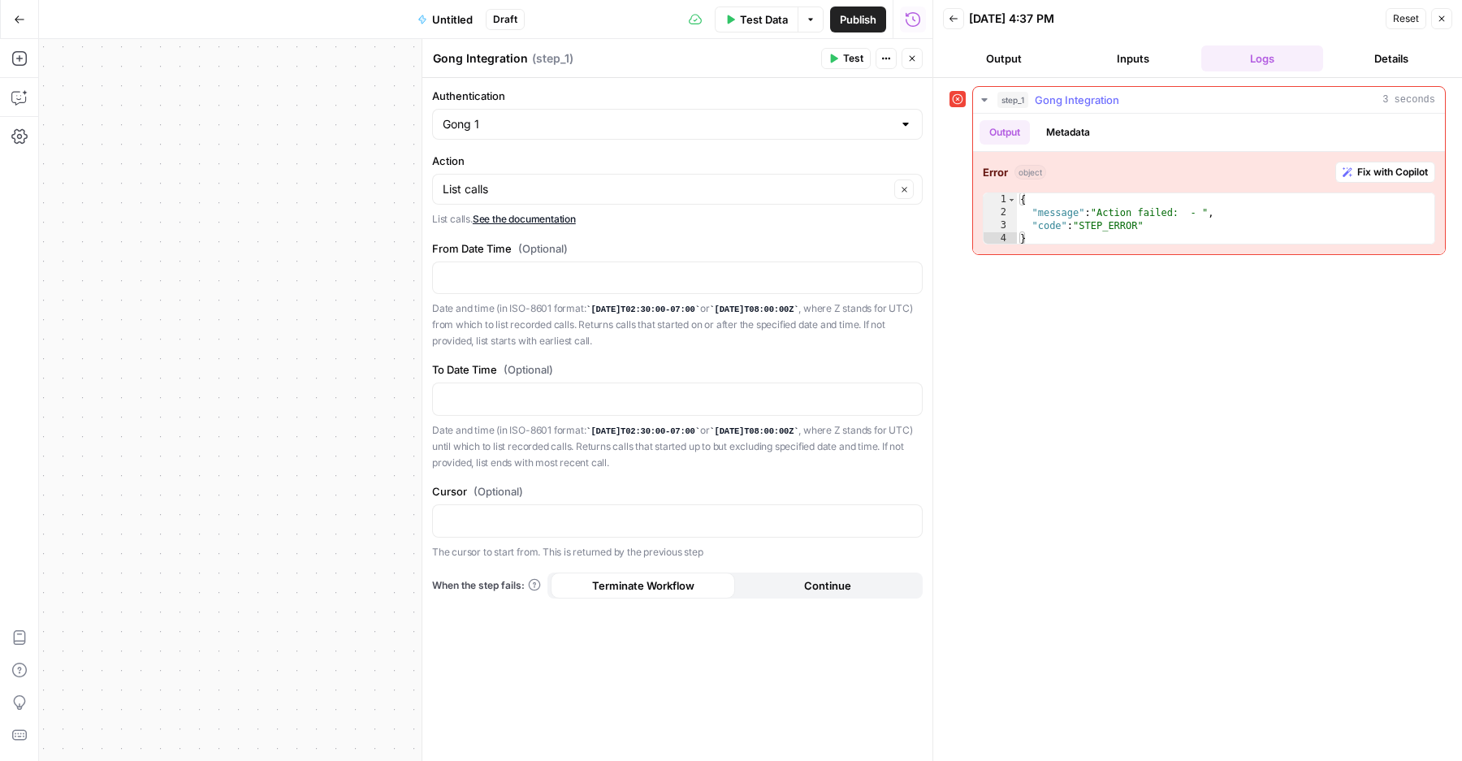
click at [1061, 120] on button "Metadata" at bounding box center [1068, 132] width 63 height 24
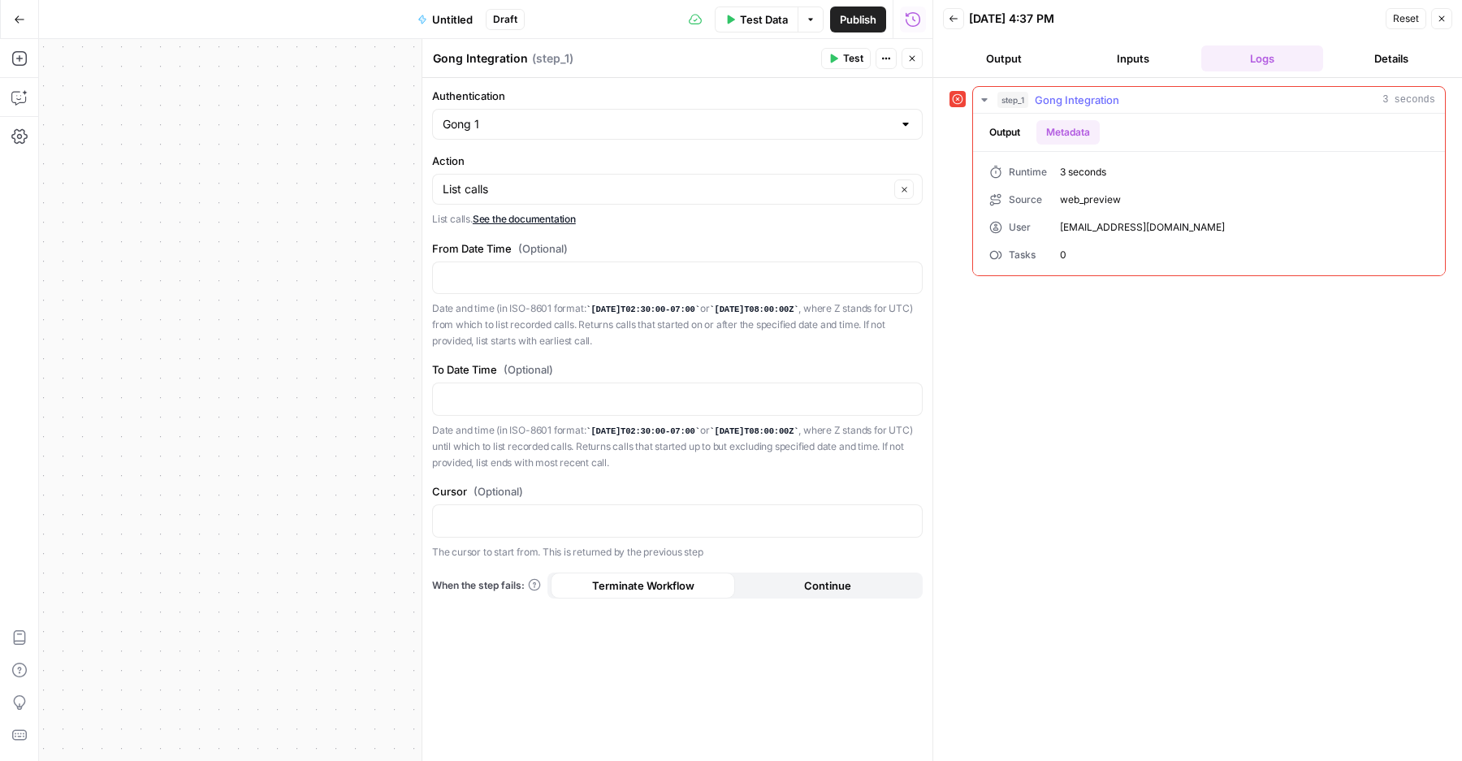
click at [1000, 134] on button "Output" at bounding box center [1005, 132] width 50 height 24
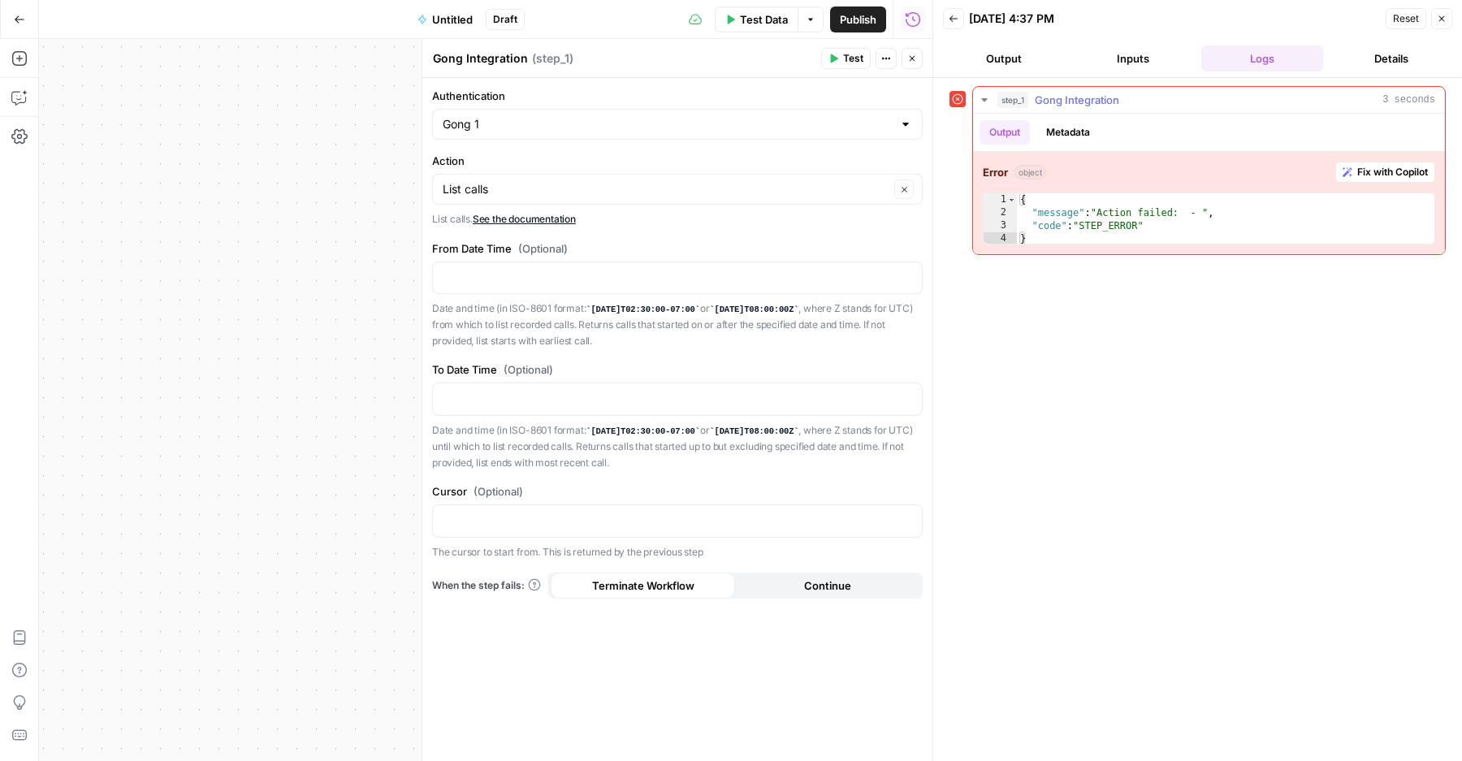
type textarea "*"
click at [1119, 238] on div "{ "message" : "Action failed: - " , "code" : "STEP_ERROR" }" at bounding box center [1226, 232] width 418 height 78
click at [717, 382] on div "To Date Time (Optional) Date and time (in ISO-8601 format: [DATE]T02:30:00-07:0…" at bounding box center [677, 416] width 491 height 109
click at [595, 145] on form "Authentication Gong 1 Action List calls Clear List calls. See the documentation…" at bounding box center [677, 419] width 510 height 683
click at [596, 169] on div "Action List calls Clear List calls. See the documentation" at bounding box center [677, 190] width 491 height 75
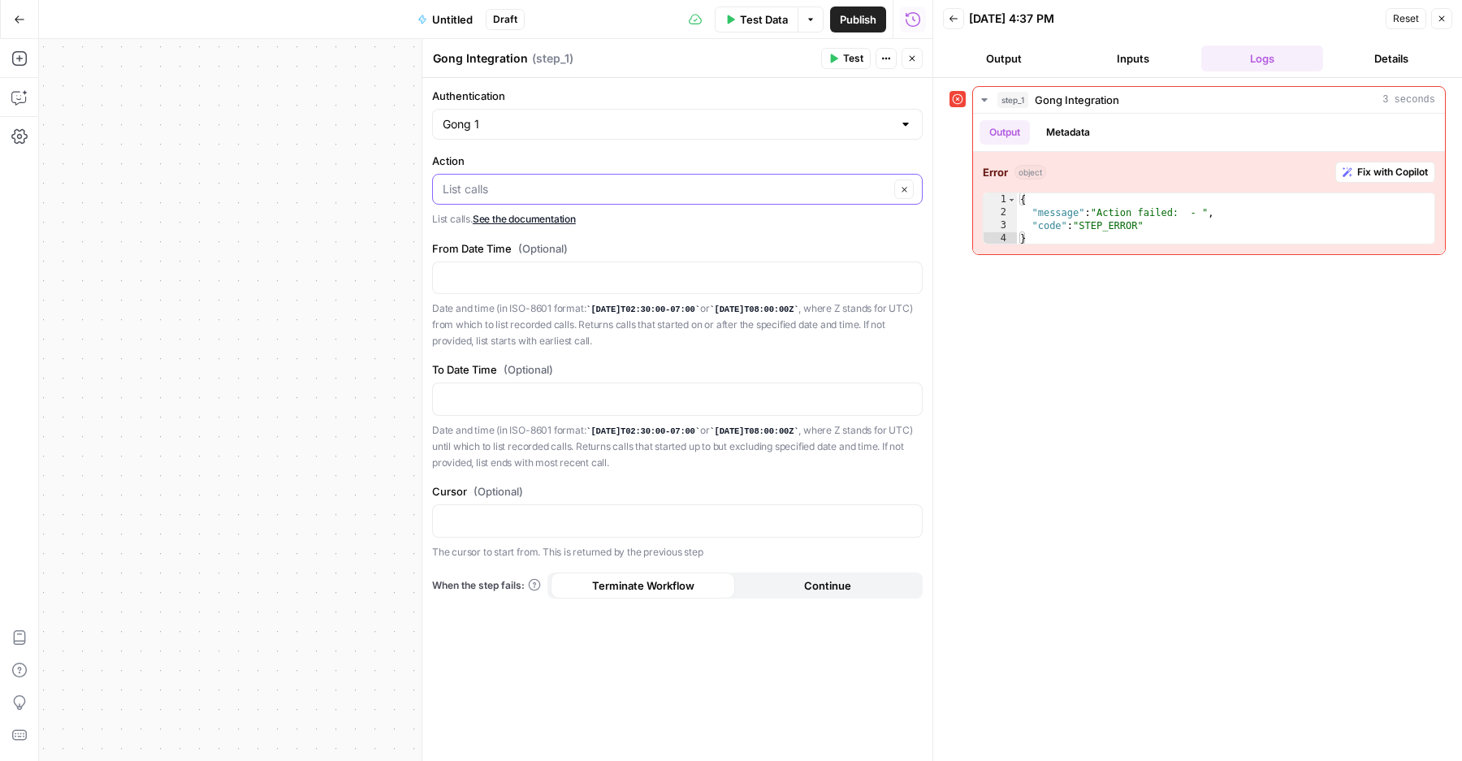
click at [610, 196] on input "Action" at bounding box center [666, 189] width 447 height 16
click at [617, 297] on span "Add New Call" at bounding box center [674, 298] width 457 height 16
type input "Add New Call"
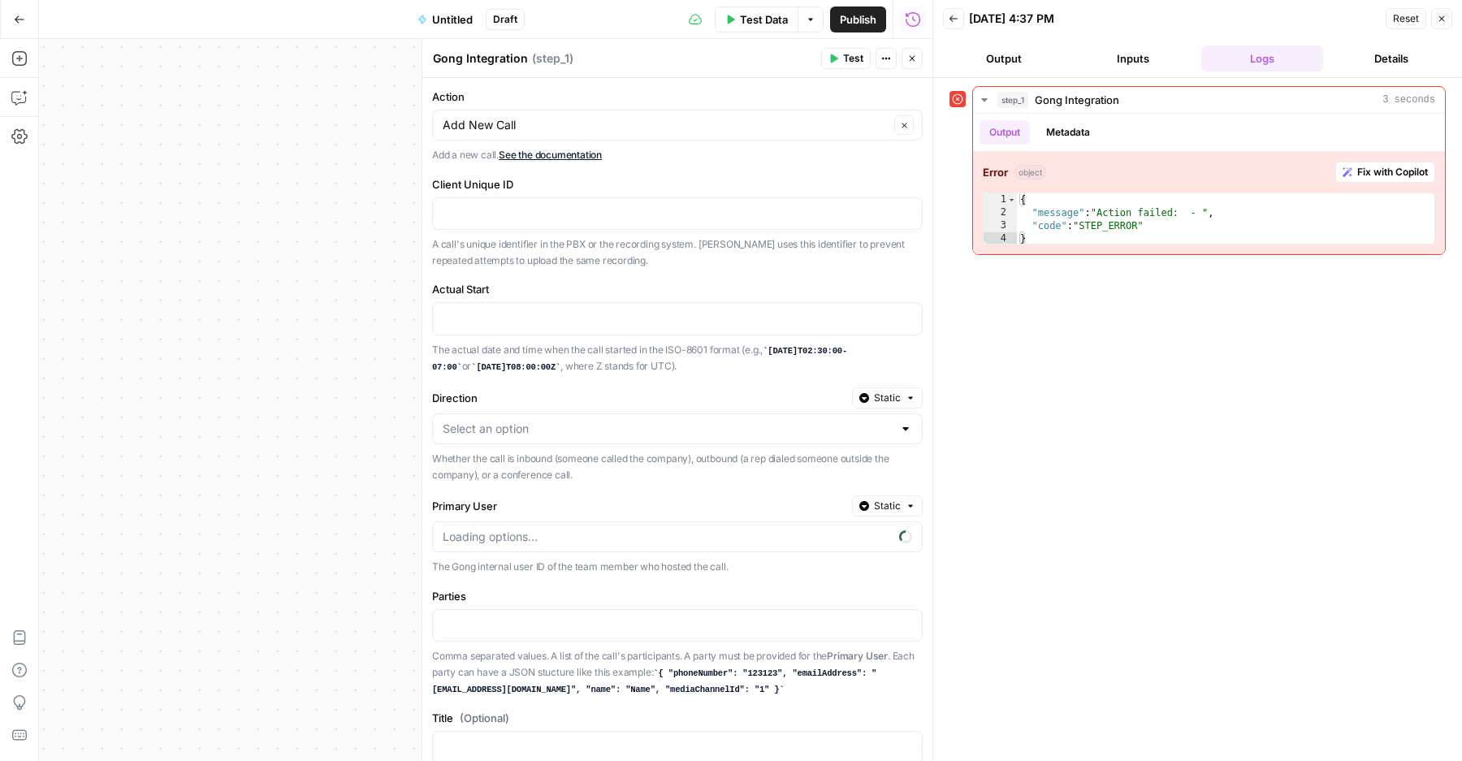
scroll to position [61, 0]
click at [647, 201] on div at bounding box center [664, 217] width 463 height 32
click at [574, 323] on p at bounding box center [665, 321] width 444 height 16
drag, startPoint x: 773, startPoint y: 357, endPoint x: 899, endPoint y: 358, distance: 125.1
click at [847, 358] on code "[DATE]T02:30:00-07:00" at bounding box center [639, 362] width 415 height 26
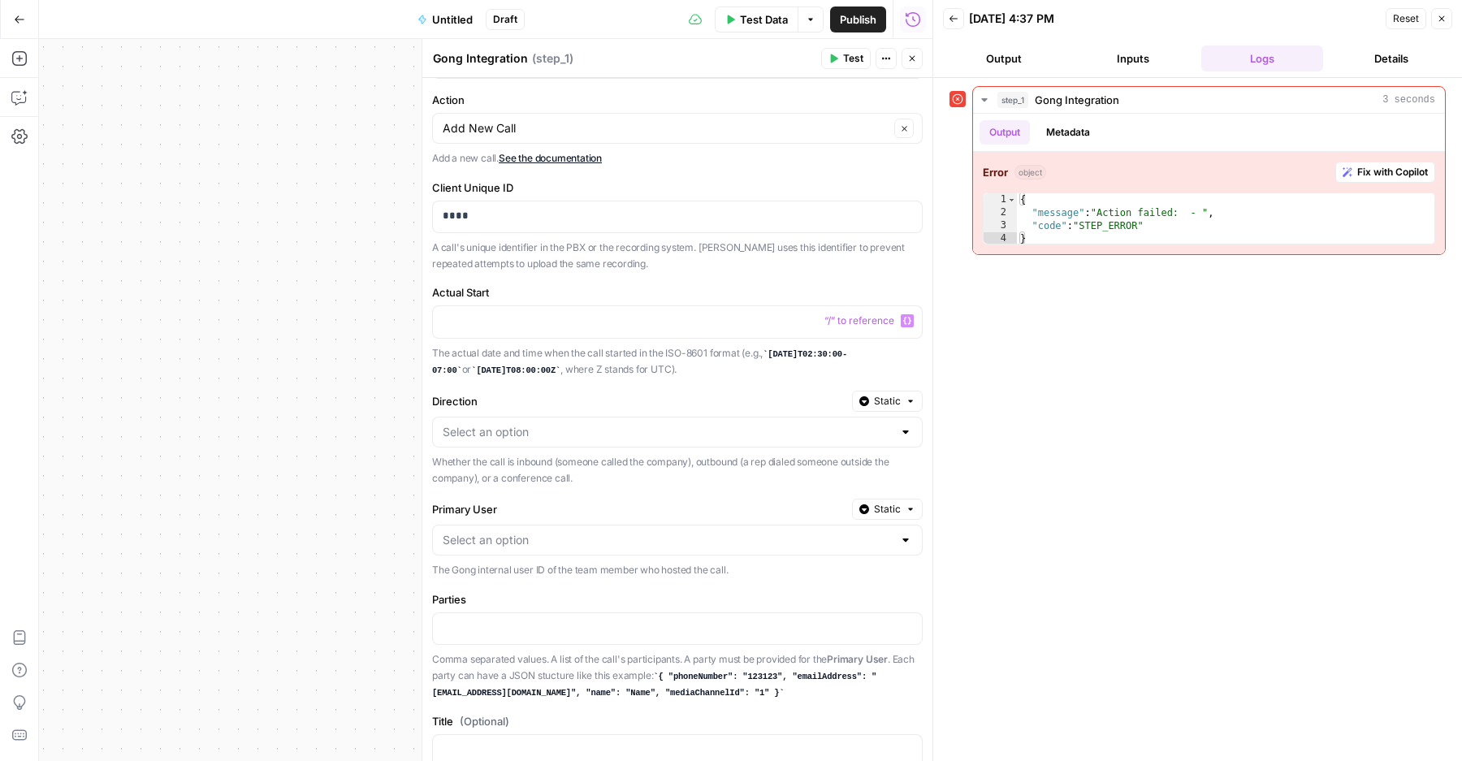
copy code "[DATE]T02:30:00-07:00"
click at [683, 324] on p at bounding box center [665, 321] width 444 height 16
click at [613, 435] on input "Direction" at bounding box center [668, 432] width 450 height 16
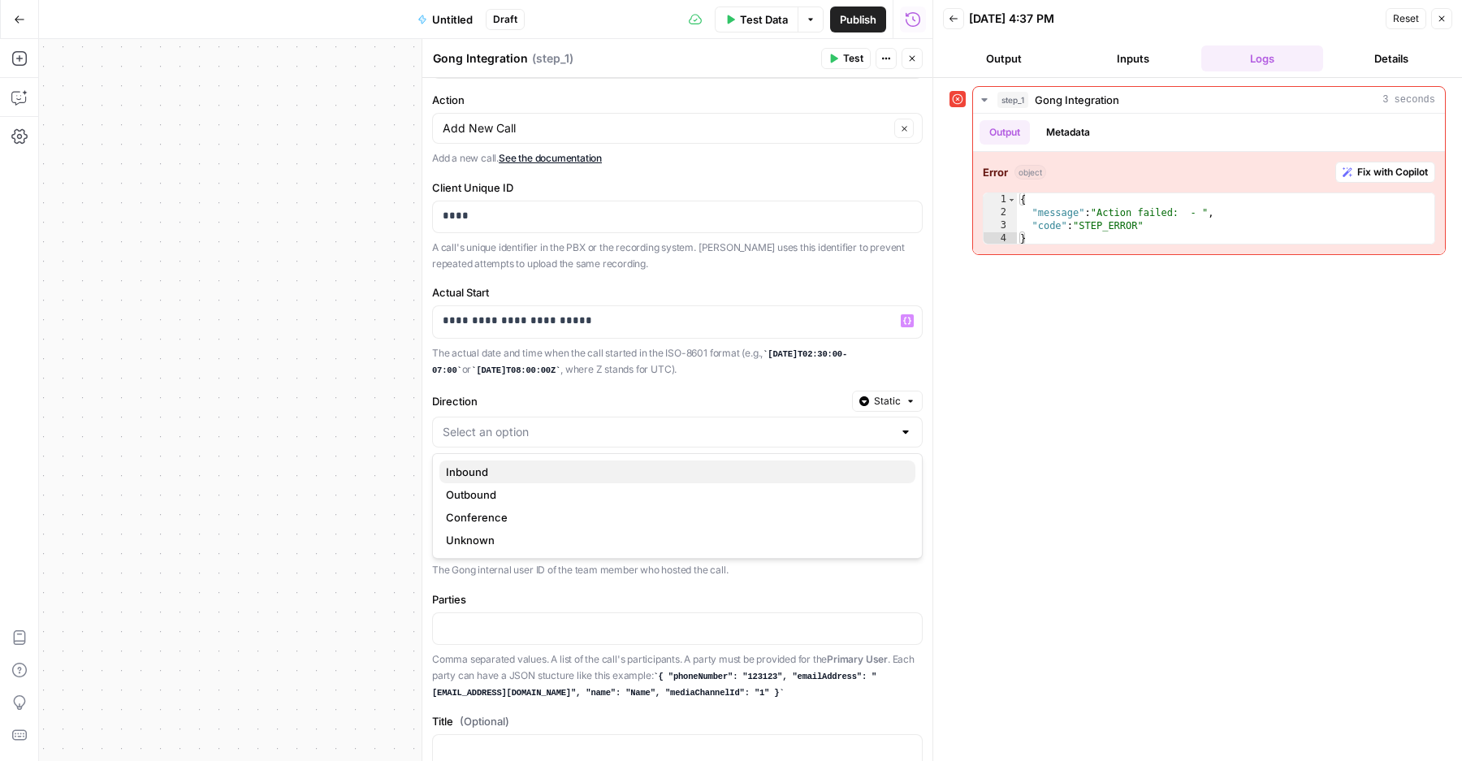
click at [552, 480] on button "Inbound" at bounding box center [678, 472] width 476 height 23
type input "Inbound"
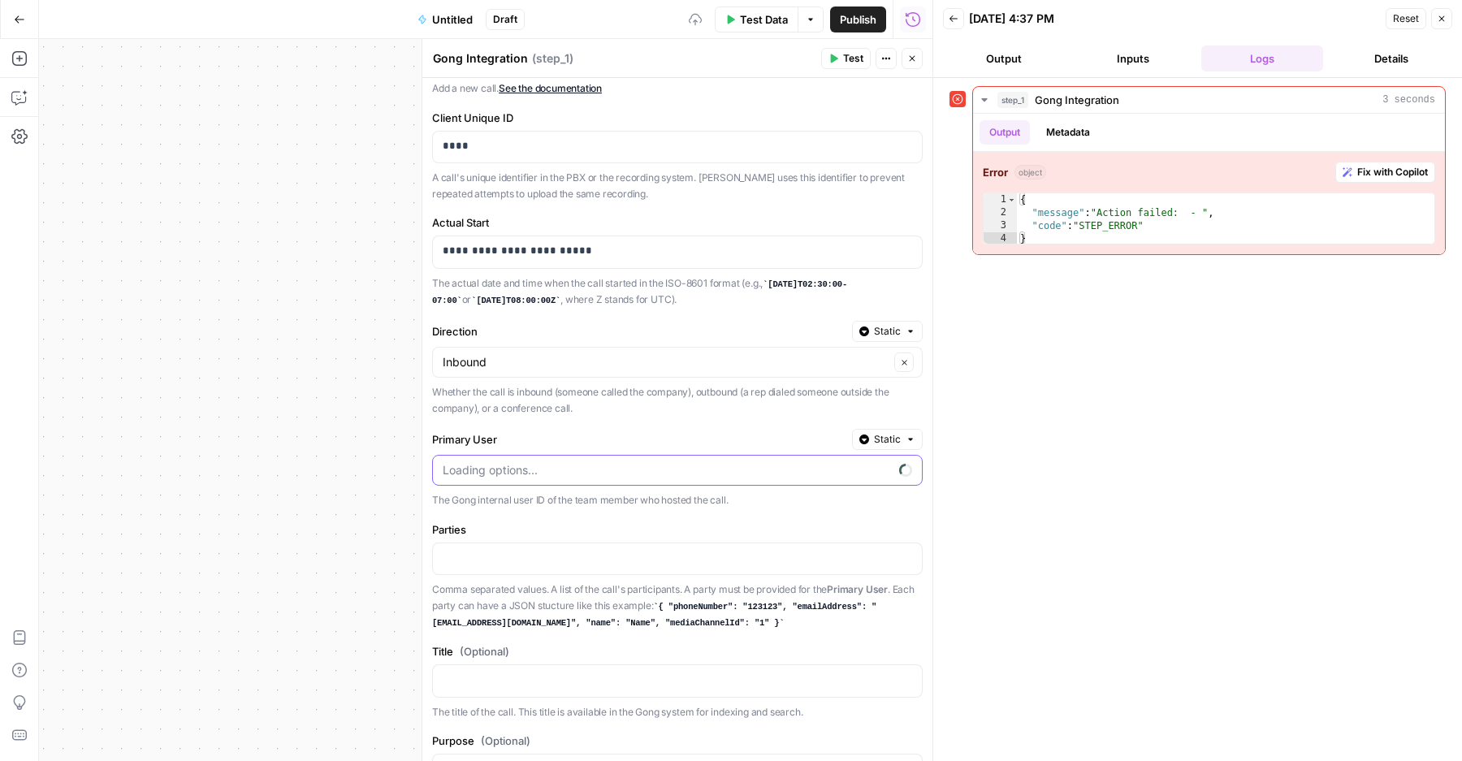
click at [523, 465] on input "Primary User" at bounding box center [668, 470] width 450 height 16
click at [549, 439] on label "Primary User" at bounding box center [639, 439] width 414 height 16
click at [549, 462] on input "Primary User" at bounding box center [668, 470] width 450 height 16
click at [550, 474] on input "Primary User" at bounding box center [668, 470] width 450 height 16
click at [574, 424] on form "**********" at bounding box center [677, 419] width 510 height 683
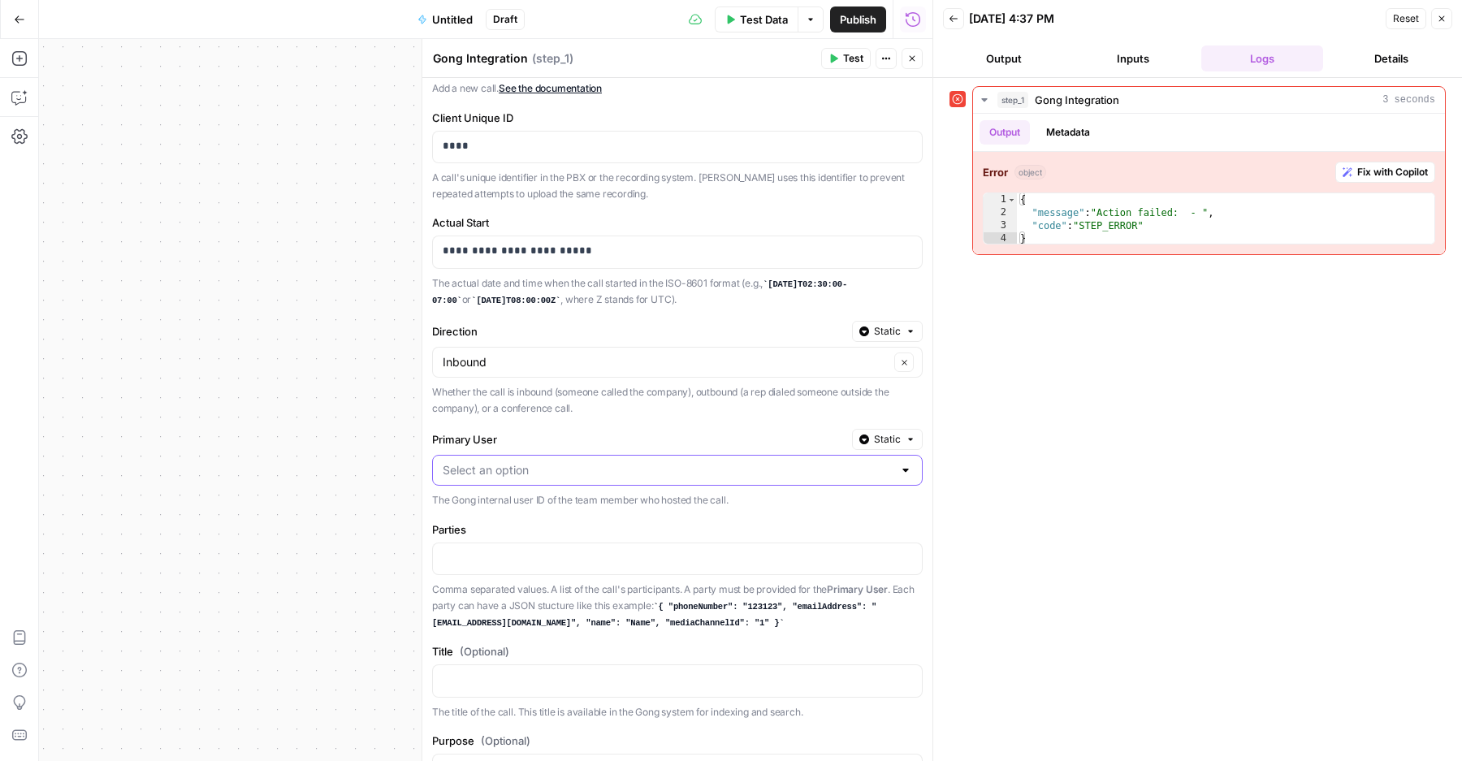
click at [578, 463] on input "Primary User" at bounding box center [668, 470] width 450 height 16
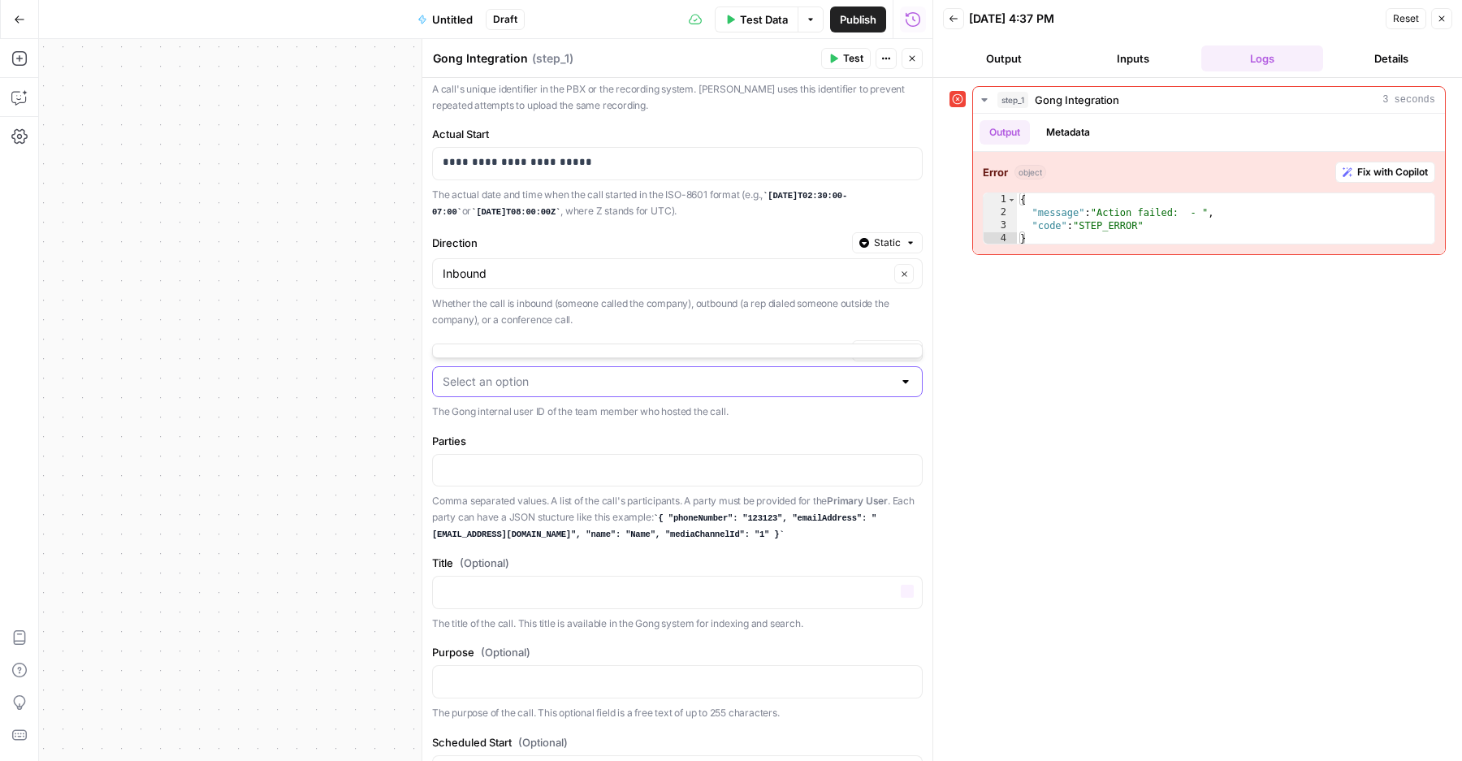
scroll to position [301, 0]
